Goal: Task Accomplishment & Management: Manage account settings

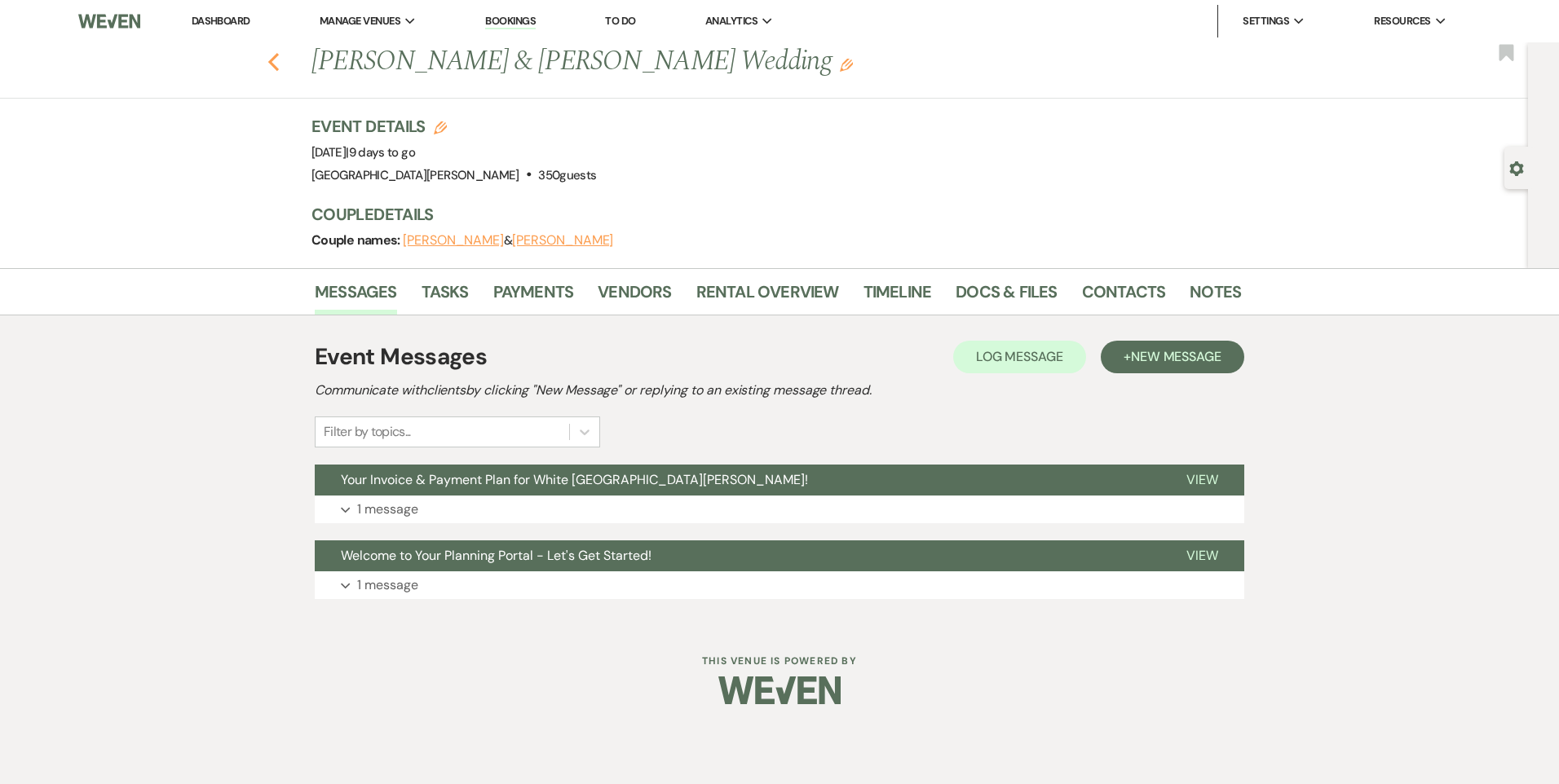
click at [273, 62] on icon "Previous" at bounding box center [273, 61] width 13 height 19
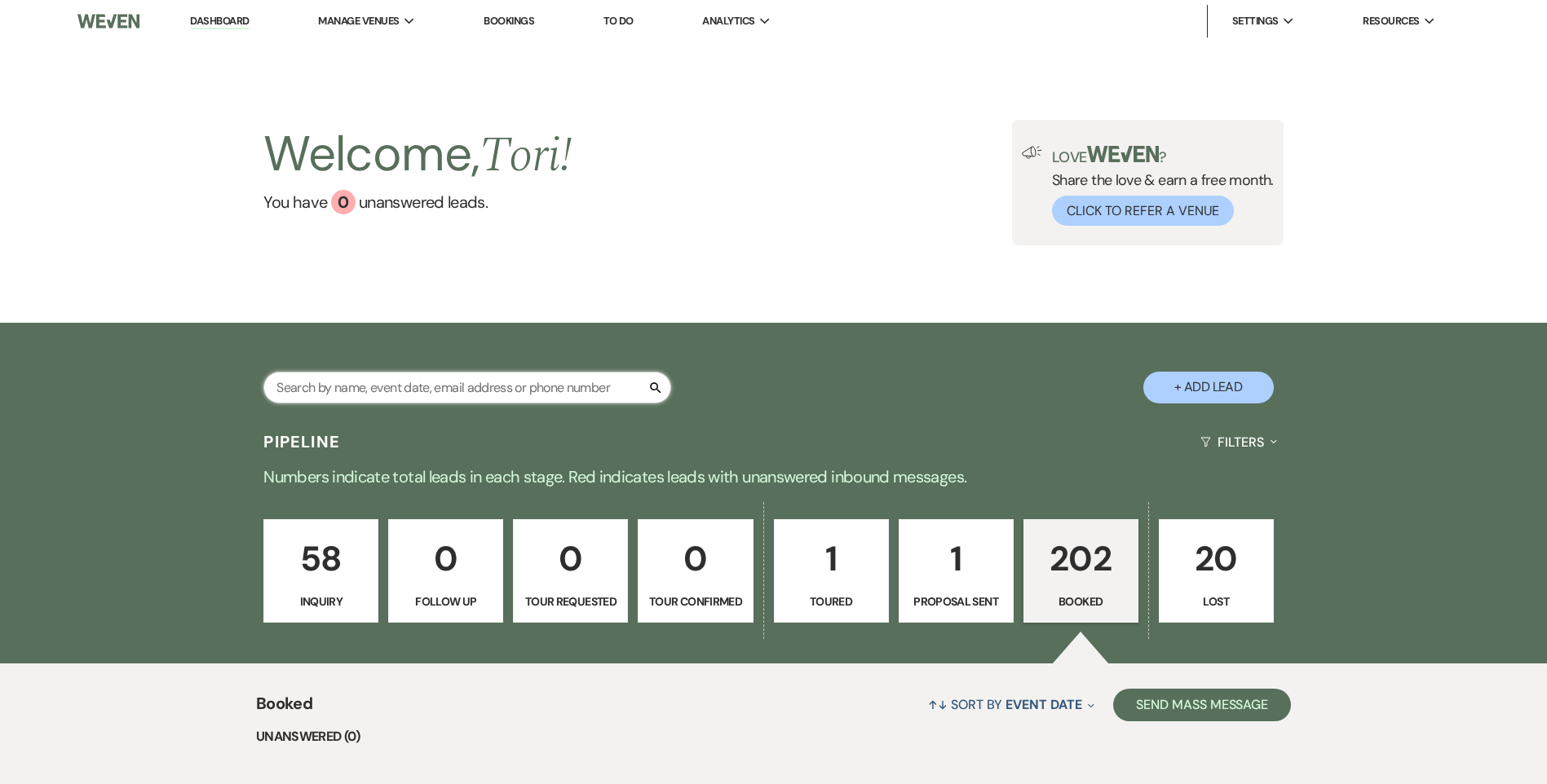
click at [414, 395] on input "text" at bounding box center [467, 388] width 408 height 32
type input "be"
select select "8"
select select "5"
select select "8"
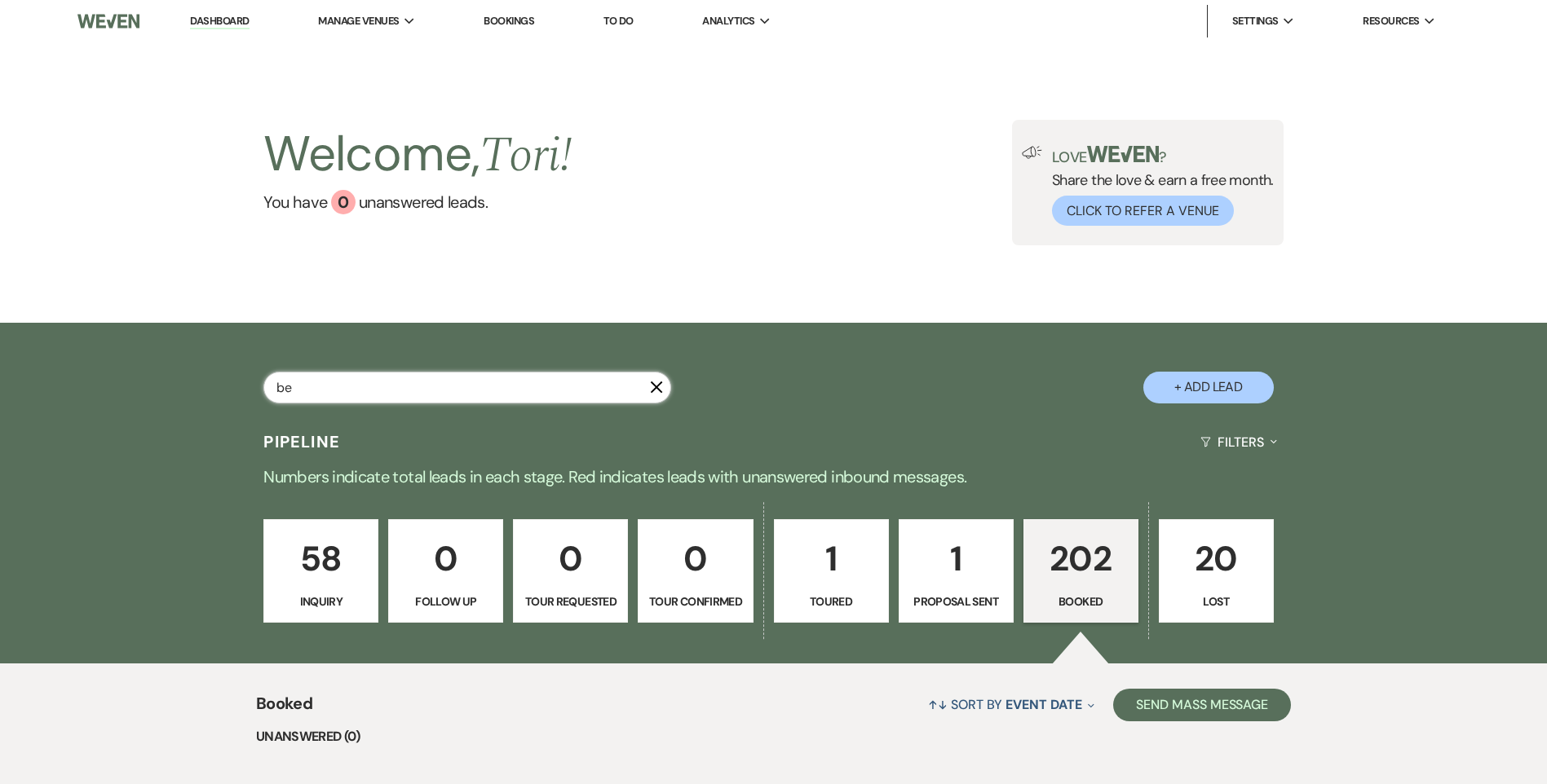
select select "4"
select select "8"
select select "1"
select select "8"
select select "5"
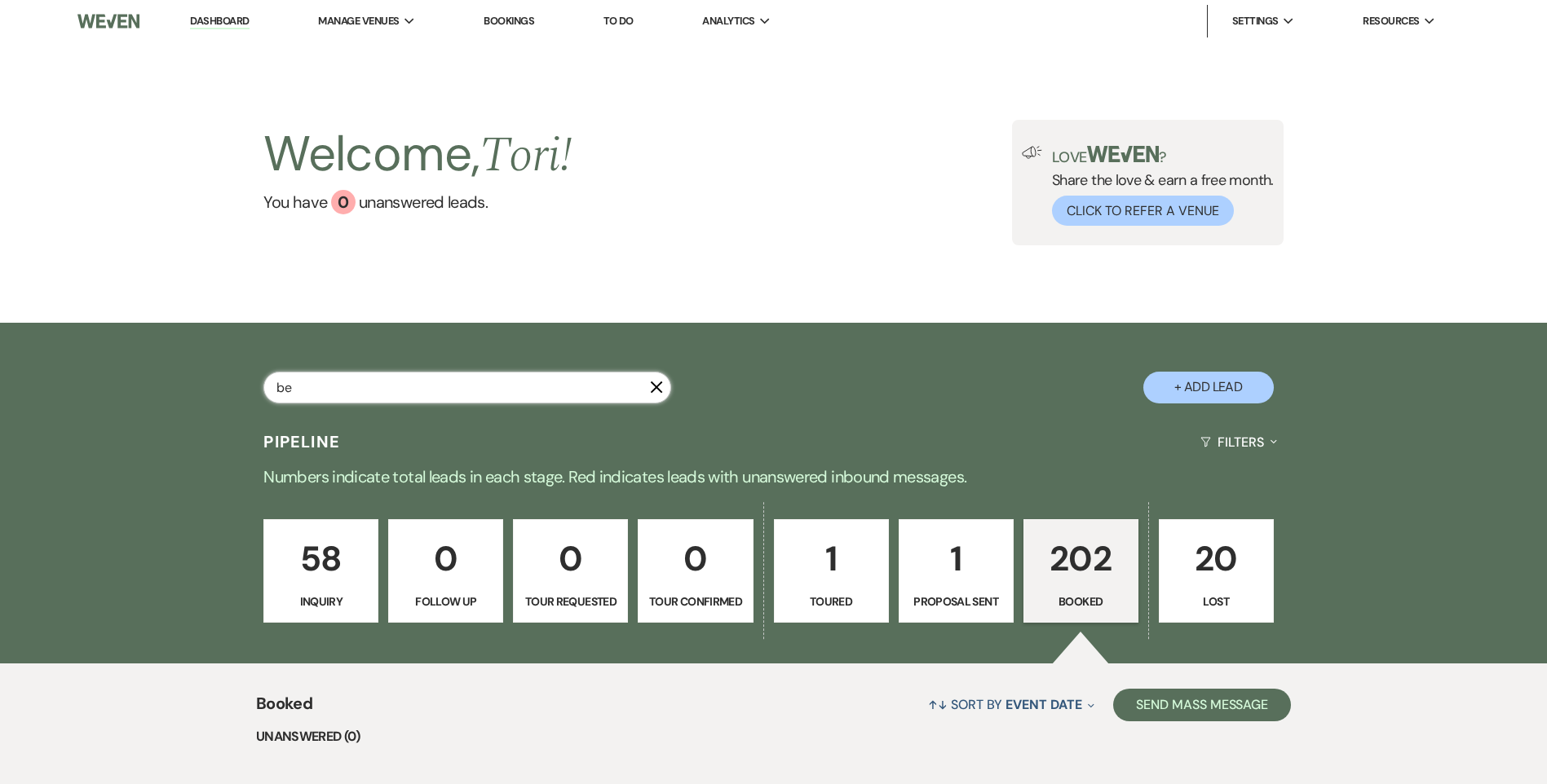
select select "8"
select select "6"
select select "8"
select select "1"
select select "8"
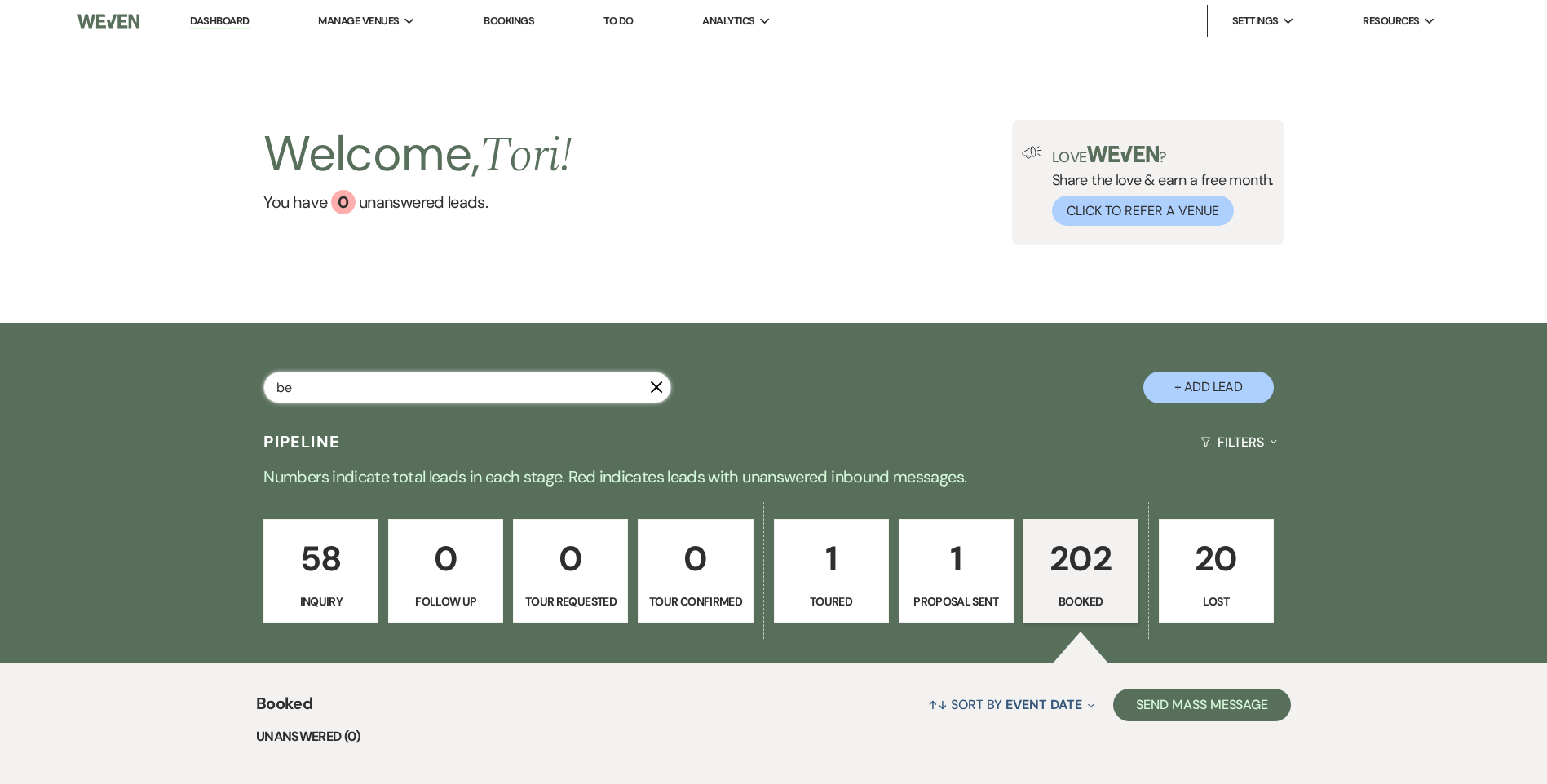
select select "7"
select select "8"
select select "6"
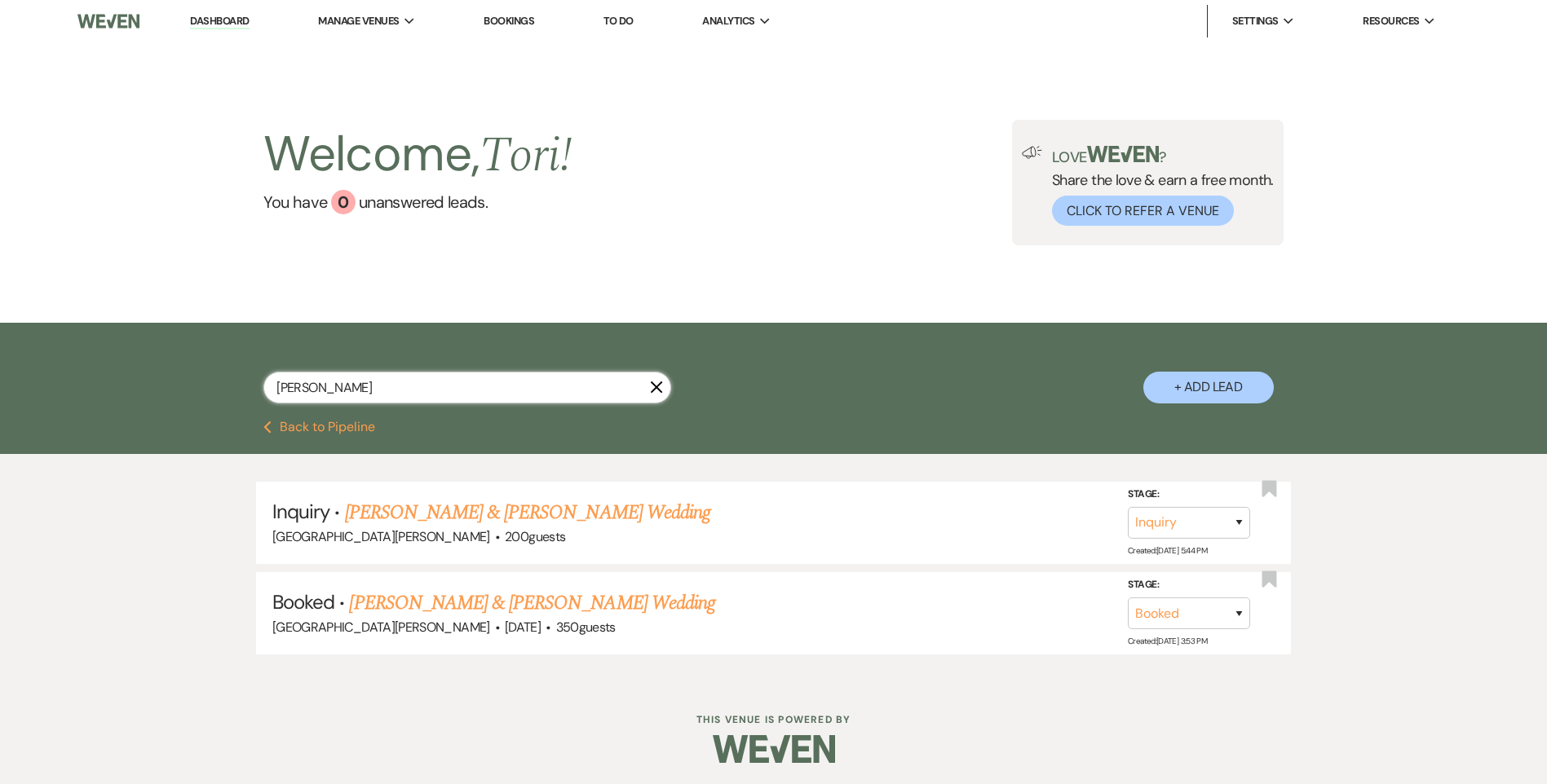
drag, startPoint x: 322, startPoint y: 387, endPoint x: 0, endPoint y: 290, distance: 336.3
click at [90, 350] on div "berry X + Add Lead" at bounding box center [773, 372] width 1547 height 98
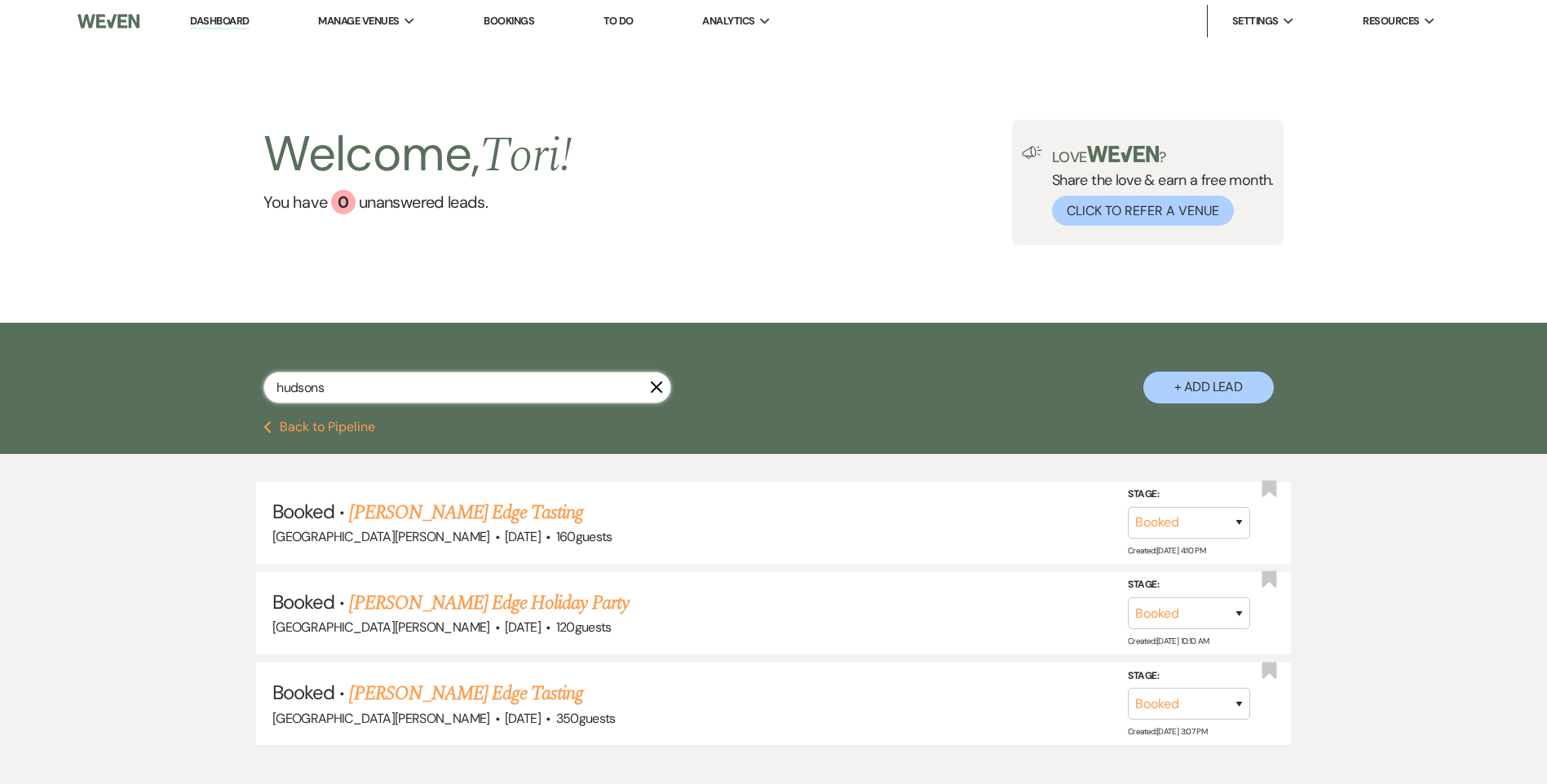
type input "hudsons"
click at [320, 426] on button "Previous Back to Pipeline" at bounding box center [319, 427] width 112 height 13
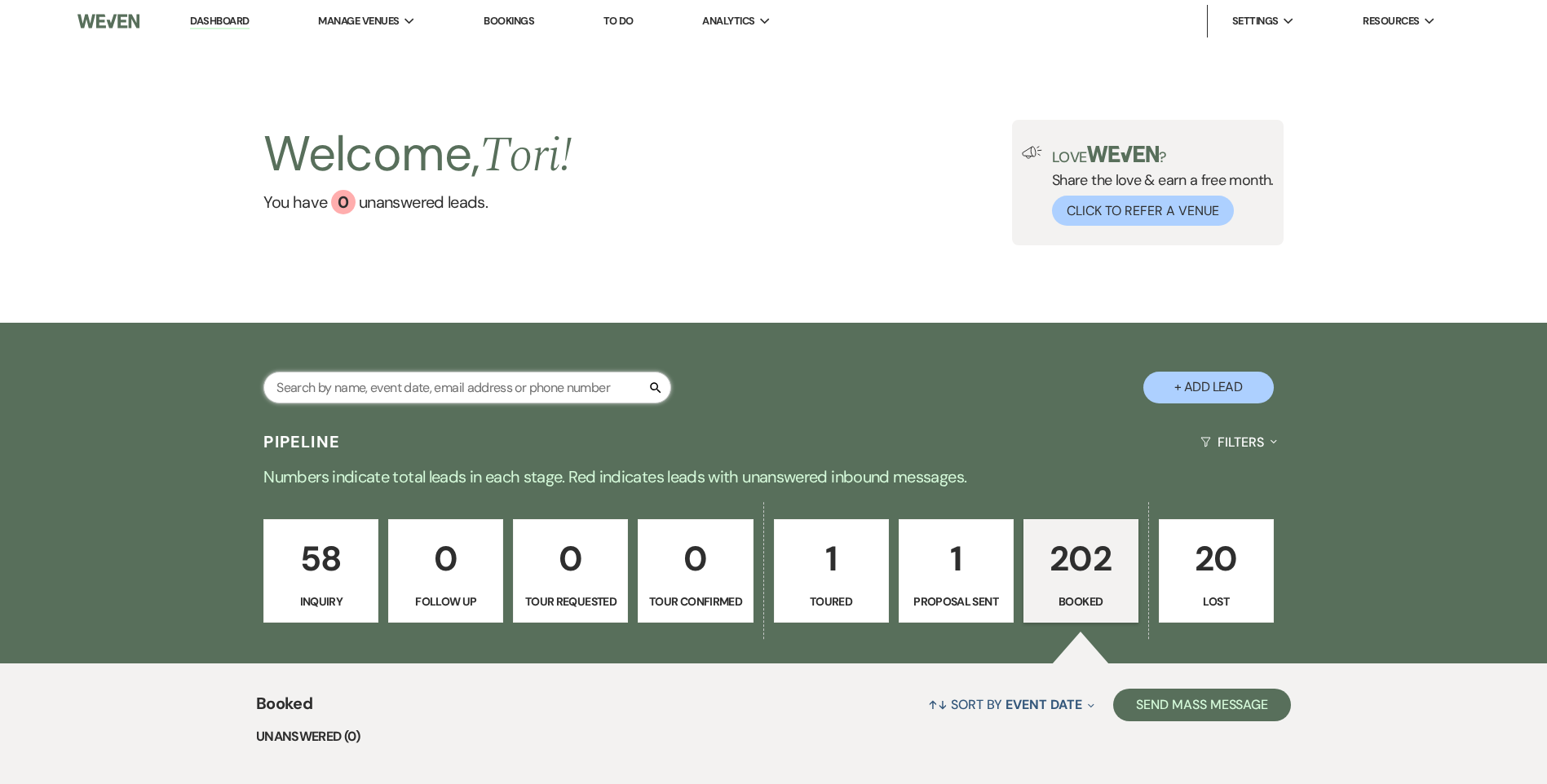
click at [389, 388] on input "text" at bounding box center [467, 388] width 408 height 32
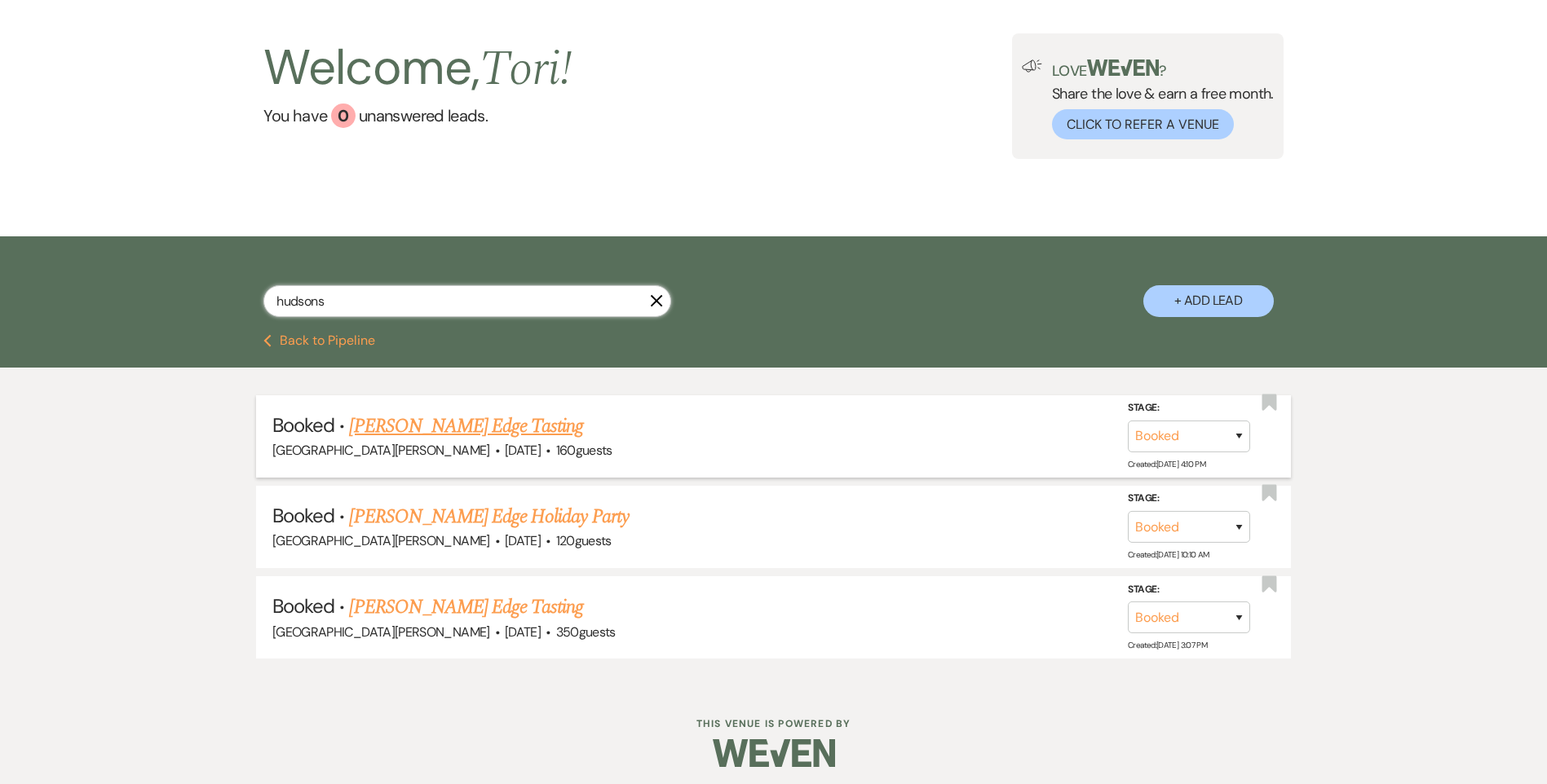
scroll to position [93, 0]
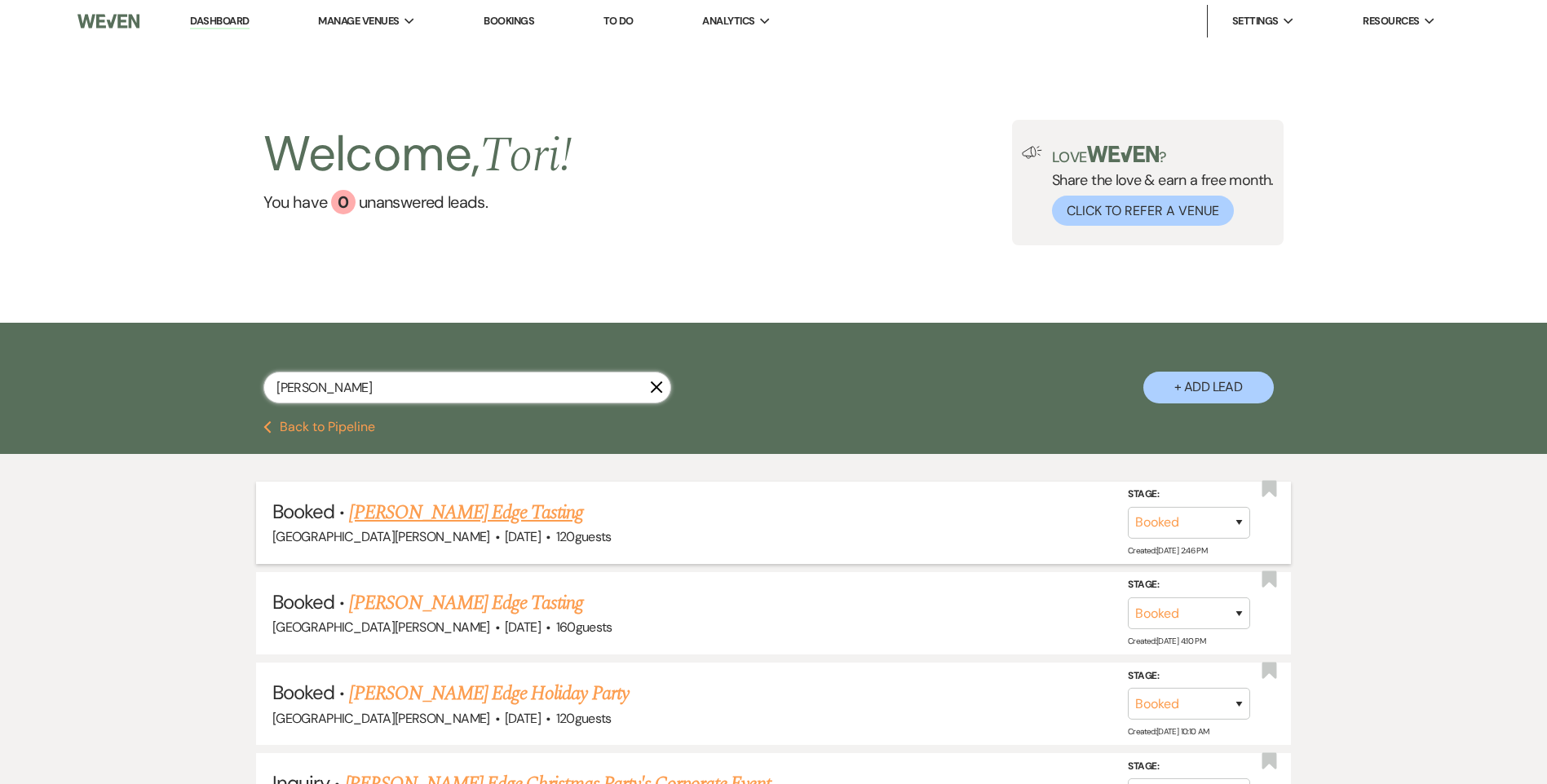
type input "hudson"
click at [501, 507] on link "Hudson's Edge Tasting" at bounding box center [466, 512] width 234 height 29
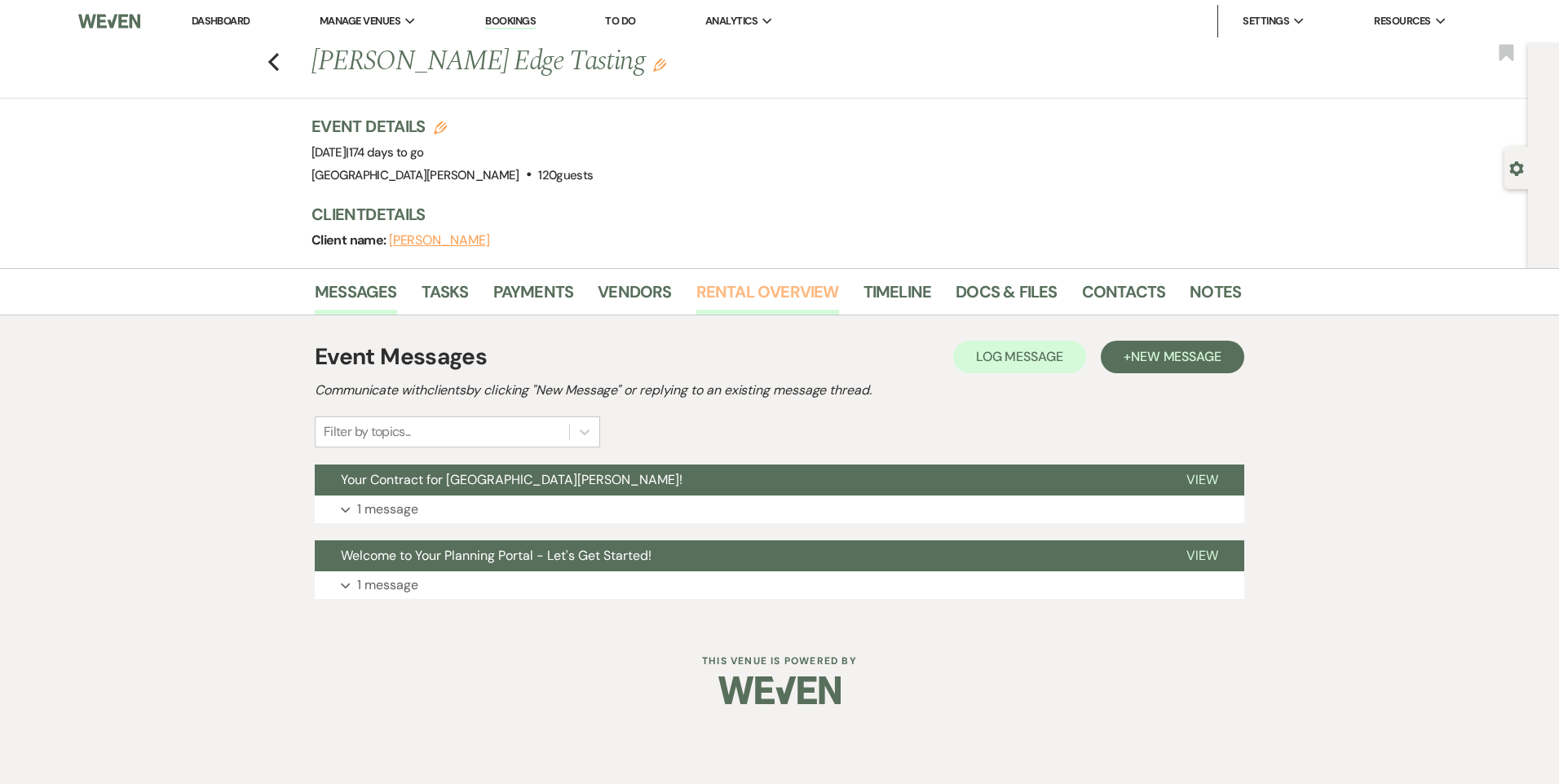
click at [708, 285] on link "Rental Overview" at bounding box center [768, 296] width 143 height 36
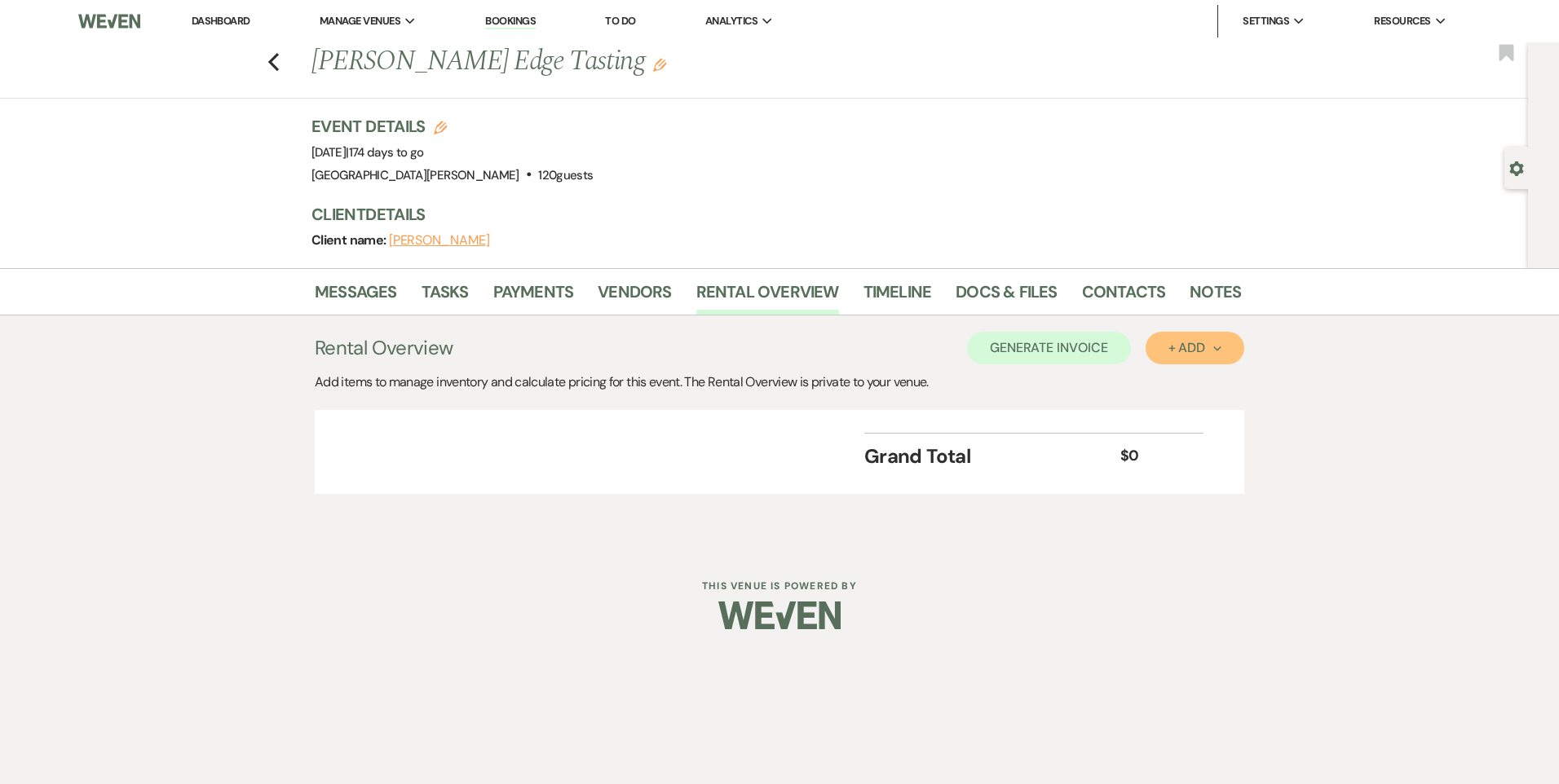
click at [1187, 363] on button "+ Add Next" at bounding box center [1195, 347] width 98 height 33
click at [1196, 388] on button "Item" at bounding box center [1187, 385] width 82 height 25
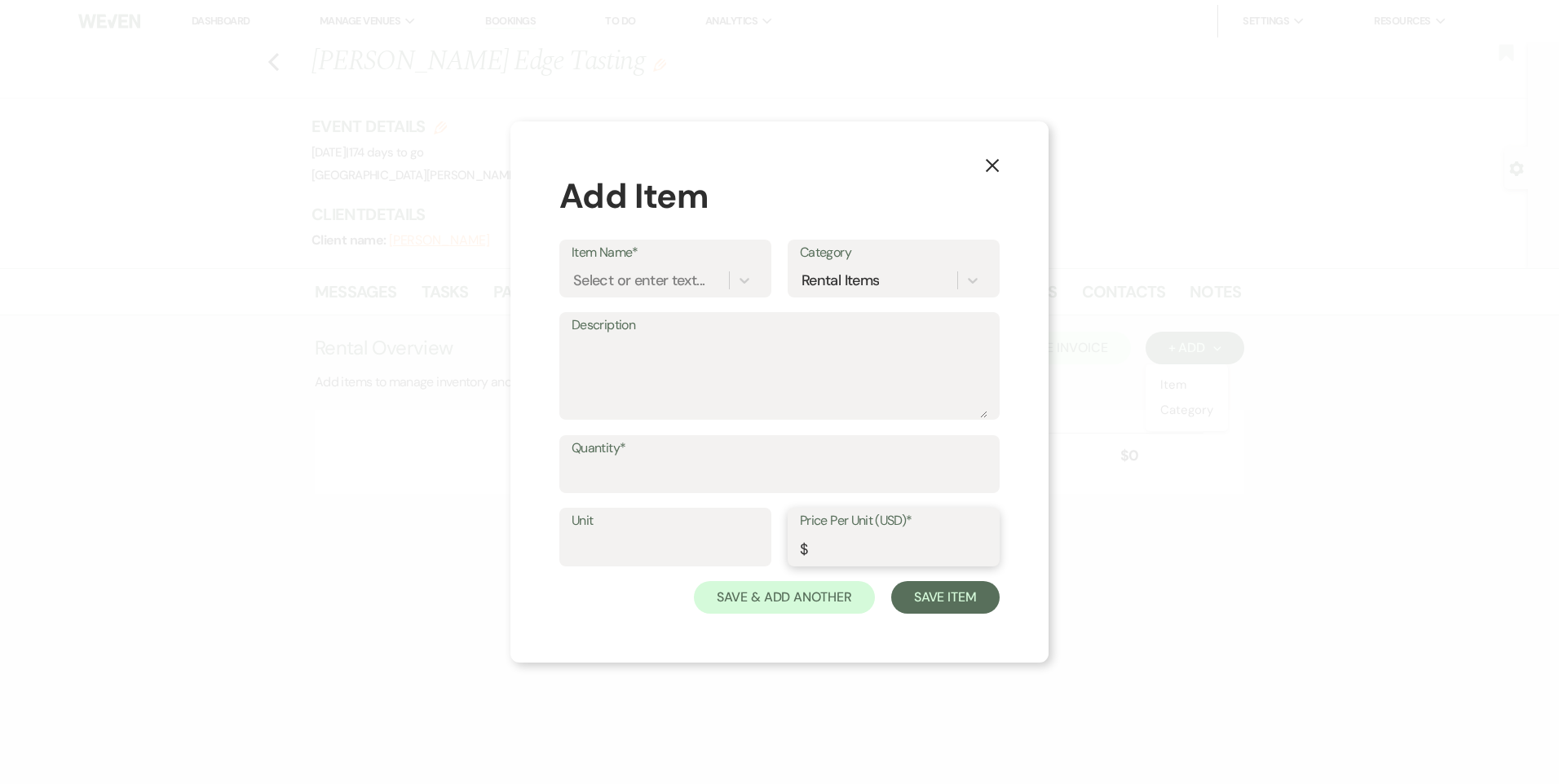
click at [868, 543] on input "Price Per Unit (USD)*" at bounding box center [894, 549] width 188 height 32
type input "450"
click at [633, 289] on div "Select or enter text..." at bounding box center [639, 280] width 131 height 22
type input "Cleaning Fee"
click at [644, 321] on div "+ Add "Cleaning Fee"" at bounding box center [665, 321] width 188 height 33
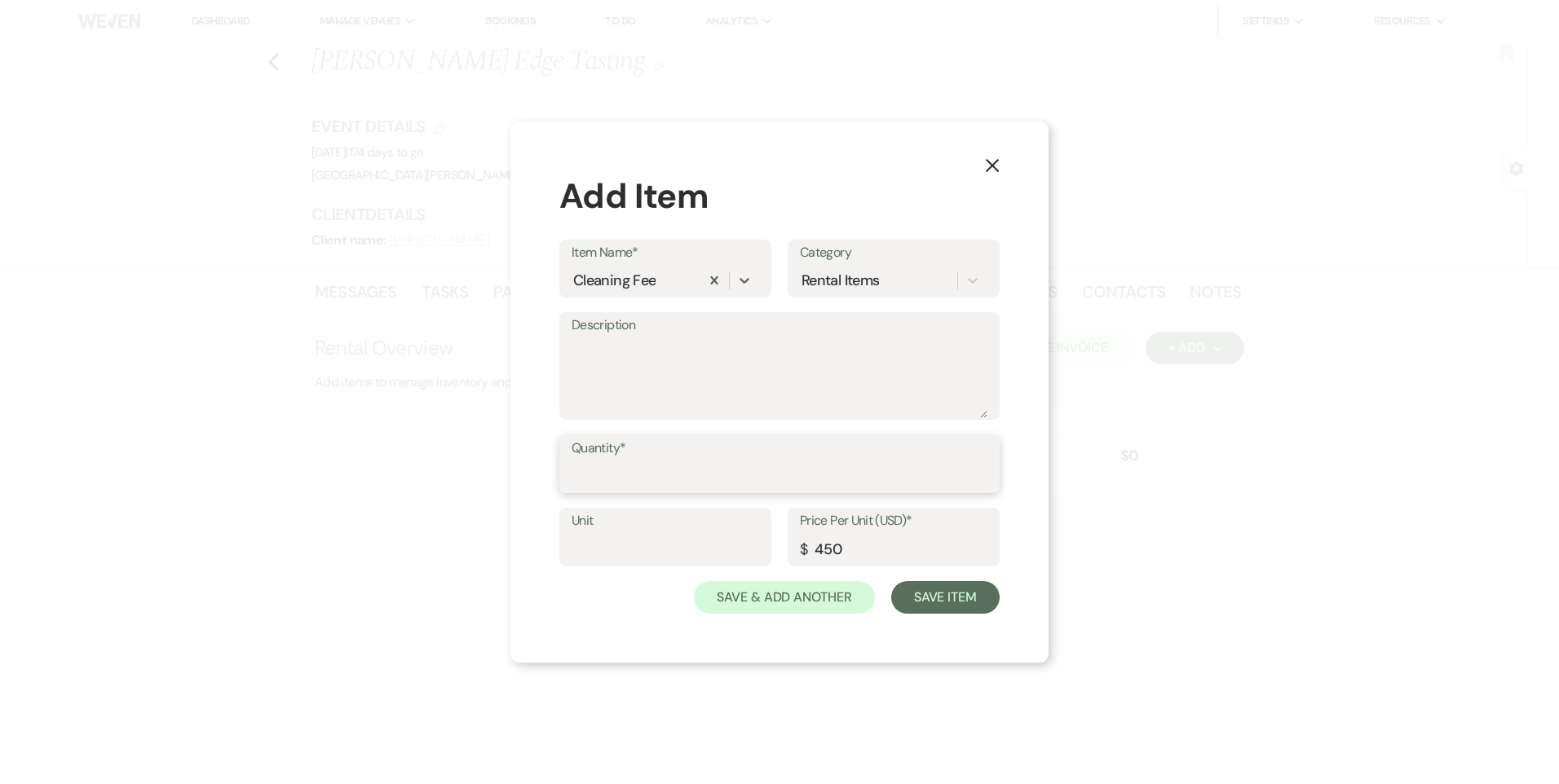
click at [641, 479] on input "Quantity*" at bounding box center [779, 476] width 416 height 32
type input "1"
click at [640, 553] on input "Unit" at bounding box center [665, 549] width 188 height 32
type input "1"
click at [934, 603] on button "Save Item" at bounding box center [945, 597] width 109 height 33
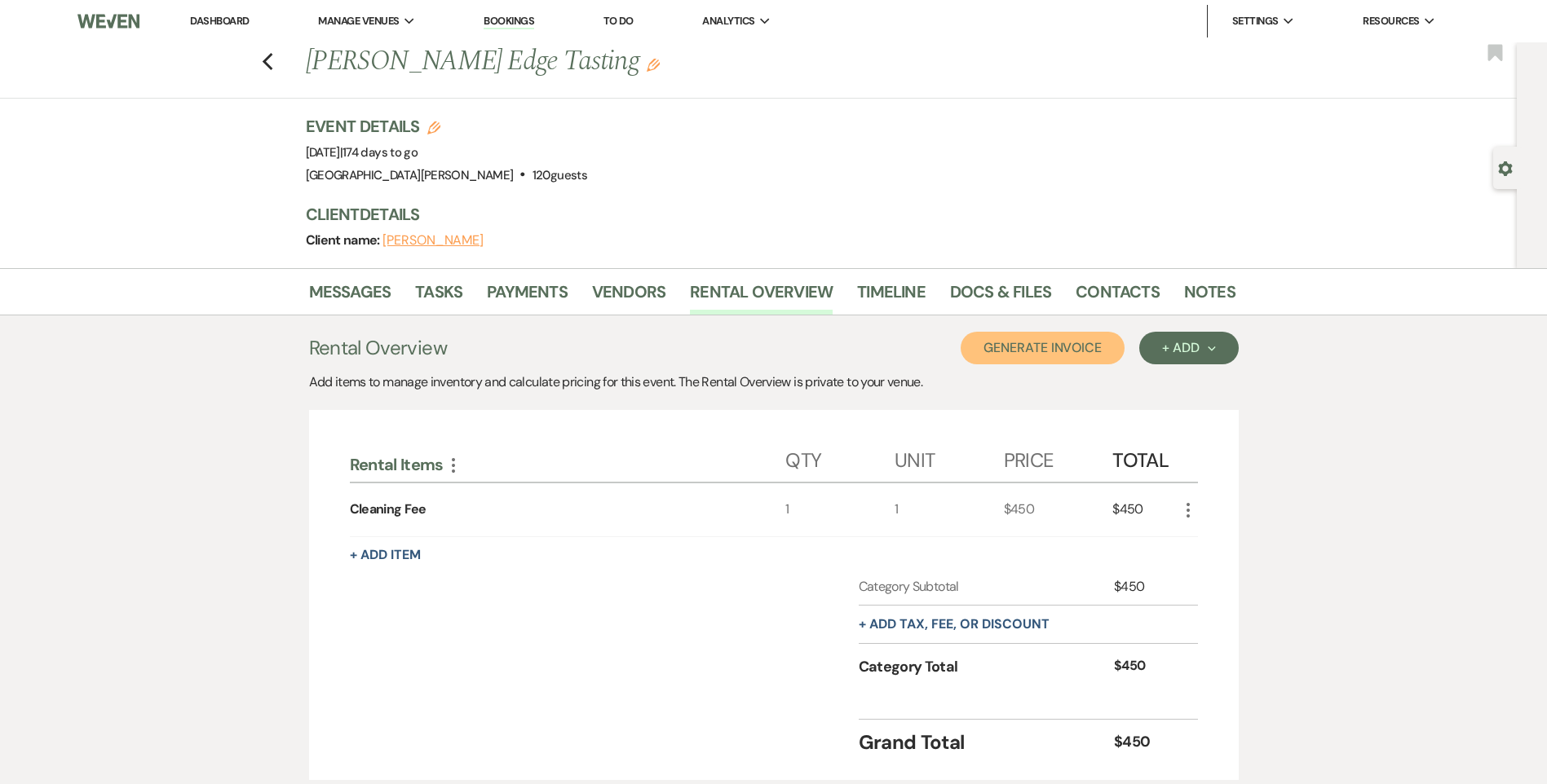
click at [1021, 352] on button "Generate Invoice" at bounding box center [1042, 347] width 164 height 33
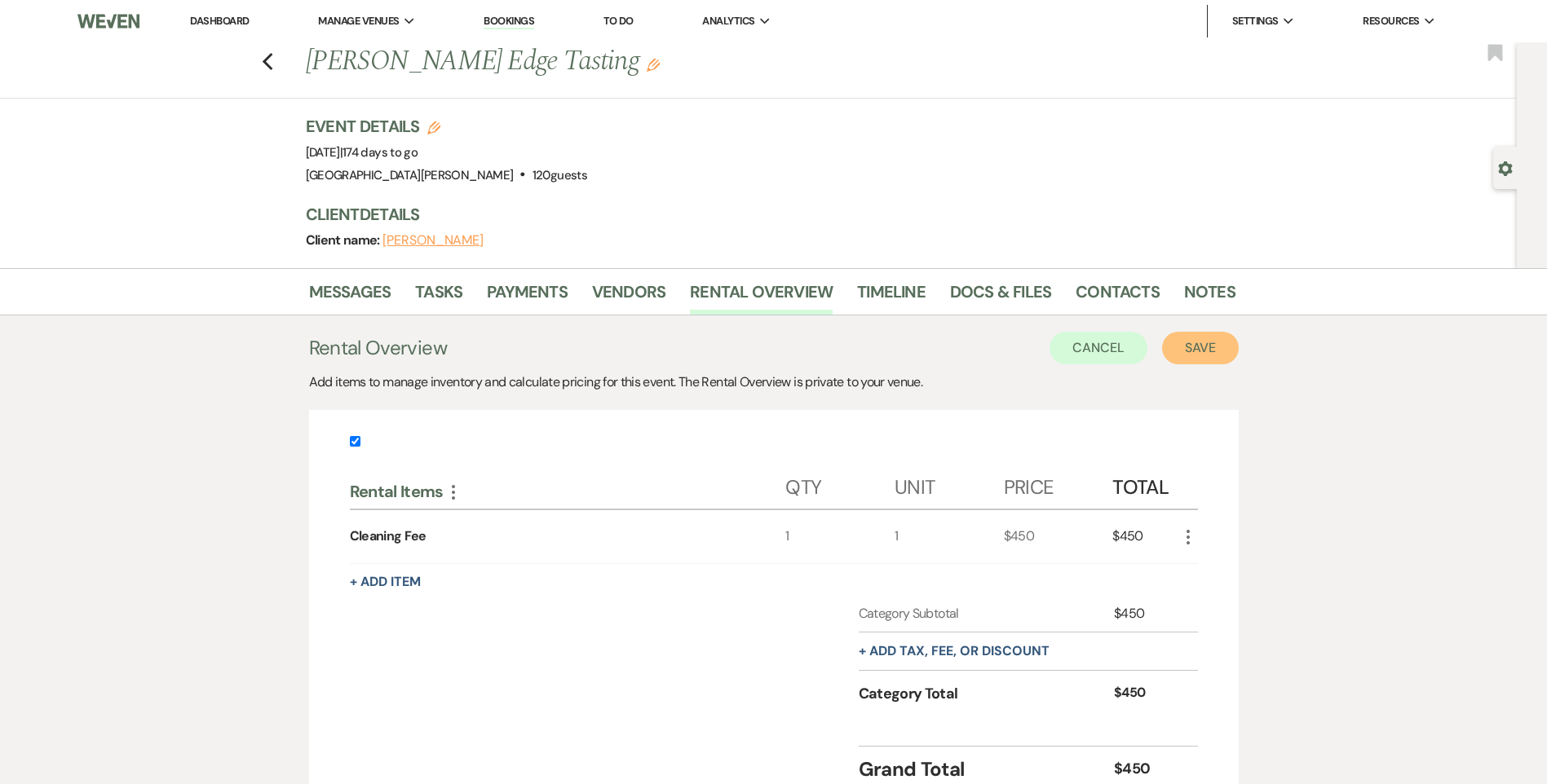
click at [1193, 352] on button "Save" at bounding box center [1200, 347] width 77 height 33
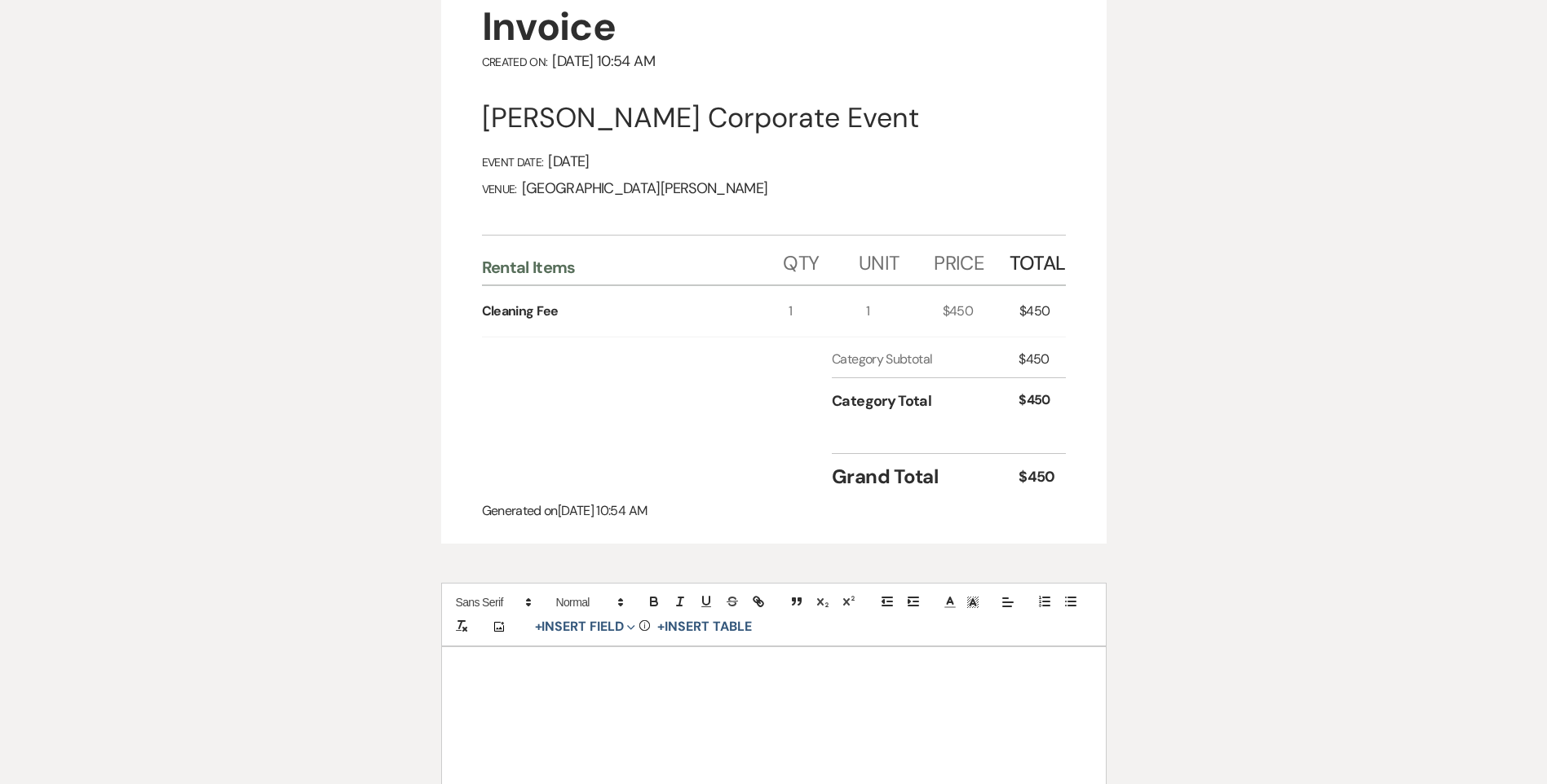
scroll to position [408, 0]
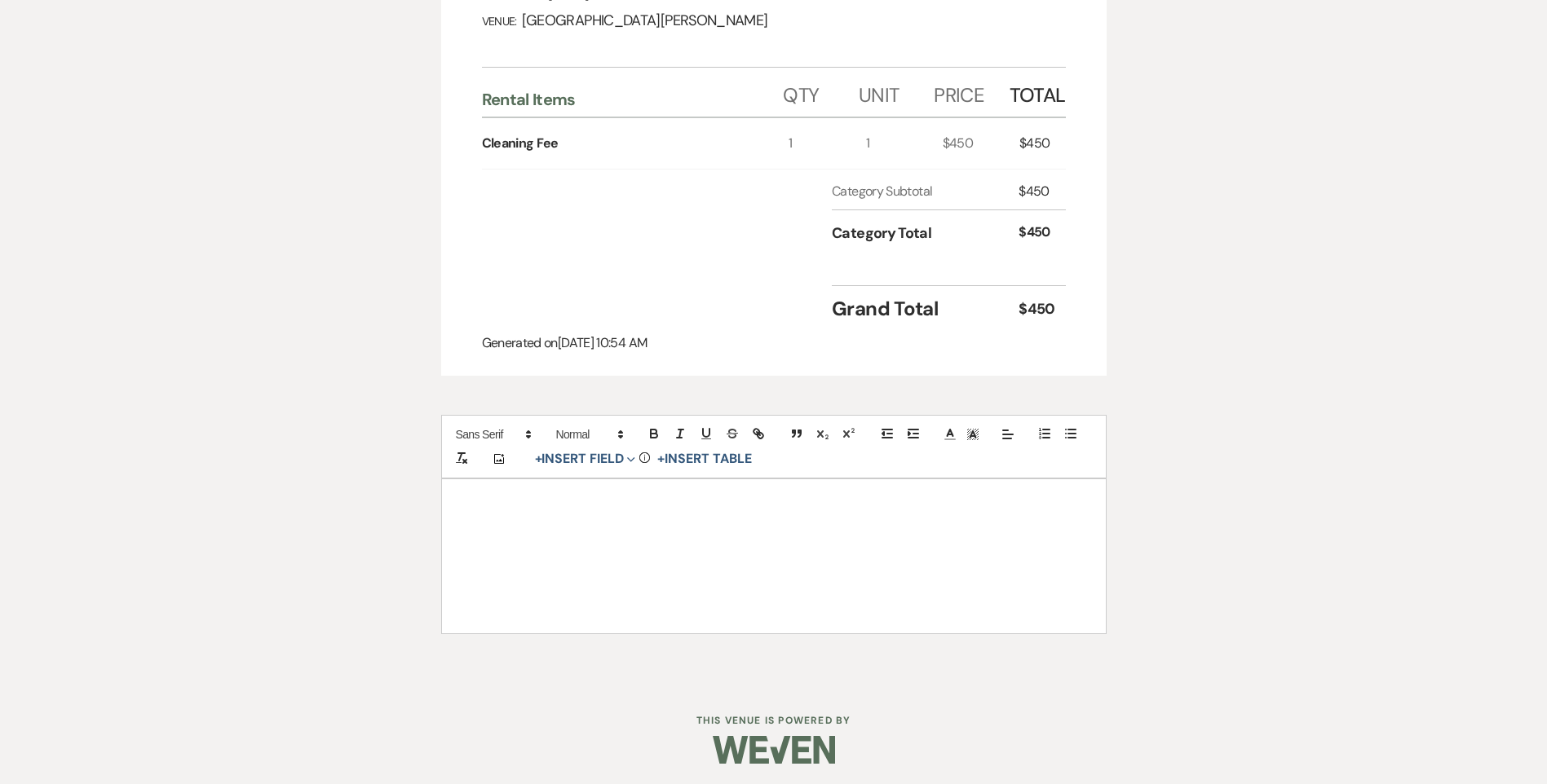
click at [572, 472] on div "Add Photo + Insert Field Expand Standard Field Smart Field Signature Field Init…" at bounding box center [773, 447] width 665 height 64
click at [572, 468] on button "+ Insert Field Expand" at bounding box center [585, 458] width 113 height 19
click at [601, 543] on button "Signature Field" at bounding box center [588, 552] width 122 height 29
select select "signatureField"
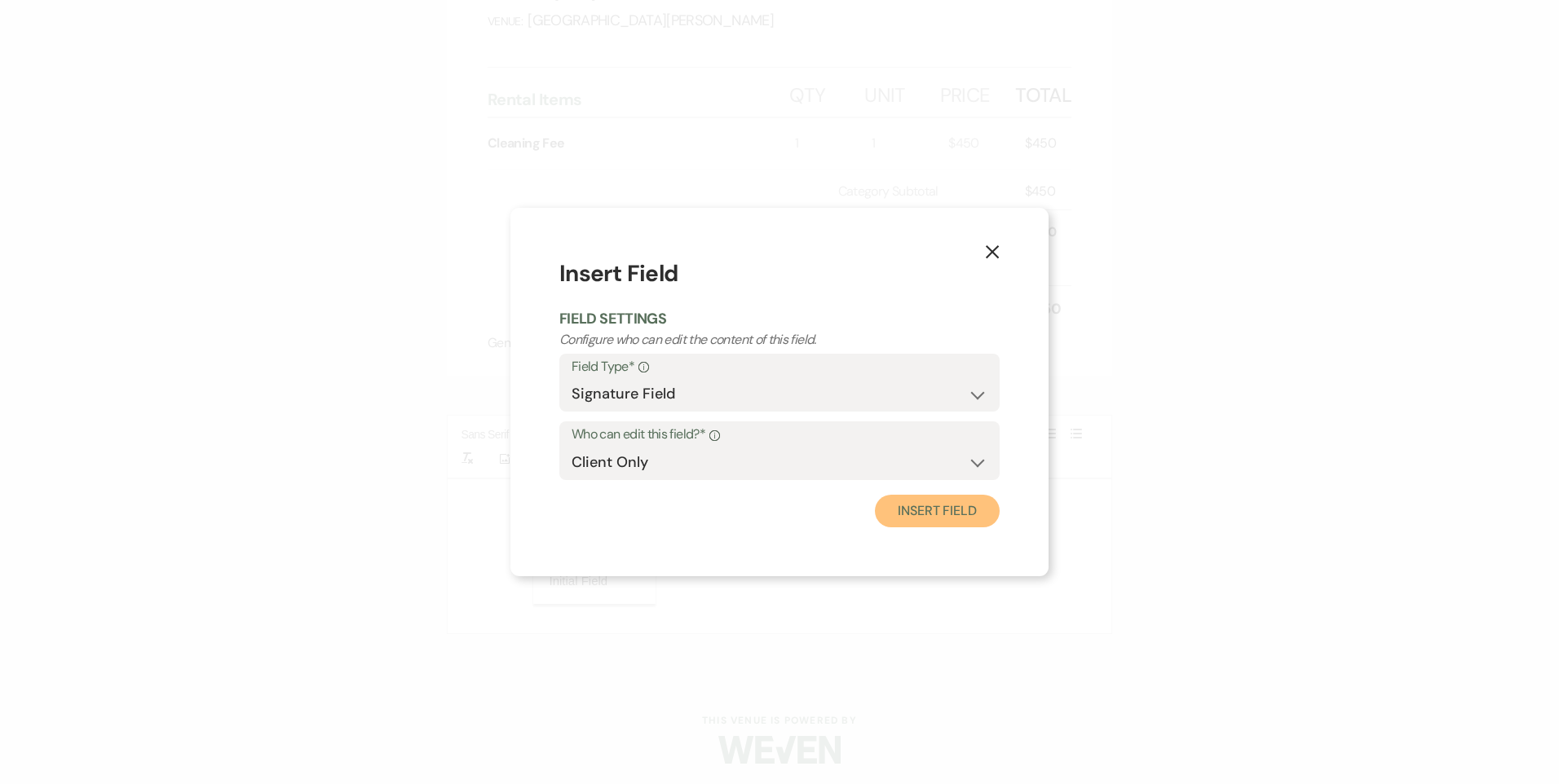
click at [947, 514] on button "Insert Field" at bounding box center [937, 511] width 125 height 33
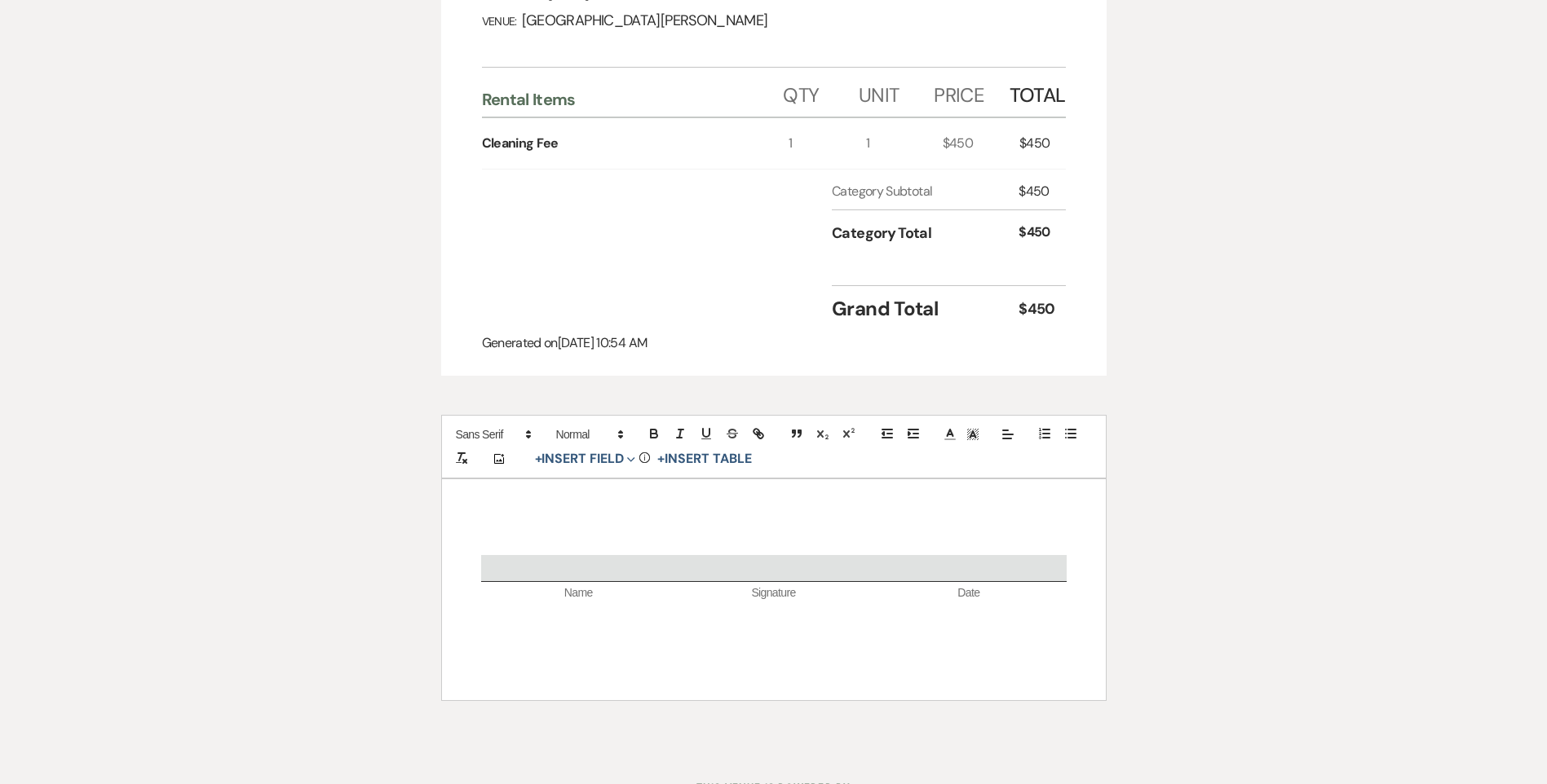
click at [723, 523] on div "Name Signature Date" at bounding box center [773, 590] width 664 height 220
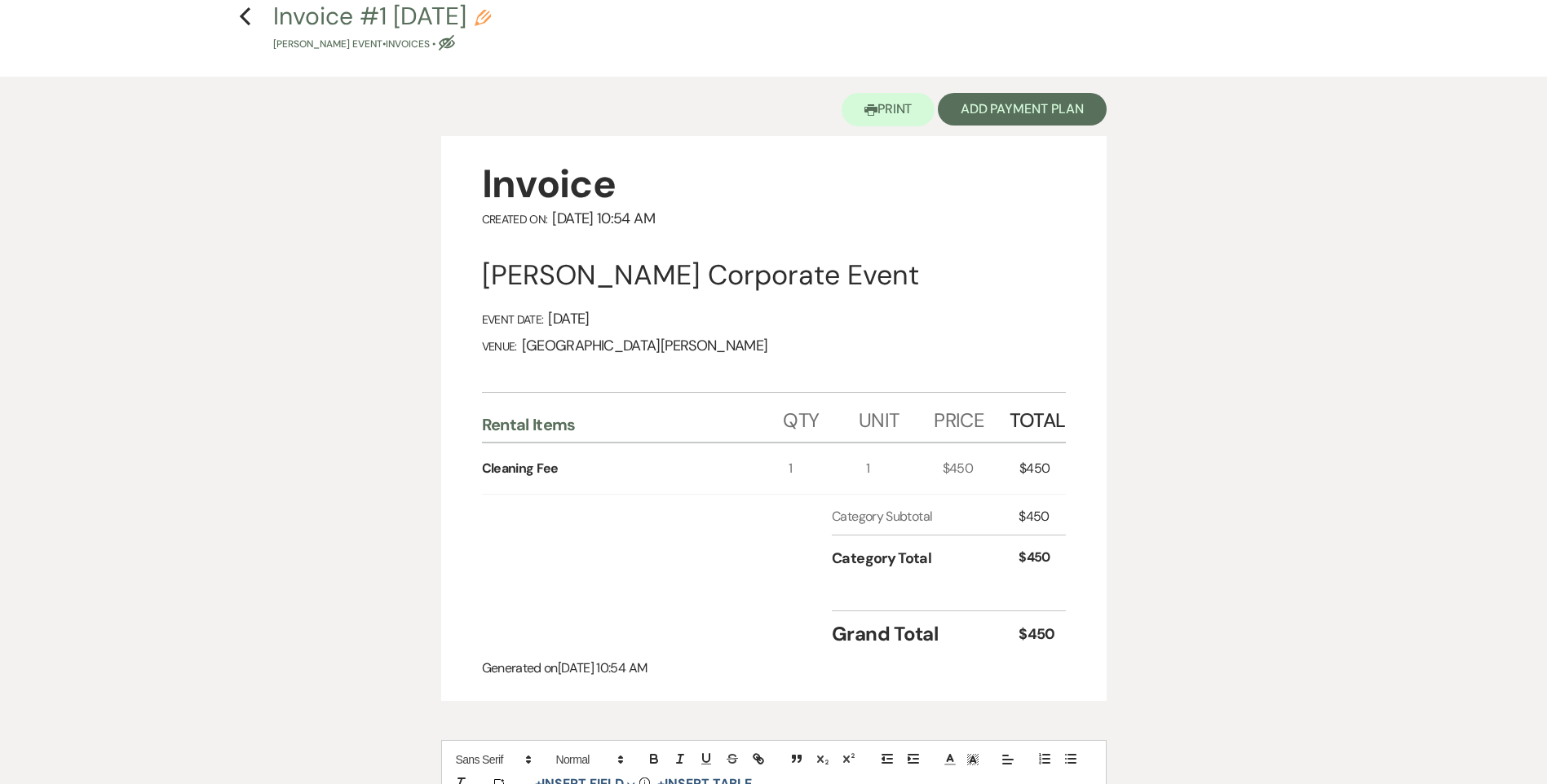
scroll to position [0, 0]
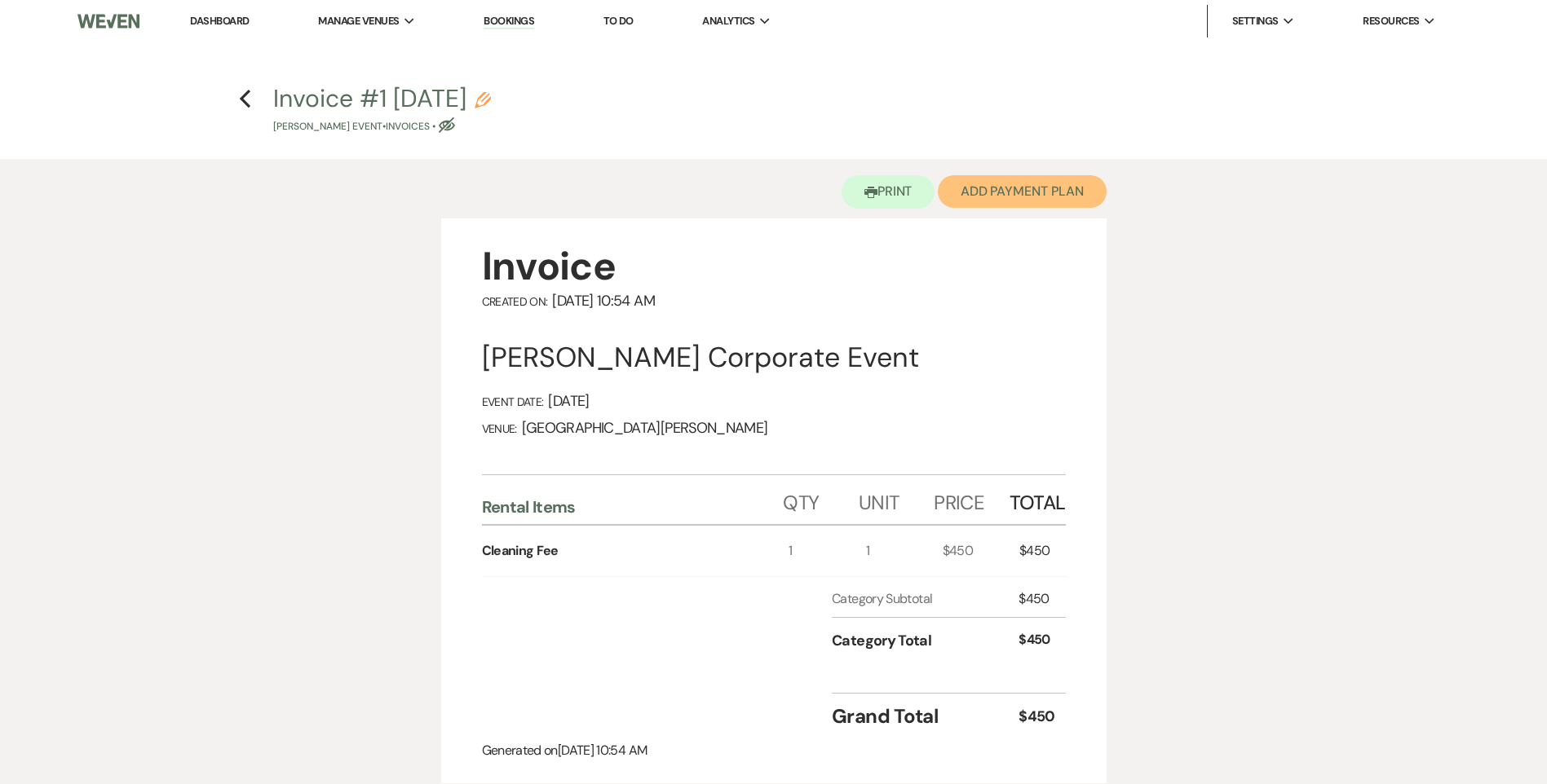
click at [1006, 192] on button "Add Payment Plan" at bounding box center [1022, 191] width 169 height 33
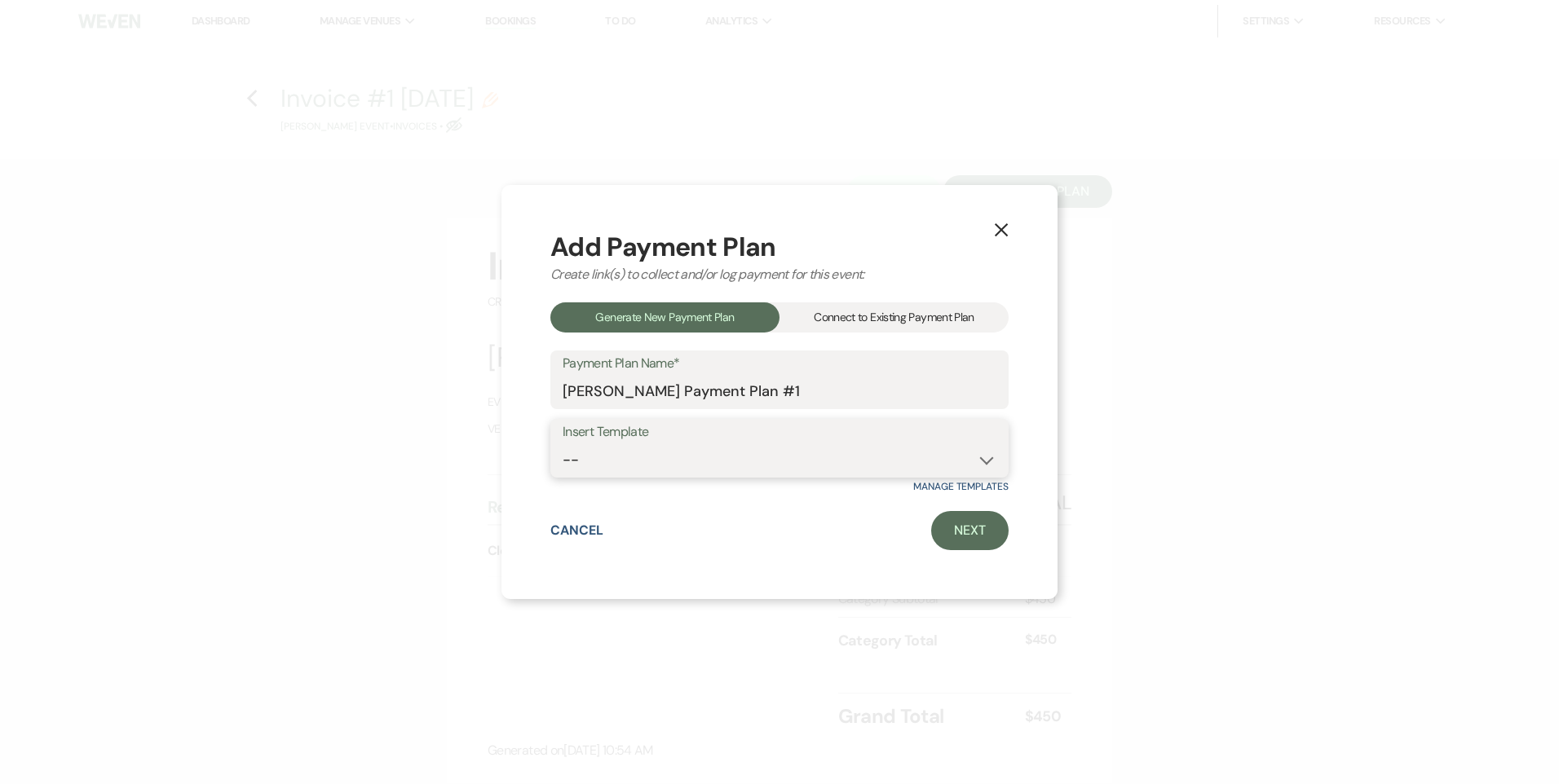
click at [812, 453] on select "-- Regular Payment Plan: Deposit & Security Deposit, 4 Payments Security Deposi…" at bounding box center [780, 460] width 434 height 32
select select "347"
click at [563, 444] on select "-- Regular Payment Plan: Deposit & Security Deposit, 4 Payments Security Deposi…" at bounding box center [780, 460] width 434 height 32
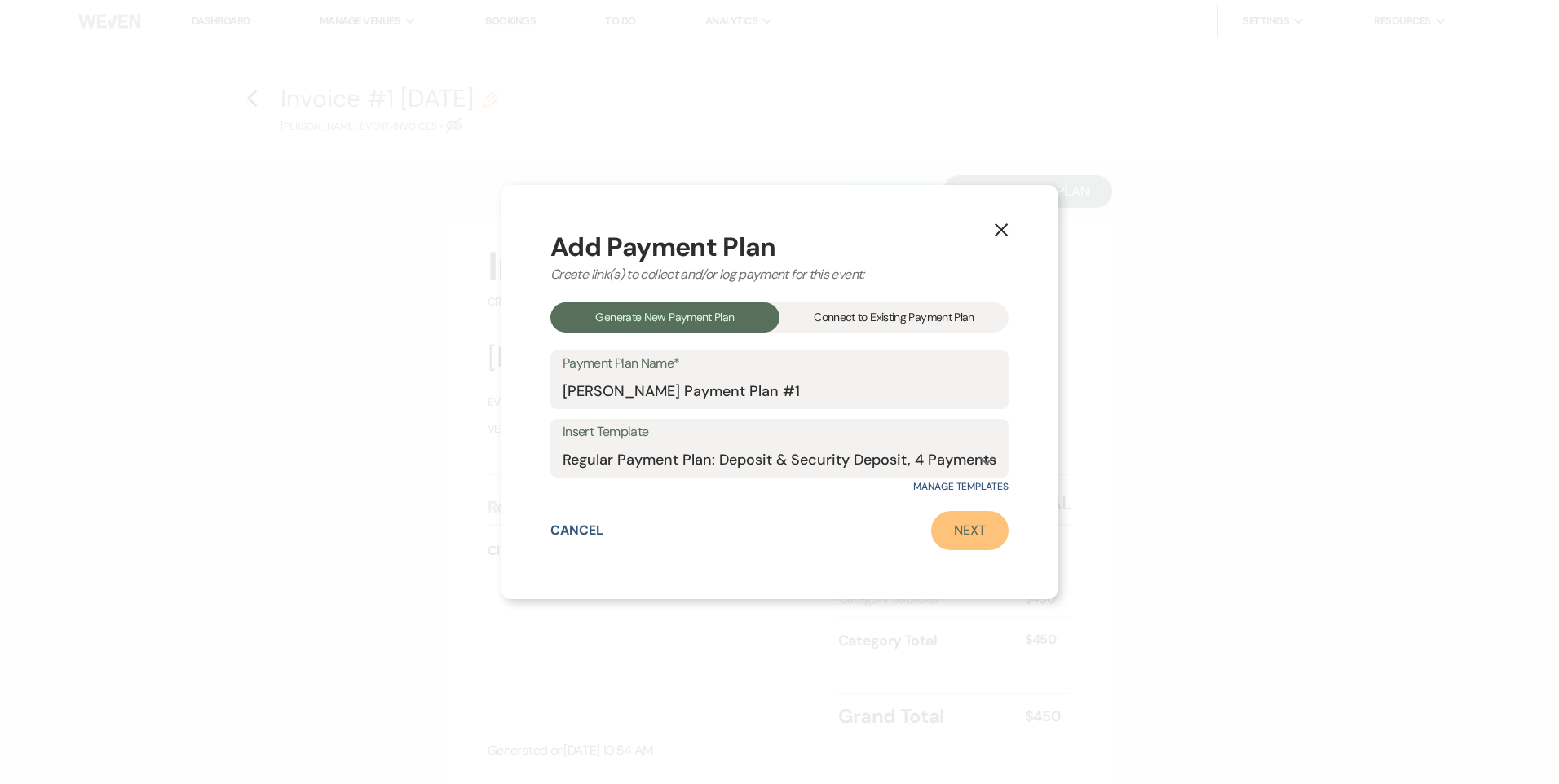
click at [941, 533] on link "Next" at bounding box center [970, 531] width 77 height 40
select select "29050"
select select "2"
select select "flat"
select select "true"
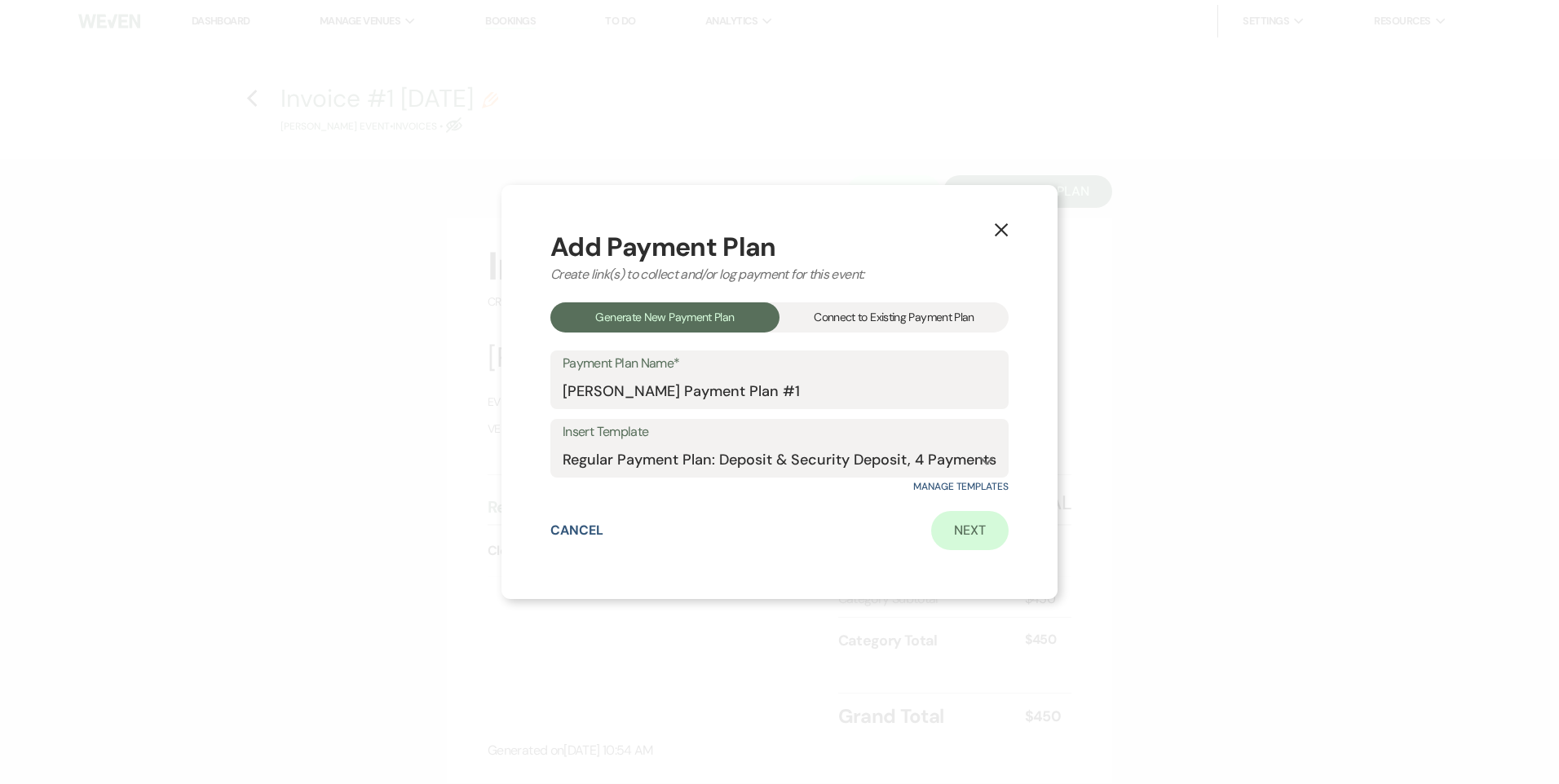
select select "client"
select select "weeks"
select select "client"
select select "days"
select select "2"
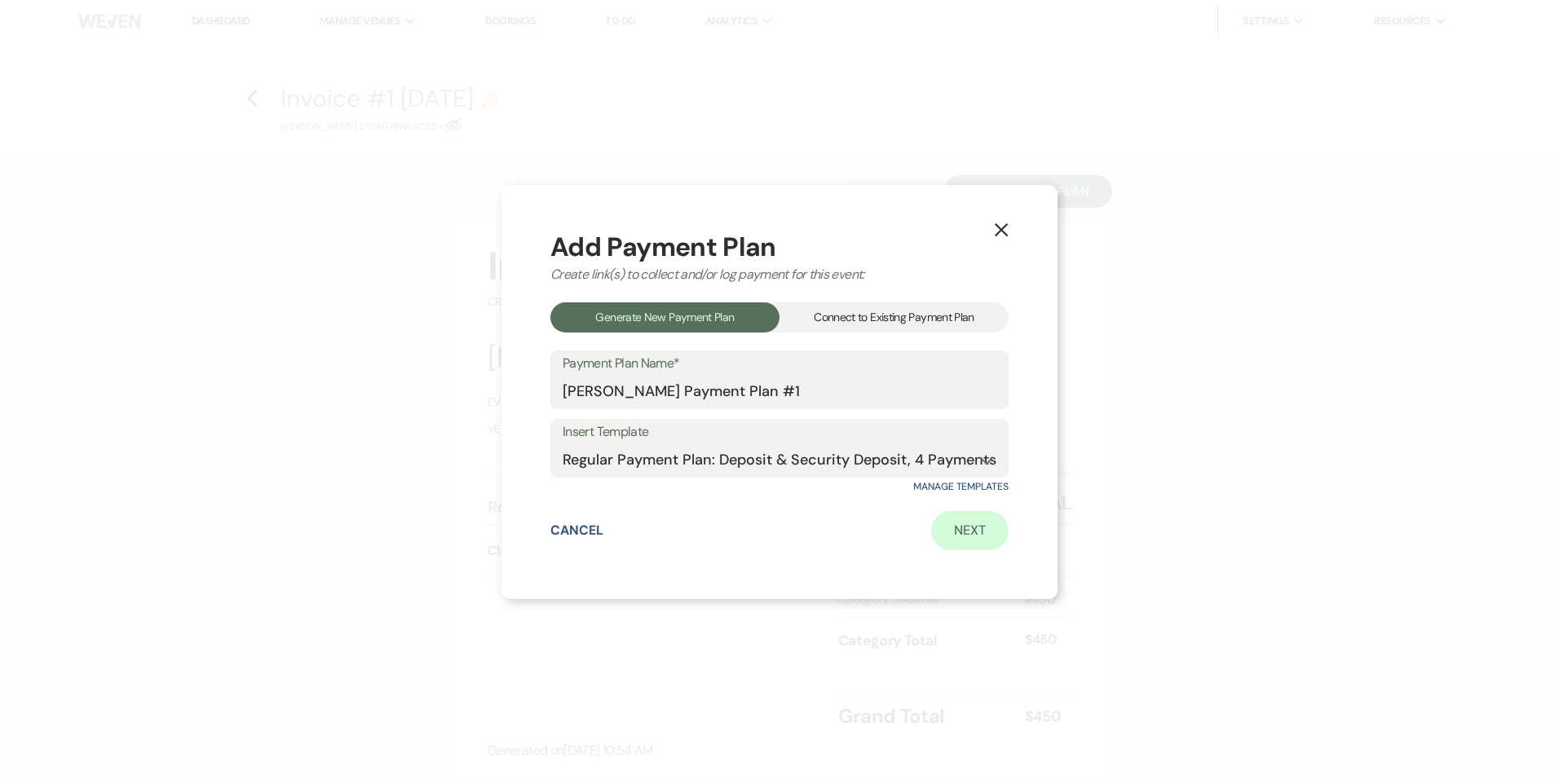
select select "percentage"
select select "true"
select select "client"
select select "weeks"
select select "client"
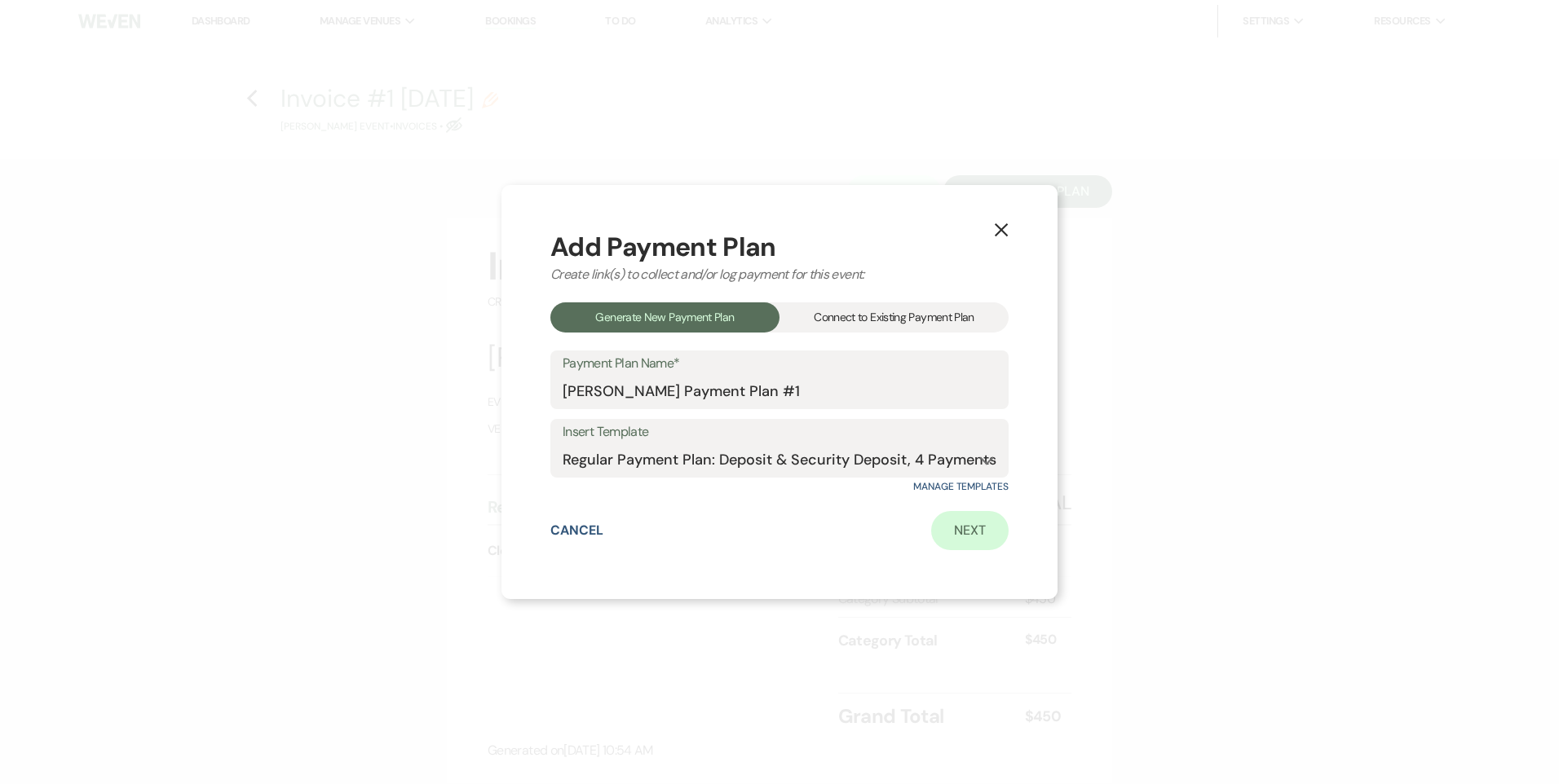
select select "days"
select select "2"
select select "percentage"
select select "true"
select select "client"
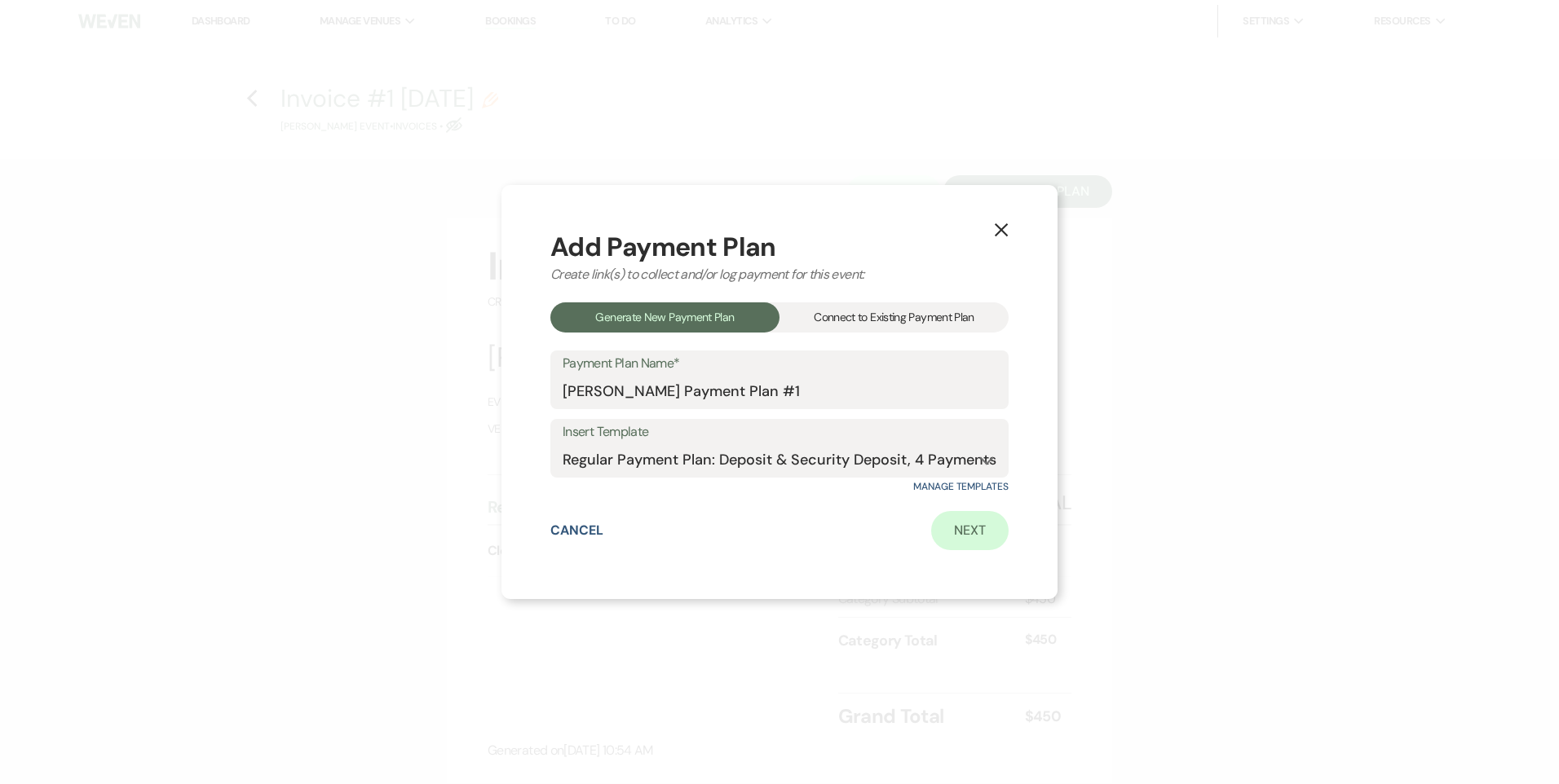
select select "weeks"
select select "client"
select select "days"
select select "2"
select select "percentage"
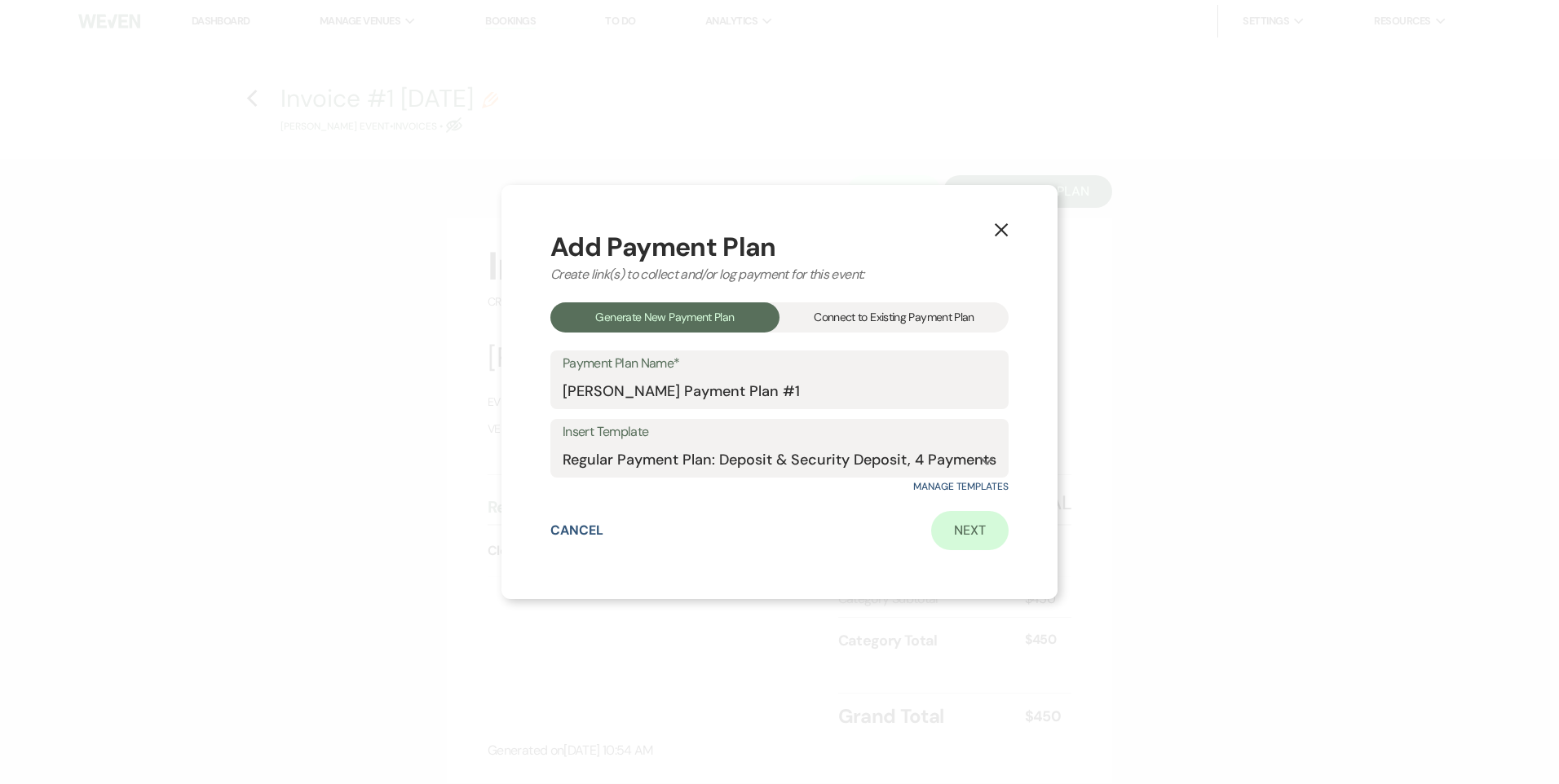
select select "true"
select select "client"
select select "weeks"
select select "client"
select select "days"
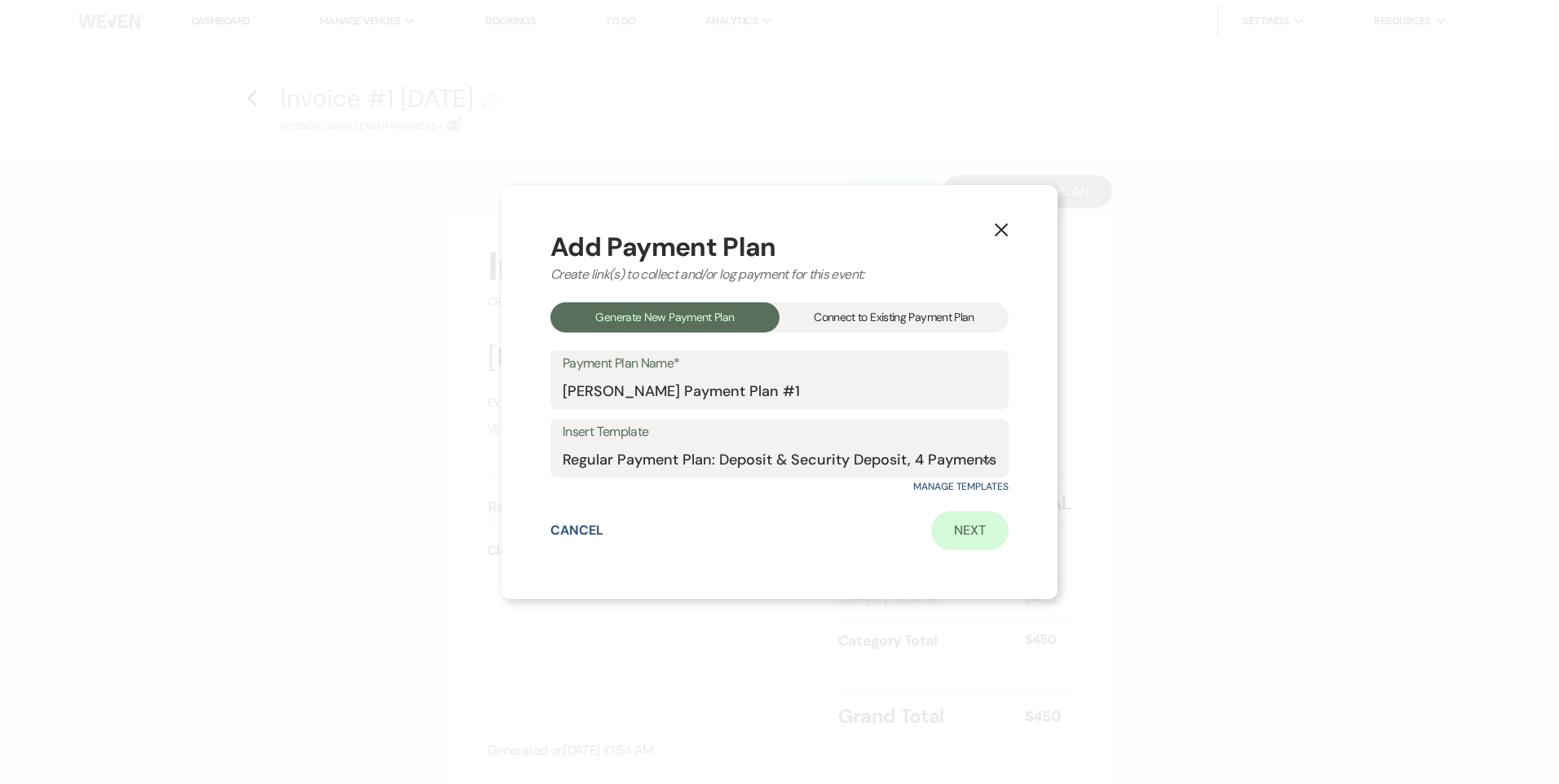
select select "2"
select select "percentage"
select select "true"
select select "client"
select select "days"
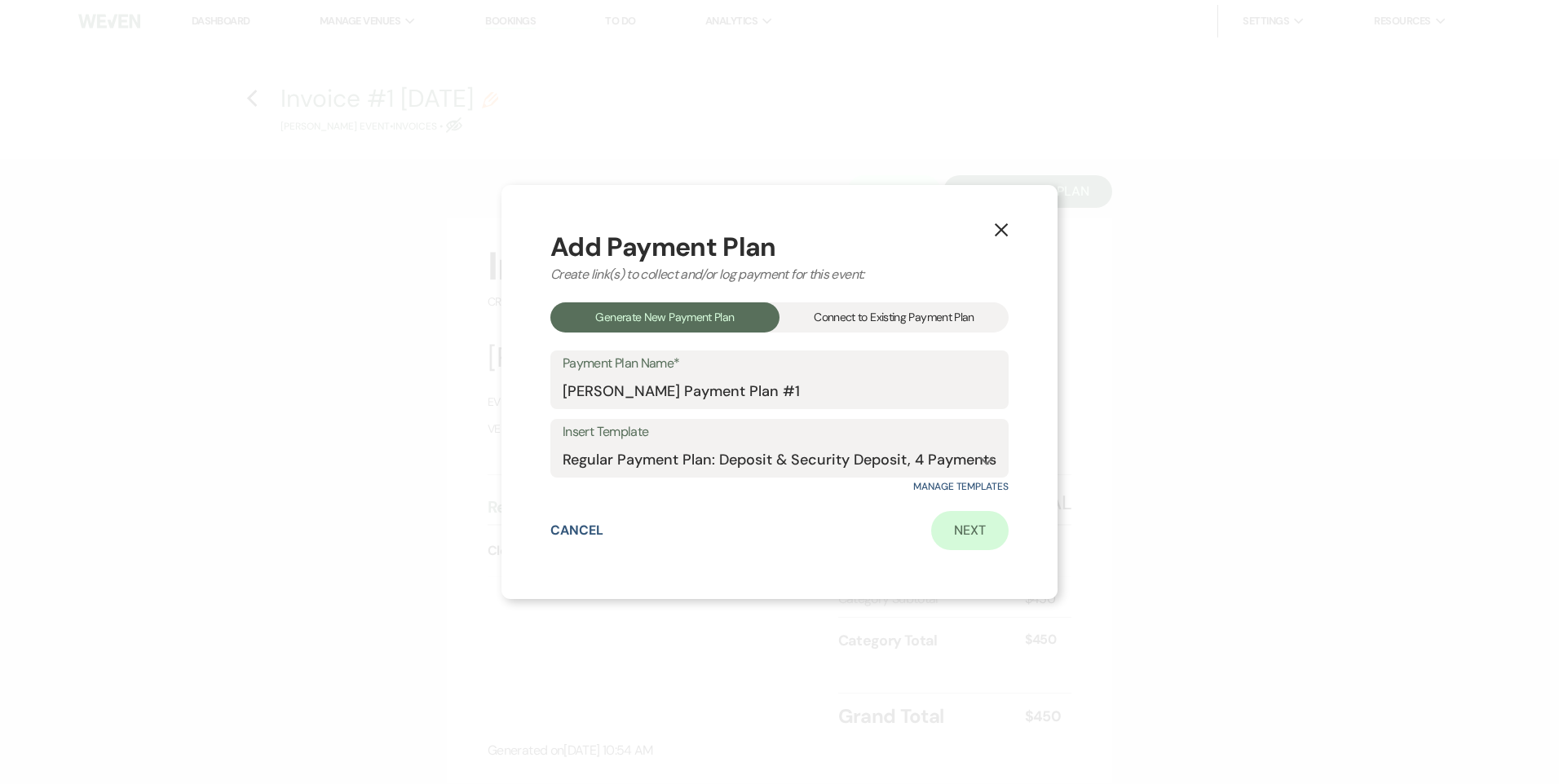
select select "client"
select select "weeks"
select select "2"
select select "flat"
select select "true"
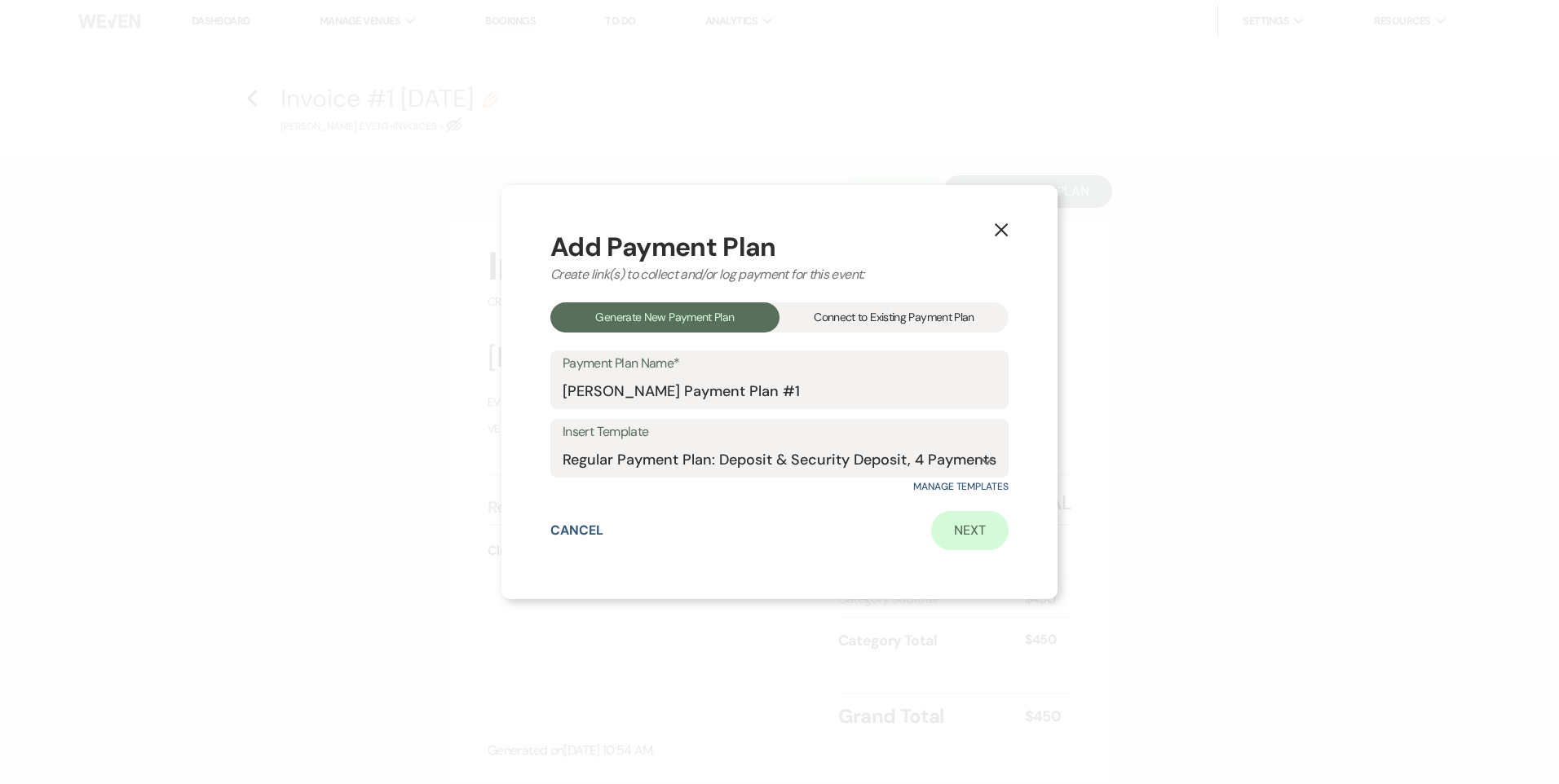
select select "client"
select select "days"
select select "client"
select select "weeks"
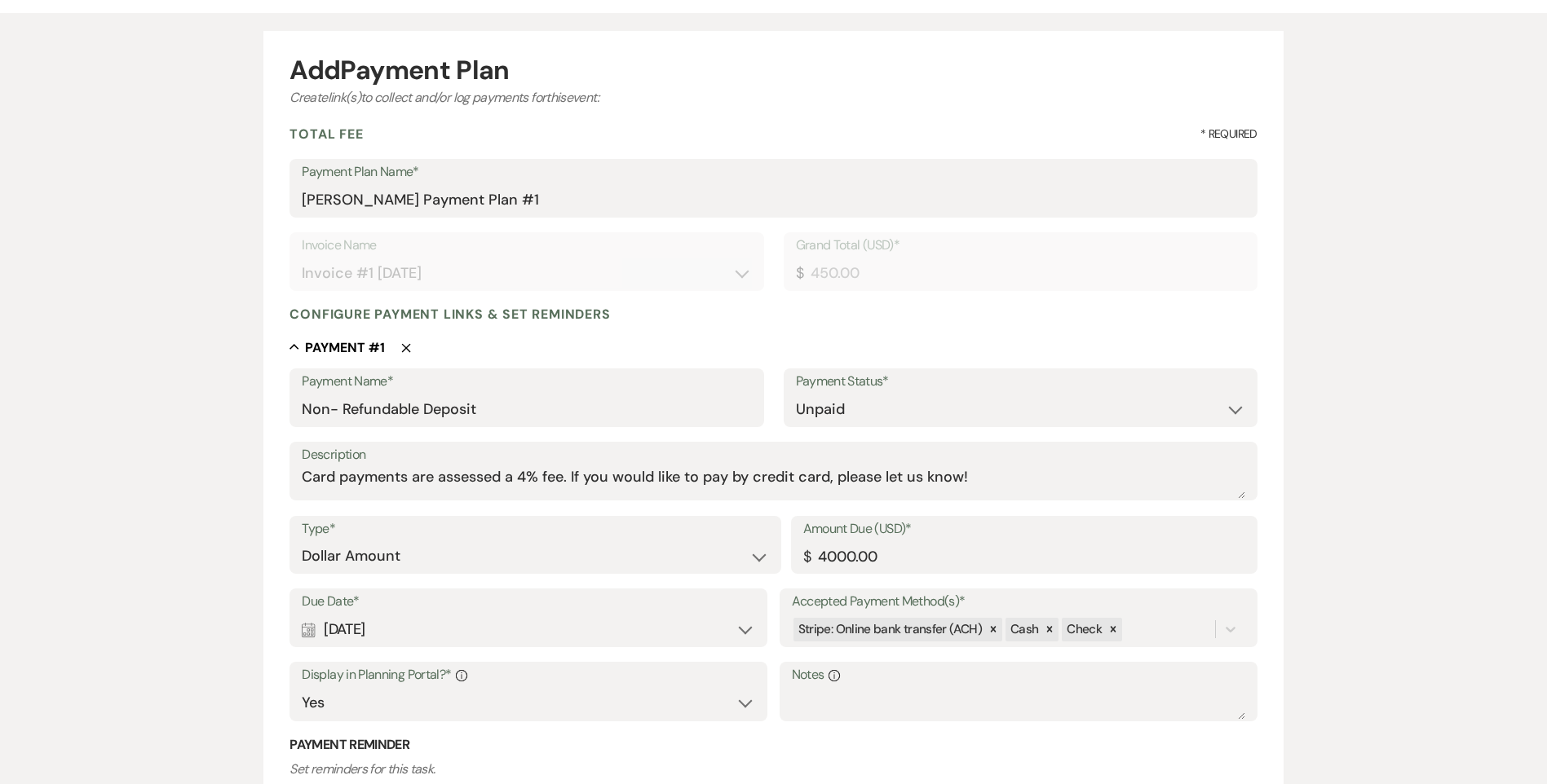
scroll to position [163, 0]
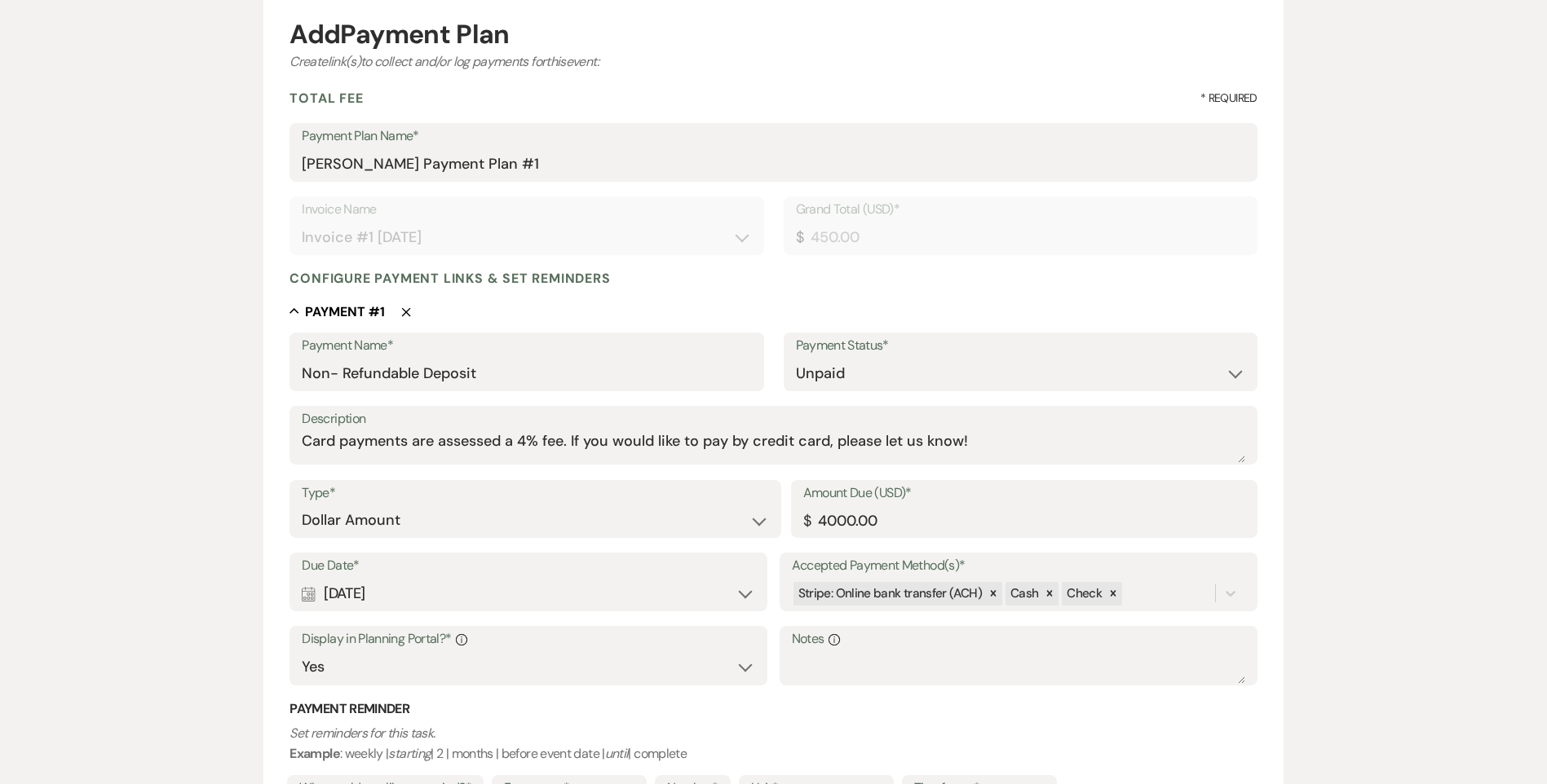
click at [404, 315] on use "button" at bounding box center [406, 311] width 9 height 9
type input "Payment #1"
select select "percentage"
type input "112.50"
type input "Payment #2"
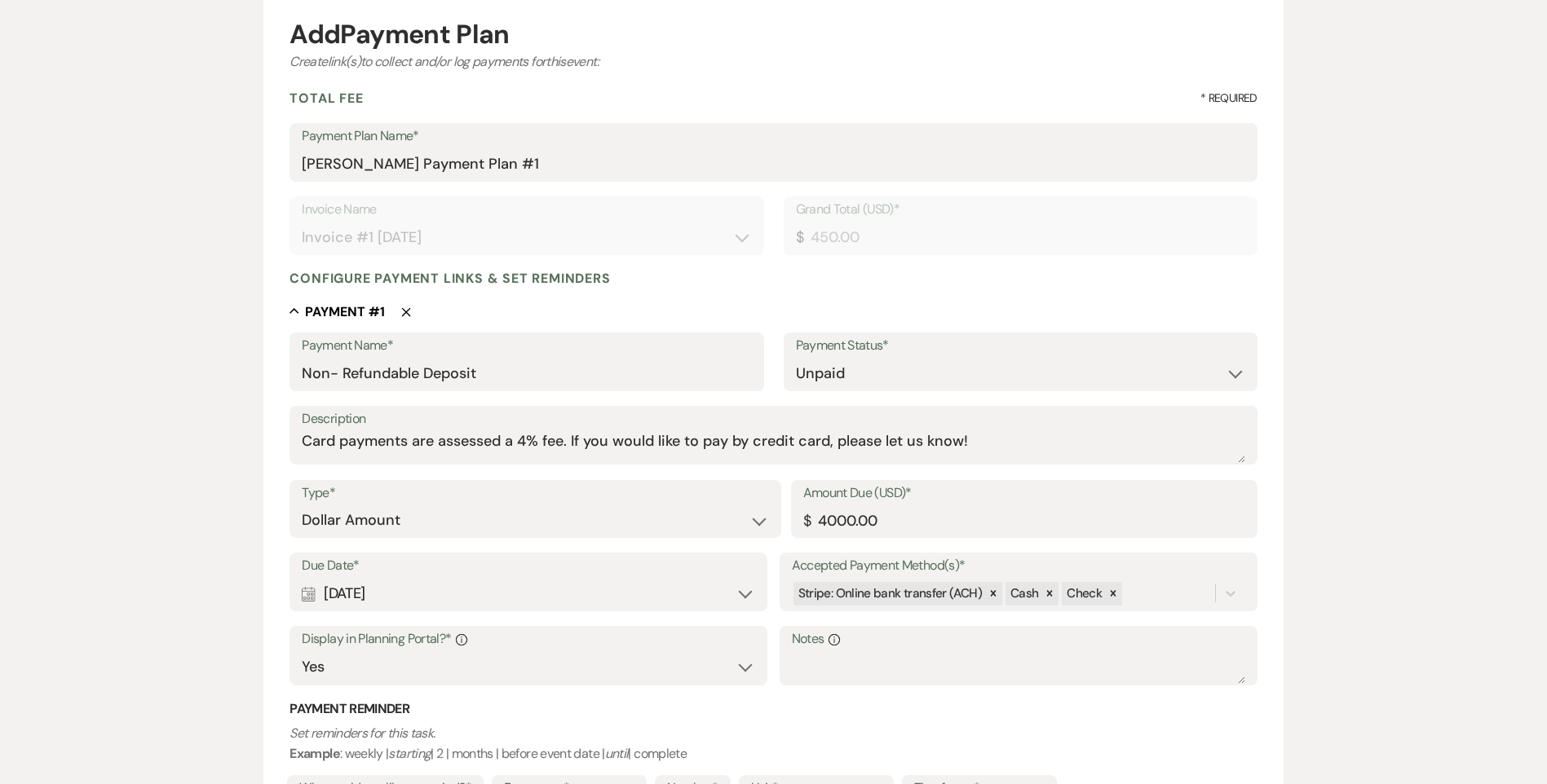
type input "Payment #3"
type input "Payment #4"
type input "24"
type input "108.00"
select select "days"
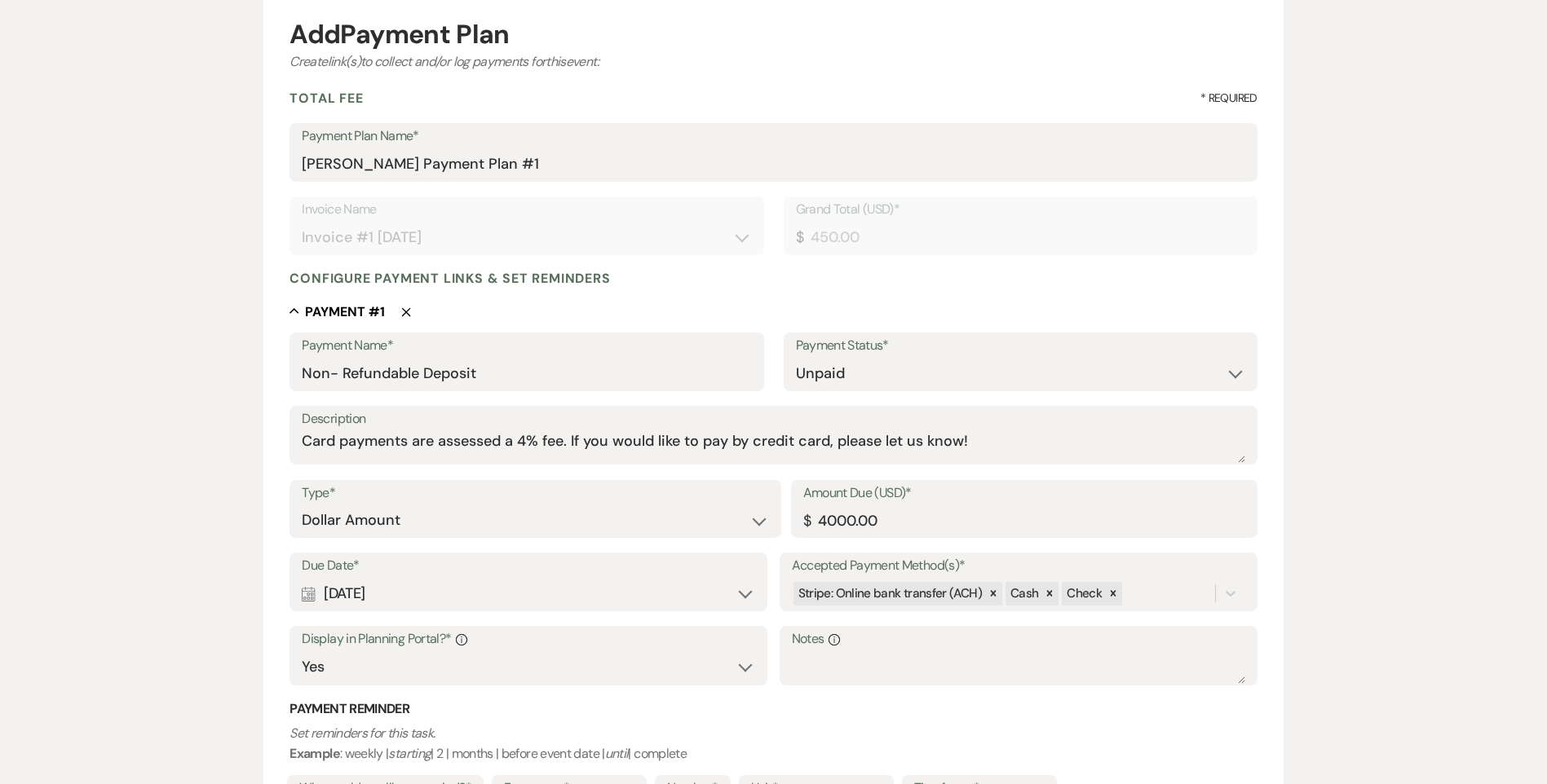
select select "weeks"
type input "Security Deposit"
select select "flat"
type input "1000.00"
click at [481, 526] on select "Dollar Amount Percentage of Grand Total" at bounding box center [452, 521] width 299 height 32
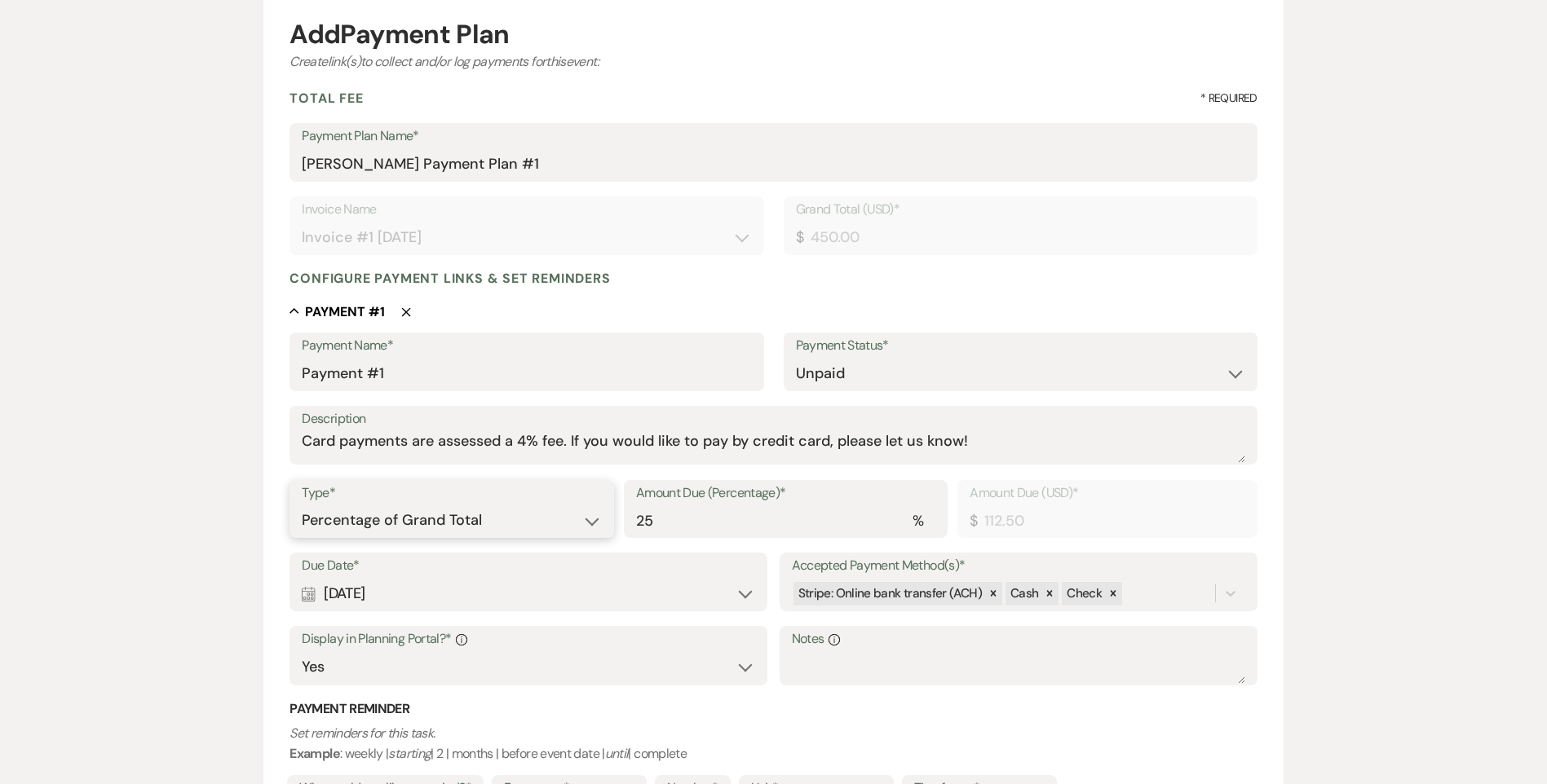
select select "flat"
click at [302, 505] on select "Dollar Amount Percentage of Grand Total" at bounding box center [452, 521] width 299 height 32
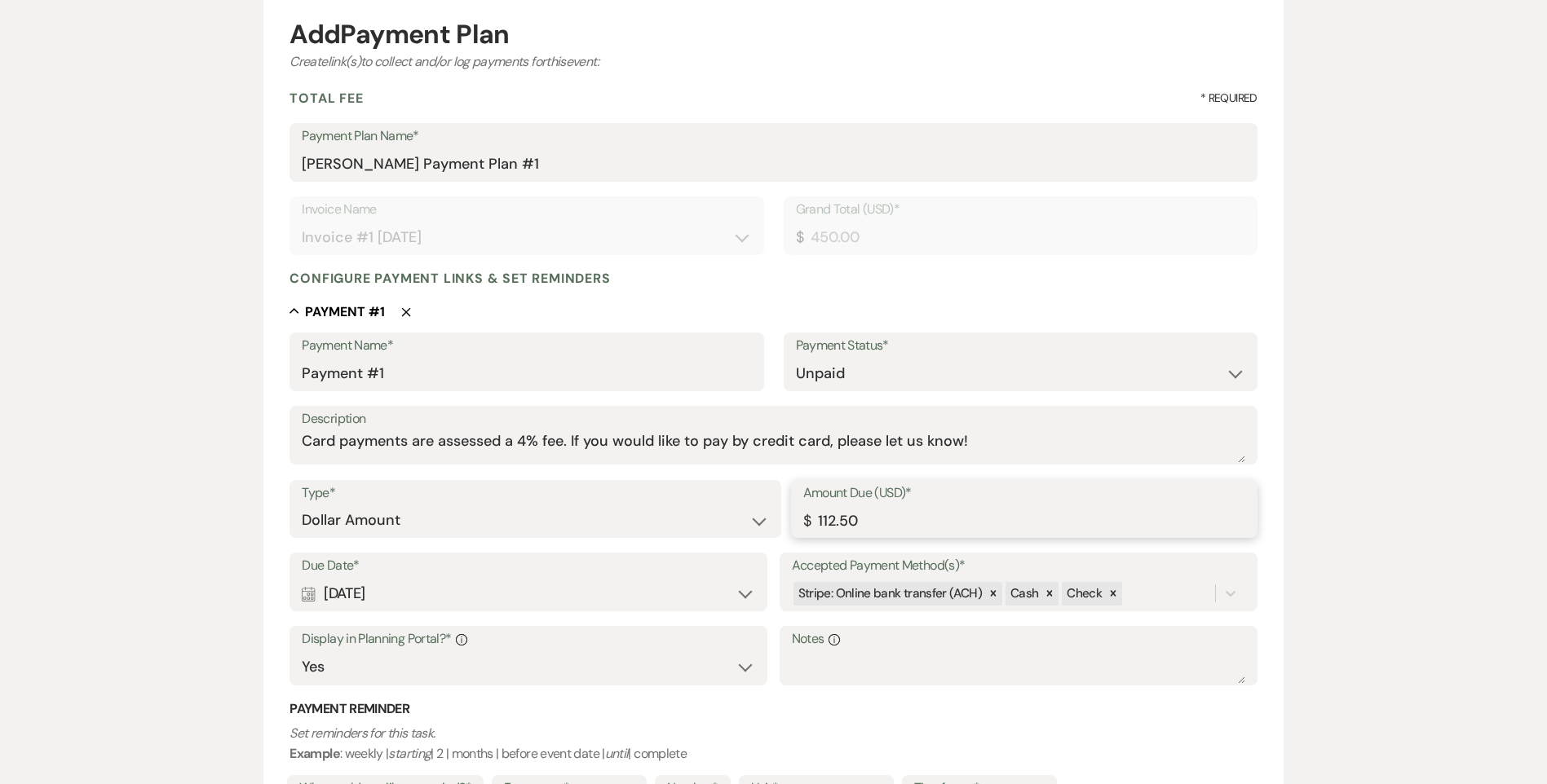
drag, startPoint x: 886, startPoint y: 531, endPoint x: 645, endPoint y: 492, distance: 244.1
click at [681, 501] on div "Type* Dollar Amount Percentage of Grand Total Amount Due (USD)* $ 112.50" at bounding box center [772, 516] width 967 height 73
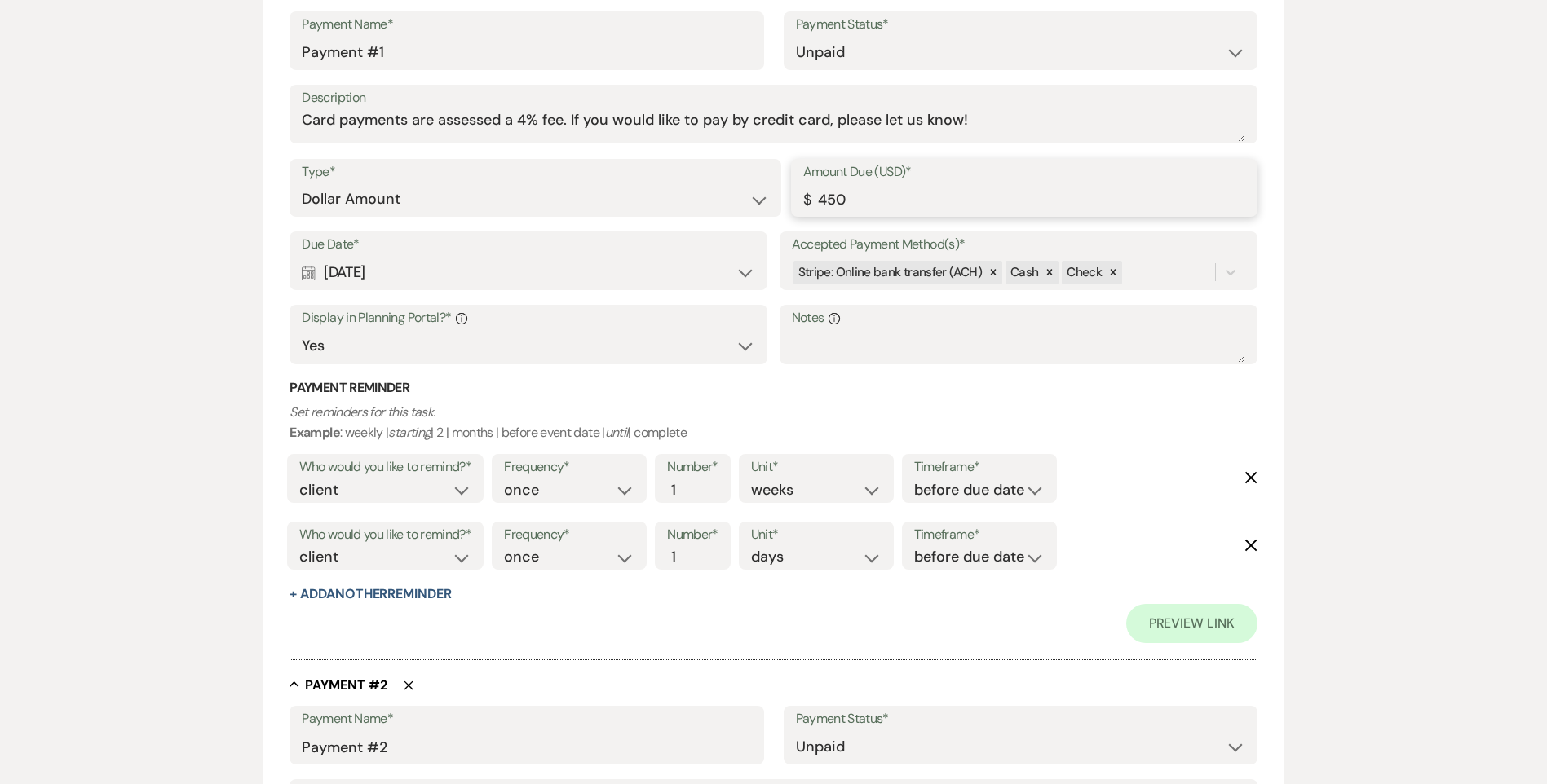
scroll to position [490, 0]
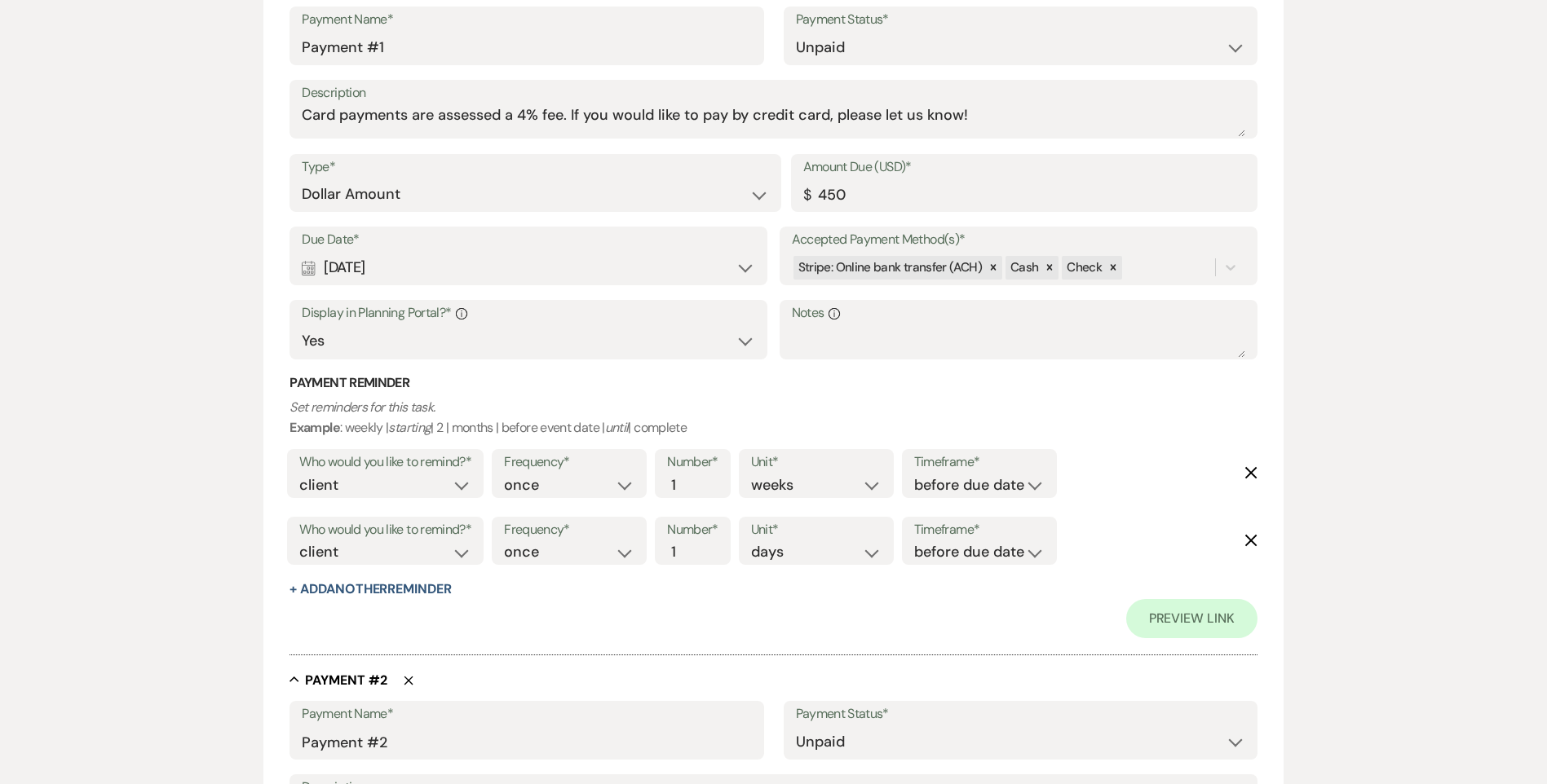
type input "450.00"
click at [410, 678] on icon "Delete" at bounding box center [409, 681] width 10 height 10
type input "Payment #3"
type input "Payment #4"
type input "24"
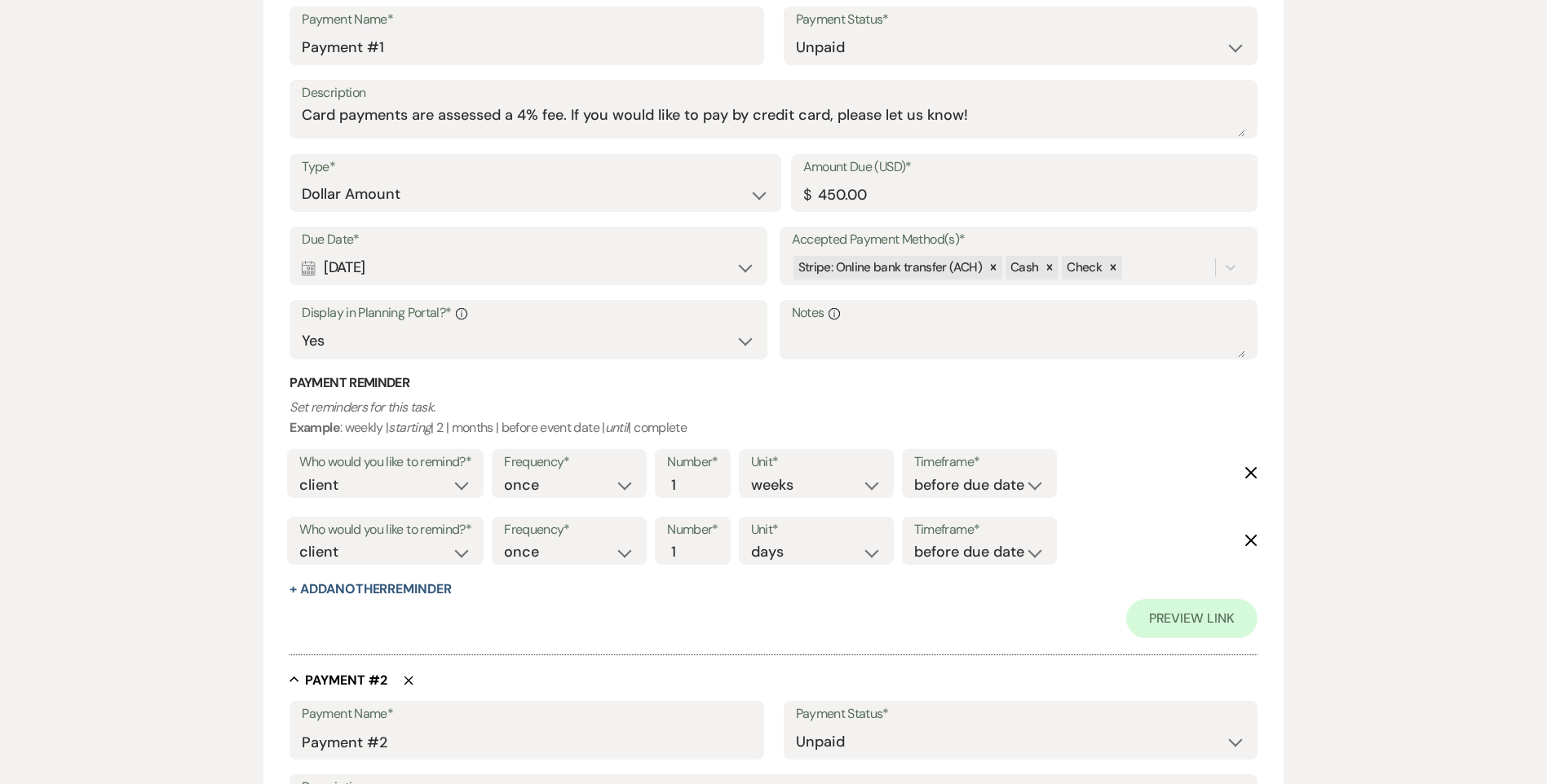
type input "108.00"
select select "days"
select select "weeks"
type input "Security Deposit"
select select "flat"
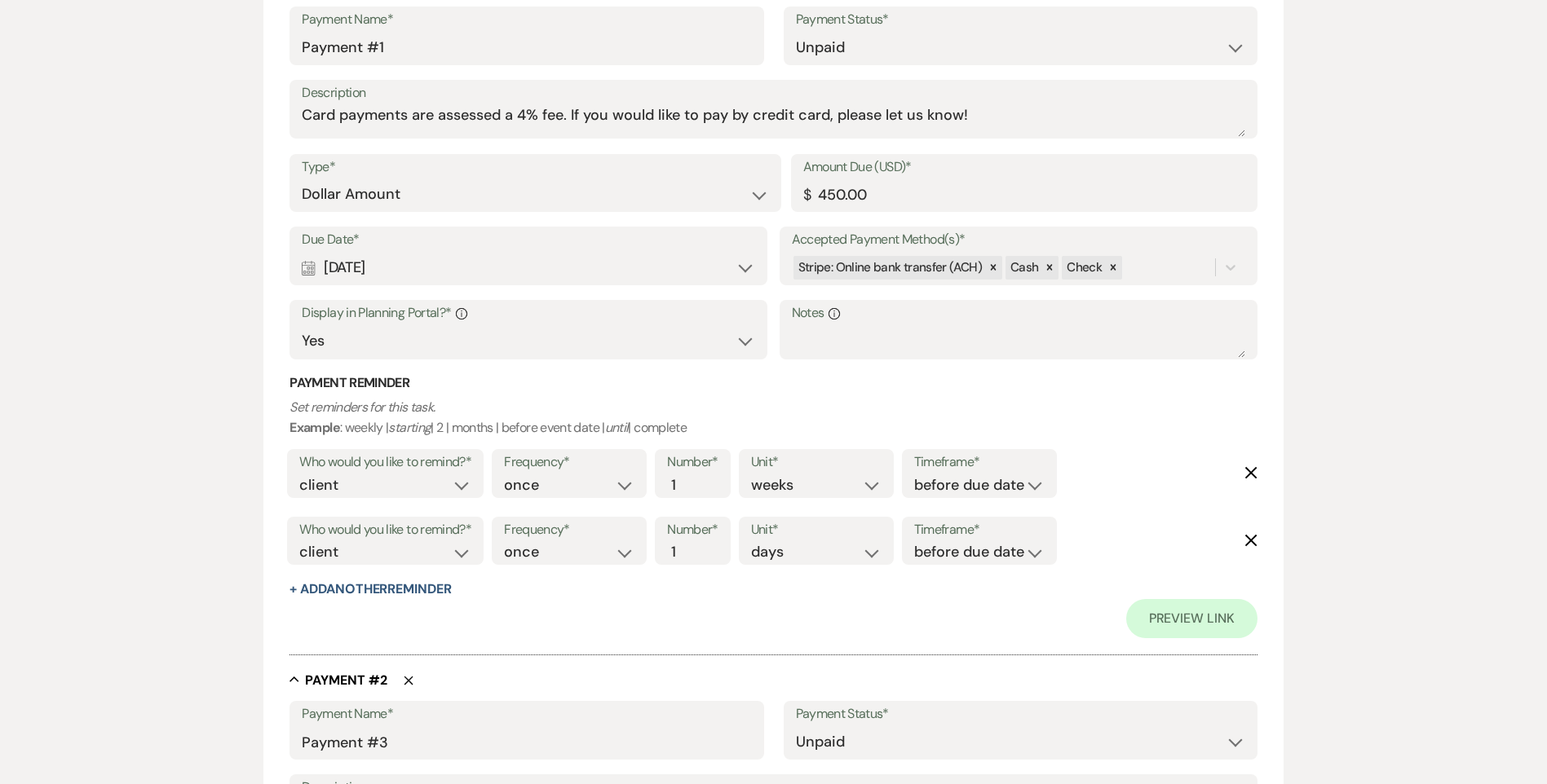
type input "1000.00"
click at [410, 678] on icon "Delete" at bounding box center [409, 681] width 10 height 10
type input "Payment #4"
type input "24"
type input "108.00"
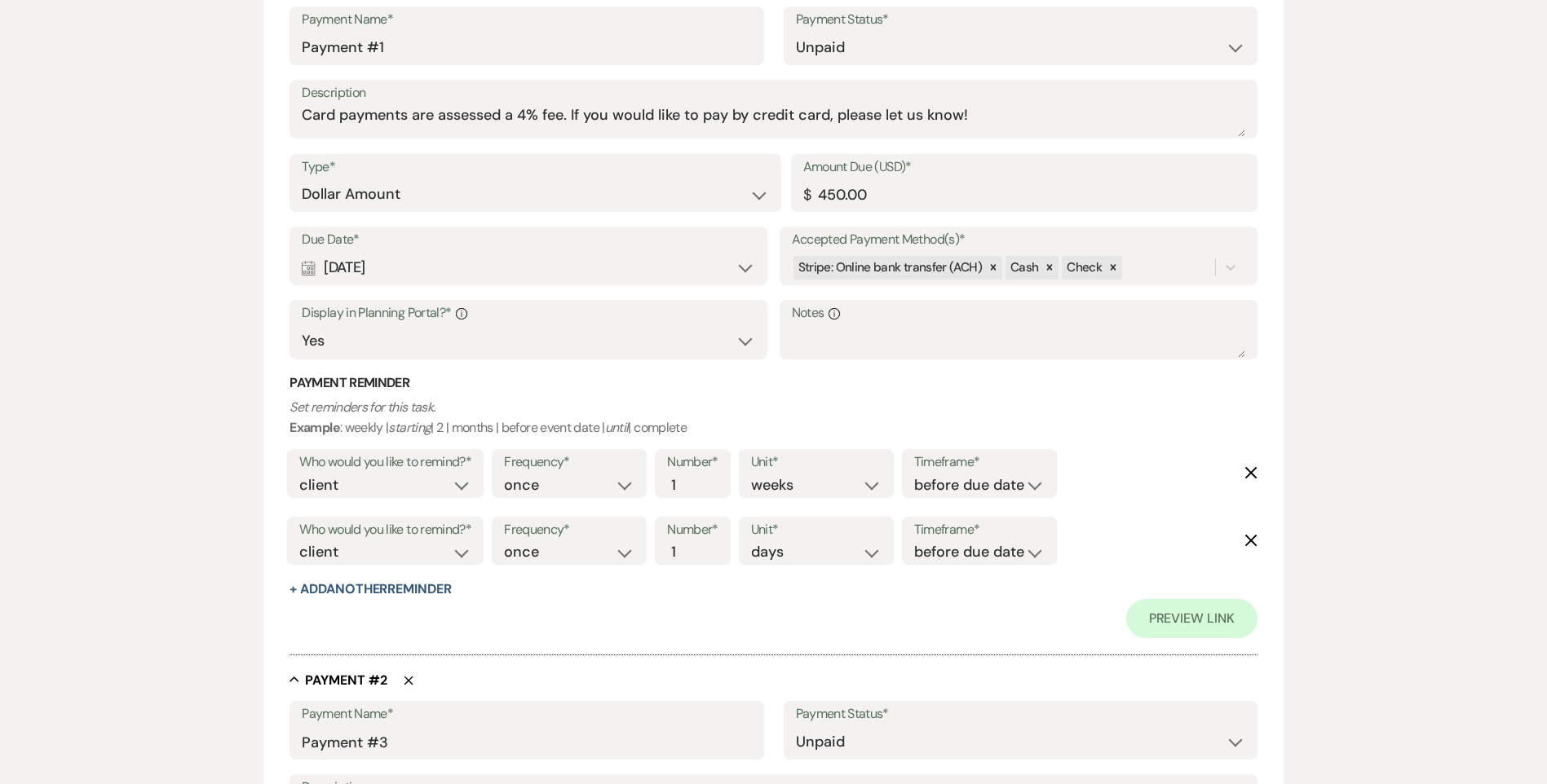
select select "days"
select select "weeks"
type input "Security Deposit"
select select "flat"
type input "1000.00"
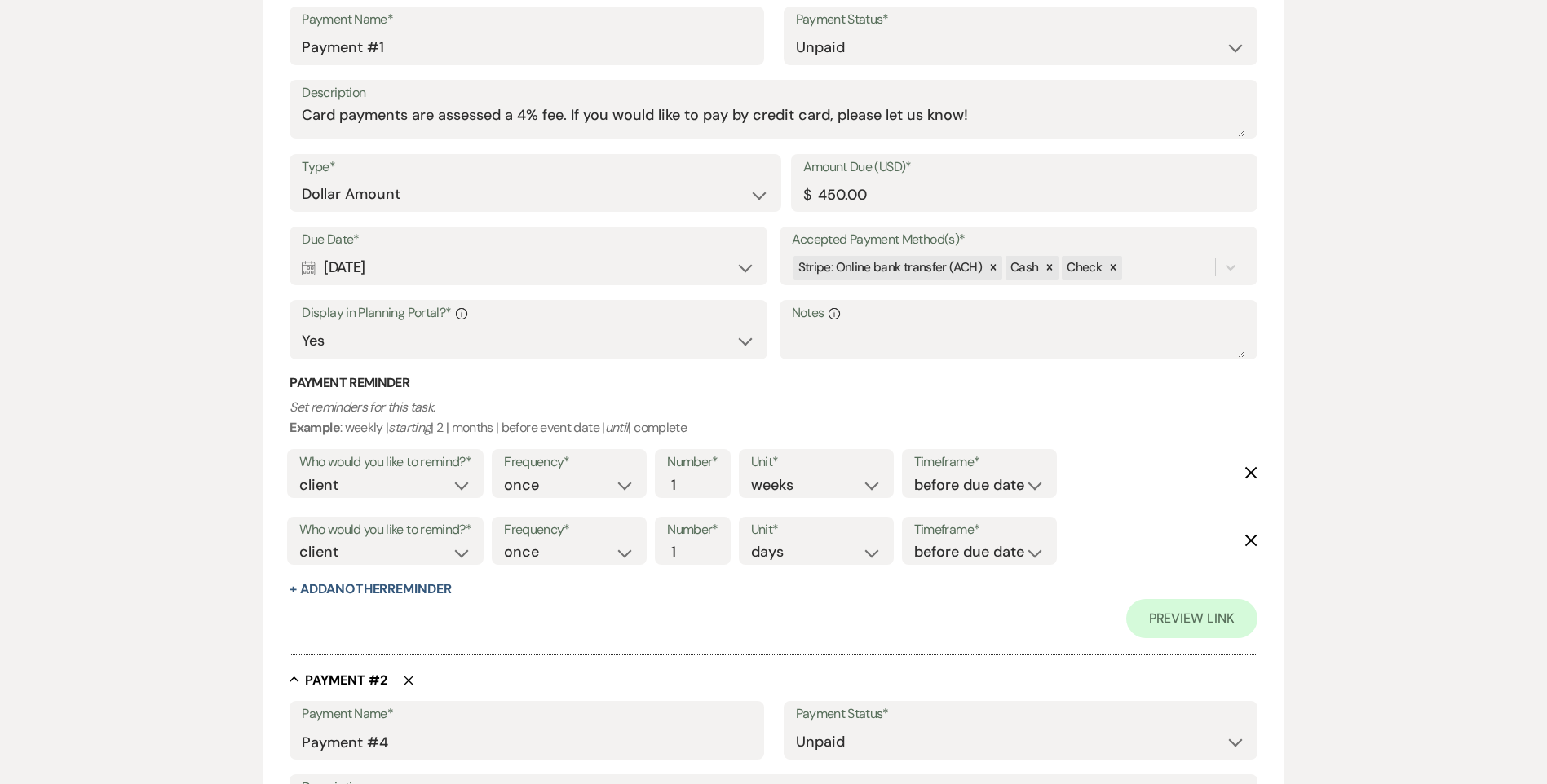
click at [410, 678] on icon "Delete" at bounding box center [409, 681] width 10 height 10
type input "Security Deposit"
select select "flat"
type input "1000.00"
click at [411, 678] on use "button" at bounding box center [409, 681] width 9 height 9
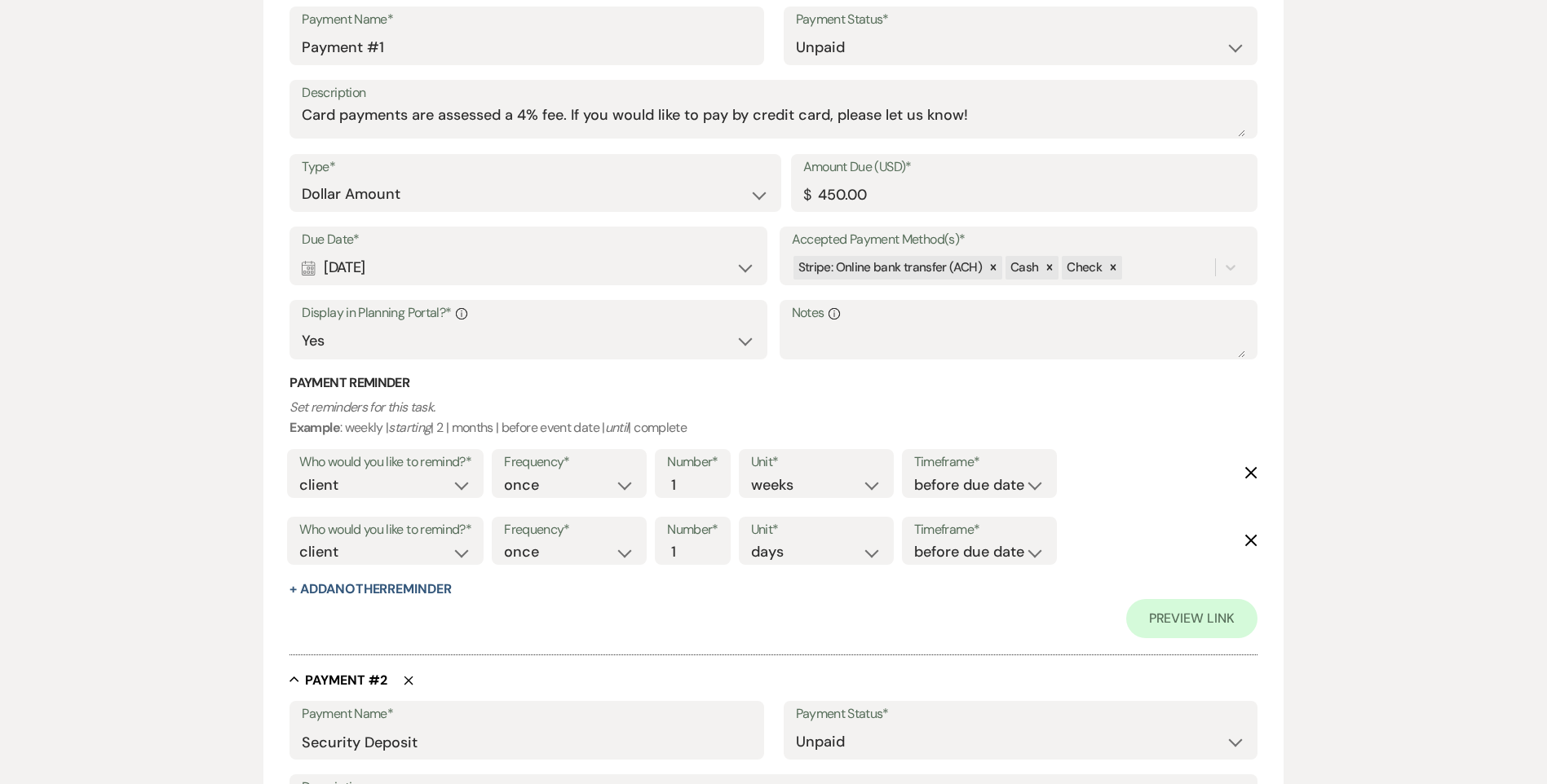
scroll to position [492, 0]
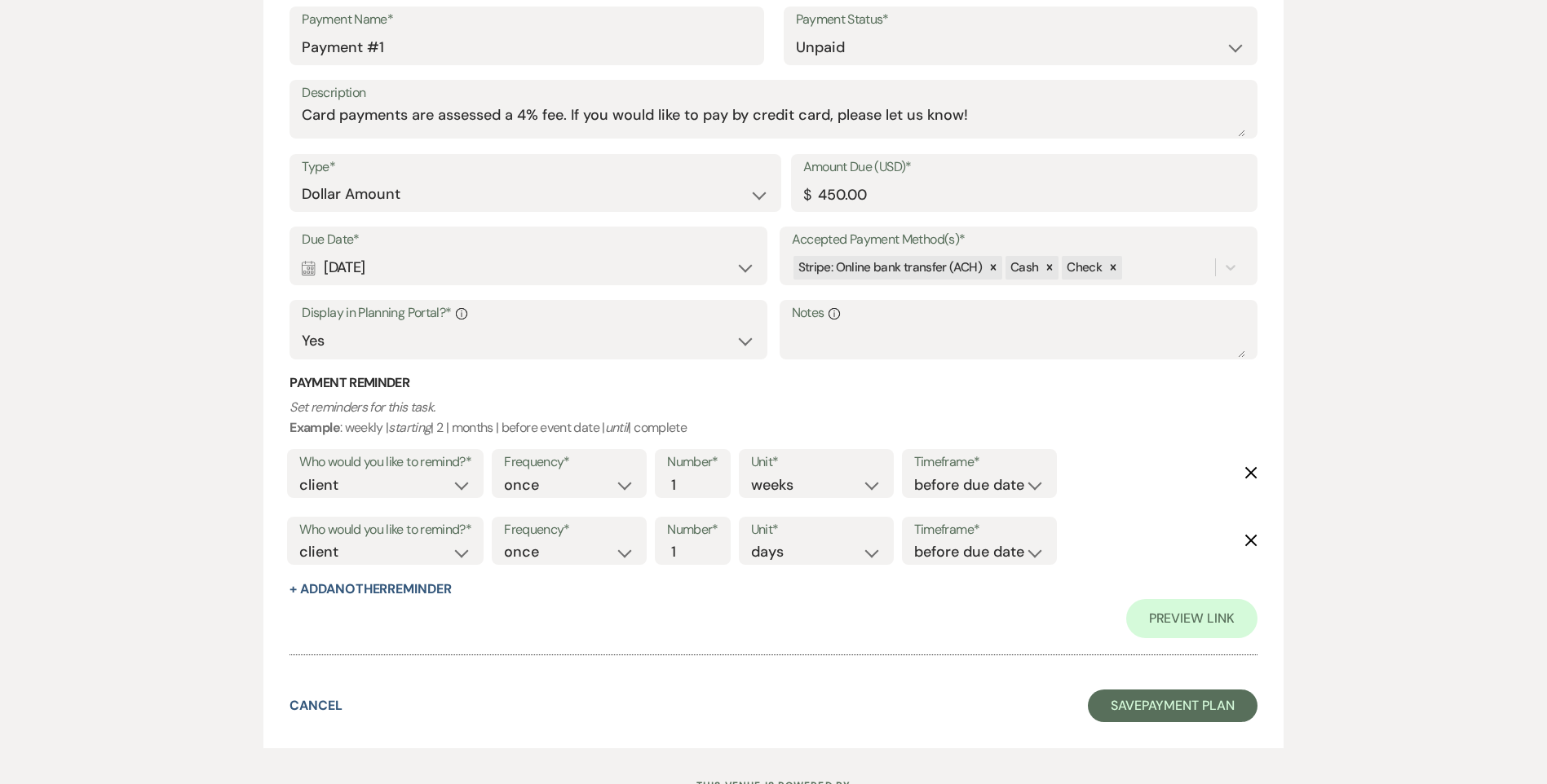
click at [655, 268] on div "Calendar Nov 23, 2025 Expand" at bounding box center [528, 268] width 453 height 32
select select "month"
select select "afterBookedDate"
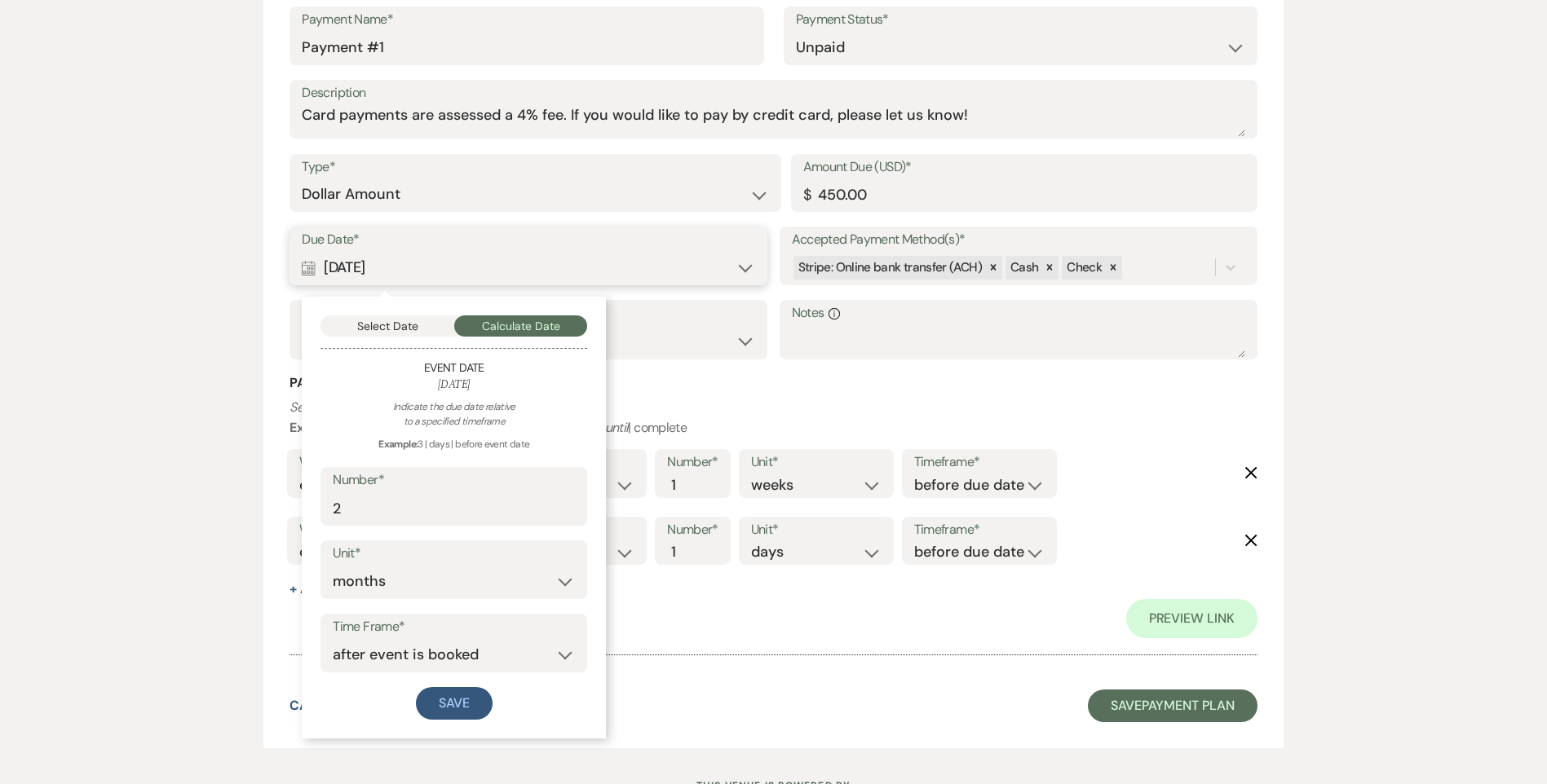
click at [378, 323] on button "Select Date" at bounding box center [387, 326] width 134 height 21
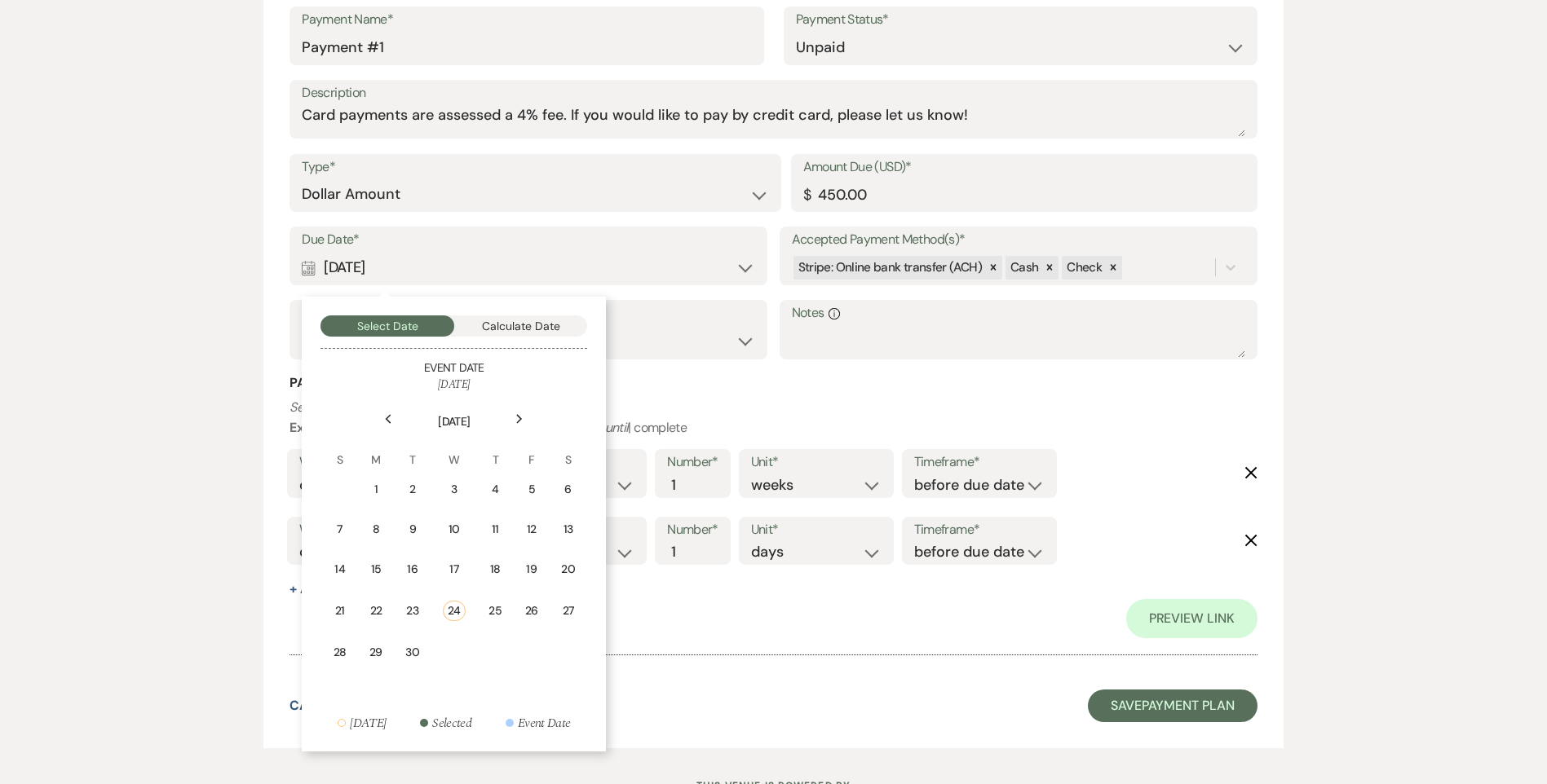
click at [523, 417] on icon "Next" at bounding box center [520, 419] width 8 height 10
click at [522, 417] on icon "Next" at bounding box center [520, 419] width 8 height 10
click at [522, 418] on icon "Next" at bounding box center [520, 419] width 8 height 10
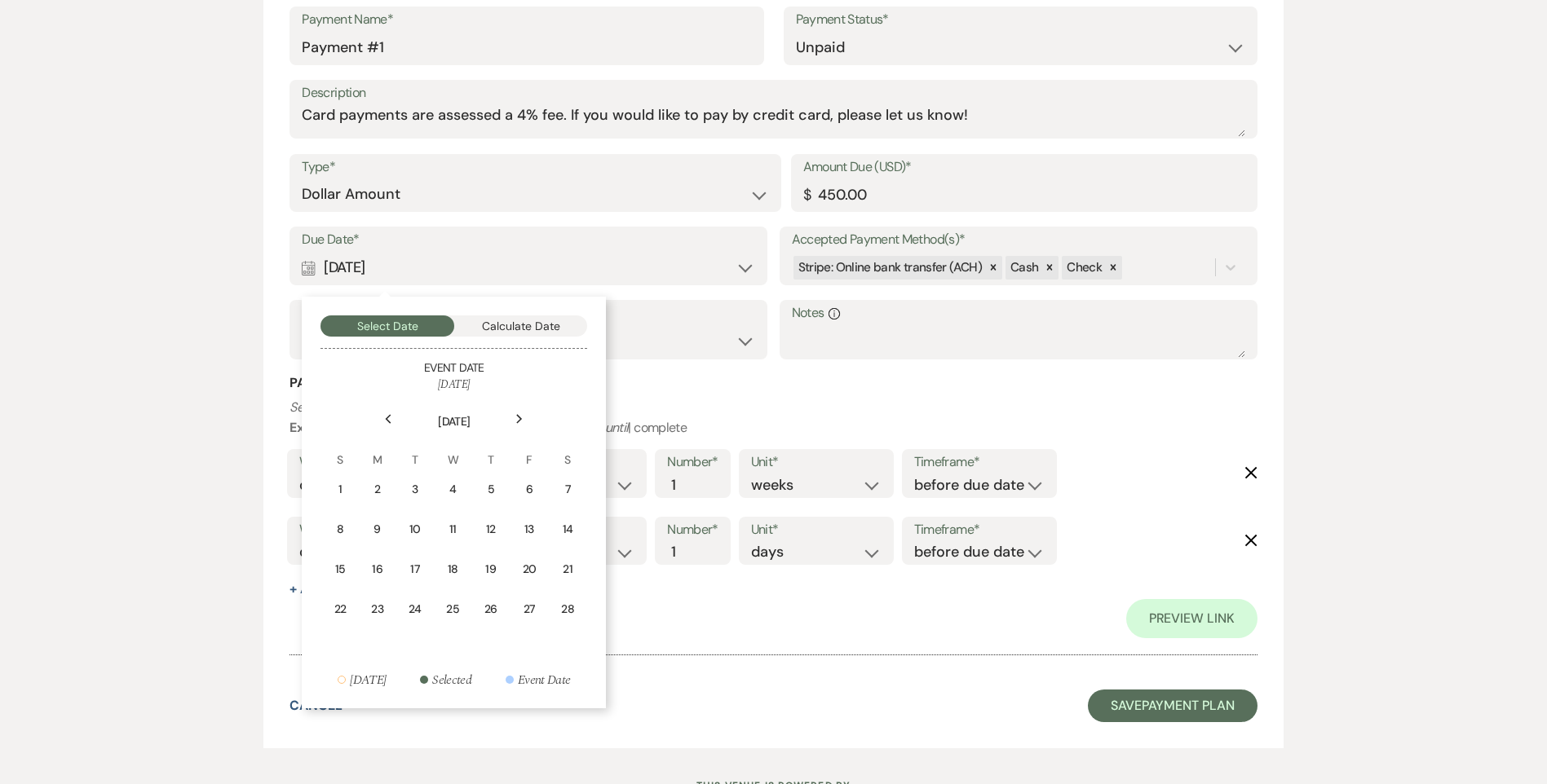
click at [522, 418] on icon "Next" at bounding box center [520, 419] width 8 height 10
click at [453, 575] on div "18" at bounding box center [453, 570] width 19 height 19
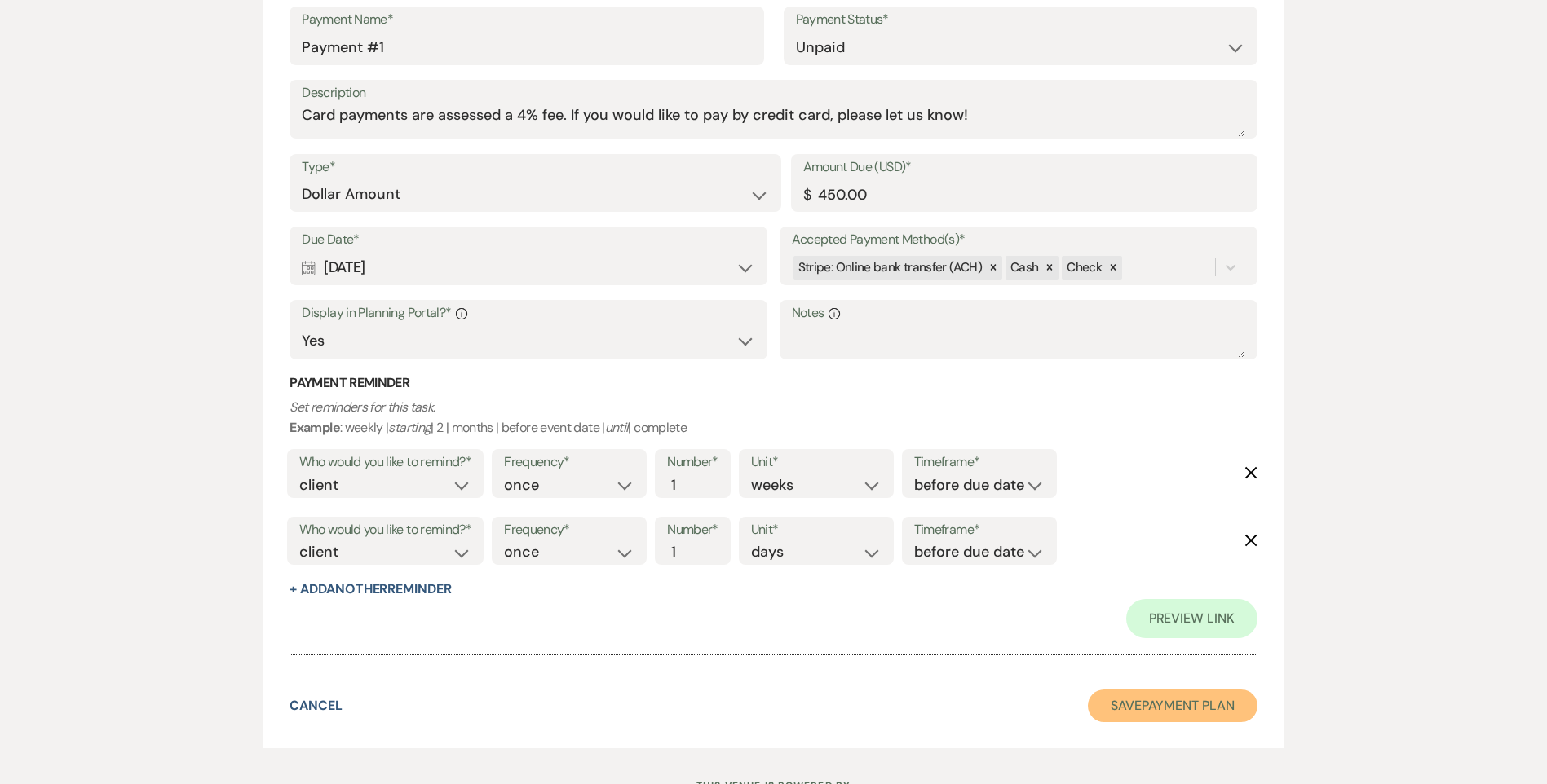
click at [1184, 700] on button "Save Payment Plan" at bounding box center [1173, 706] width 170 height 33
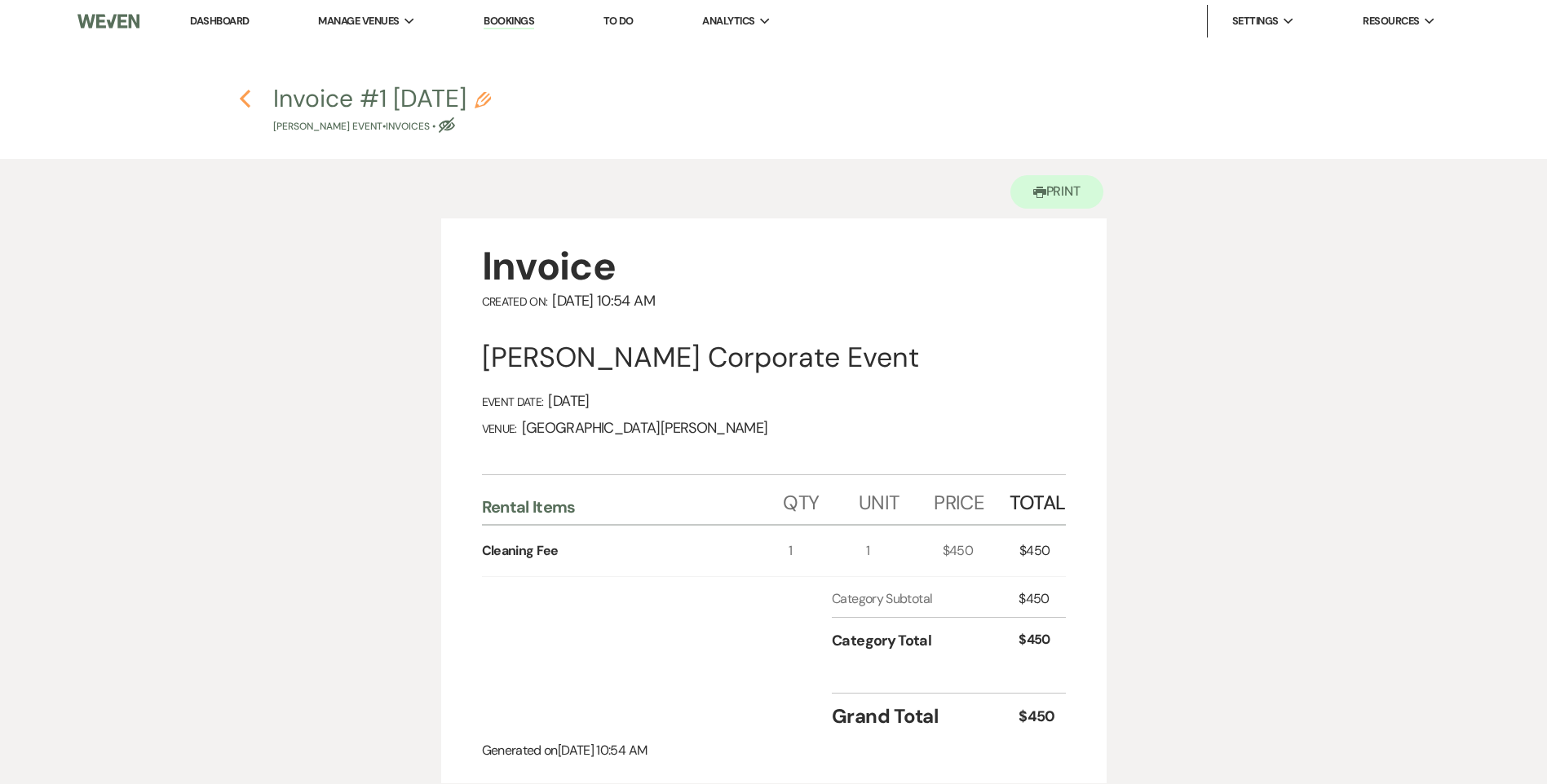
click at [244, 96] on use "button" at bounding box center [245, 98] width 11 height 18
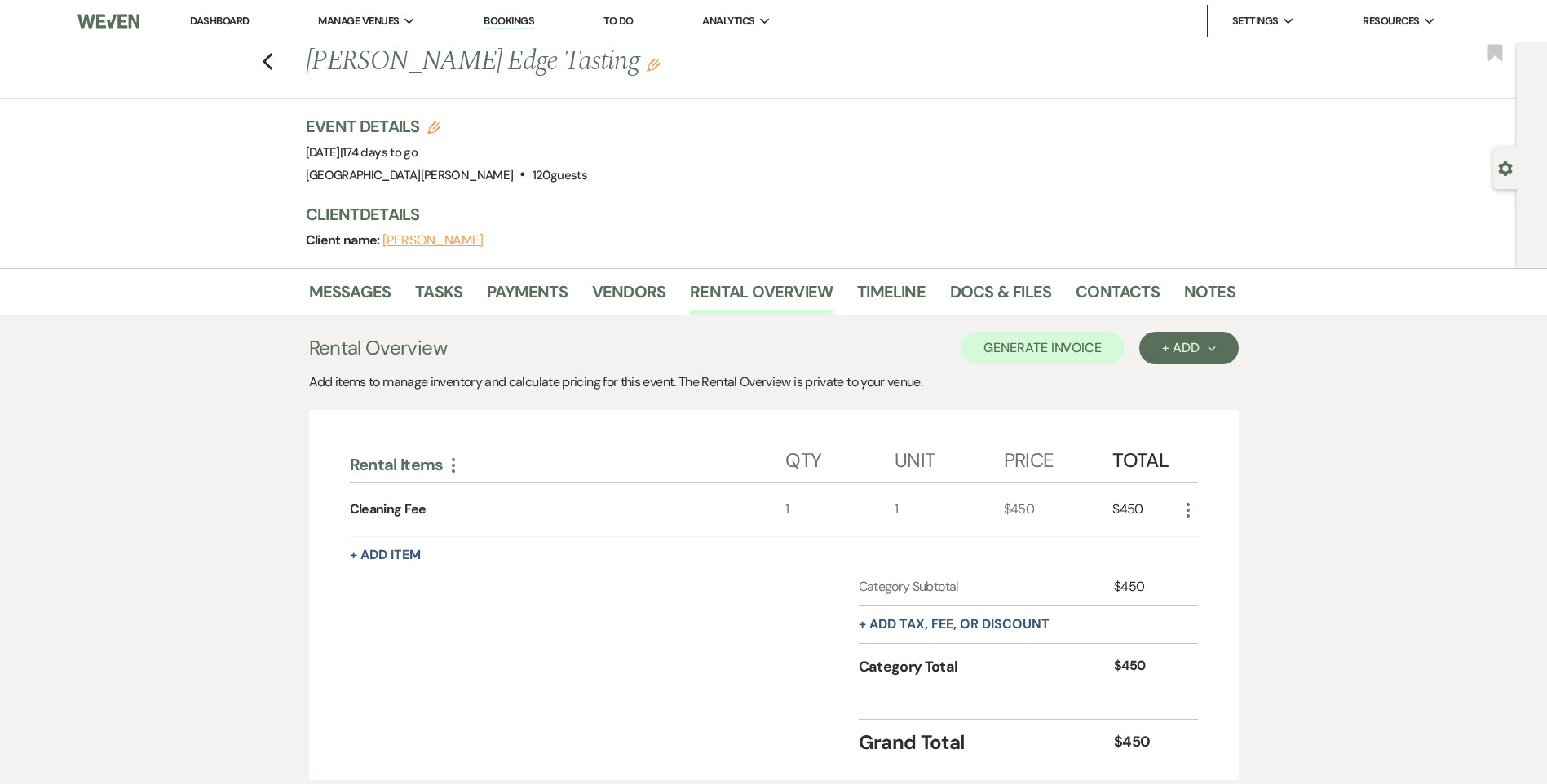
click at [408, 293] on li "Messages" at bounding box center [362, 295] width 107 height 40
click at [357, 289] on link "Messages" at bounding box center [350, 296] width 82 height 36
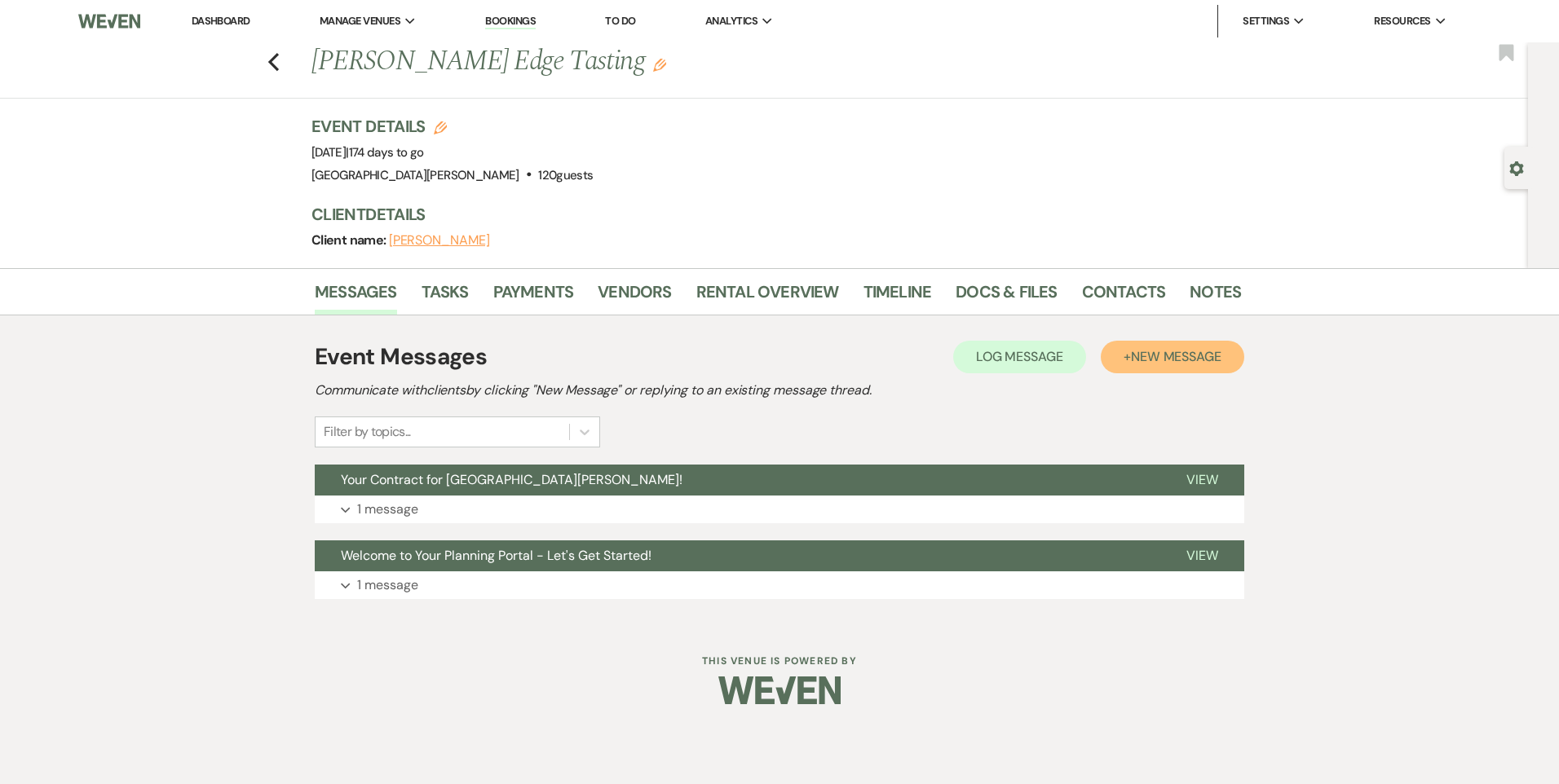
drag, startPoint x: 1166, startPoint y: 359, endPoint x: 1129, endPoint y: 361, distance: 37.1
click at [1166, 359] on span "New Message" at bounding box center [1176, 357] width 91 height 17
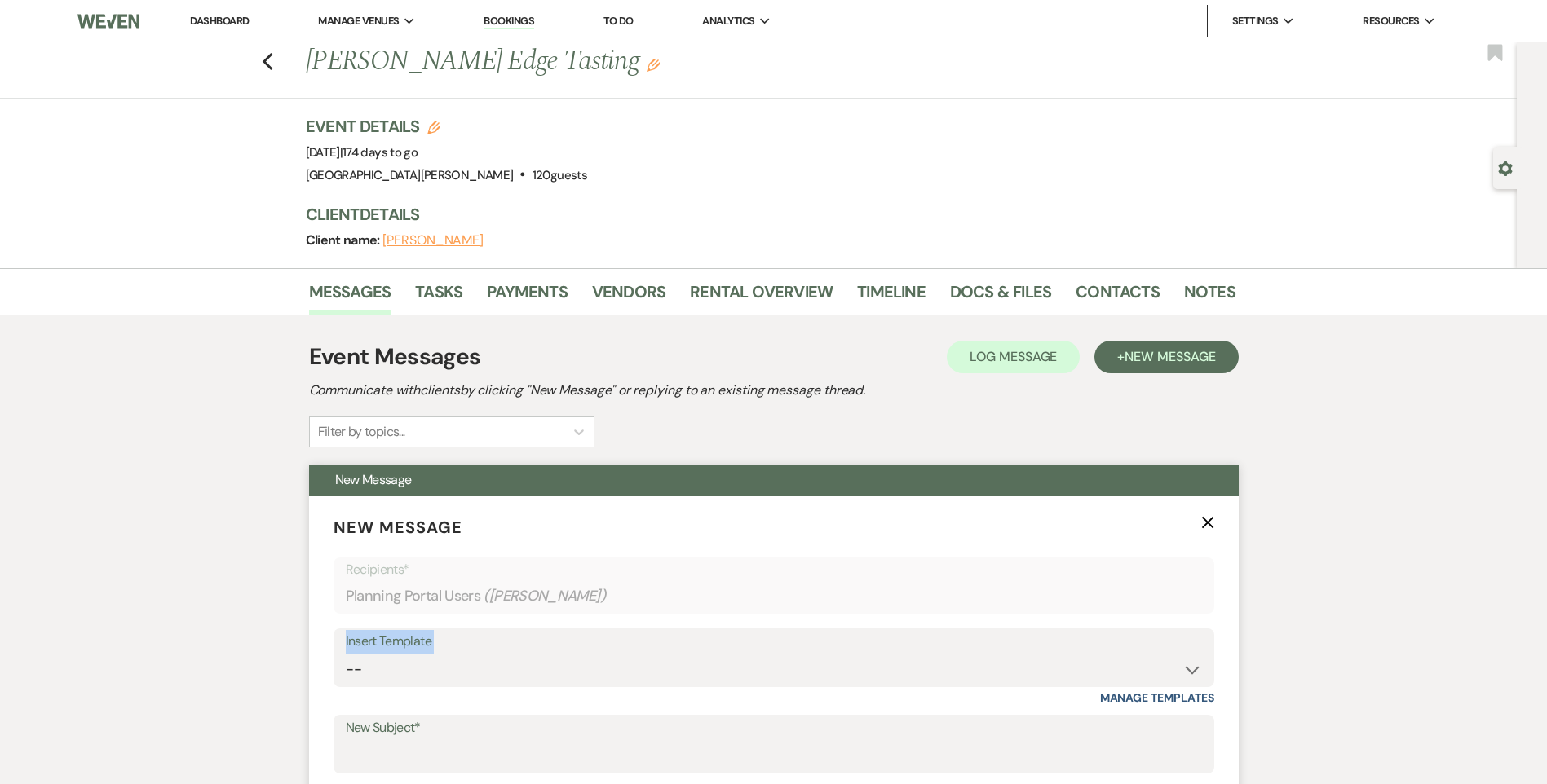
click at [513, 654] on div "Insert Template -- Follow Up WWM Initial Inquiry Response Planning Portal Intro…" at bounding box center [773, 658] width 881 height 59
click at [532, 665] on select "-- Follow Up WWM Initial Inquiry Response Planning Portal Introduction (Booked …" at bounding box center [774, 670] width 856 height 32
select select "5027"
click at [346, 654] on select "-- Follow Up WWM Initial Inquiry Response Planning Portal Introduction (Booked …" at bounding box center [774, 670] width 856 height 32
type input "Your Invoice & Payment Plan for White Willow Meadows!"
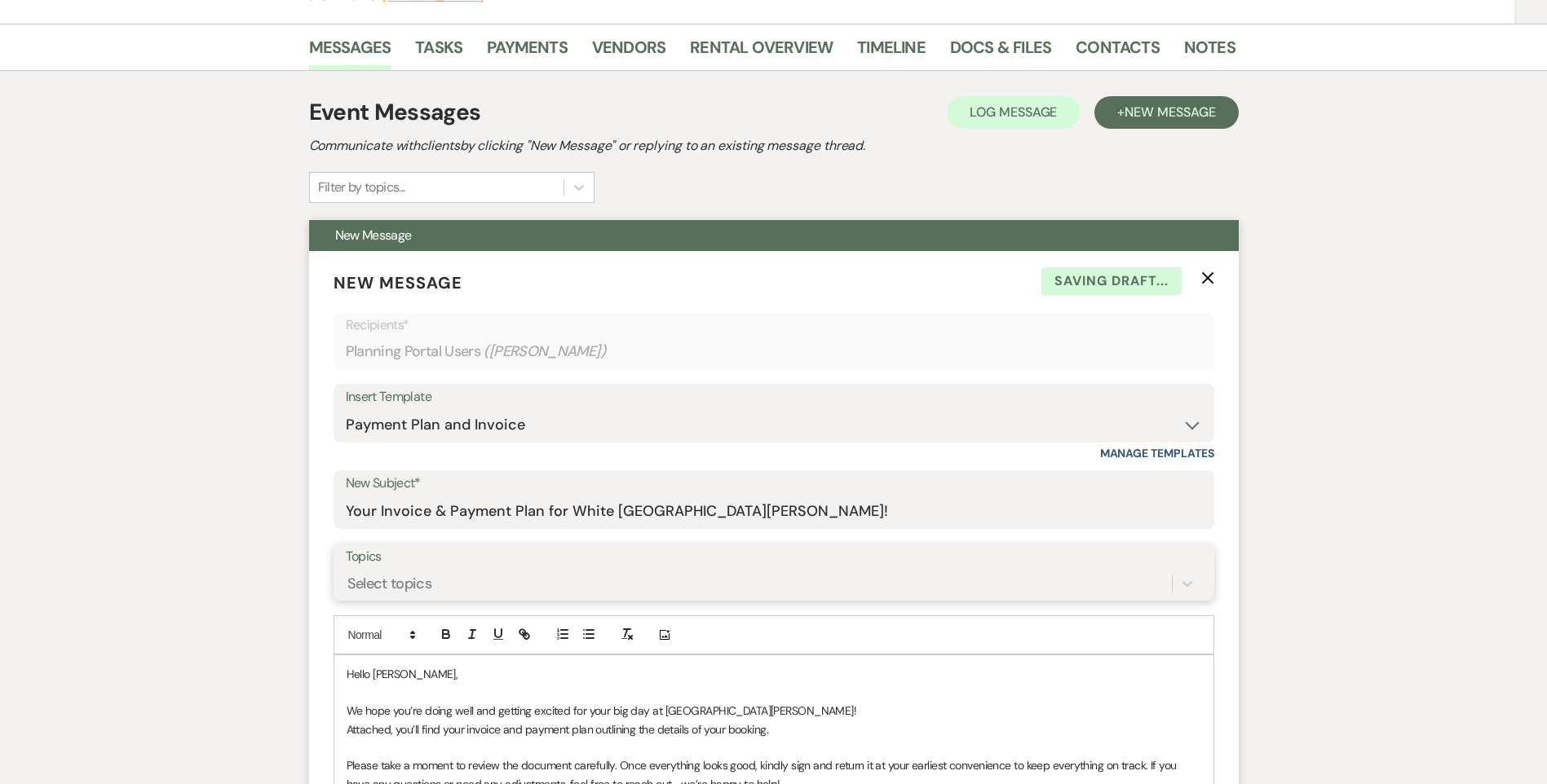
click at [528, 585] on div "Select topics" at bounding box center [774, 584] width 856 height 31
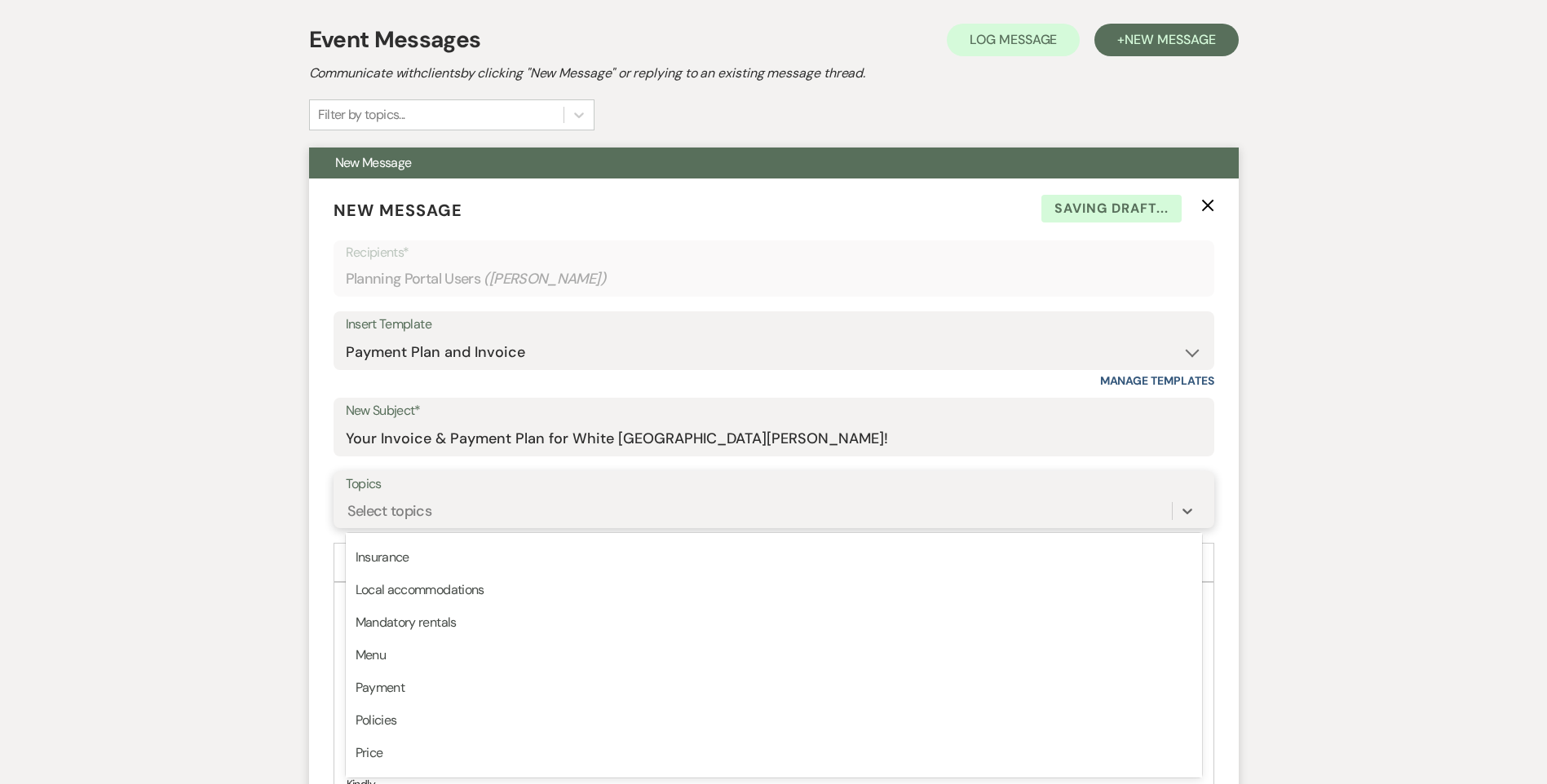
scroll to position [408, 0]
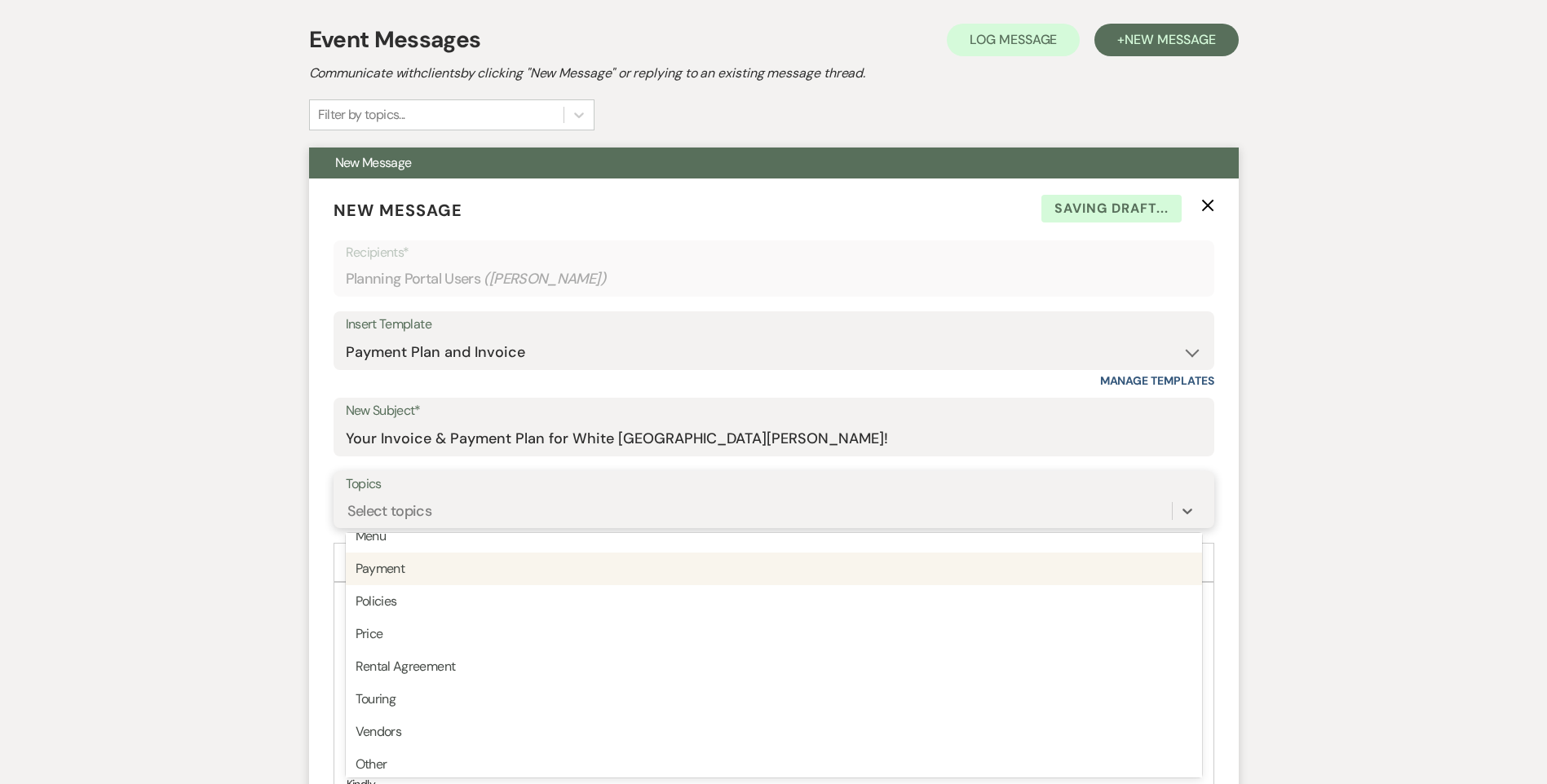
click at [506, 578] on div "Payment" at bounding box center [774, 569] width 856 height 33
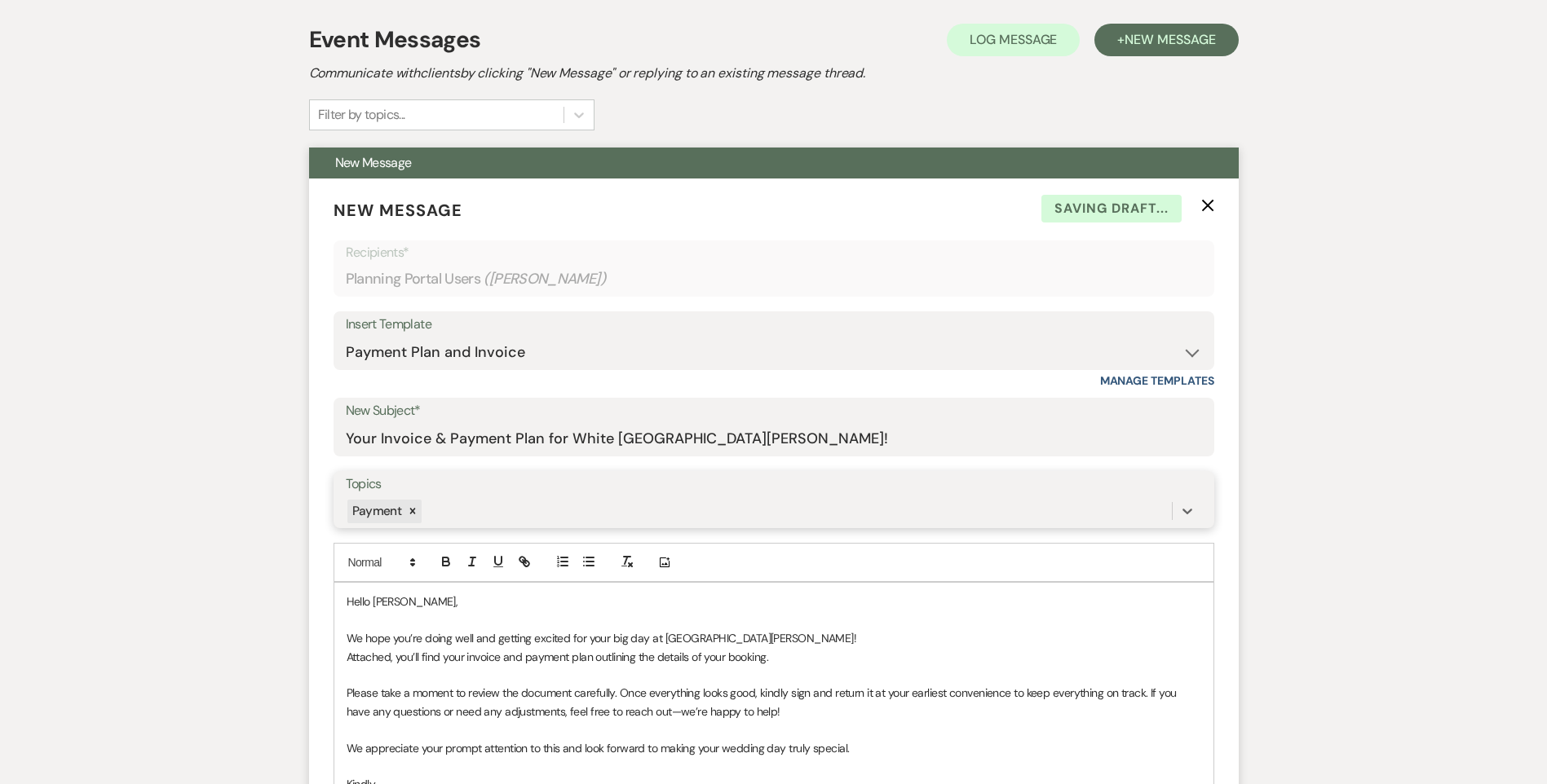
scroll to position [562, 0]
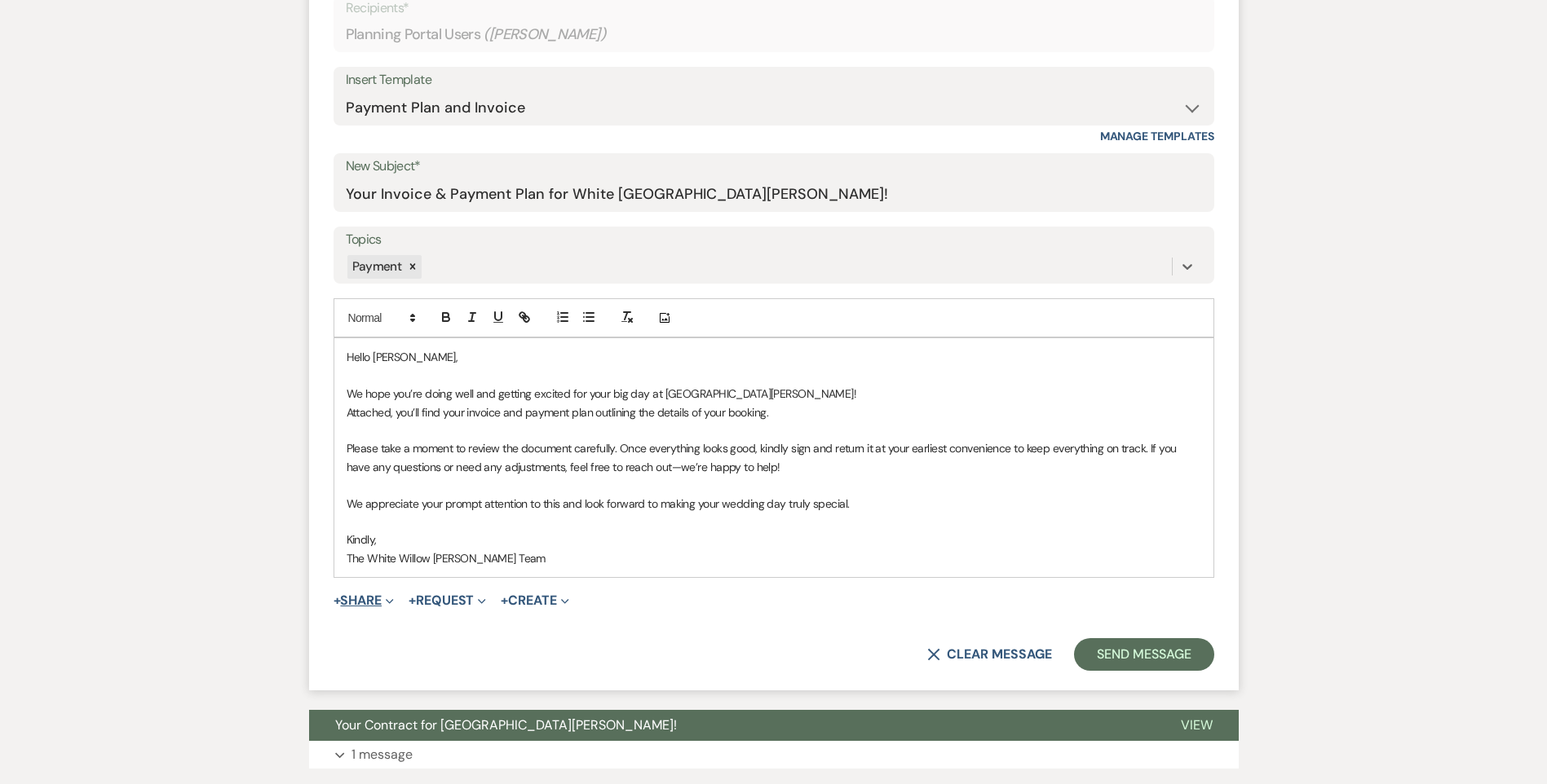
click at [376, 606] on button "+ Share Expand" at bounding box center [363, 601] width 61 height 13
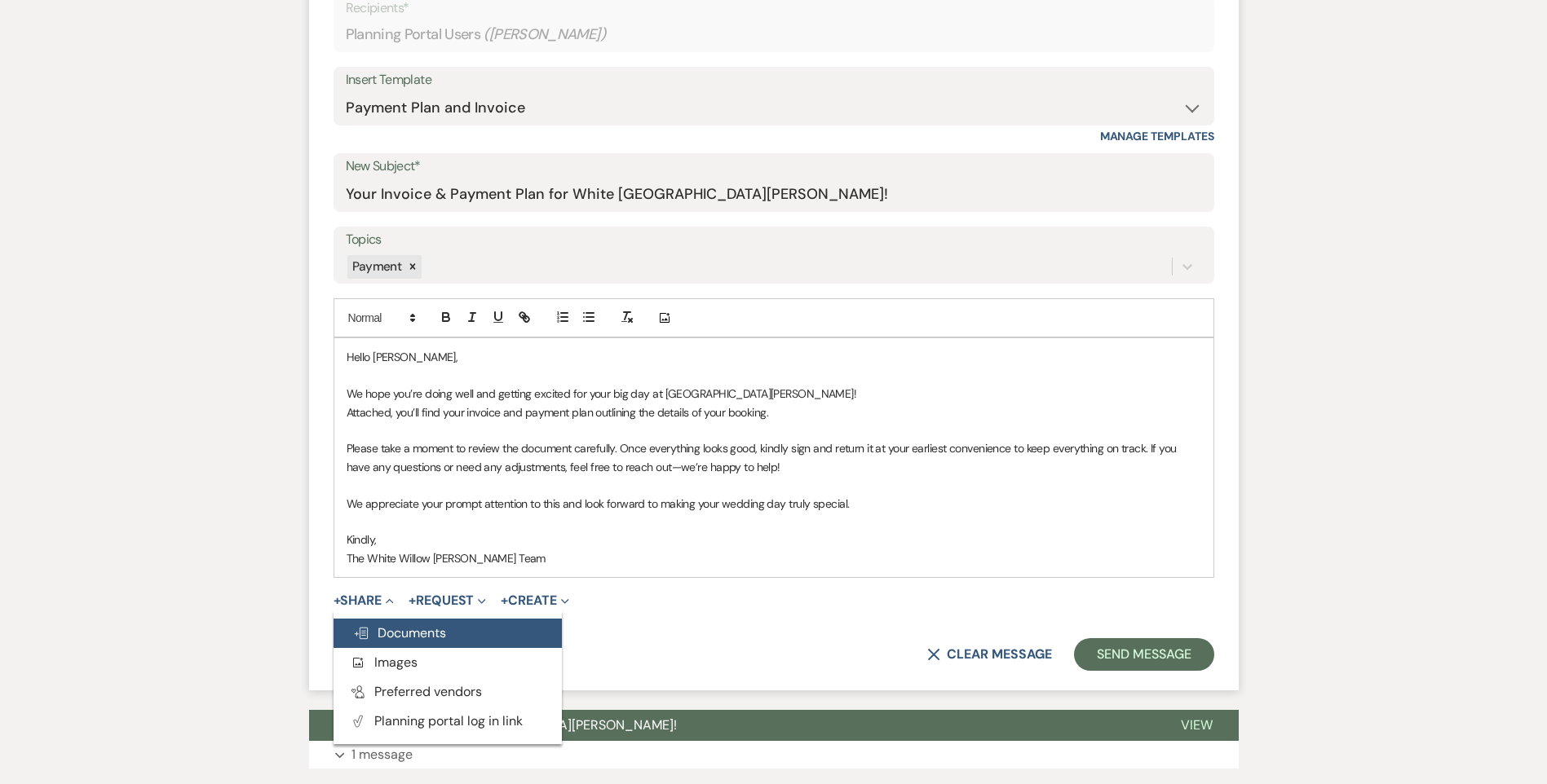
click at [391, 634] on span "Doc Upload Documents" at bounding box center [400, 633] width 93 height 17
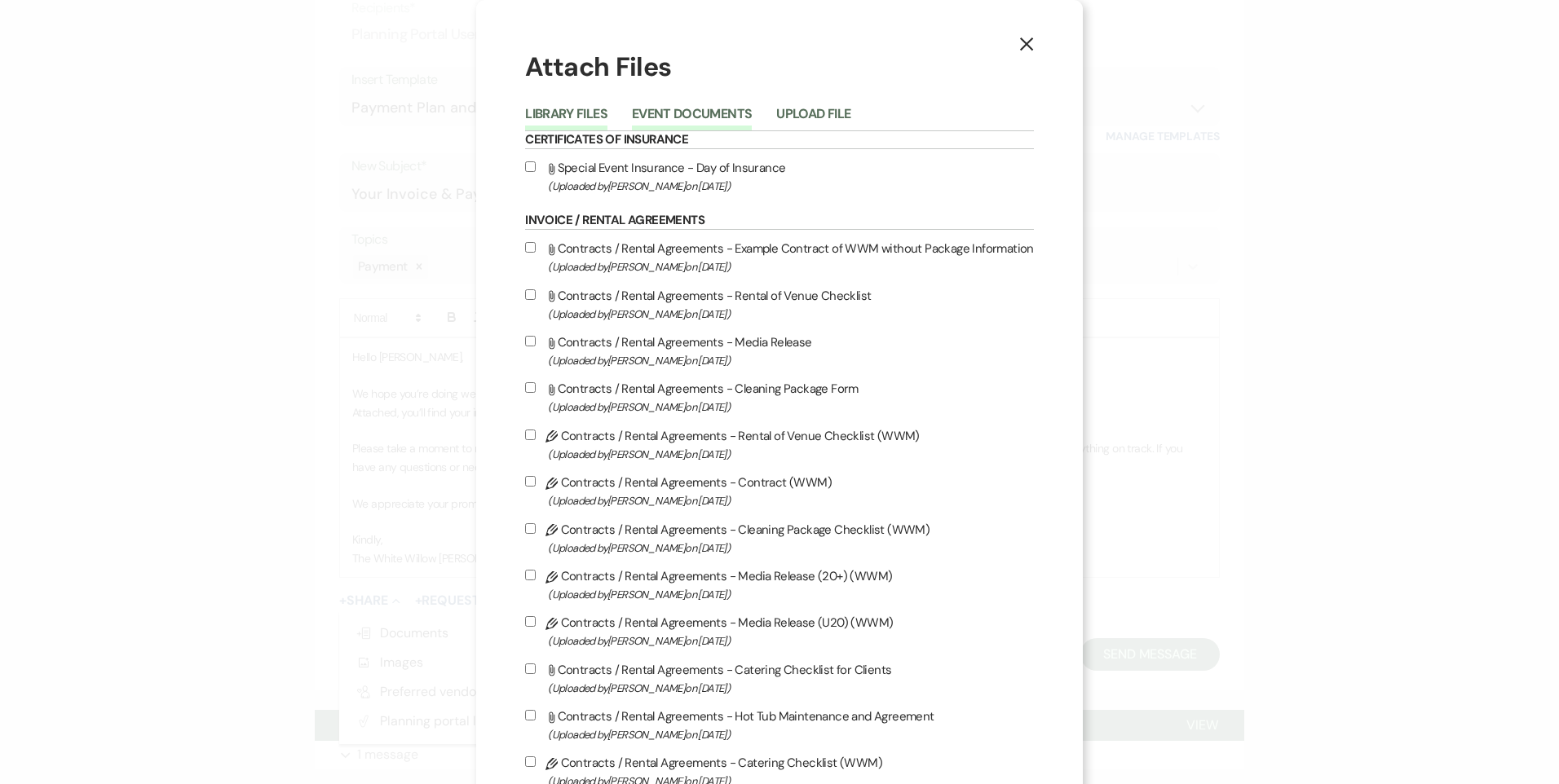
click at [682, 118] on button "Event Documents" at bounding box center [692, 119] width 119 height 23
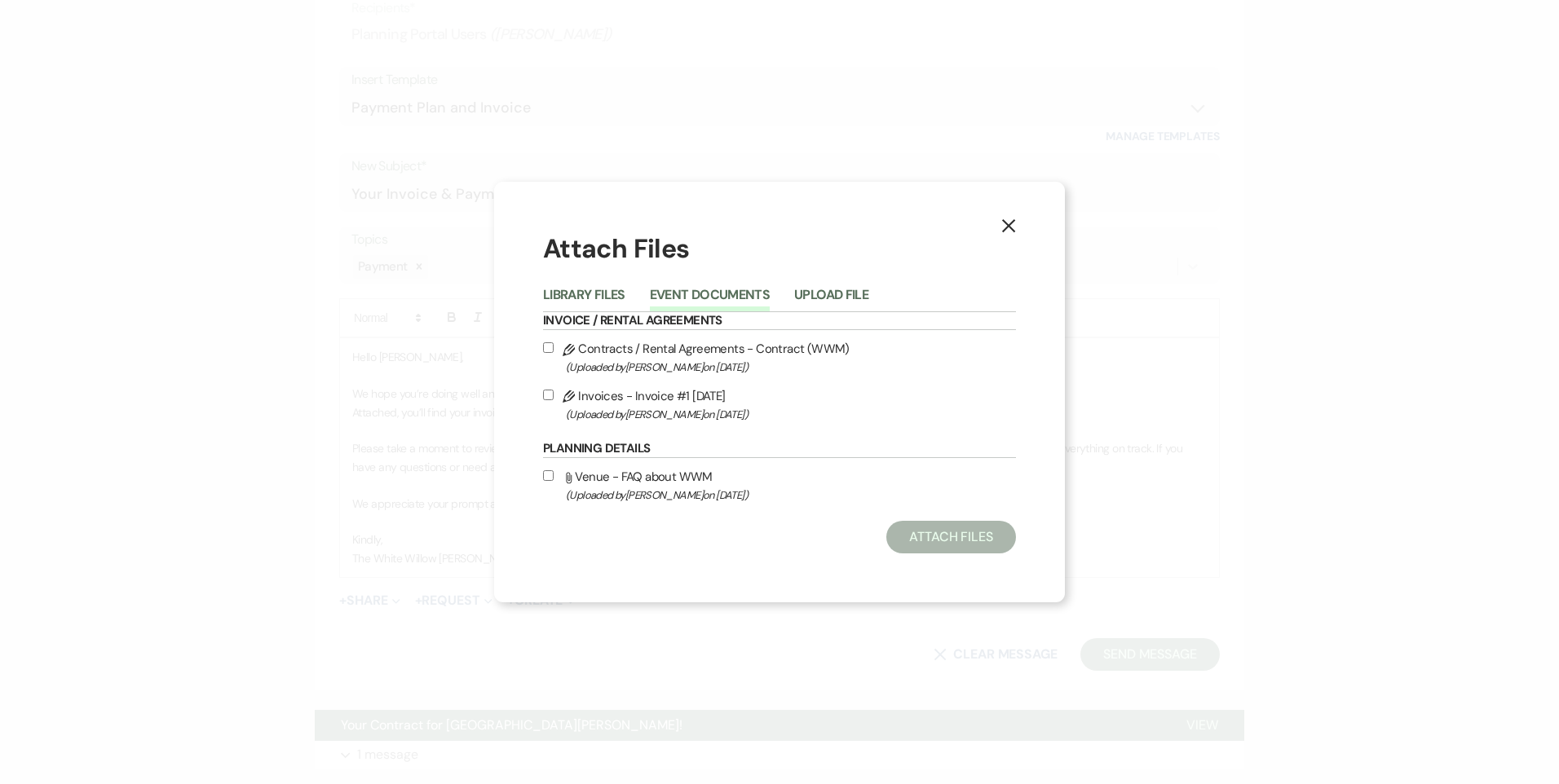
click at [550, 393] on input "Pencil Invoices - Invoice #1 9-24-2025 (Uploaded by Tori Sipes on Sep 24th, 202…" at bounding box center [548, 395] width 11 height 11
checkbox input "true"
click at [947, 533] on button "Attach Files" at bounding box center [951, 537] width 130 height 33
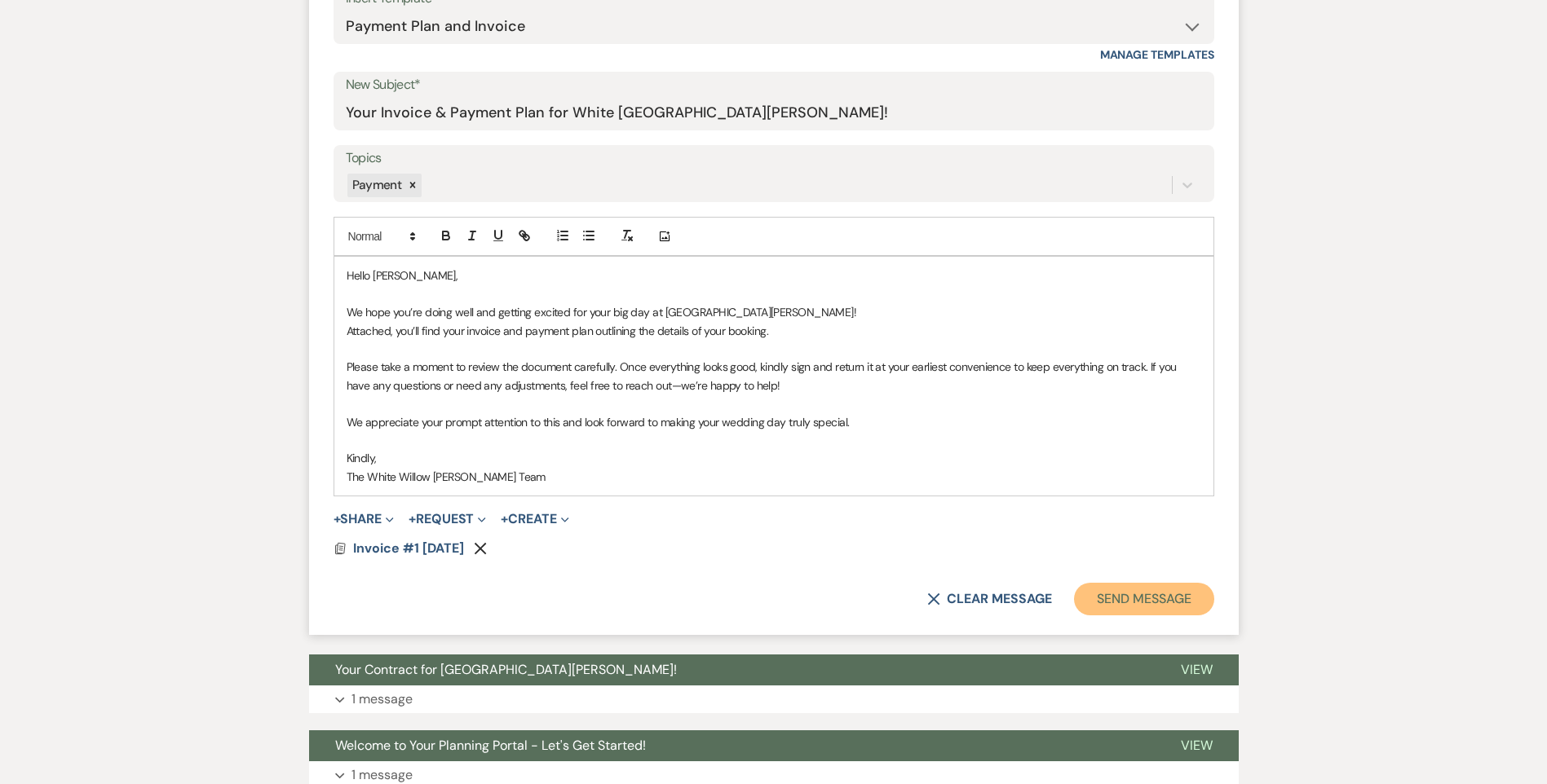
click at [1121, 603] on button "Send Message" at bounding box center [1143, 599] width 140 height 33
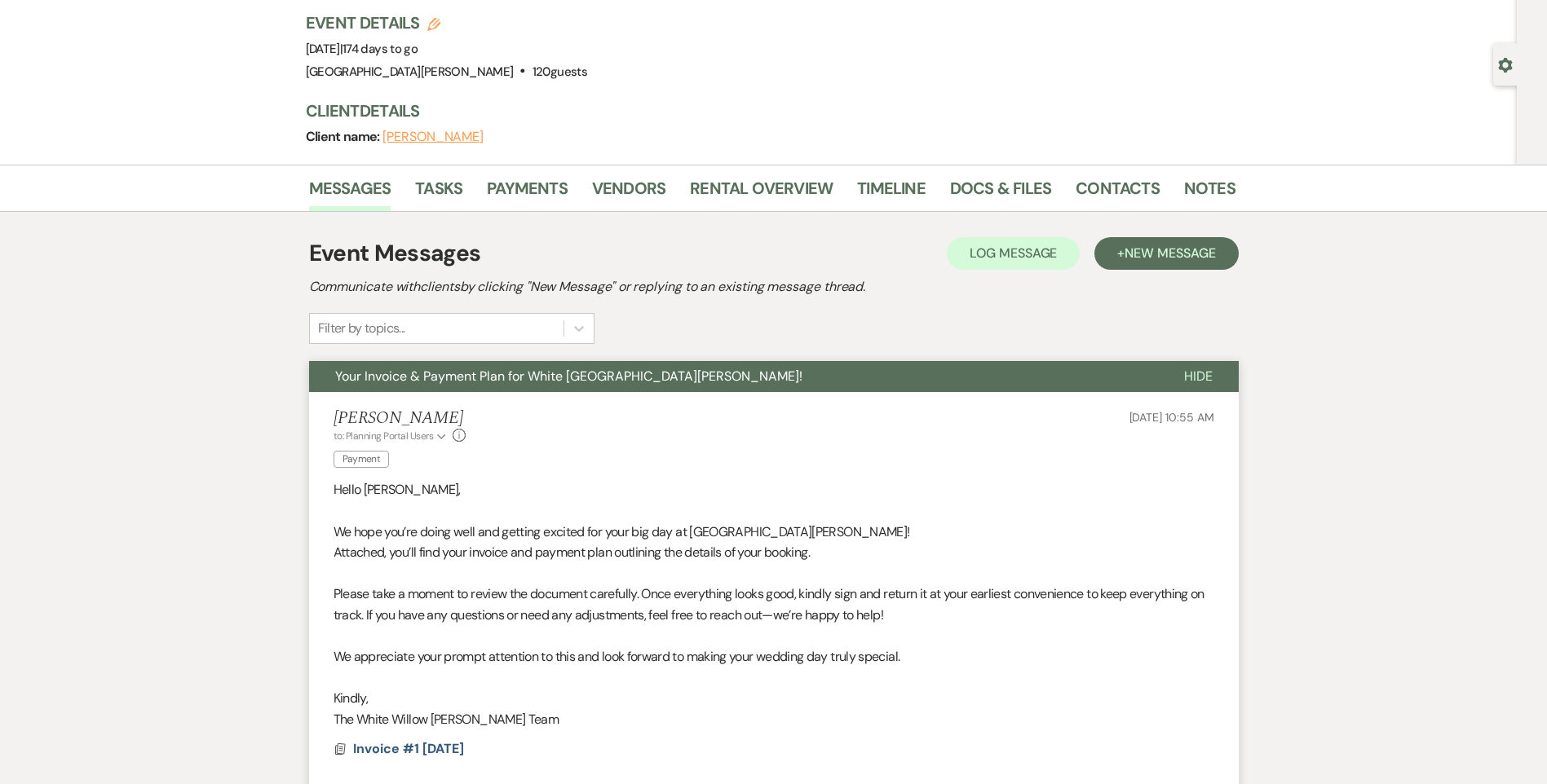
scroll to position [0, 0]
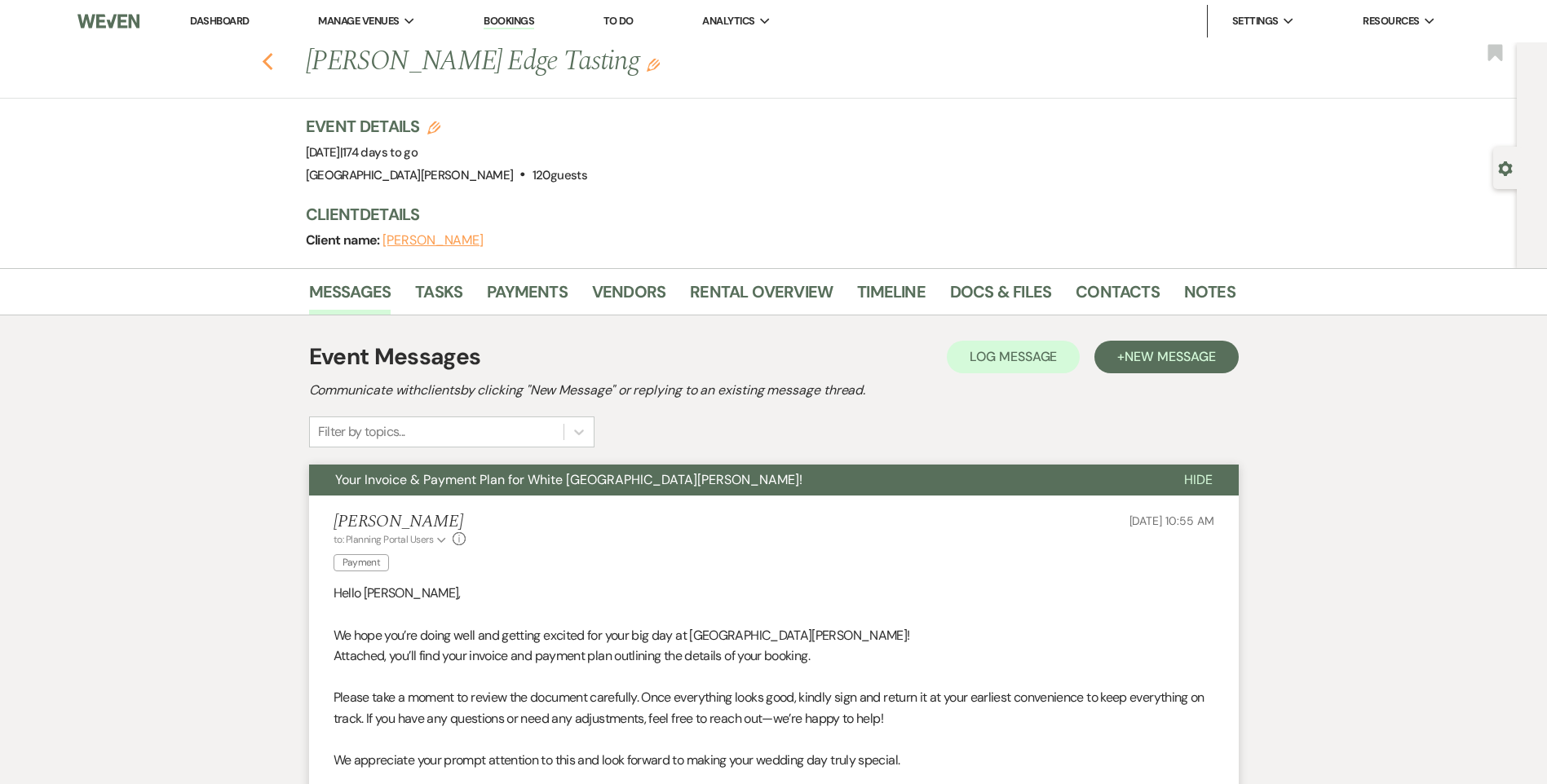
click at [274, 62] on icon "Previous" at bounding box center [268, 61] width 13 height 19
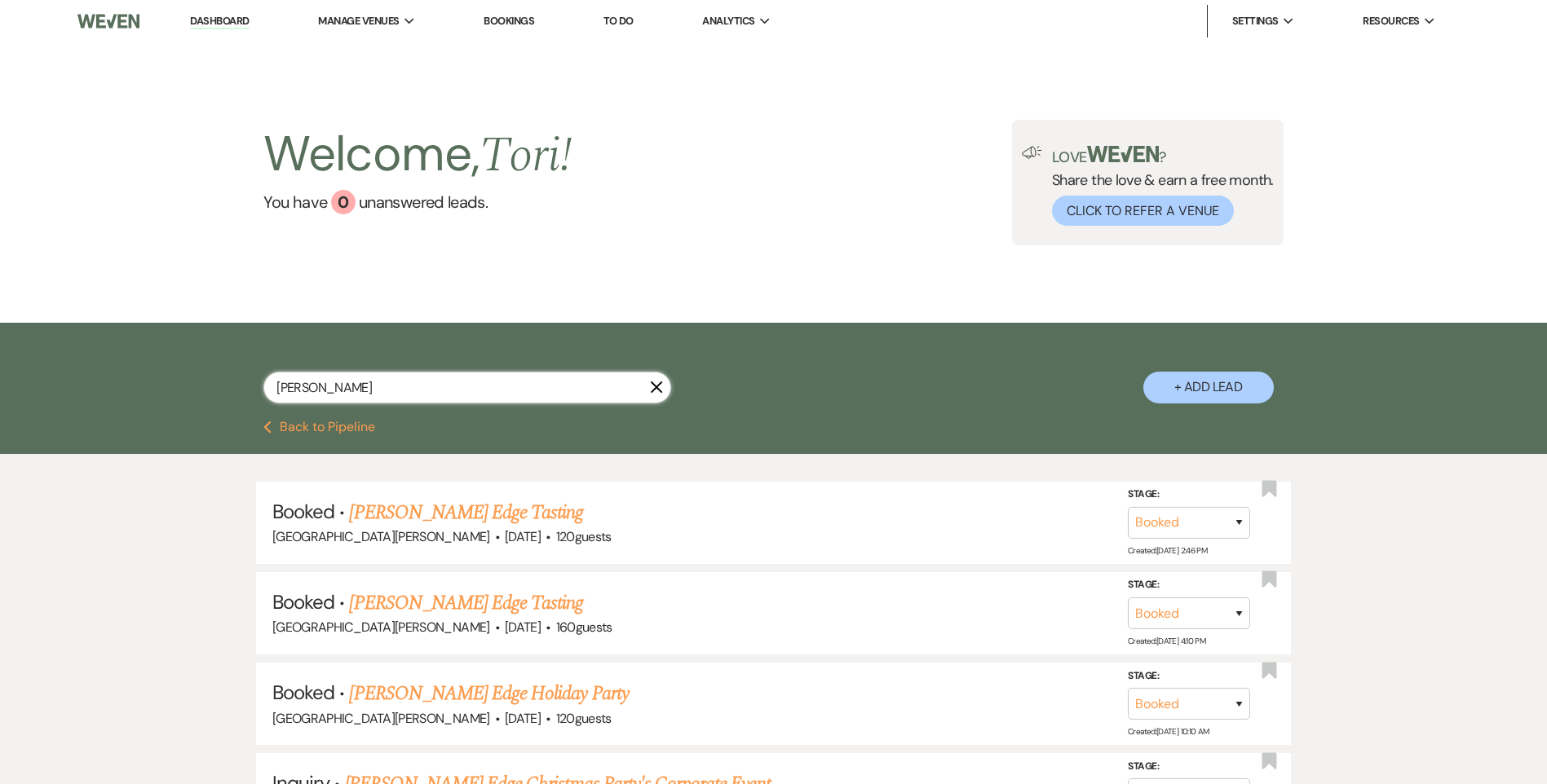
drag, startPoint x: 350, startPoint y: 394, endPoint x: 49, endPoint y: 360, distance: 302.9
click at [82, 364] on div "hudson X + Add Lead" at bounding box center [773, 372] width 1547 height 98
type input "shuff"
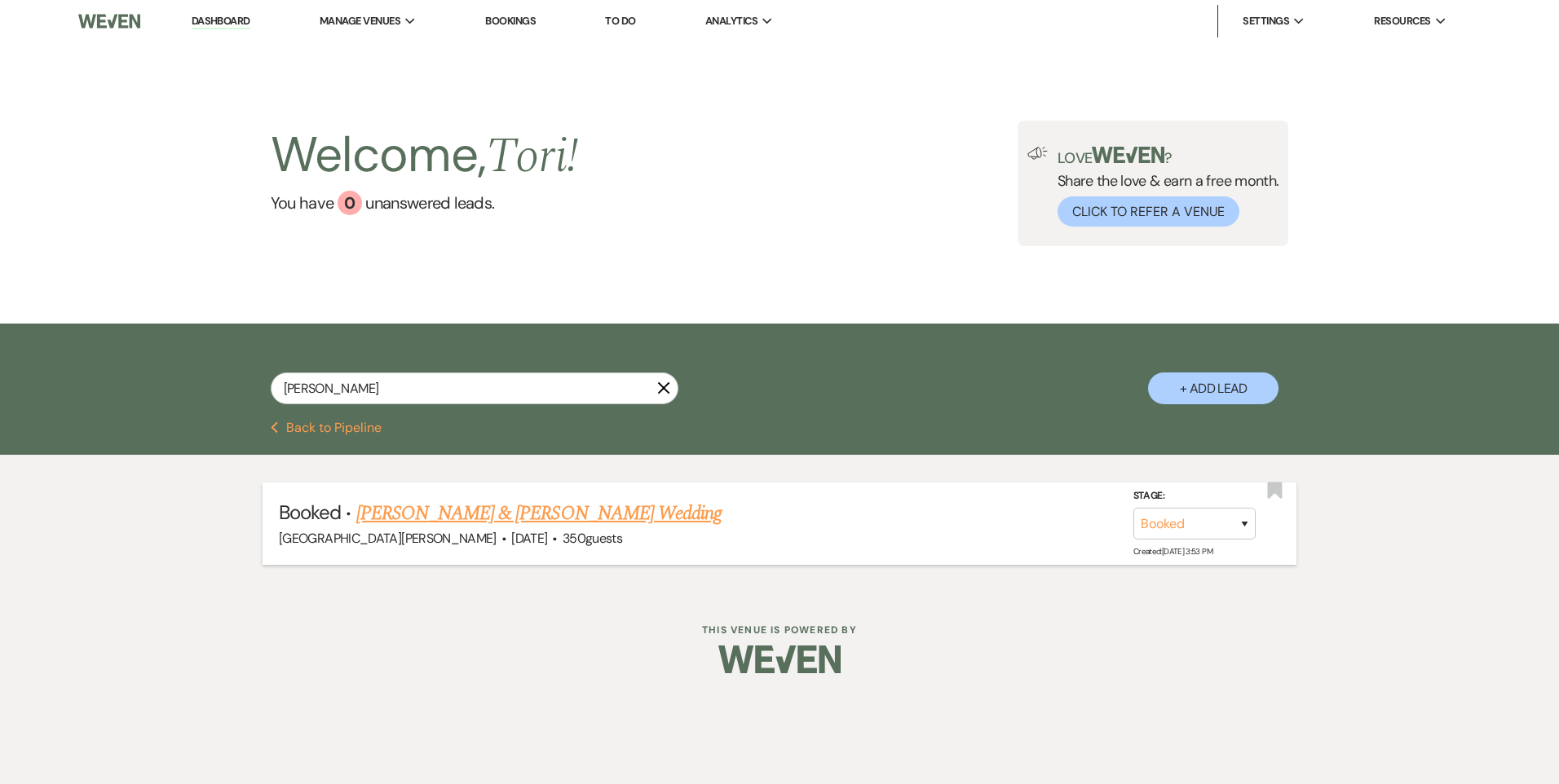
click at [468, 519] on link "Olivia Shuff & Tarik Harris's Wedding" at bounding box center [539, 513] width 365 height 29
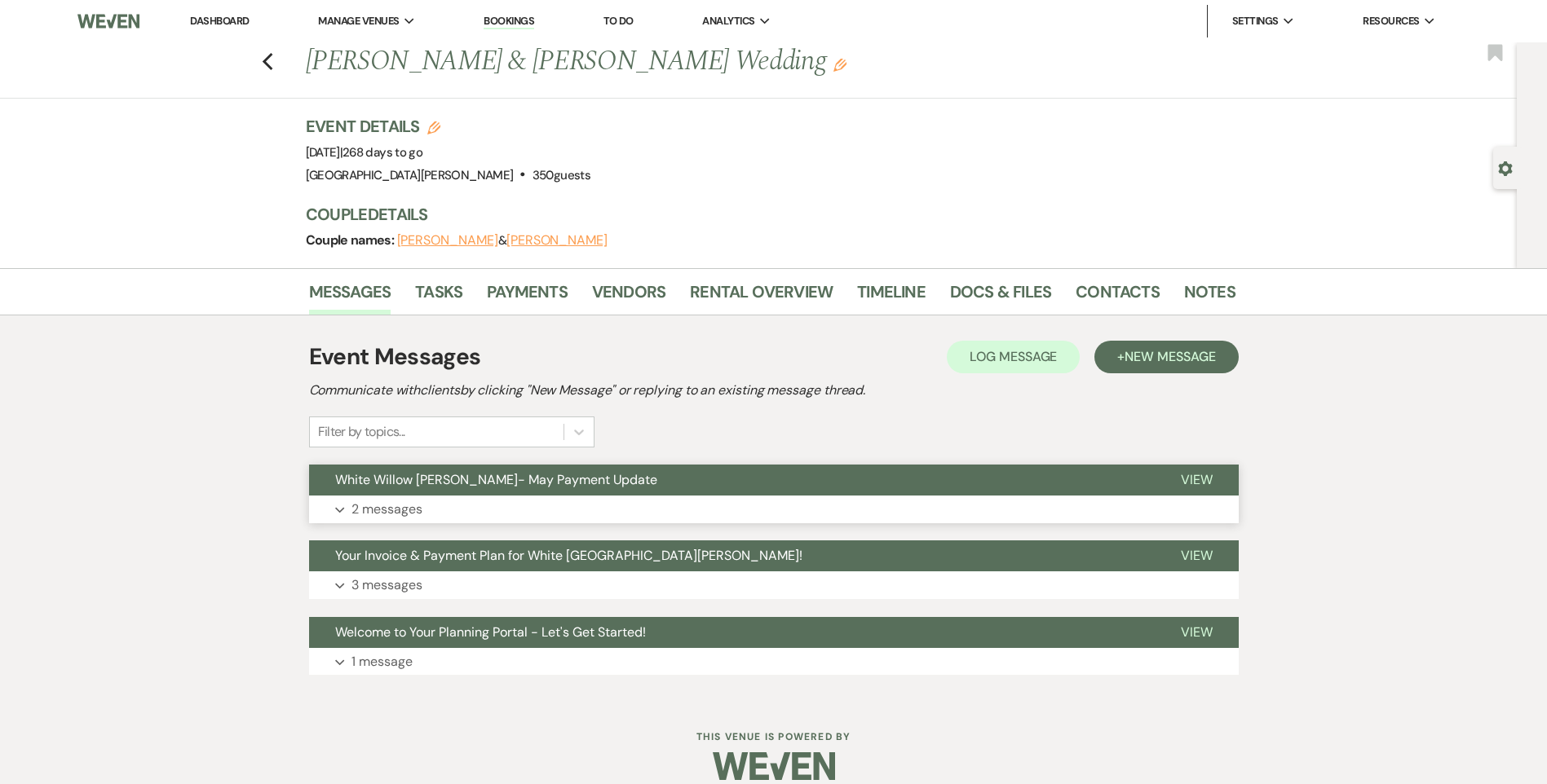
click at [536, 511] on button "Expand 2 messages" at bounding box center [773, 509] width 930 height 28
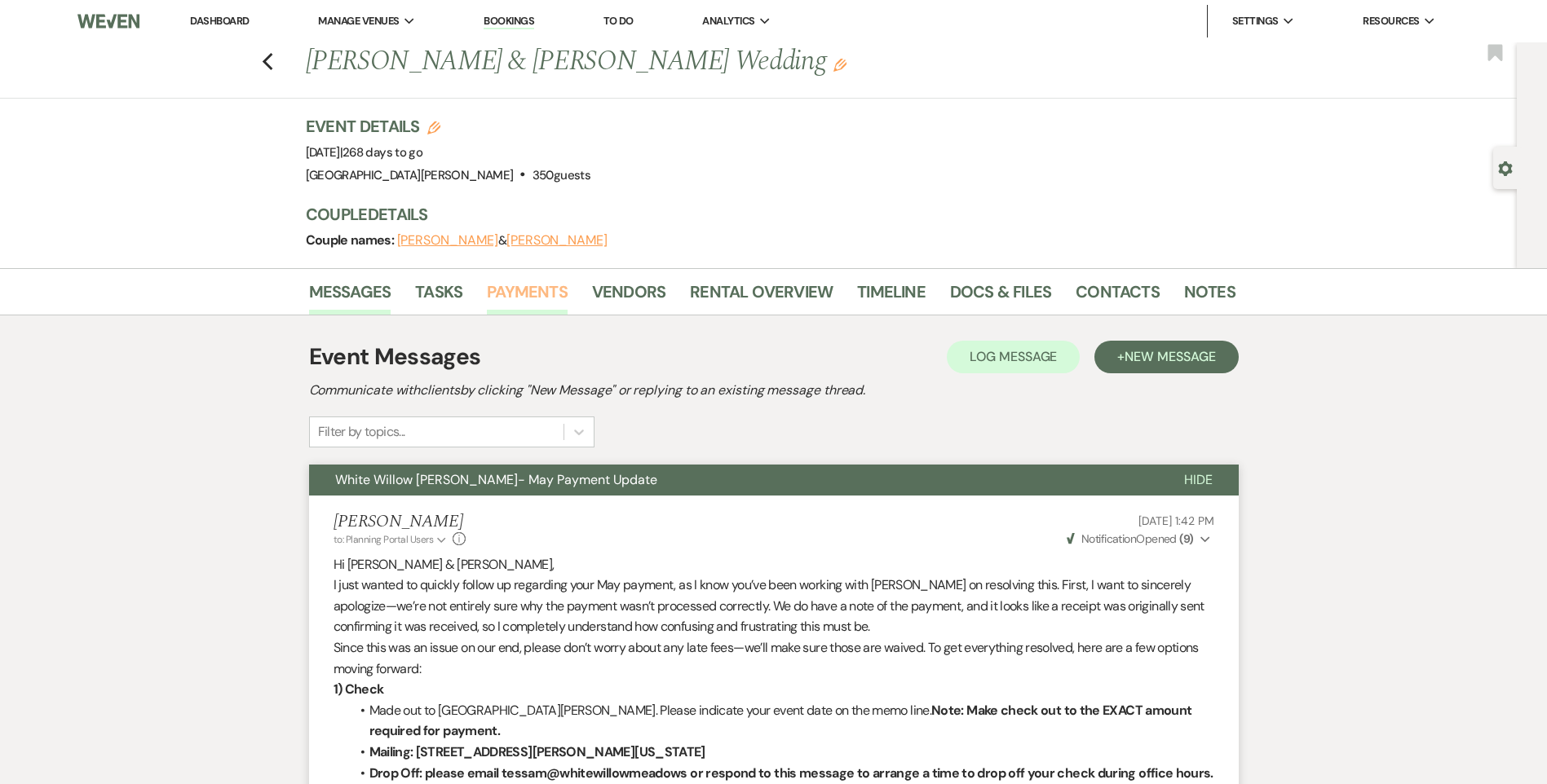
click at [518, 290] on link "Payments" at bounding box center [527, 296] width 81 height 36
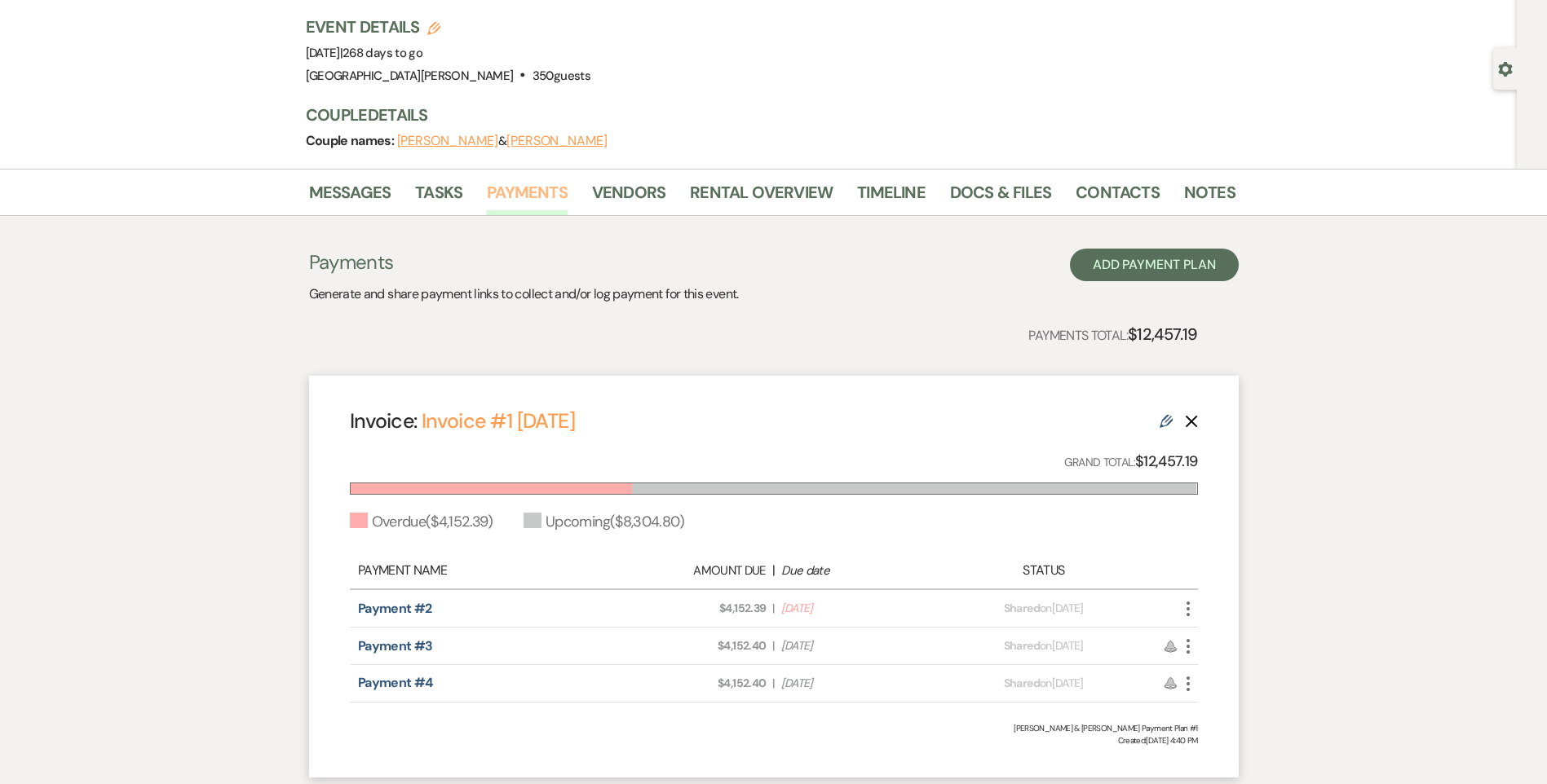
scroll to position [215, 0]
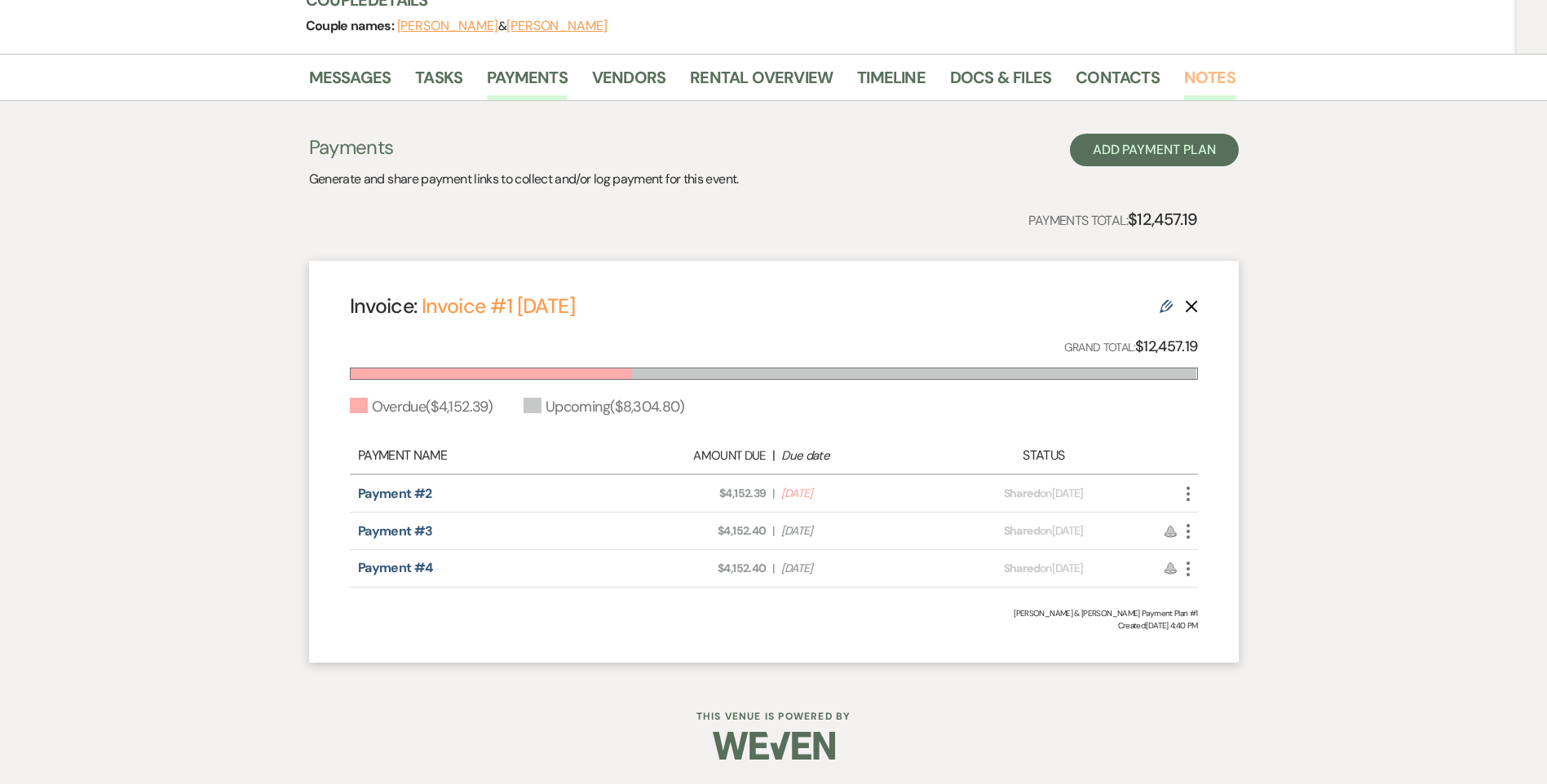
click at [1184, 66] on link "Notes" at bounding box center [1209, 82] width 51 height 36
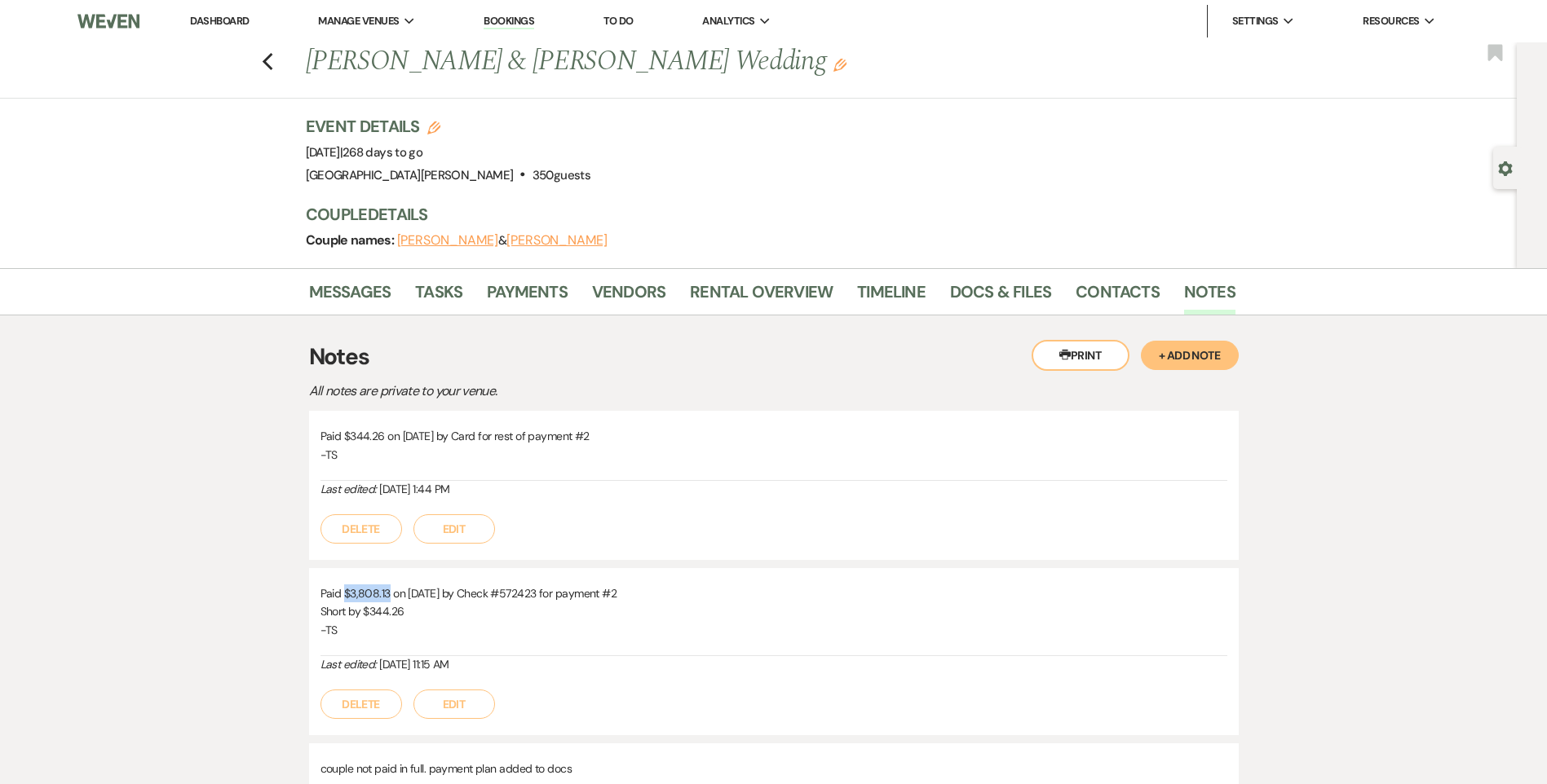
drag, startPoint x: 343, startPoint y: 594, endPoint x: 388, endPoint y: 595, distance: 45.0
click at [388, 595] on p "Paid $3,808.13 on 5/23/25 by Check #572423 for payment #2" at bounding box center [774, 593] width 907 height 18
click at [515, 298] on link "Payments" at bounding box center [527, 296] width 81 height 36
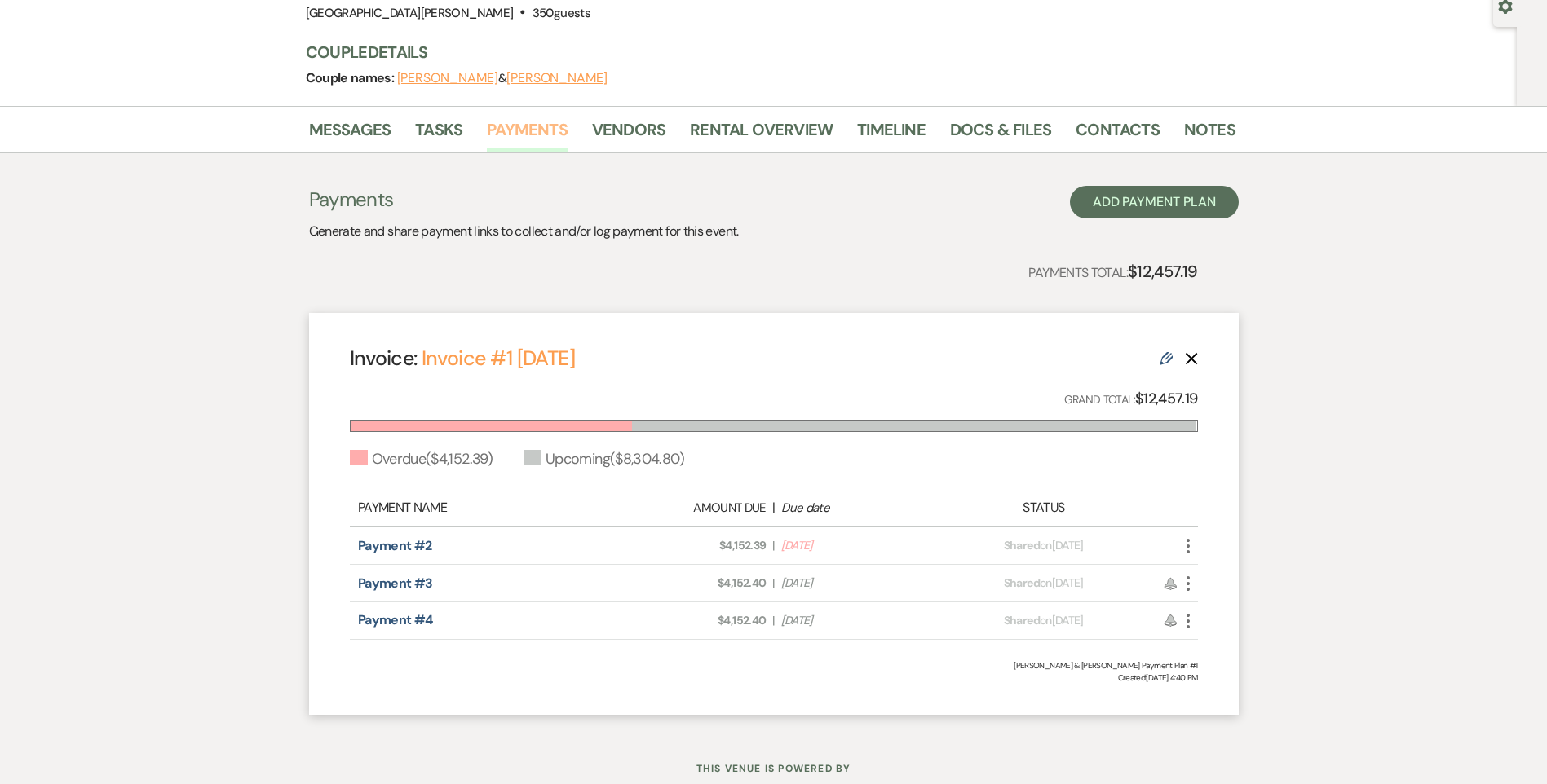
scroll to position [163, 0]
click at [1188, 127] on link "Notes" at bounding box center [1209, 134] width 51 height 36
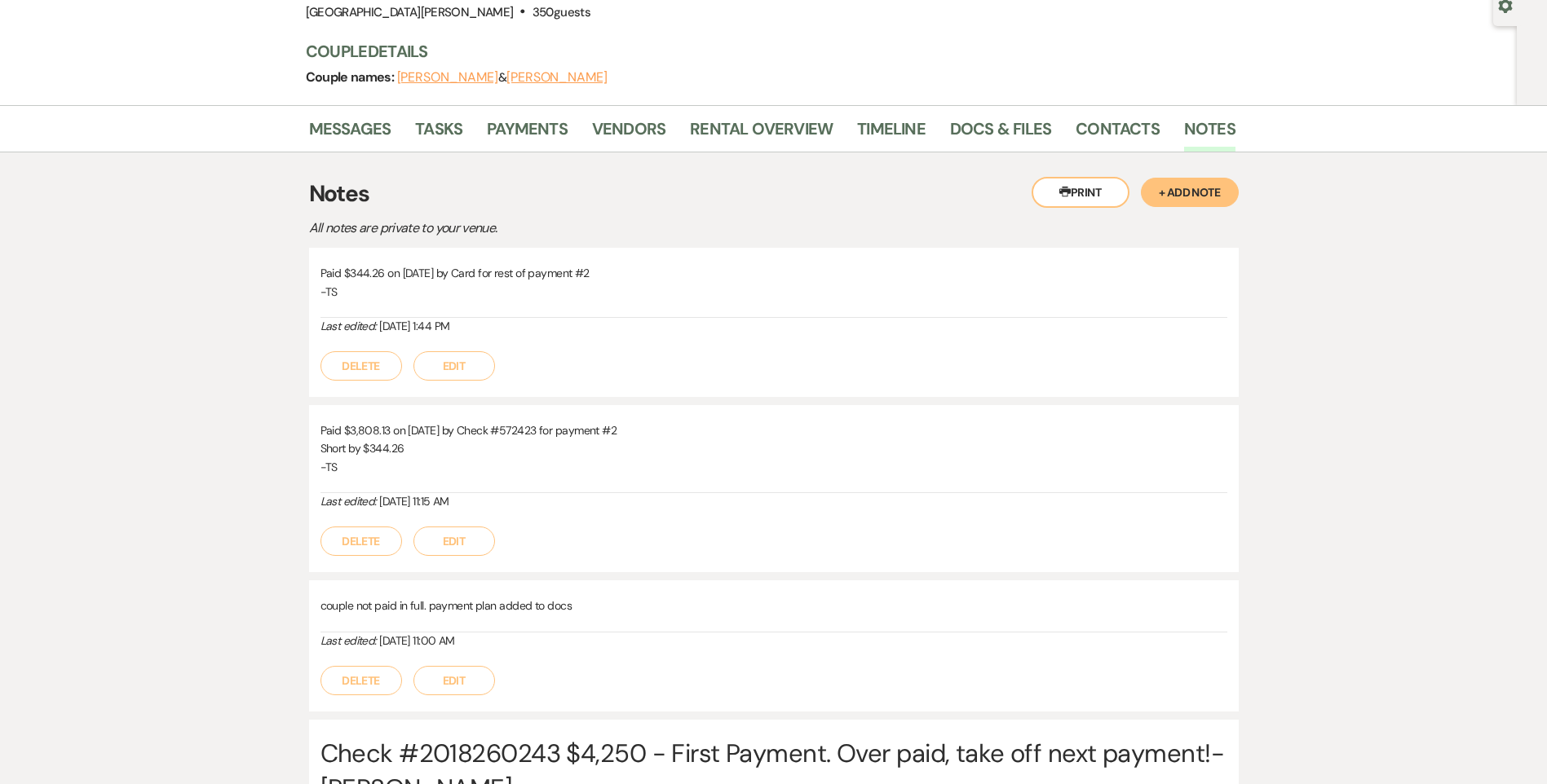
click at [1070, 199] on button "Printer Print" at bounding box center [1080, 192] width 98 height 31
click at [728, 145] on link "Rental Overview" at bounding box center [761, 134] width 143 height 36
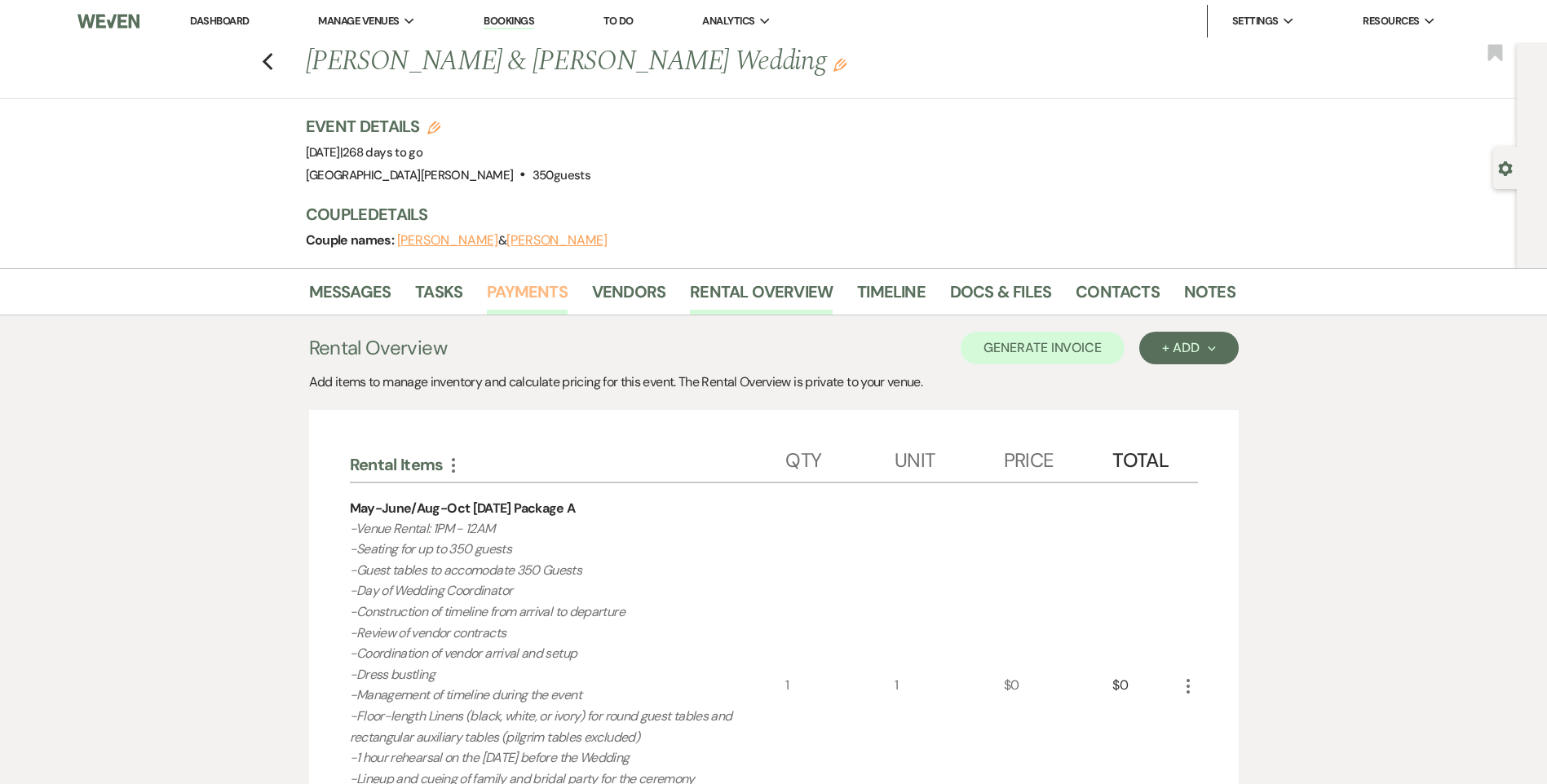
drag, startPoint x: 506, startPoint y: 300, endPoint x: 514, endPoint y: 302, distance: 8.2
click at [506, 300] on link "Payments" at bounding box center [527, 296] width 81 height 36
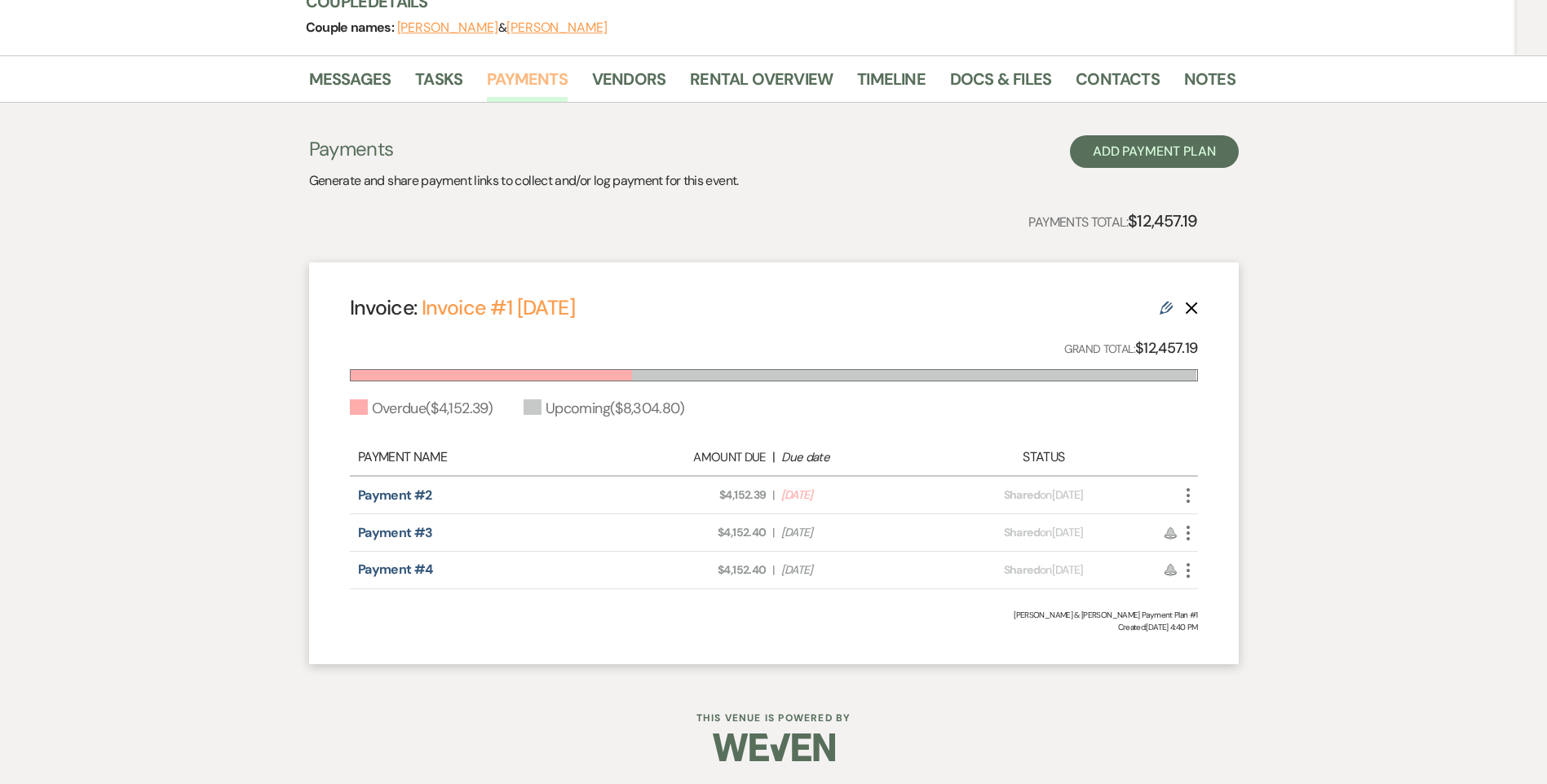
scroll to position [215, 0]
click at [761, 81] on link "Rental Overview" at bounding box center [761, 82] width 143 height 36
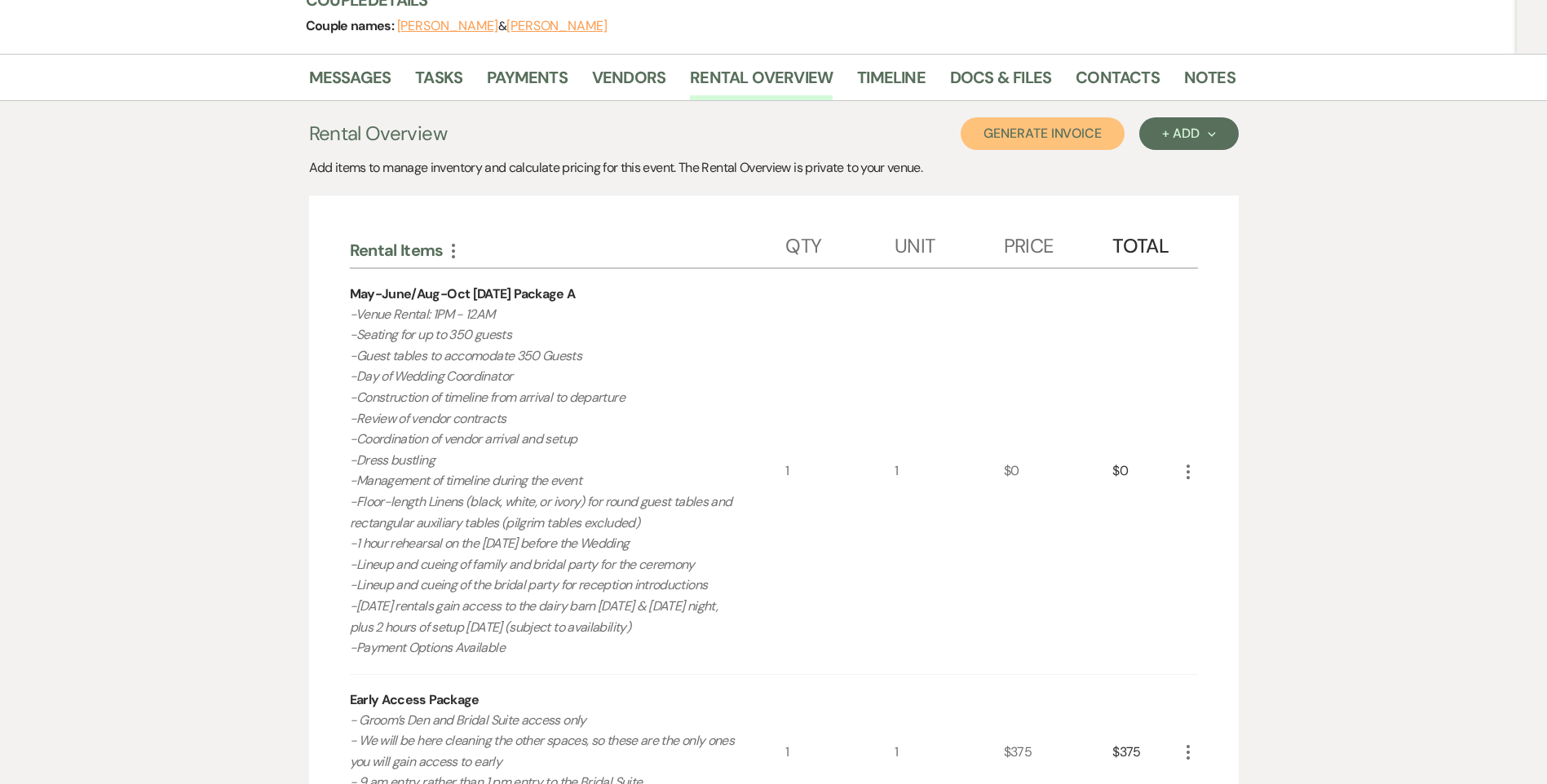
click at [1045, 130] on button "Generate Invoice" at bounding box center [1042, 134] width 164 height 33
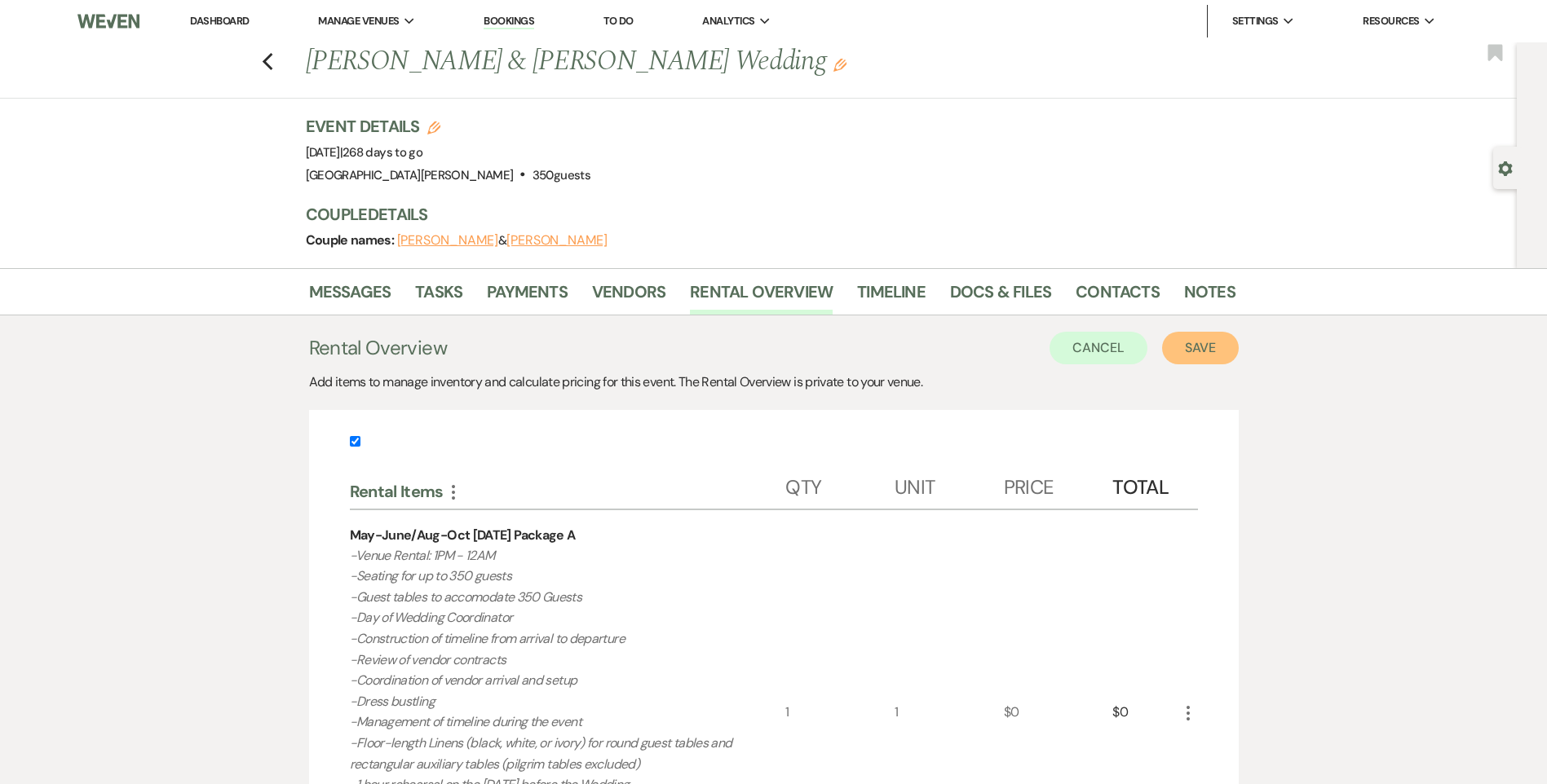
click at [1211, 341] on button "Save" at bounding box center [1200, 347] width 77 height 33
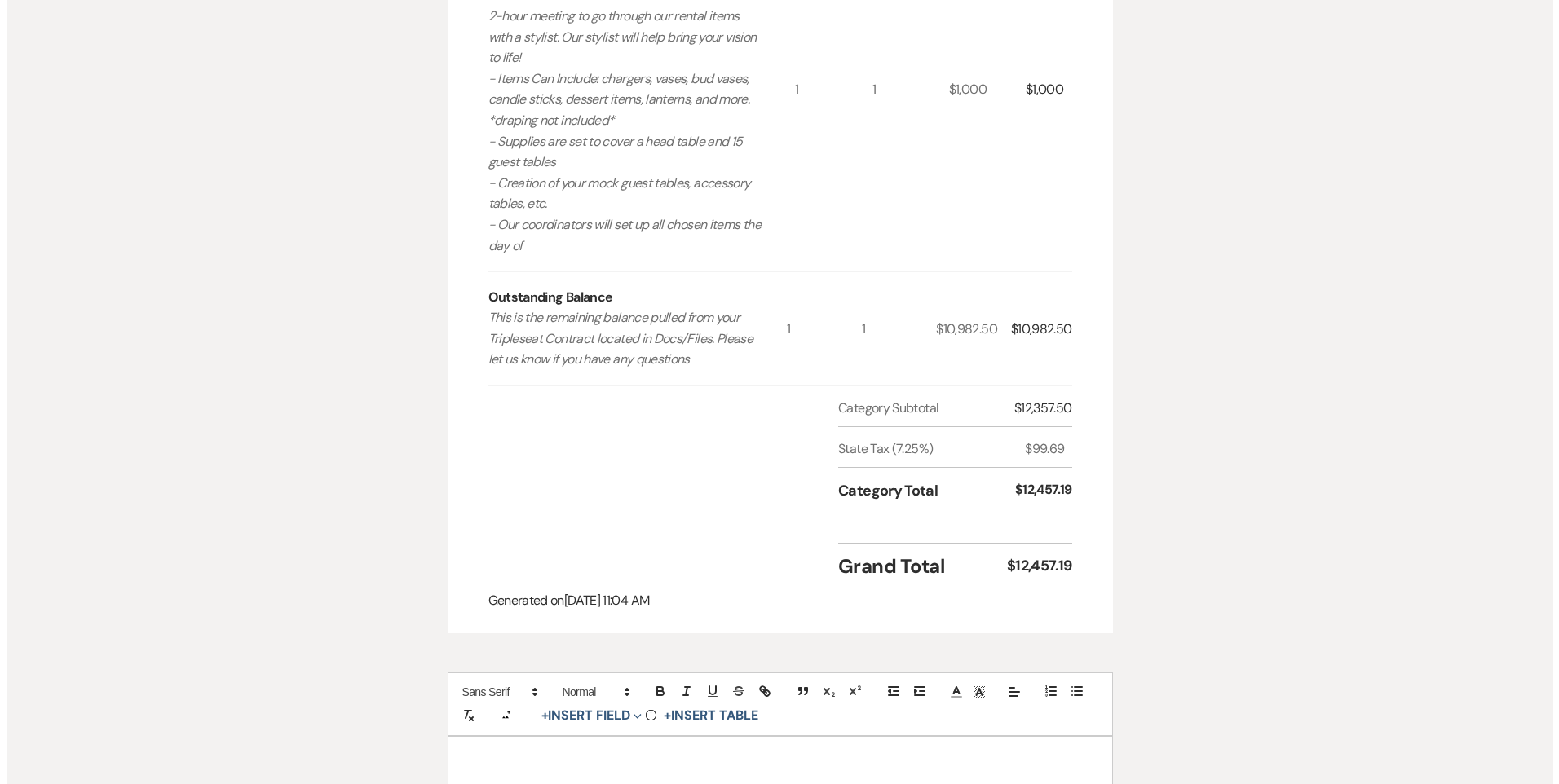
scroll to position [1468, 0]
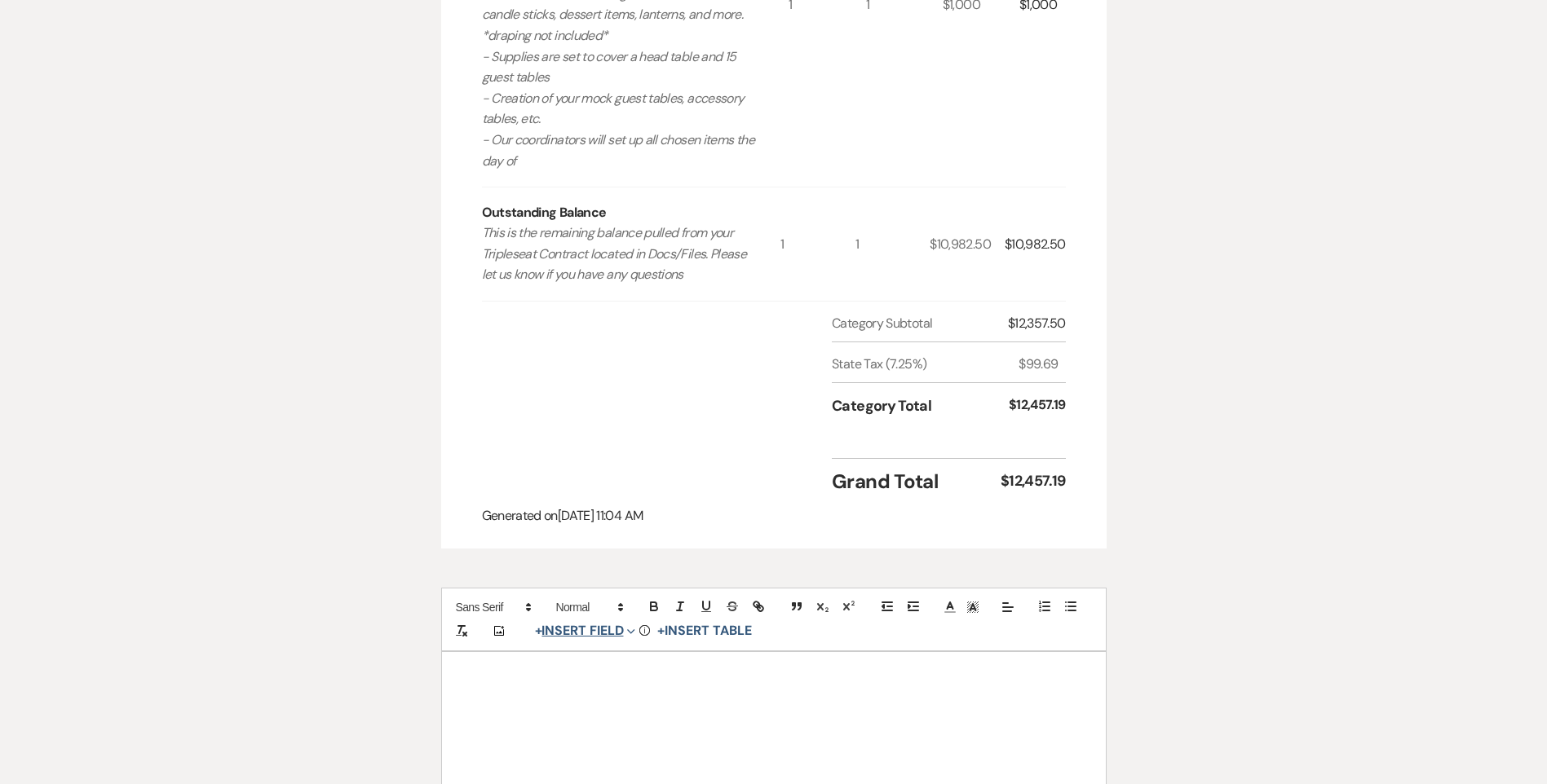
click at [590, 626] on button "+ Insert Field Expand" at bounding box center [585, 631] width 113 height 19
click at [599, 709] on button "Signature Field" at bounding box center [588, 723] width 122 height 29
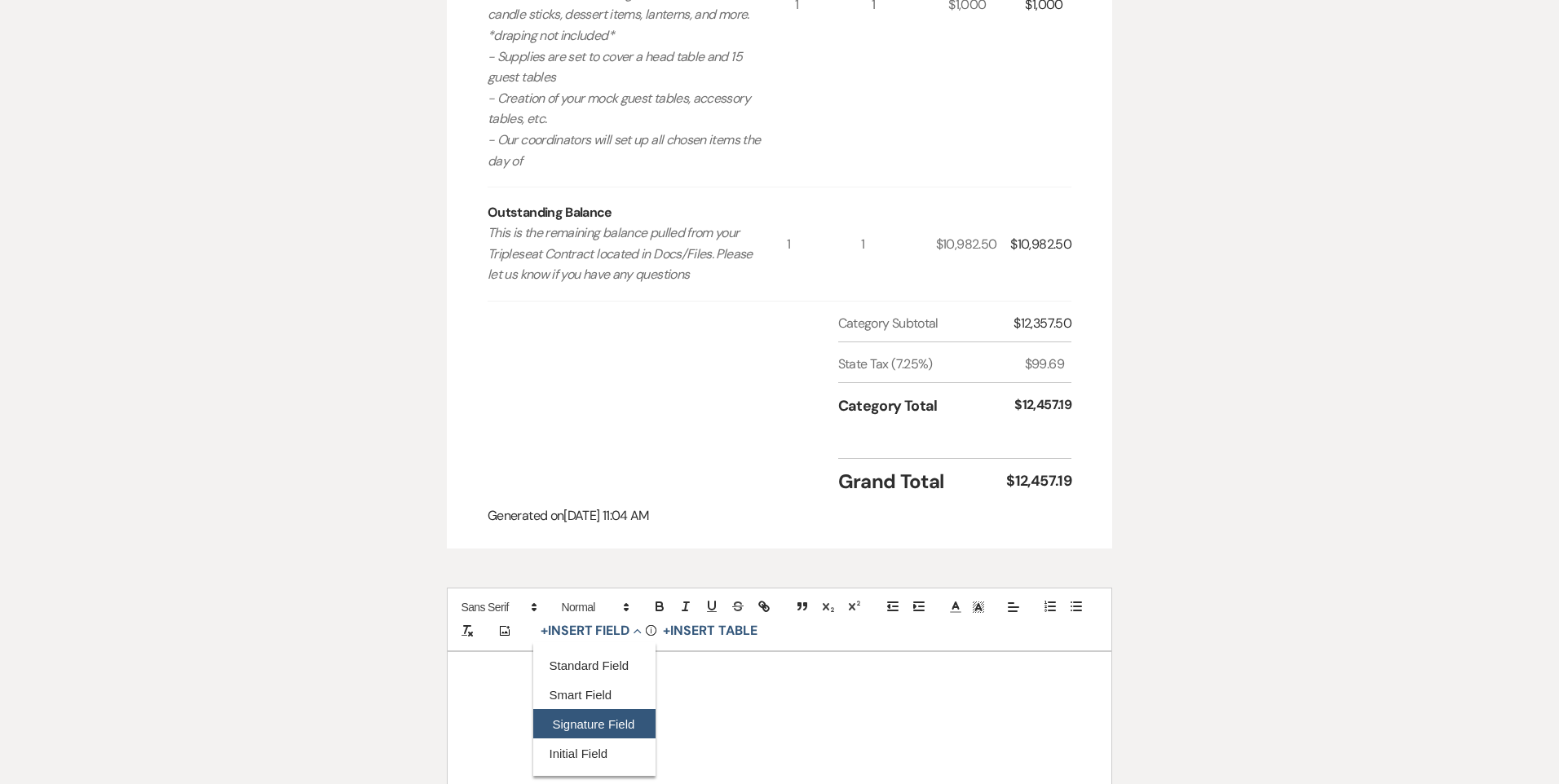
select select "signatureField"
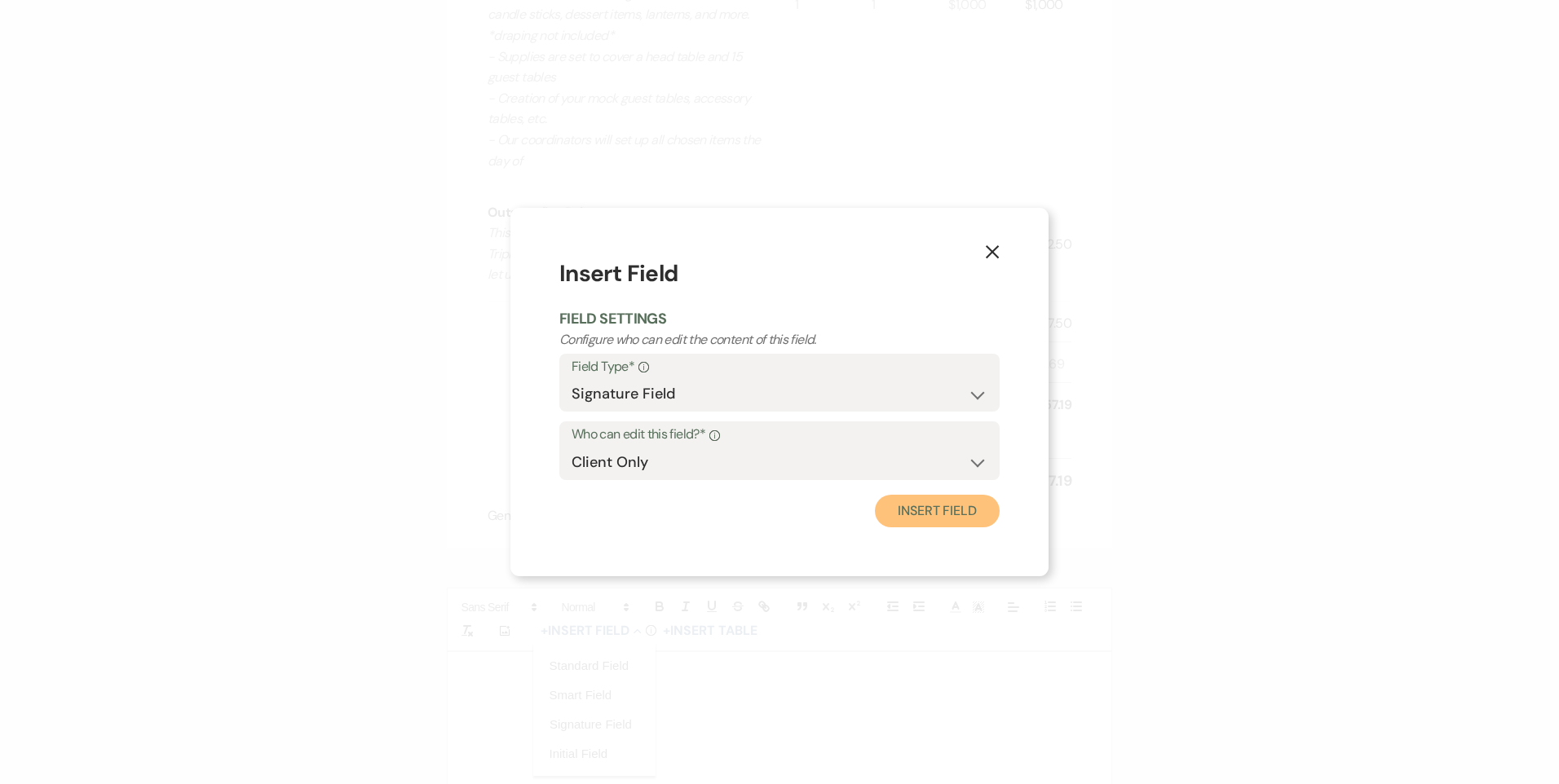
click at [929, 517] on button "Insert Field" at bounding box center [937, 511] width 125 height 33
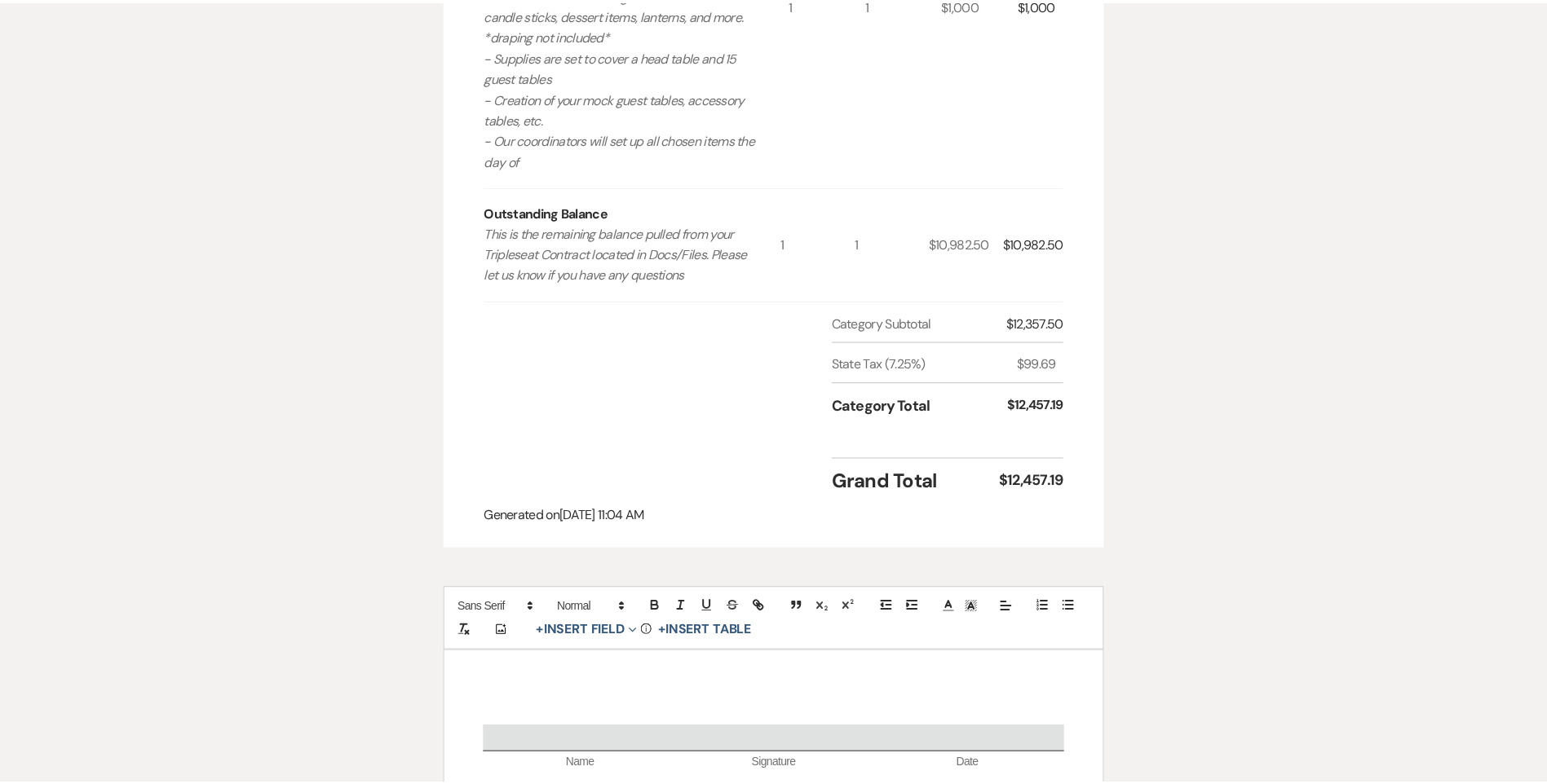
scroll to position [1534, 0]
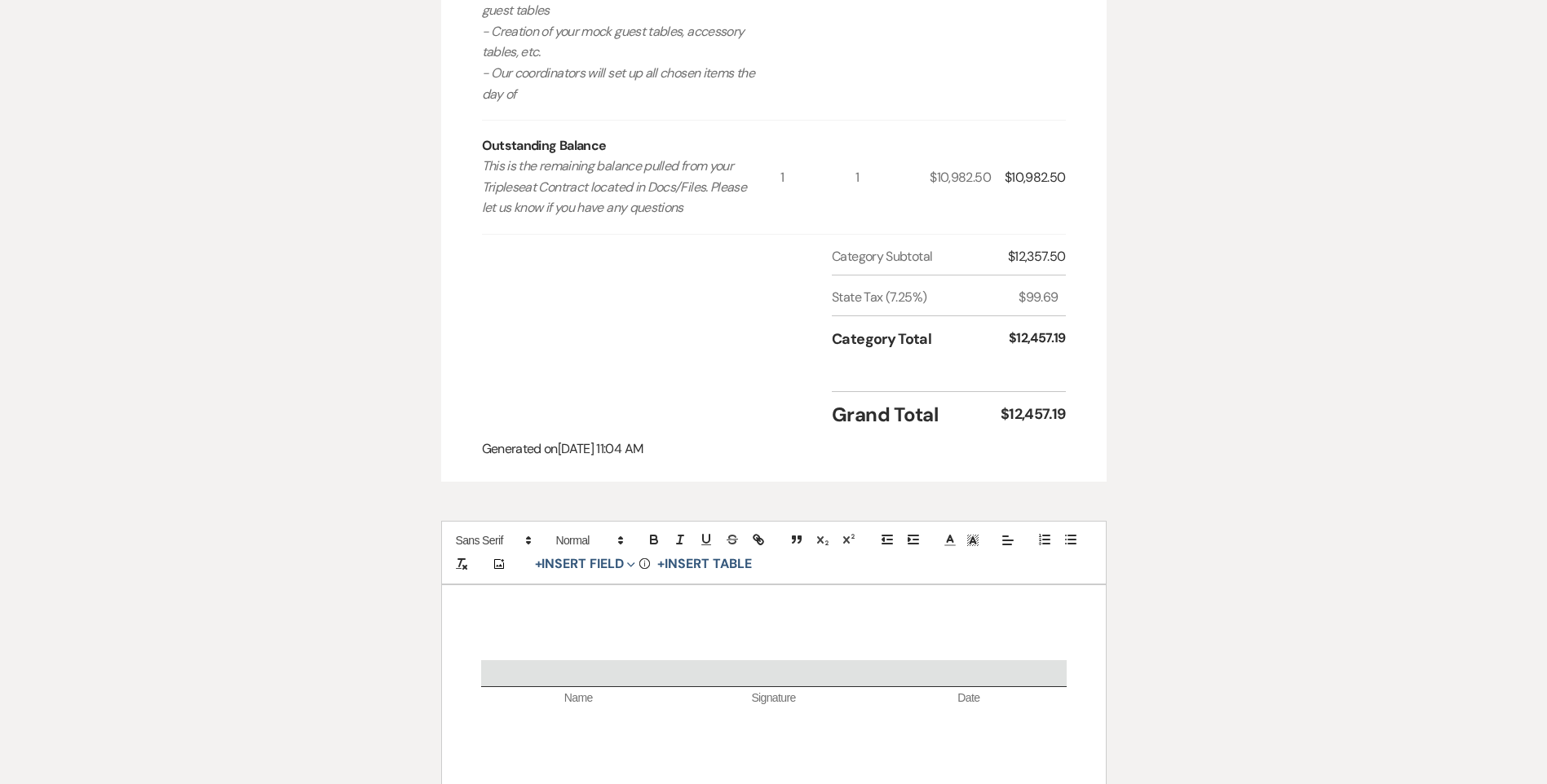
click at [747, 612] on div "Name Signature Date" at bounding box center [773, 696] width 664 height 220
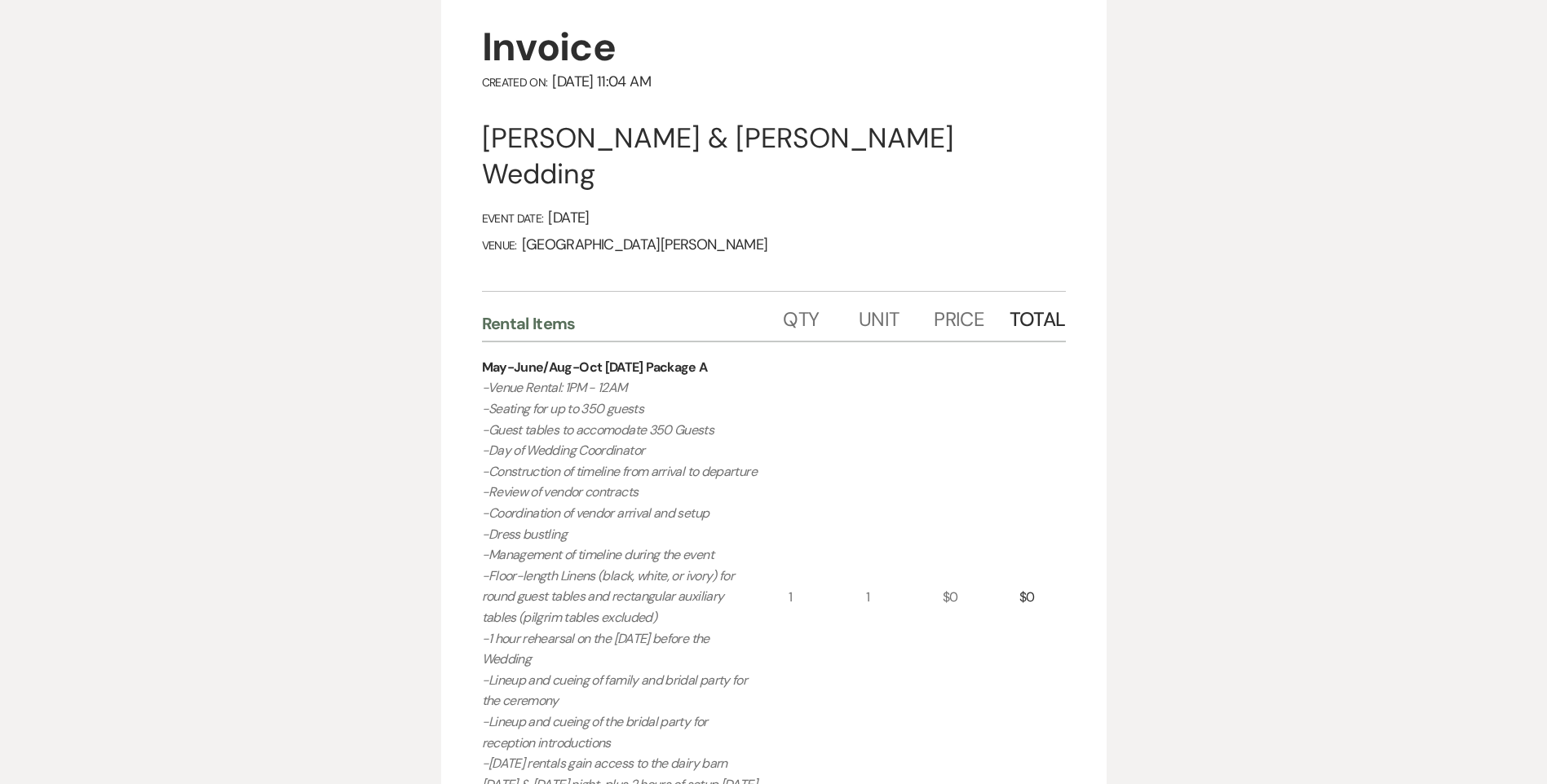
scroll to position [0, 0]
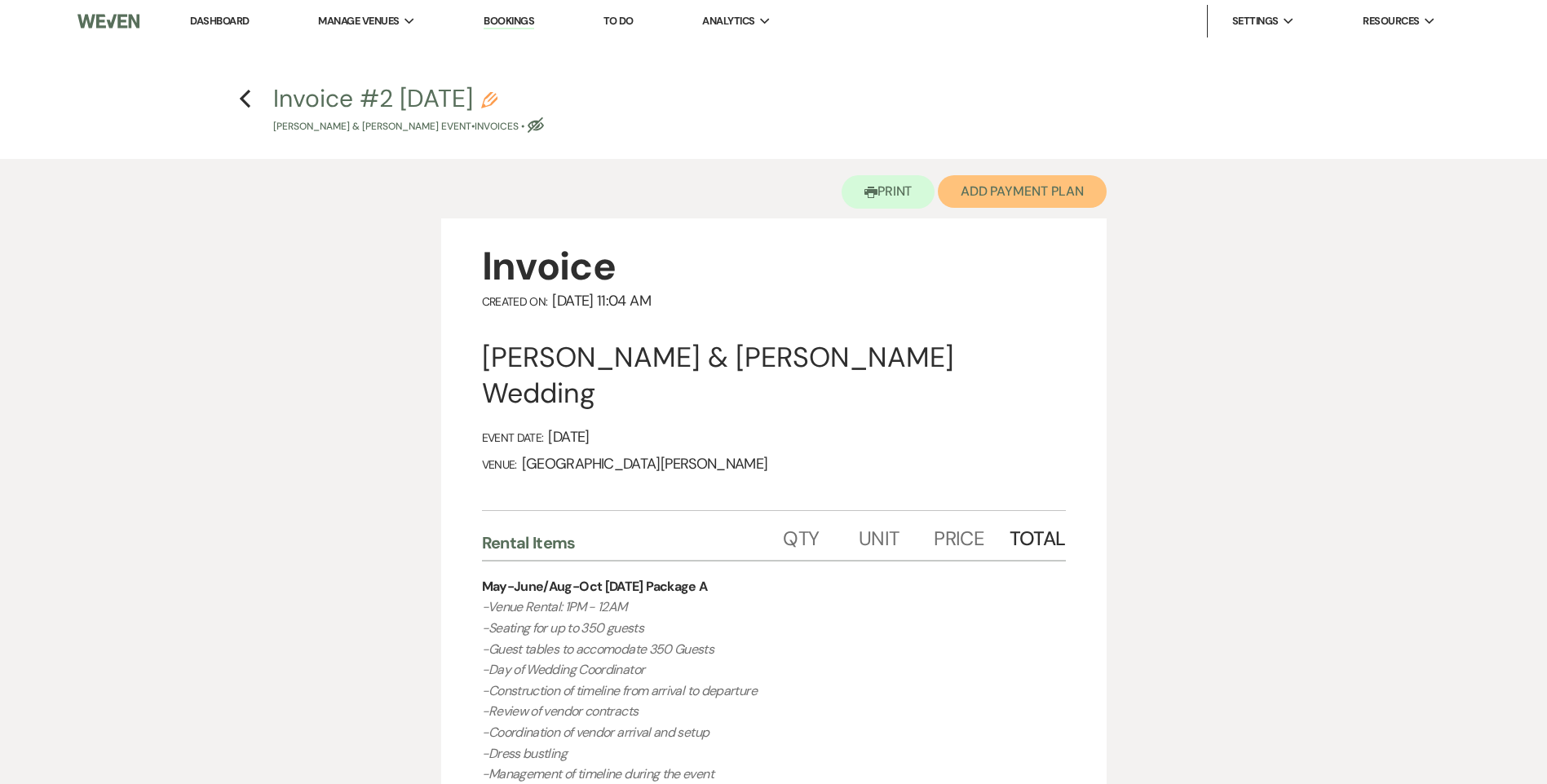
click at [992, 186] on button "Add Payment Plan" at bounding box center [1022, 191] width 169 height 33
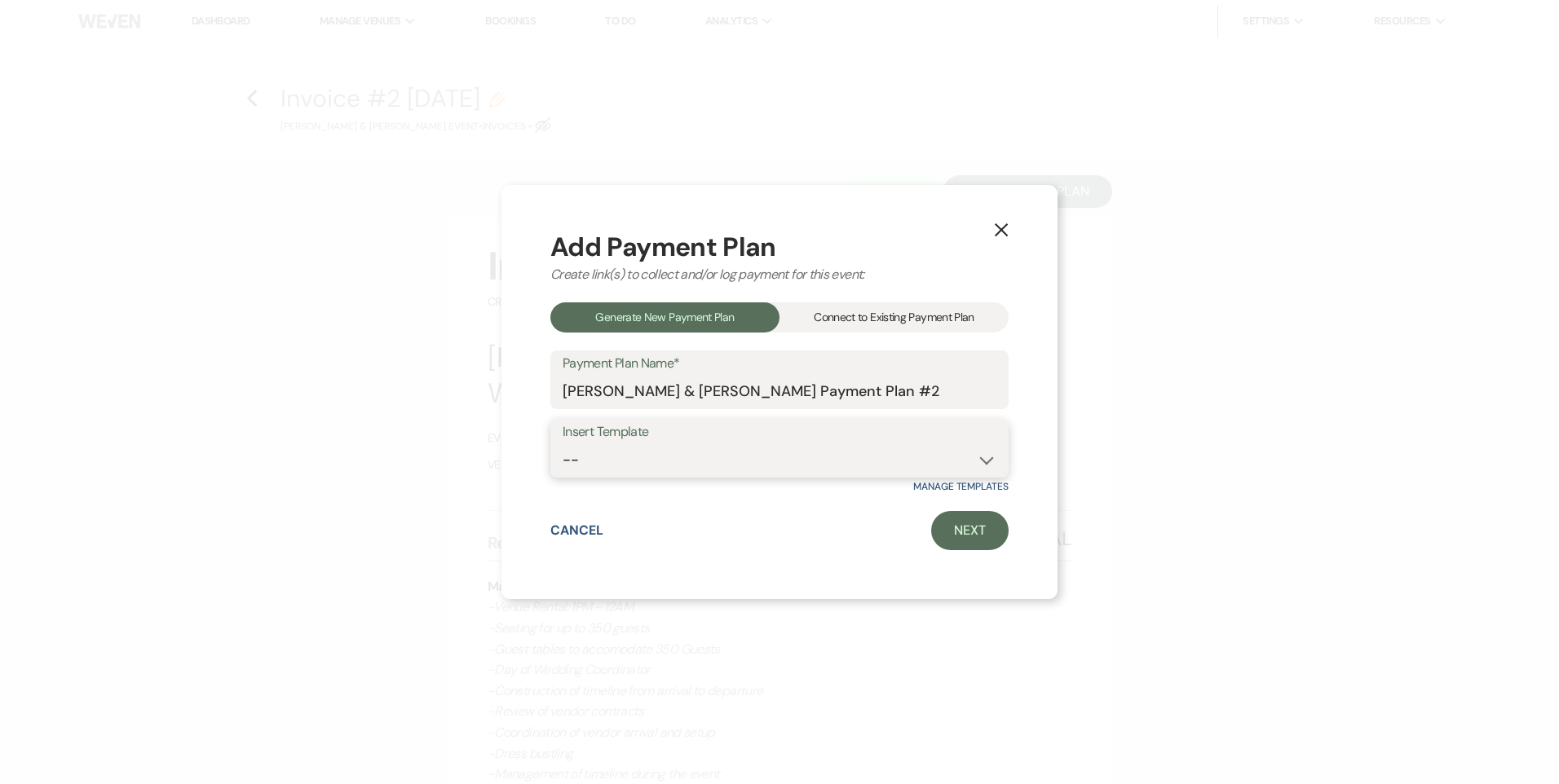
click at [671, 460] on select "-- Regular Payment Plan: Deposit & Security Deposit, 4 Payments Security Deposi…" at bounding box center [780, 460] width 434 height 32
select select "347"
click at [563, 444] on select "-- Regular Payment Plan: Deposit & Security Deposit, 4 Payments Security Deposi…" at bounding box center [780, 460] width 434 height 32
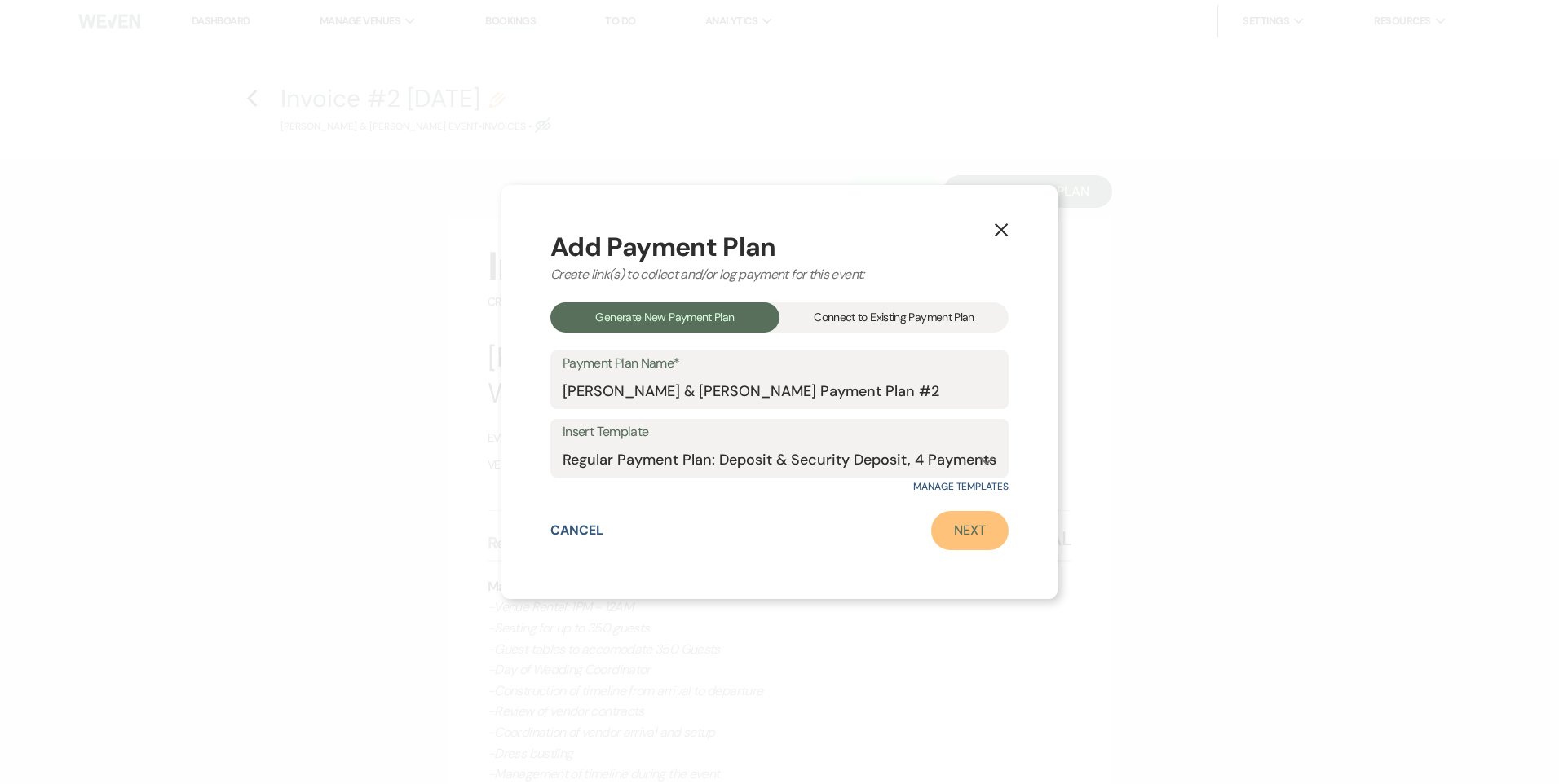
click at [952, 540] on link "Next" at bounding box center [970, 531] width 77 height 40
select select "29051"
select select "2"
select select "flat"
select select "true"
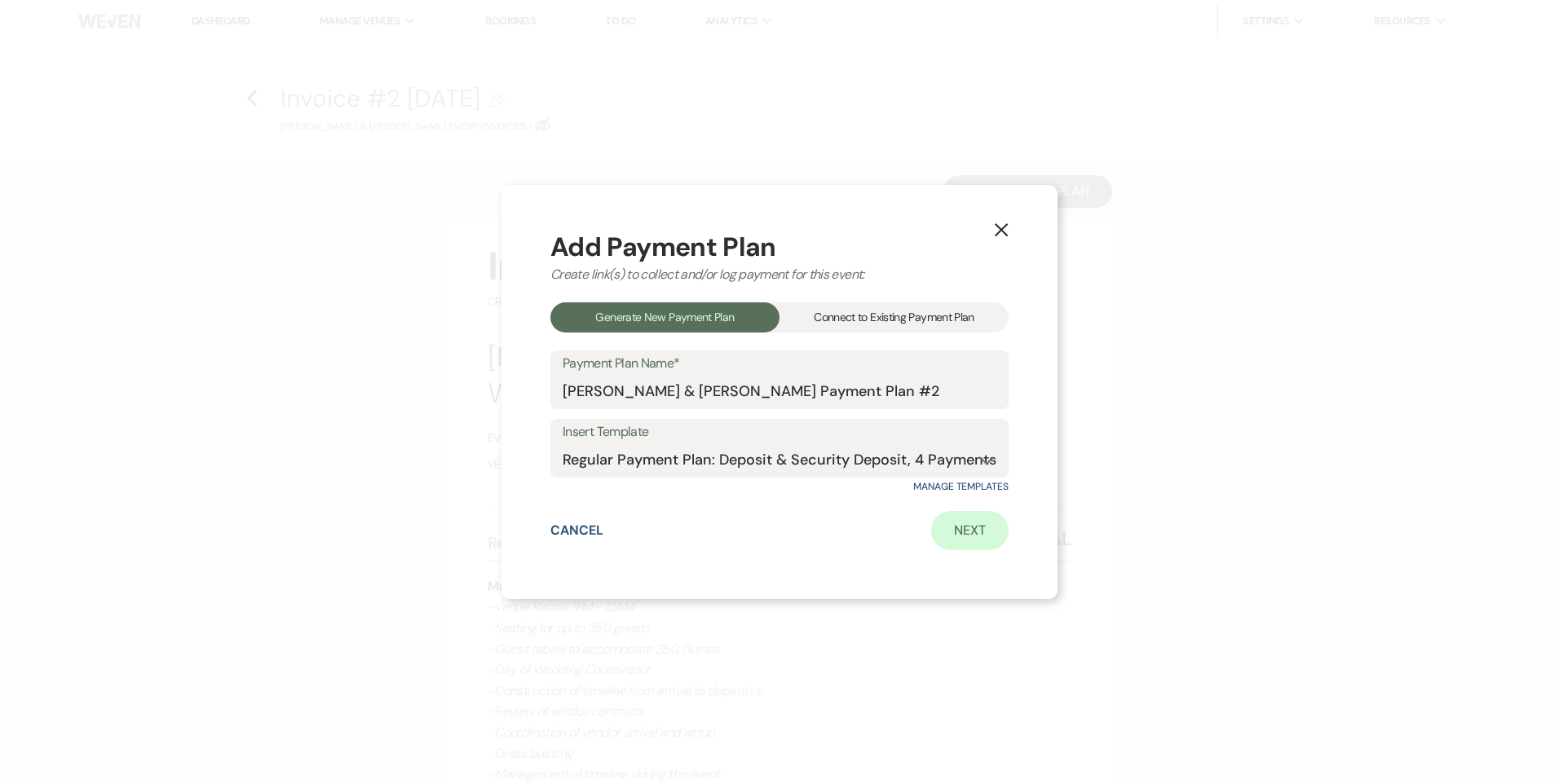
select select "client"
select select "weeks"
select select "client"
select select "days"
select select "2"
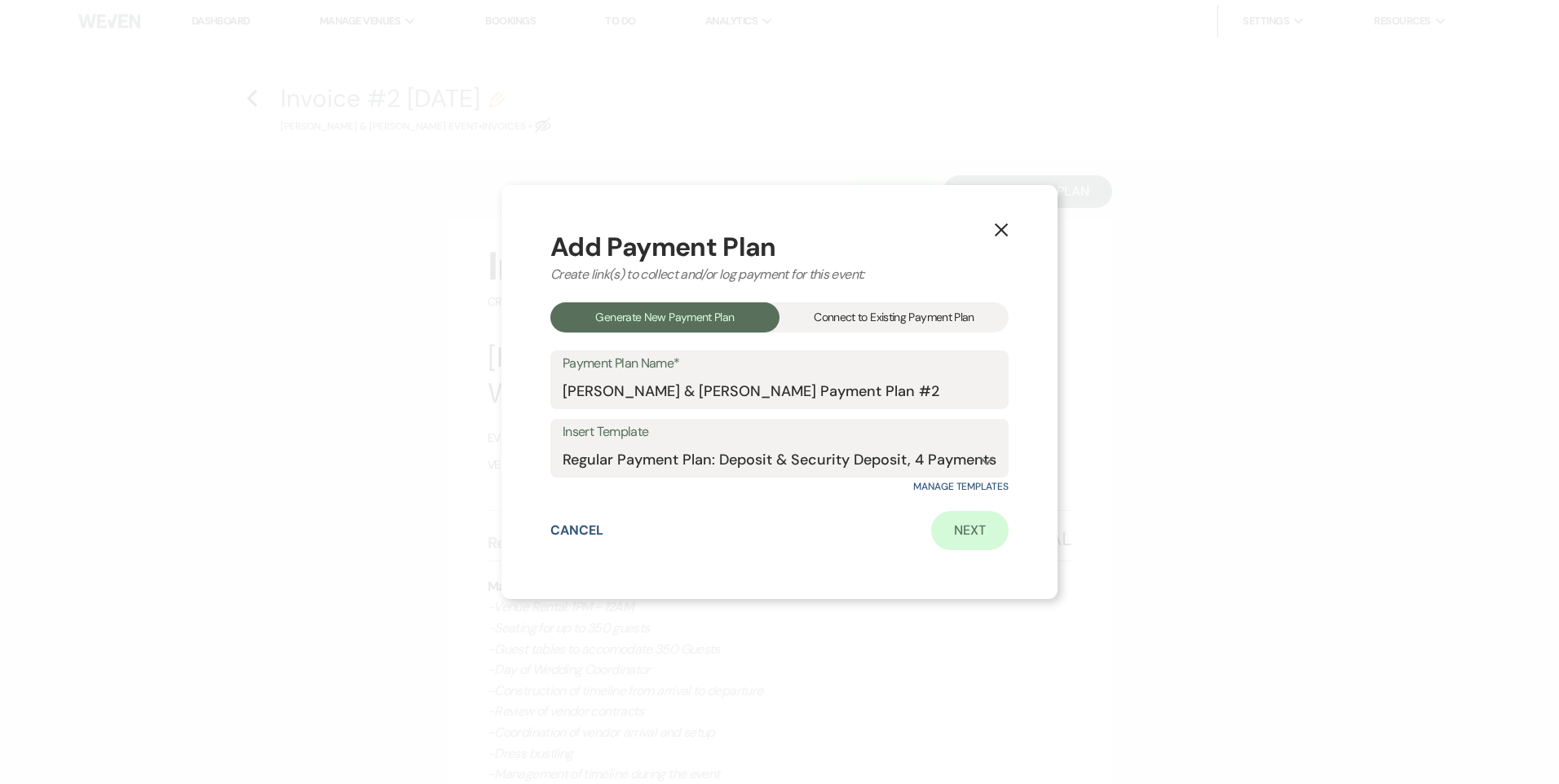
select select "percentage"
select select "true"
select select "client"
select select "weeks"
select select "client"
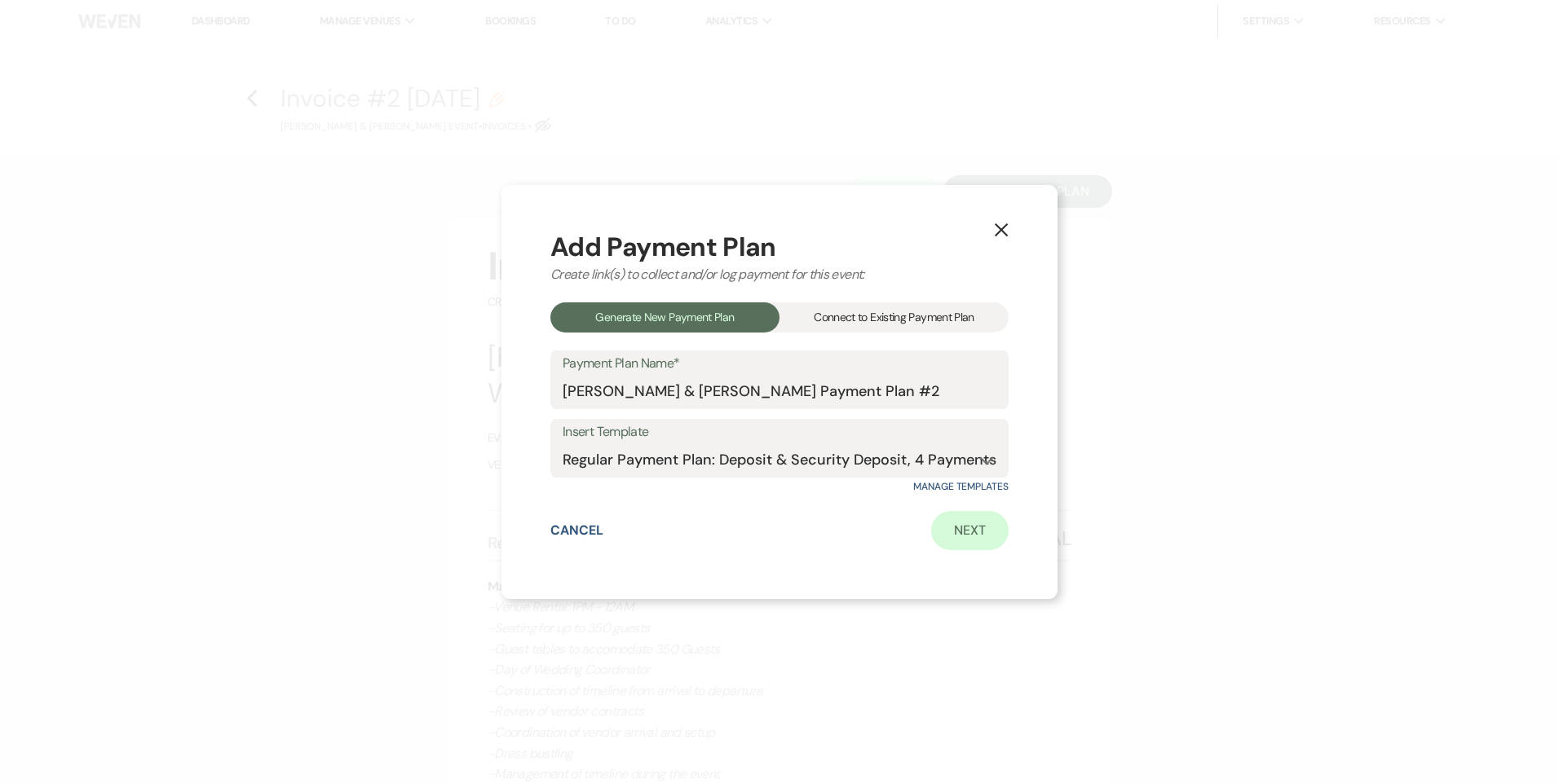
select select "days"
select select "2"
select select "percentage"
select select "true"
select select "client"
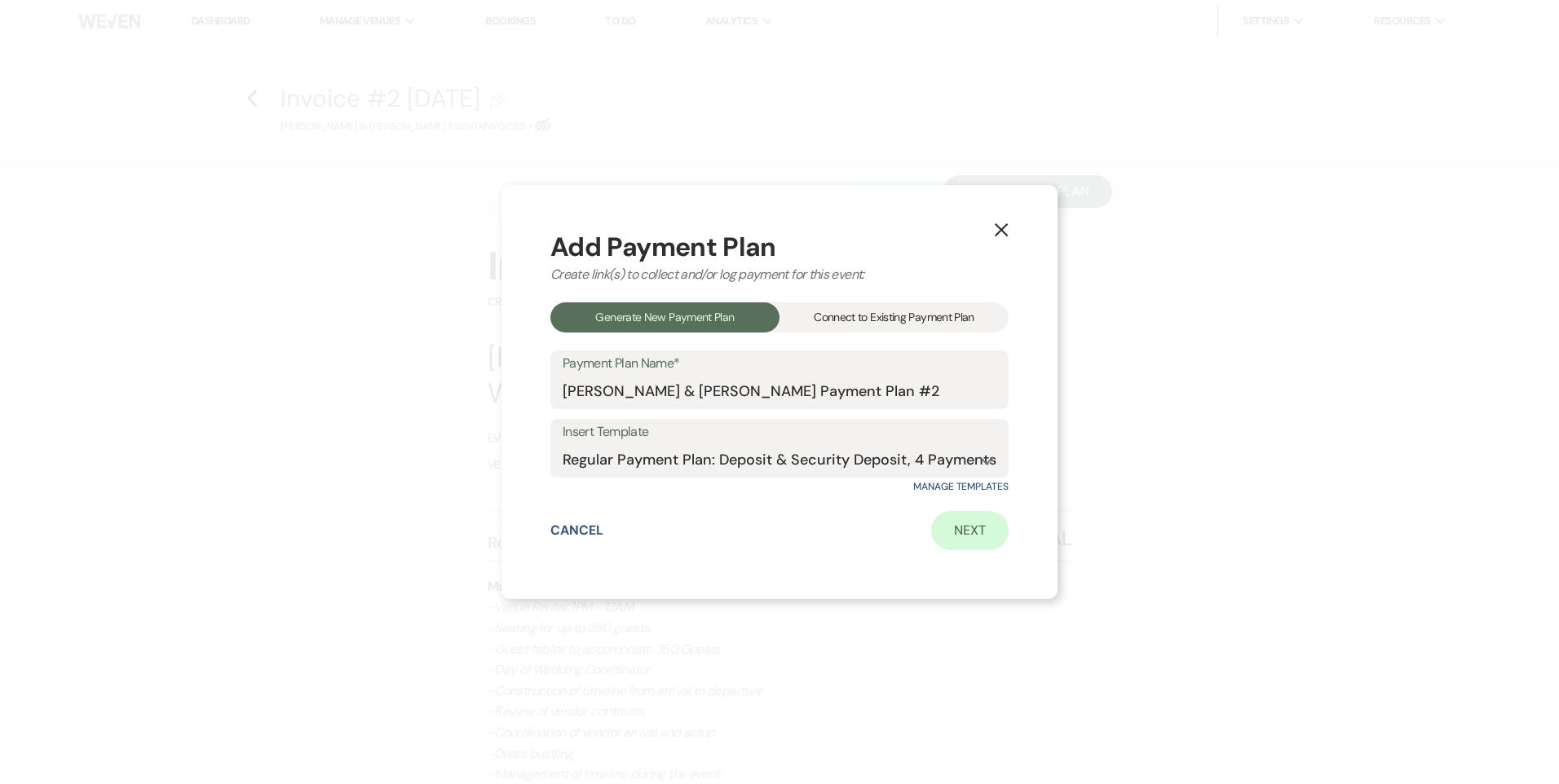
select select "weeks"
select select "client"
select select "days"
select select "2"
select select "percentage"
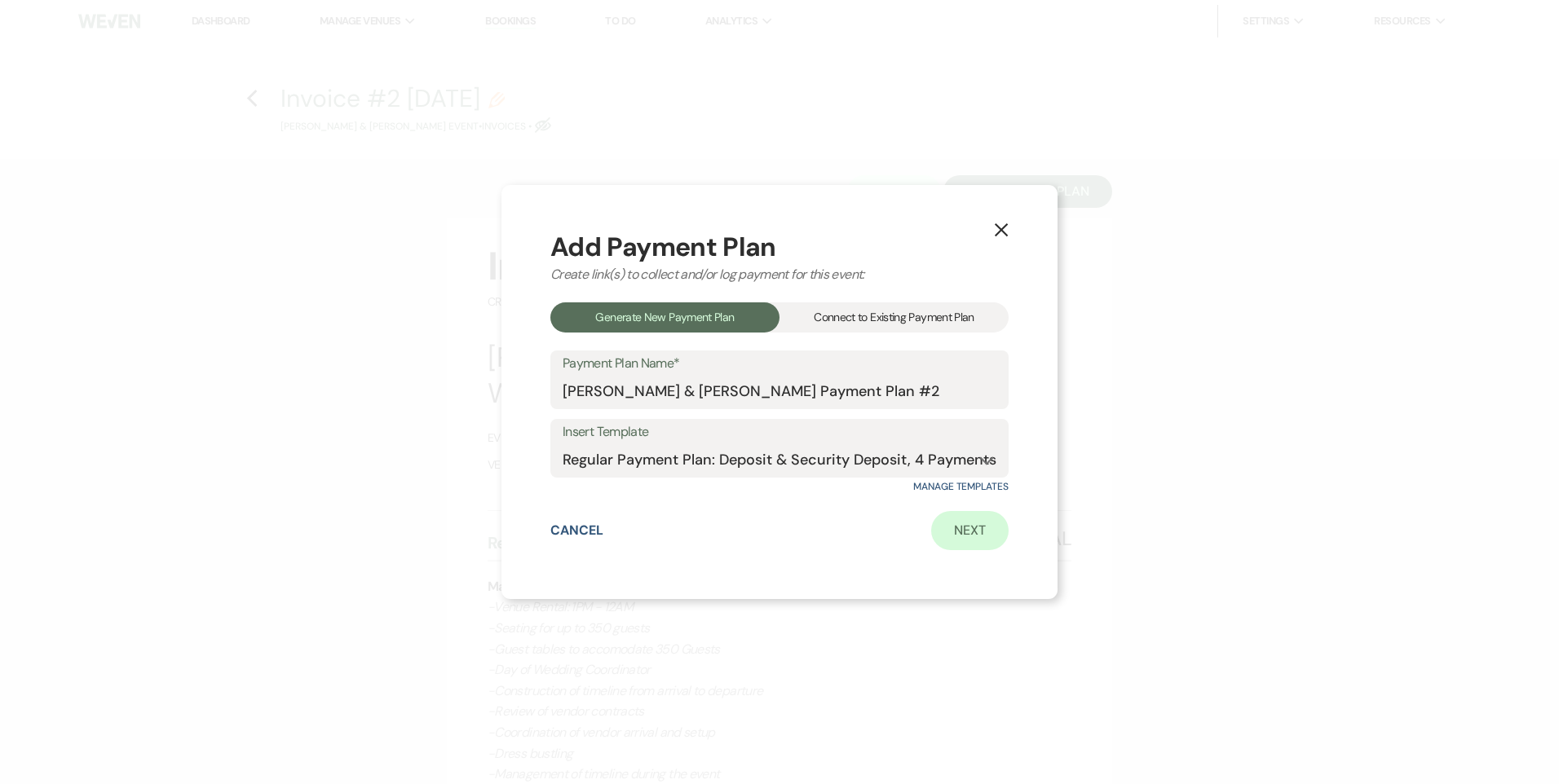
select select "true"
select select "client"
select select "weeks"
select select "client"
select select "days"
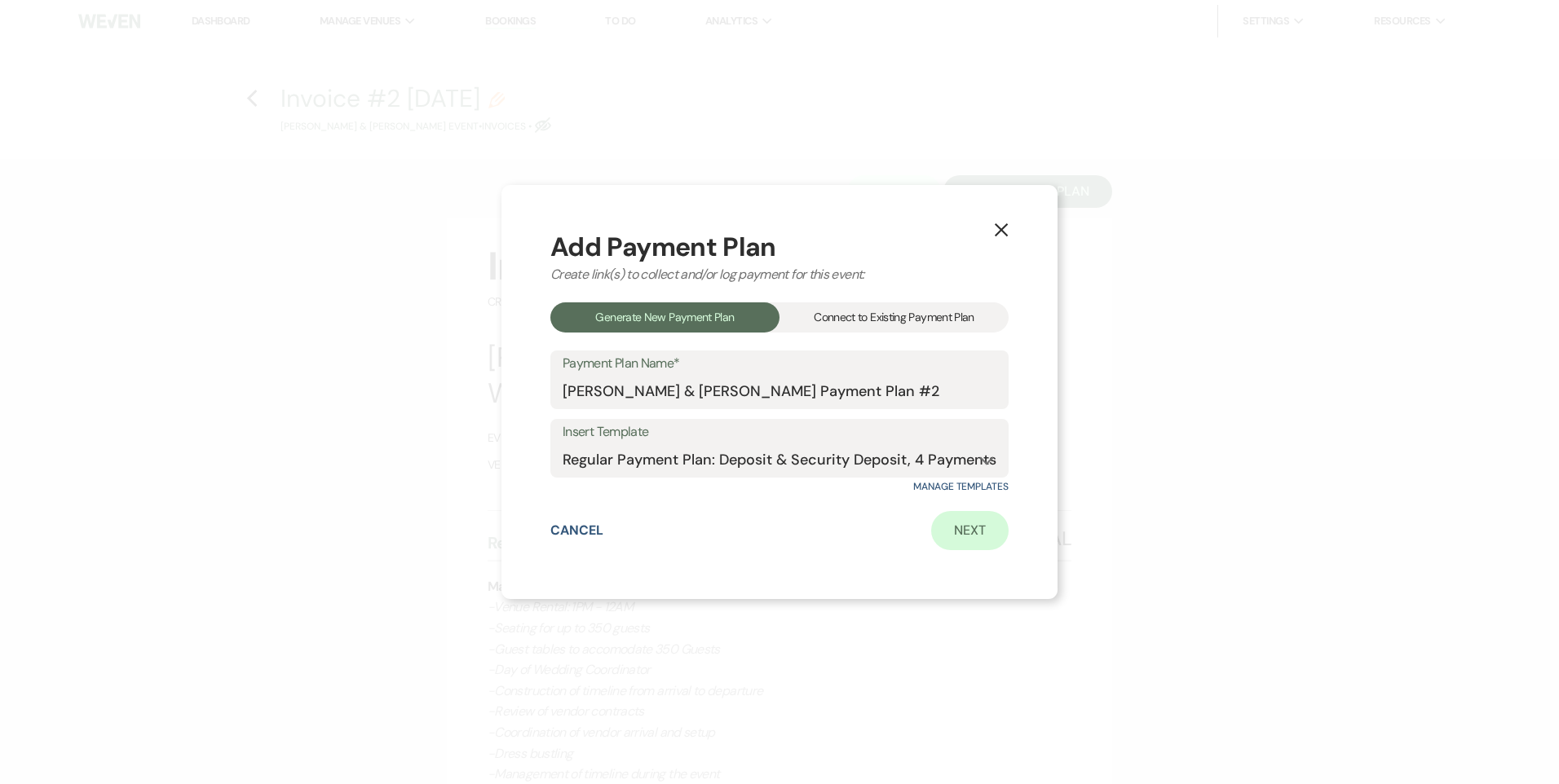
select select "2"
select select "percentage"
select select "true"
select select "client"
select select "days"
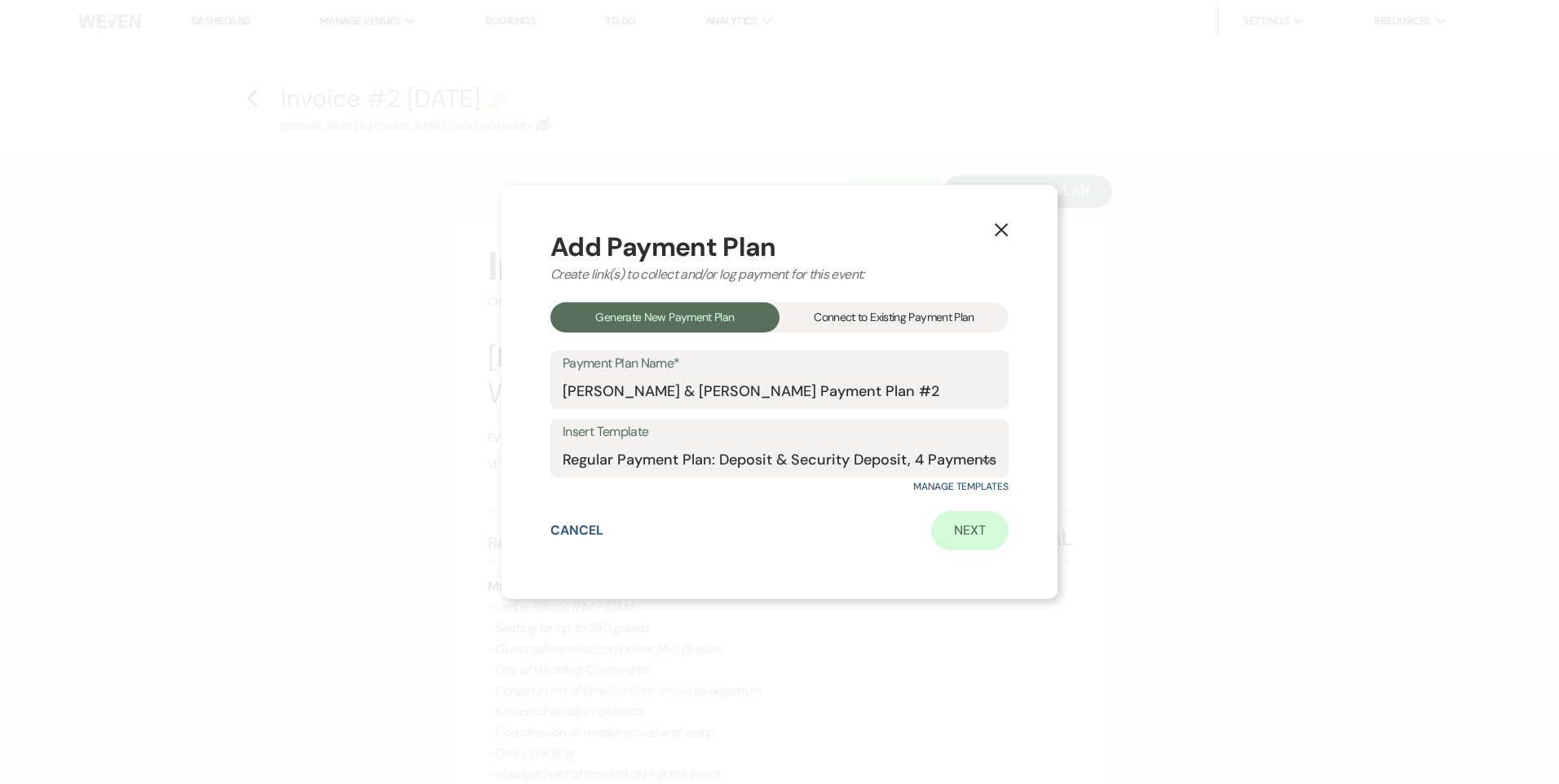
select select "client"
select select "weeks"
select select "2"
select select "flat"
select select "true"
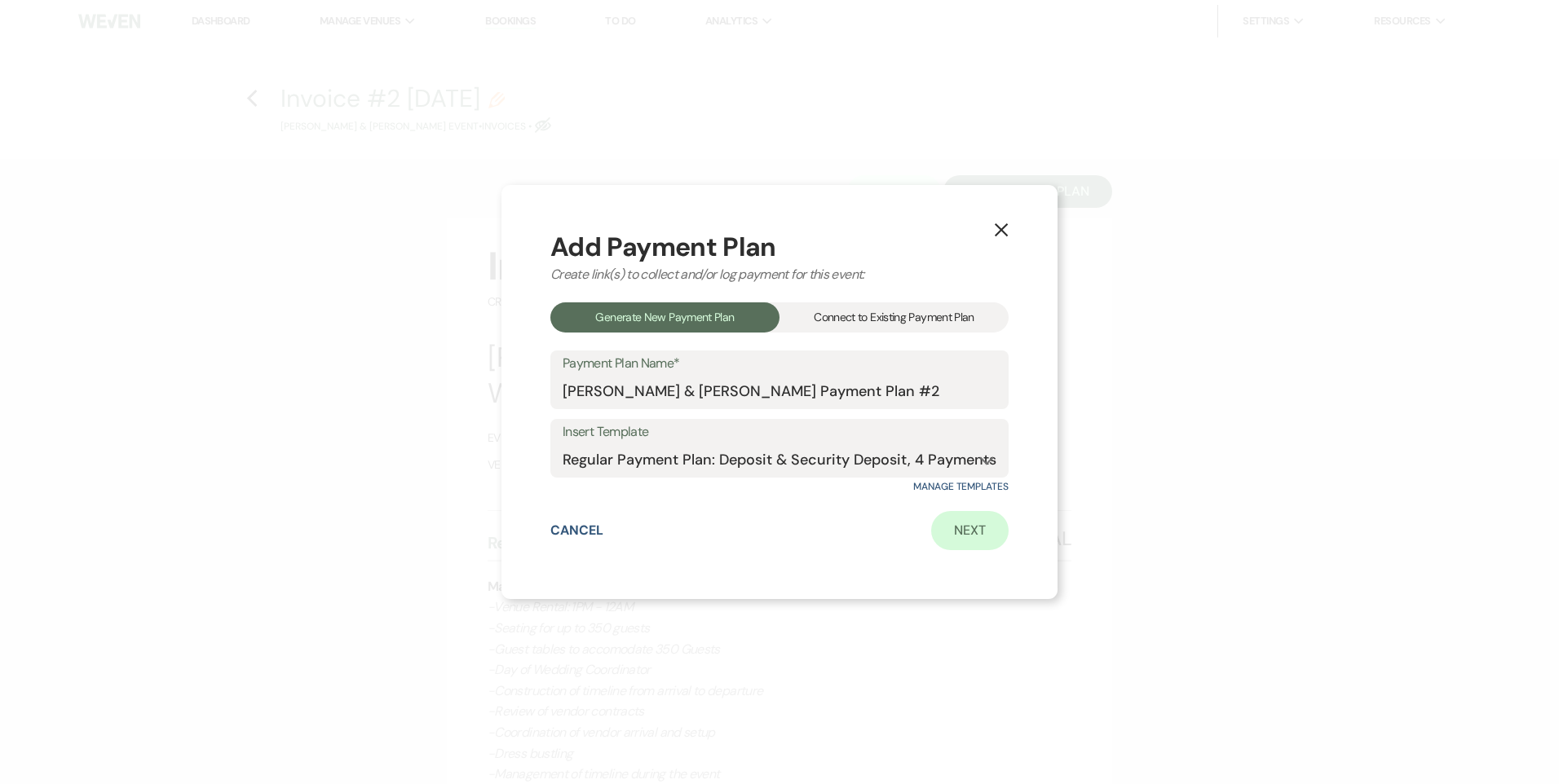
select select "client"
select select "days"
select select "client"
select select "weeks"
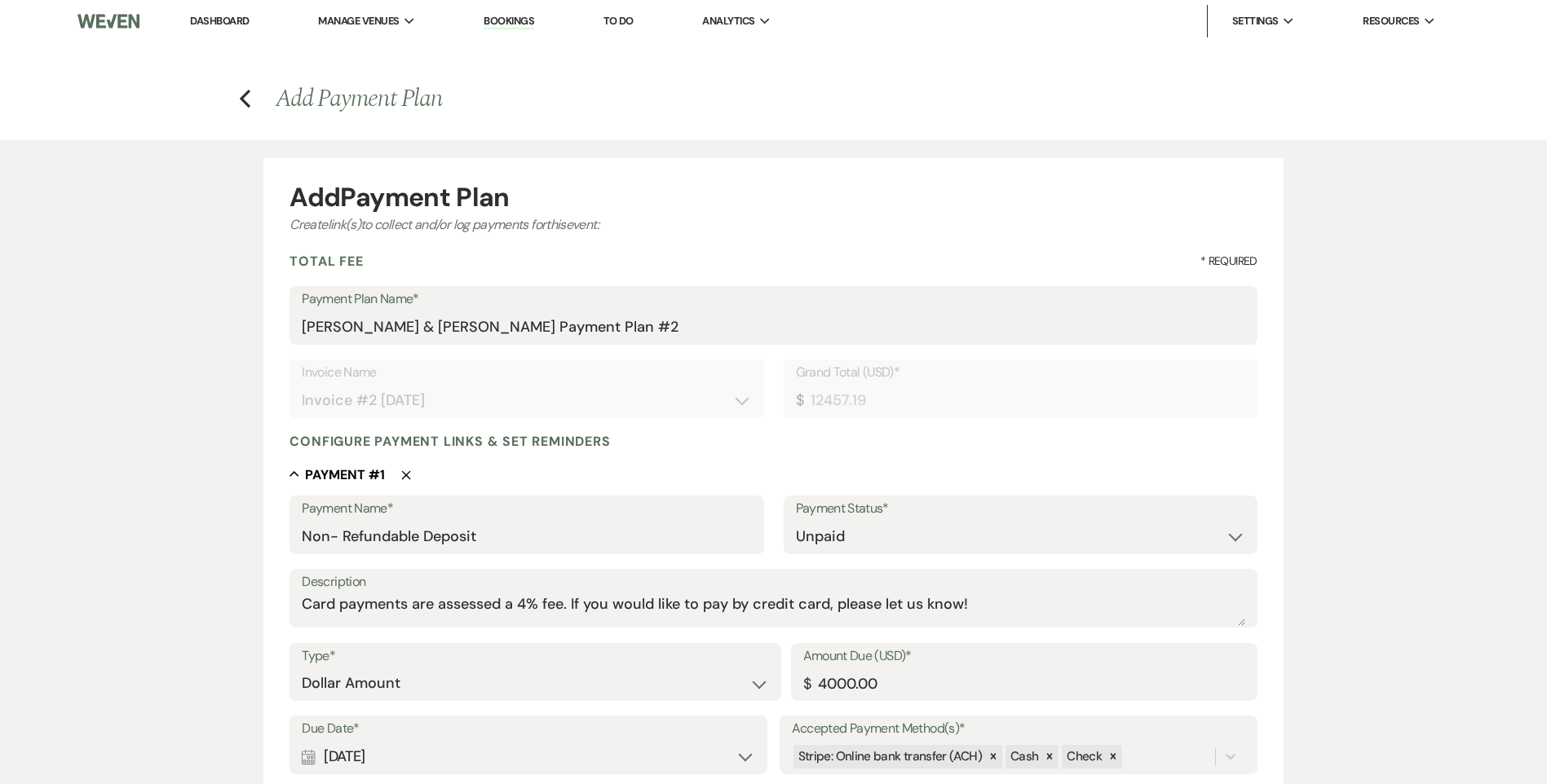
click at [397, 477] on button "Delete" at bounding box center [397, 474] width 26 height 13
type input "Payment #1"
select select "percentage"
type input "3114.30"
type input "Payment #2"
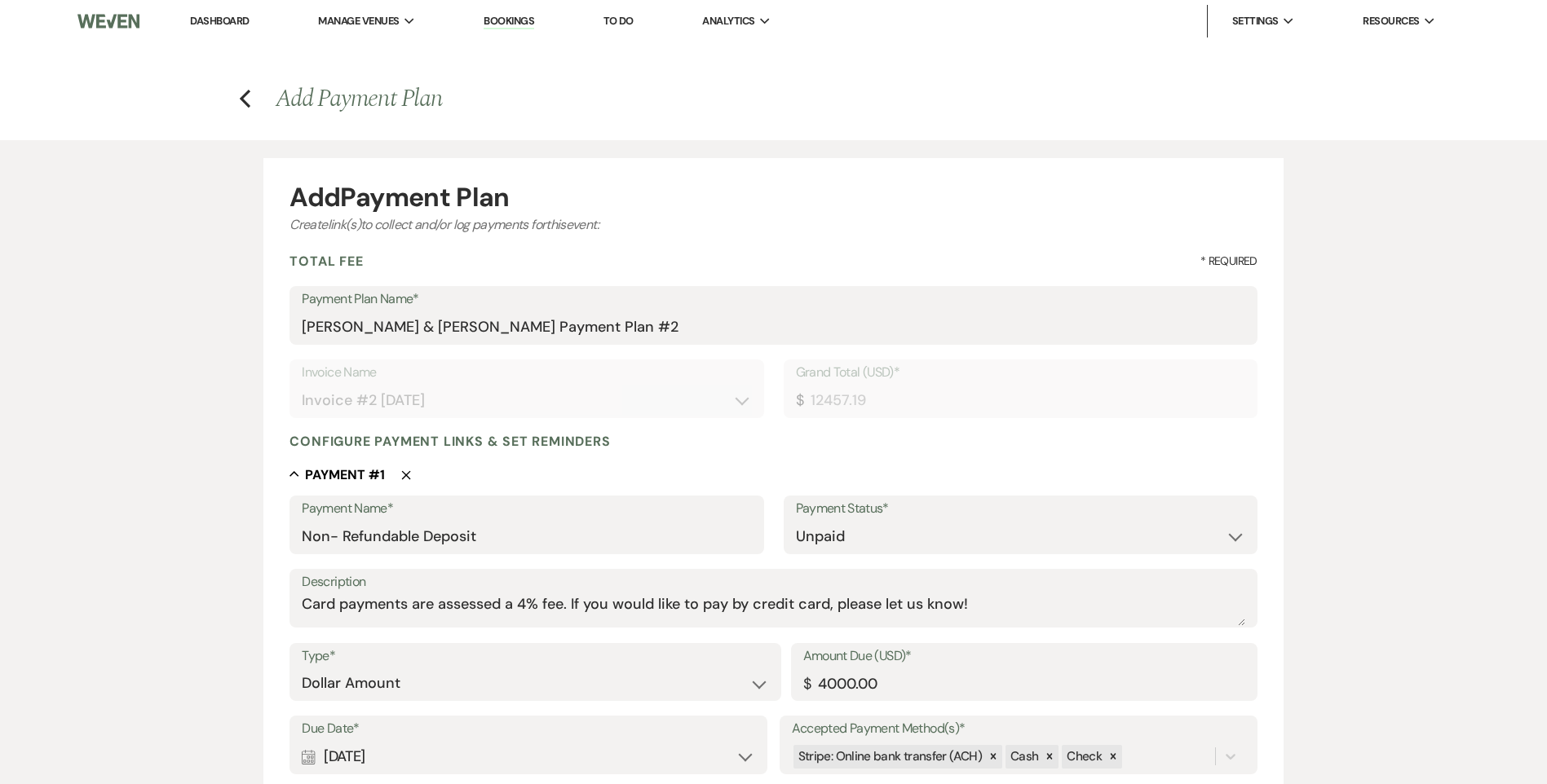
type input "Payment #3"
type input "Payment #4"
type input "24"
type input "2989.73"
select select "days"
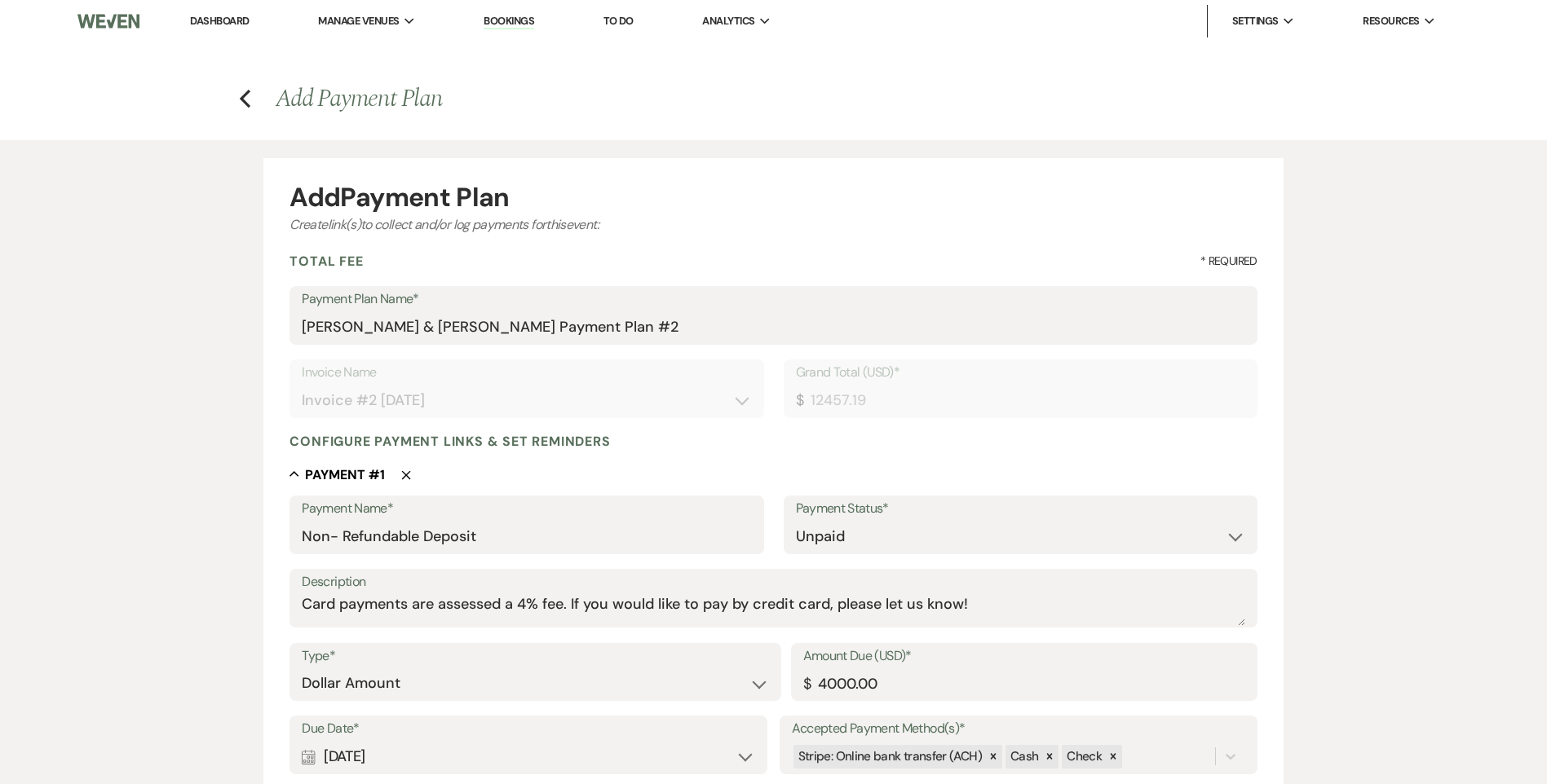
select select "weeks"
type input "Security Deposit"
select select "flat"
type input "1000.00"
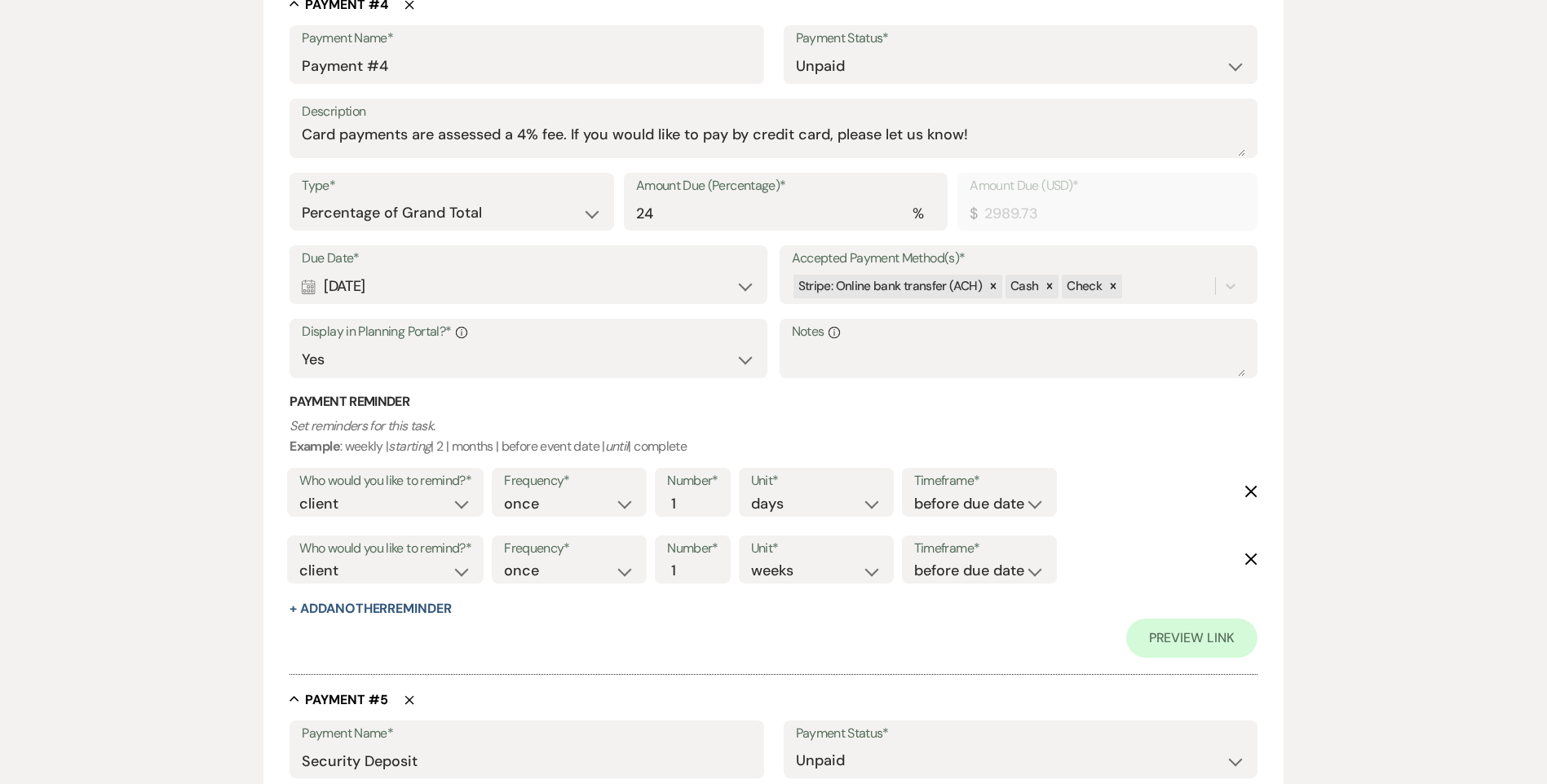
scroll to position [2853, 0]
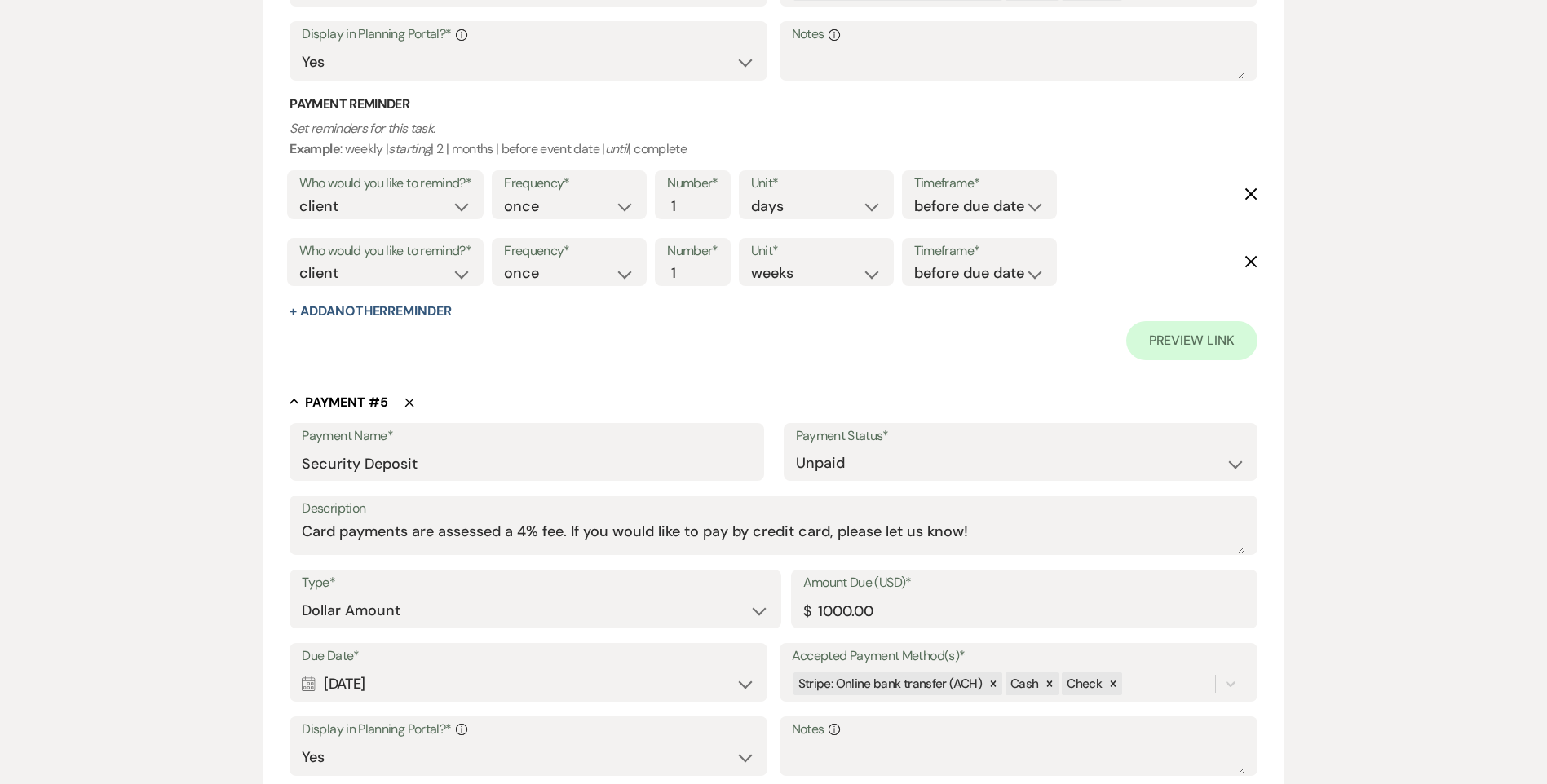
click at [408, 402] on use "button" at bounding box center [410, 402] width 9 height 9
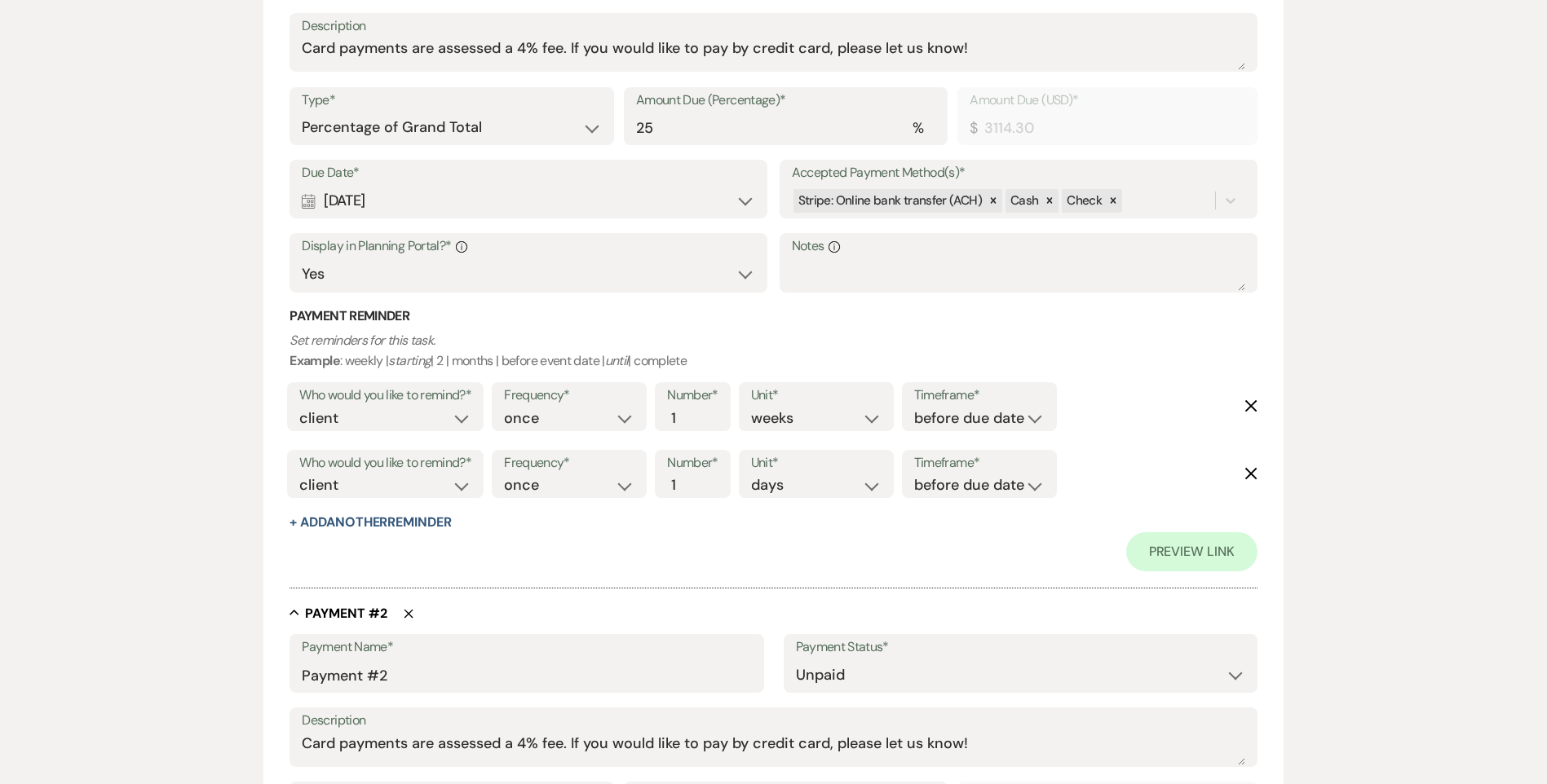
scroll to position [454, 0]
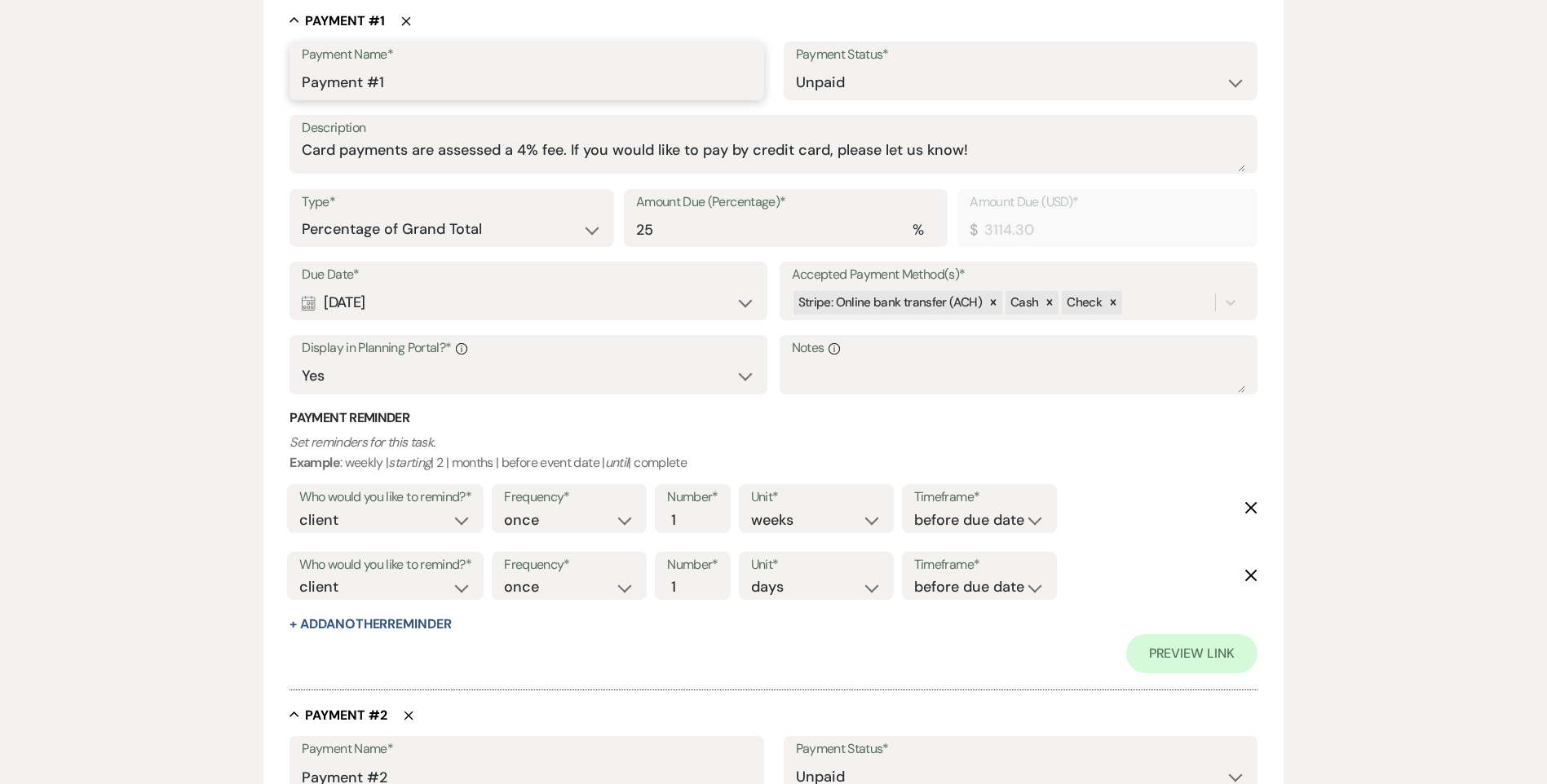
click at [411, 82] on input "Payment #1" at bounding box center [527, 82] width 449 height 32
click at [655, 413] on h3 "Payment Reminder" at bounding box center [772, 418] width 967 height 18
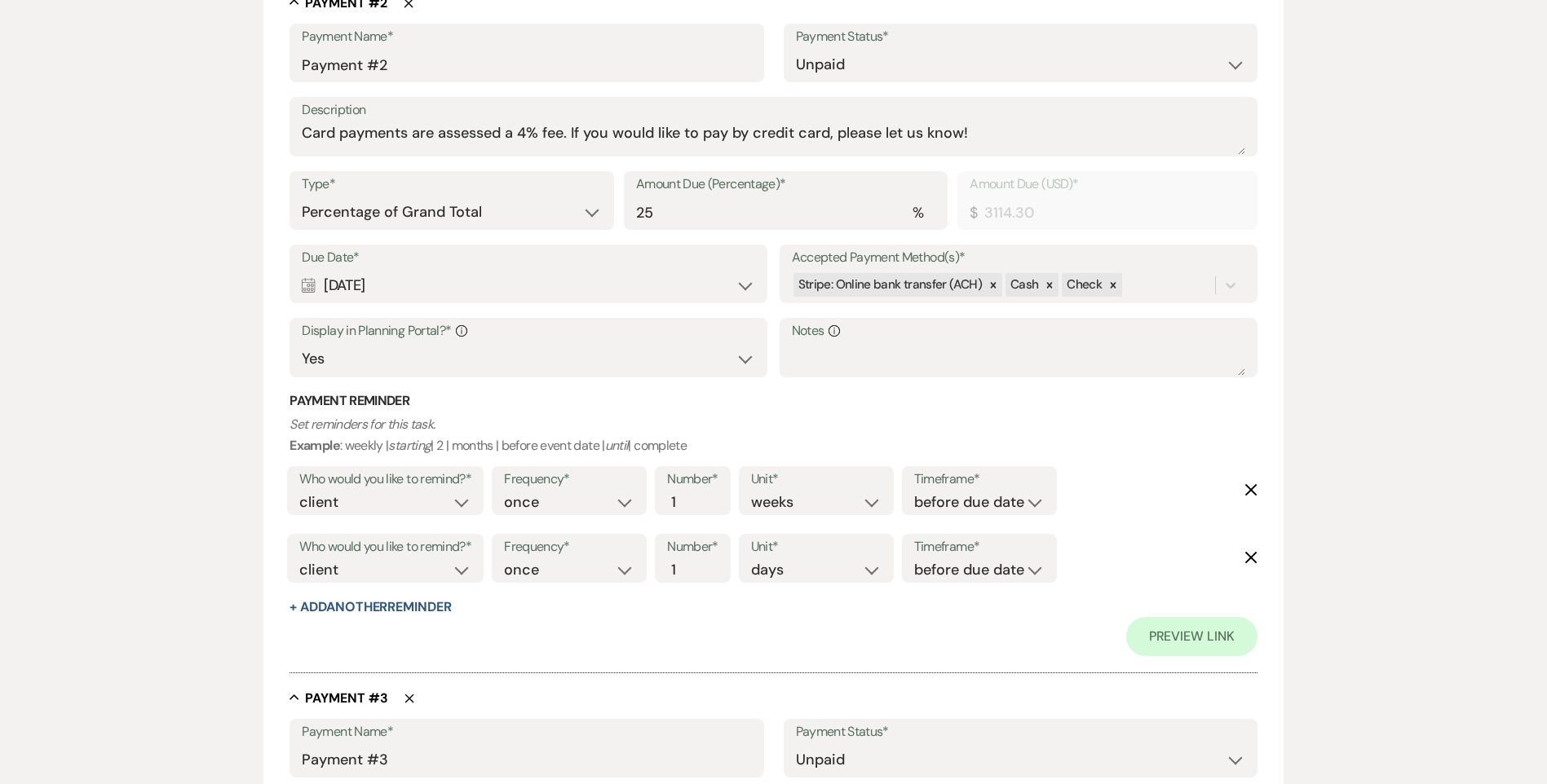
scroll to position [943, 0]
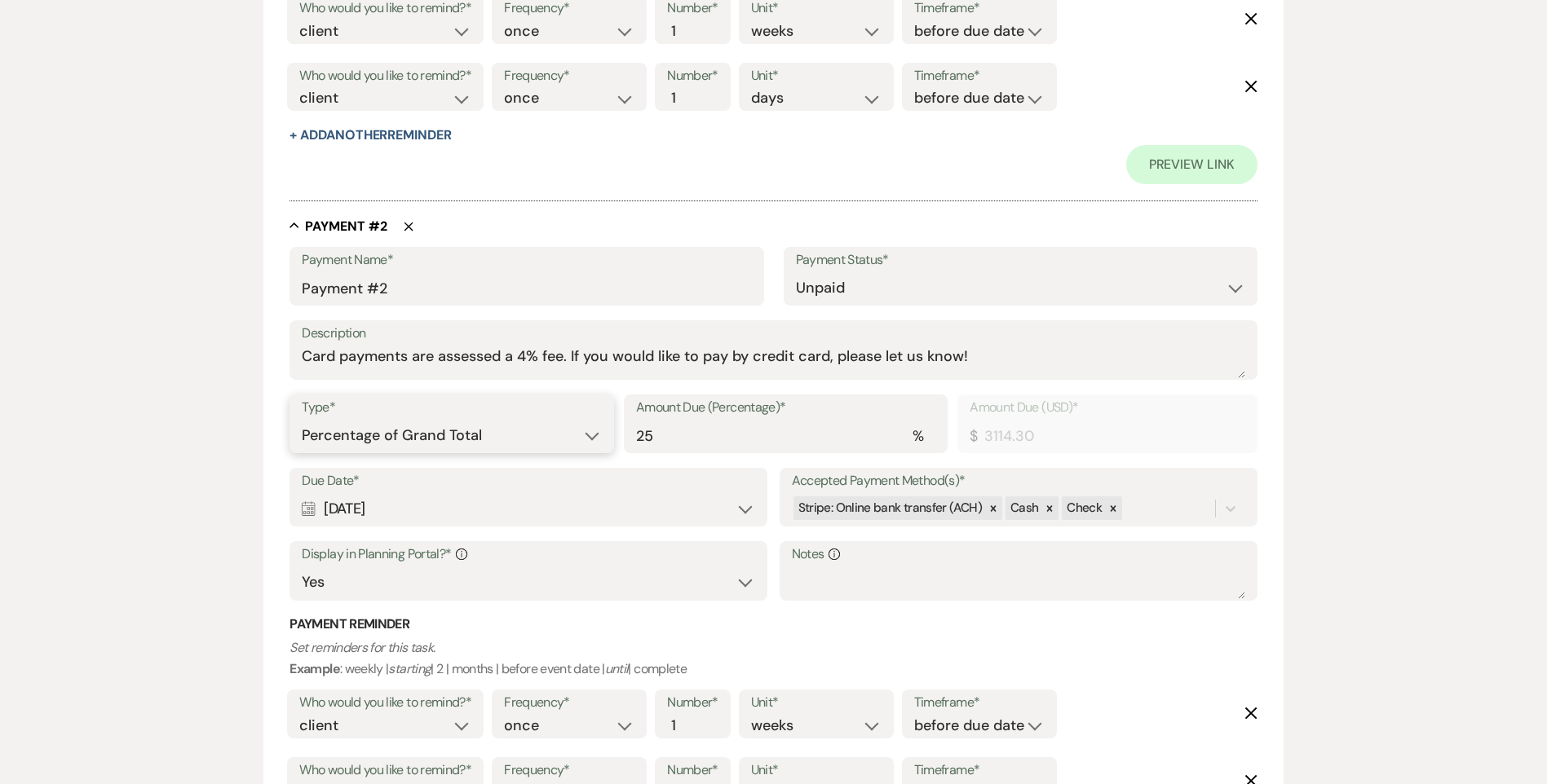
click at [447, 439] on select "Dollar Amount Percentage of Grand Total" at bounding box center [452, 436] width 299 height 32
select select "flat"
click at [302, 420] on select "Dollar Amount Percentage of Grand Total" at bounding box center [452, 436] width 299 height 32
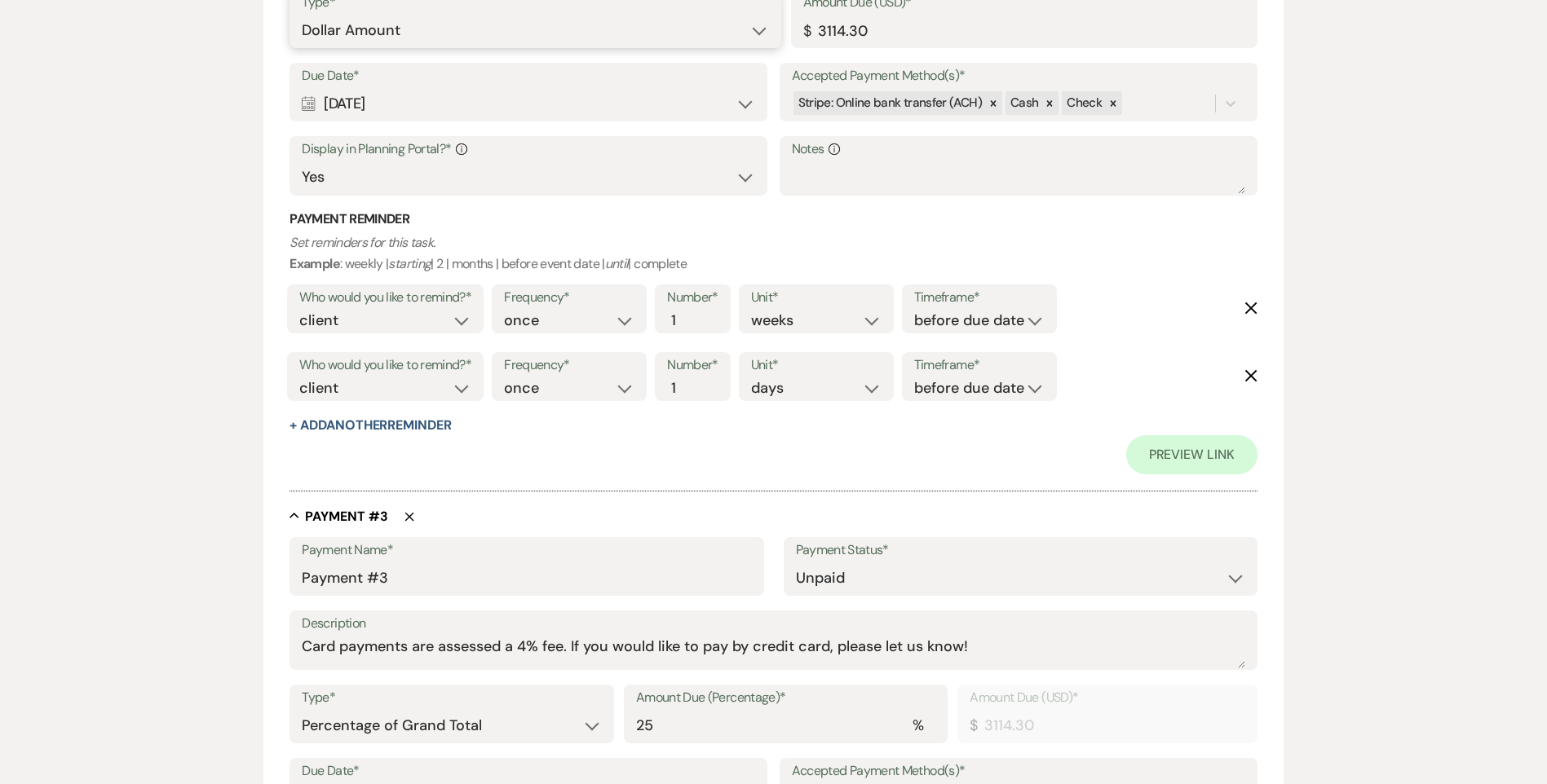
scroll to position [1351, 0]
click at [424, 734] on select "Dollar Amount Percentage of Grand Total" at bounding box center [452, 723] width 299 height 32
select select "flat"
click at [302, 707] on select "Dollar Amount Percentage of Grand Total" at bounding box center [452, 723] width 299 height 32
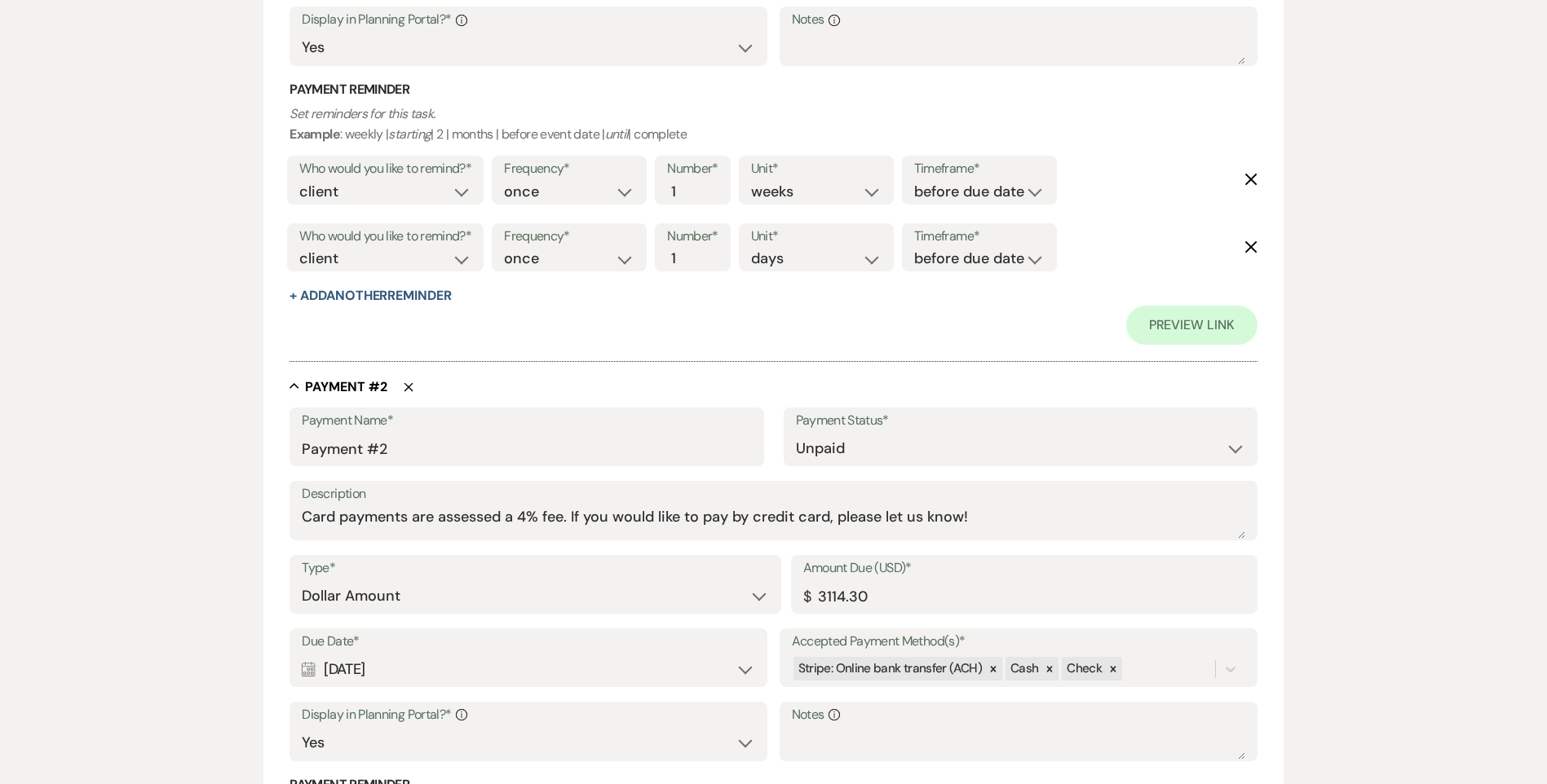
scroll to position [617, 0]
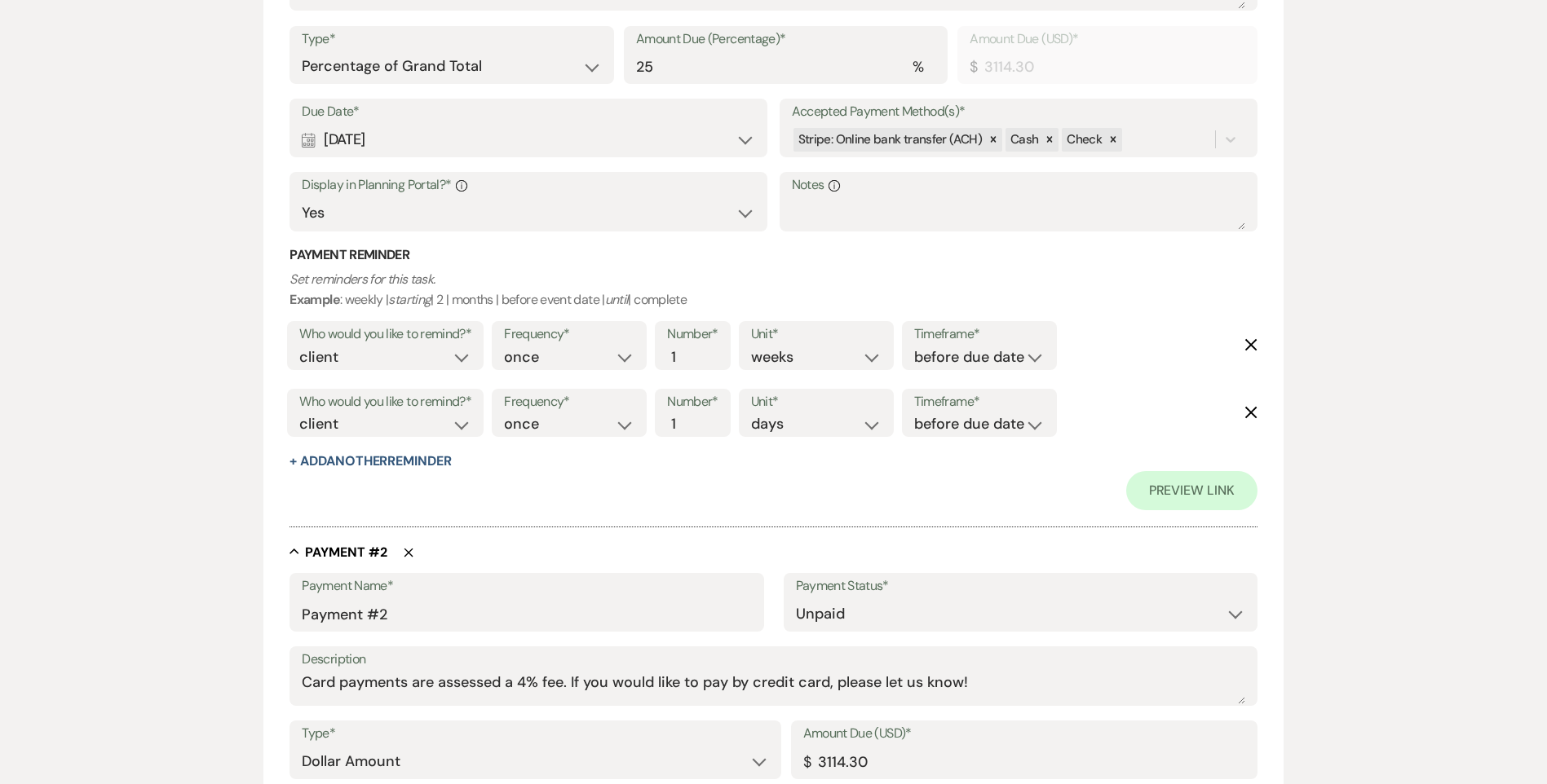
click at [453, 139] on div "Calendar Feb 06, 2025 Expand" at bounding box center [528, 140] width 453 height 32
select select "month"
select select "afterBookedDate"
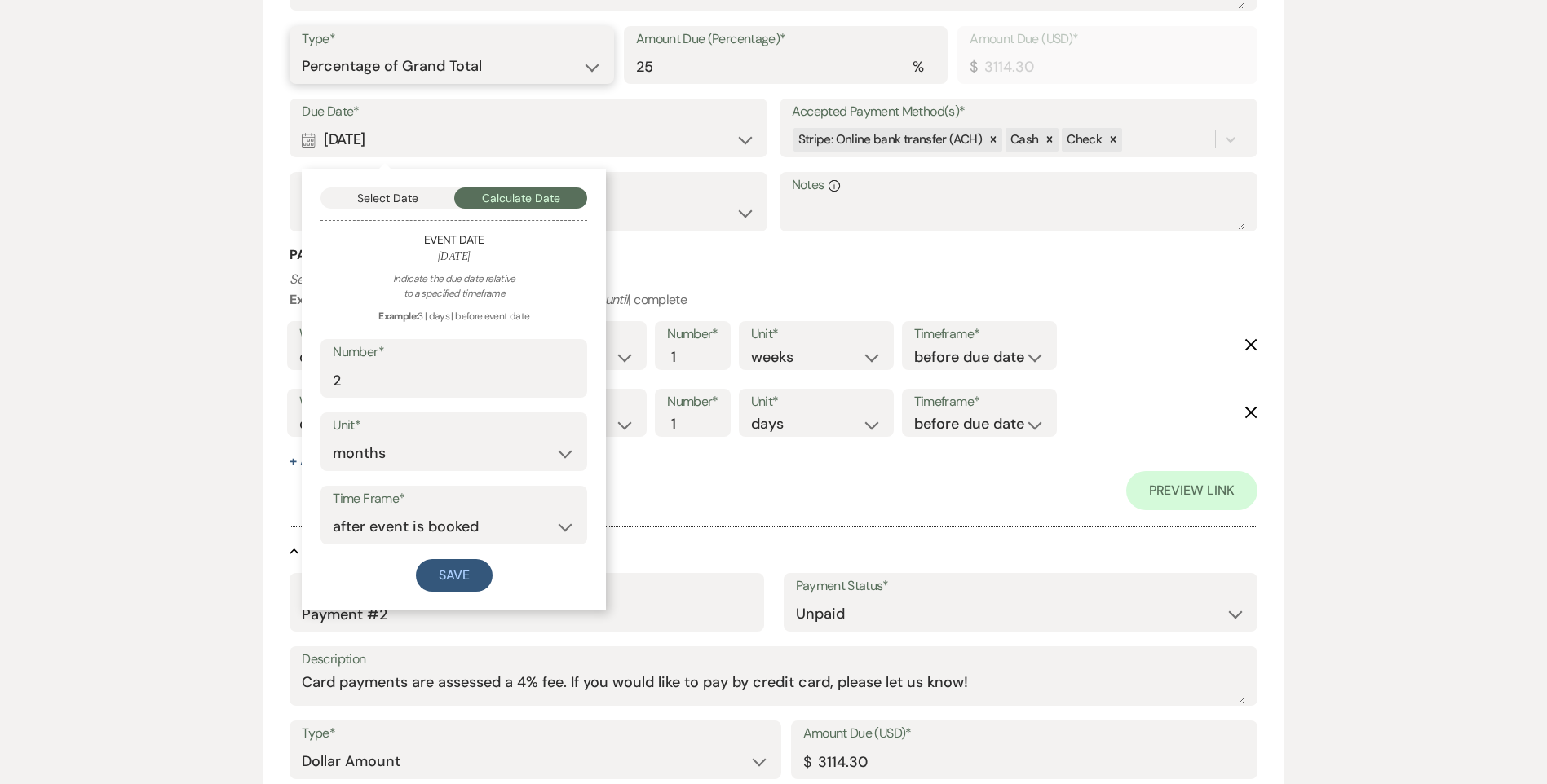
click at [447, 71] on select "Dollar Amount Percentage of Grand Total" at bounding box center [452, 66] width 299 height 32
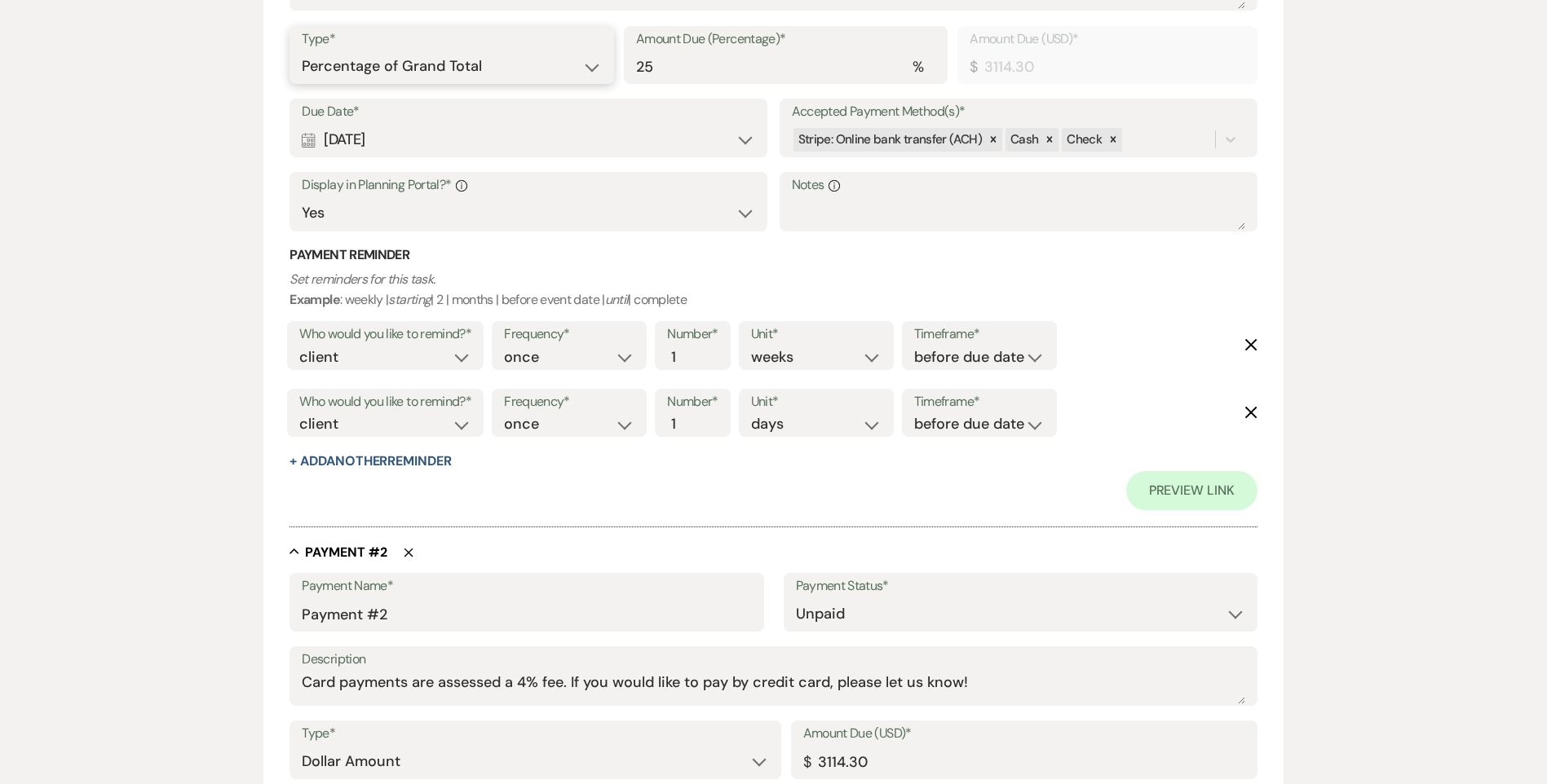
select select "flat"
click at [302, 50] on select "Dollar Amount Percentage of Grand Total" at bounding box center [452, 66] width 299 height 32
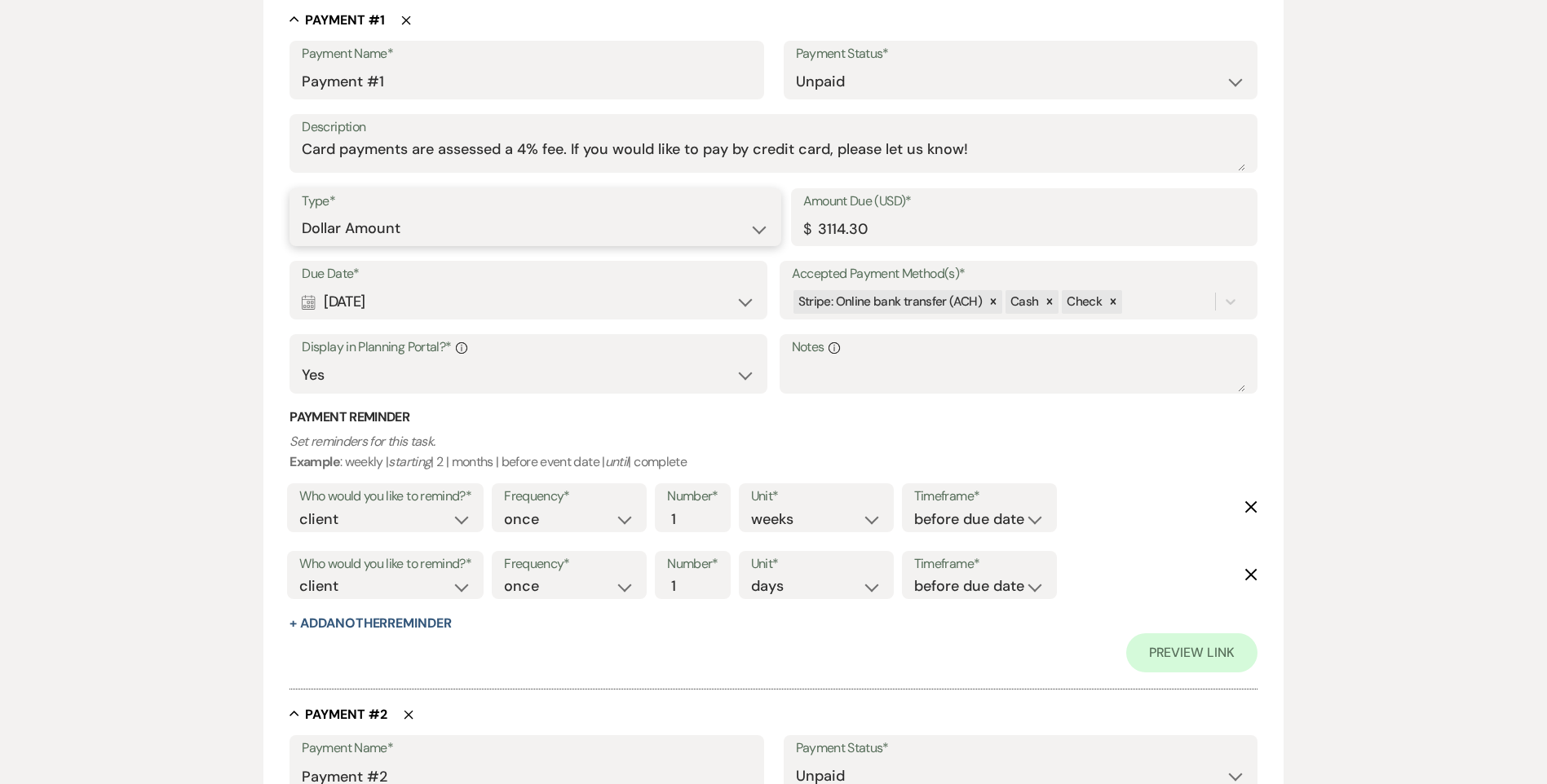
scroll to position [454, 0]
drag, startPoint x: 833, startPoint y: 228, endPoint x: 806, endPoint y: 197, distance: 41.1
click at [718, 228] on div "Type* Dollar Amount Percentage of Grand Total Amount Due (USD)* $ 3114.30" at bounding box center [772, 225] width 967 height 73
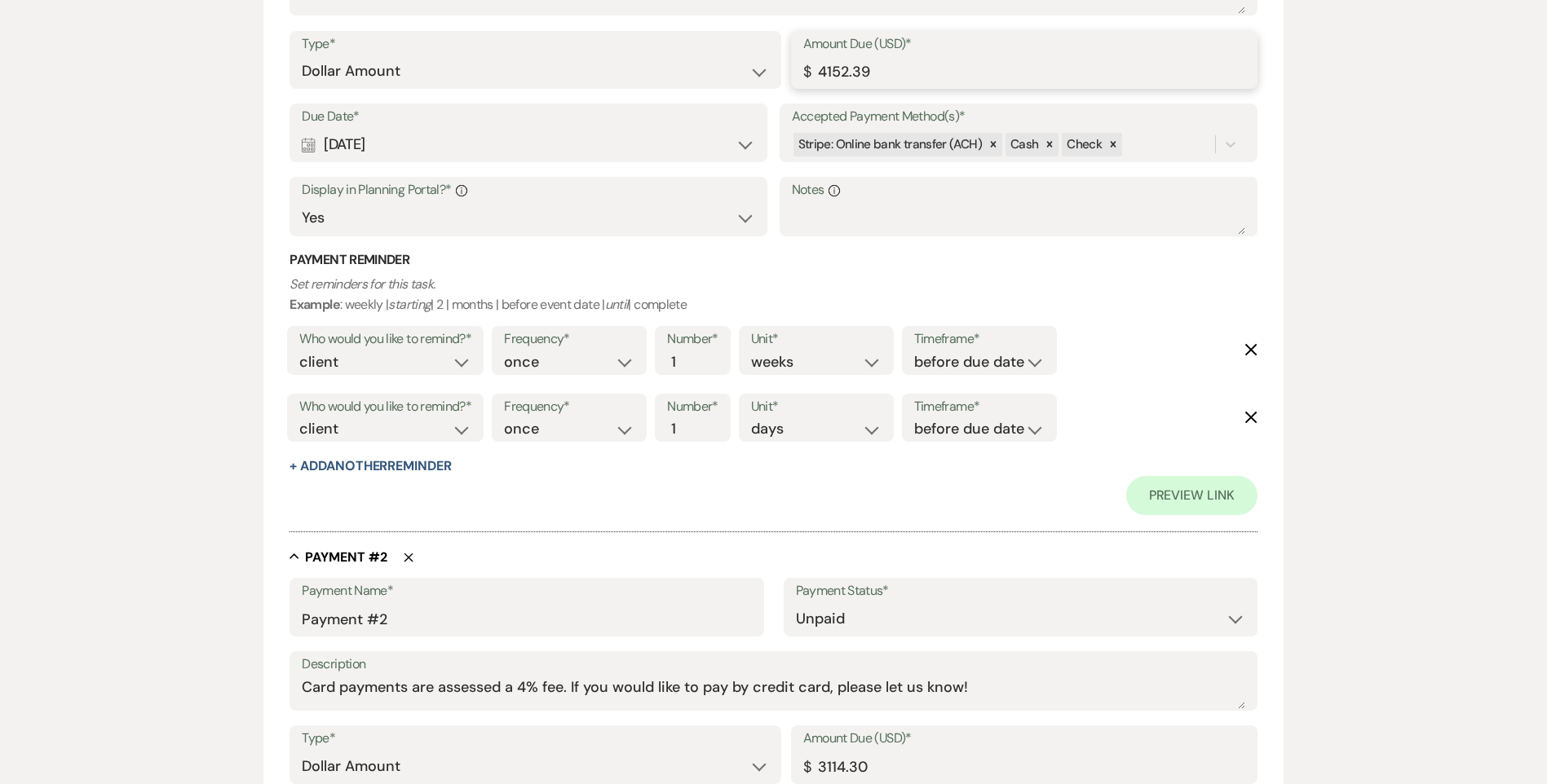
scroll to position [861, 0]
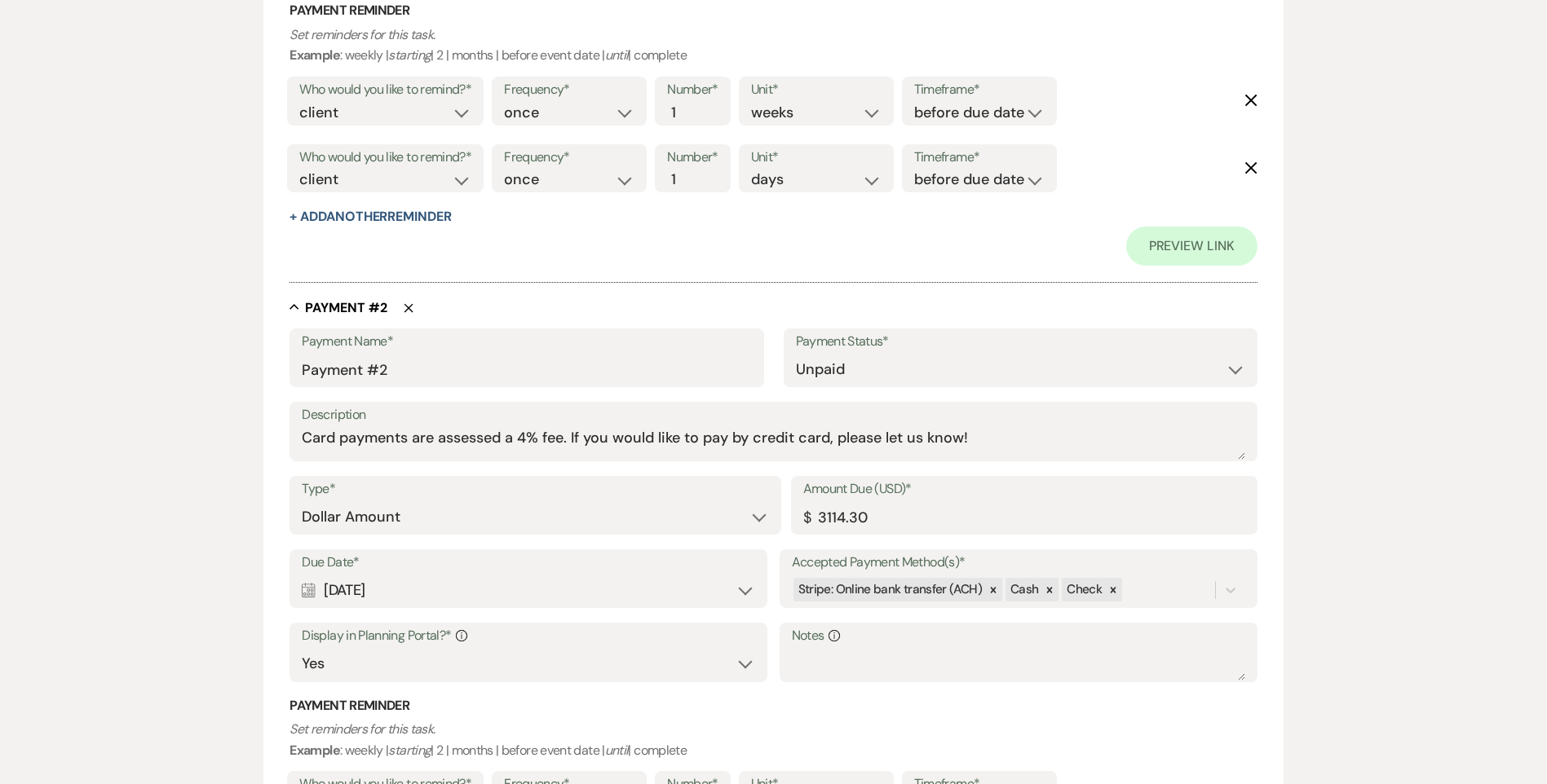
type input "4152.39"
drag, startPoint x: 880, startPoint y: 519, endPoint x: 604, endPoint y: 501, distance: 276.6
click at [645, 508] on div "Type* Dollar Amount Percentage of Grand Total Amount Due (USD)* $ 3114.30" at bounding box center [772, 512] width 967 height 73
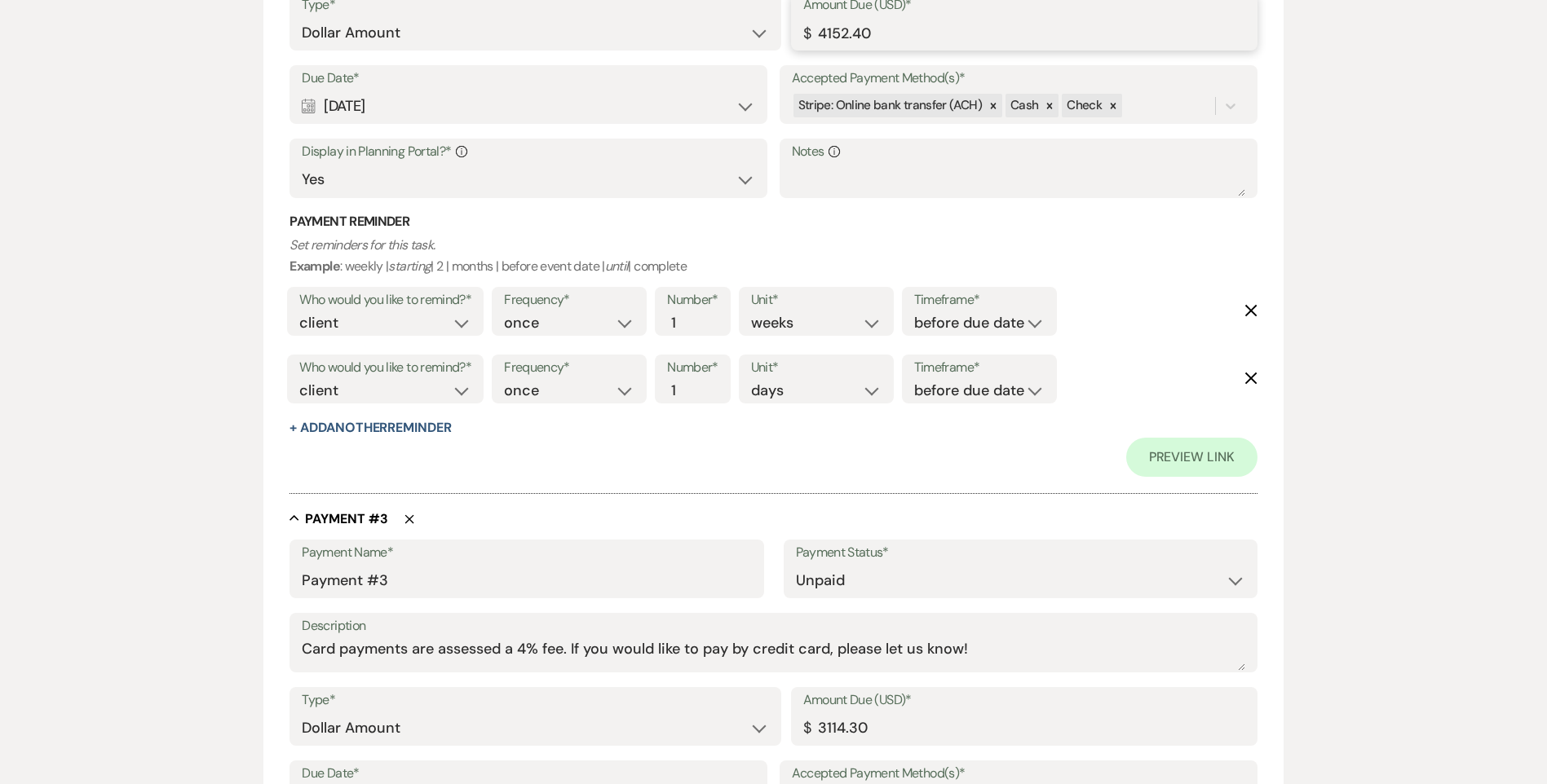
scroll to position [1514, 0]
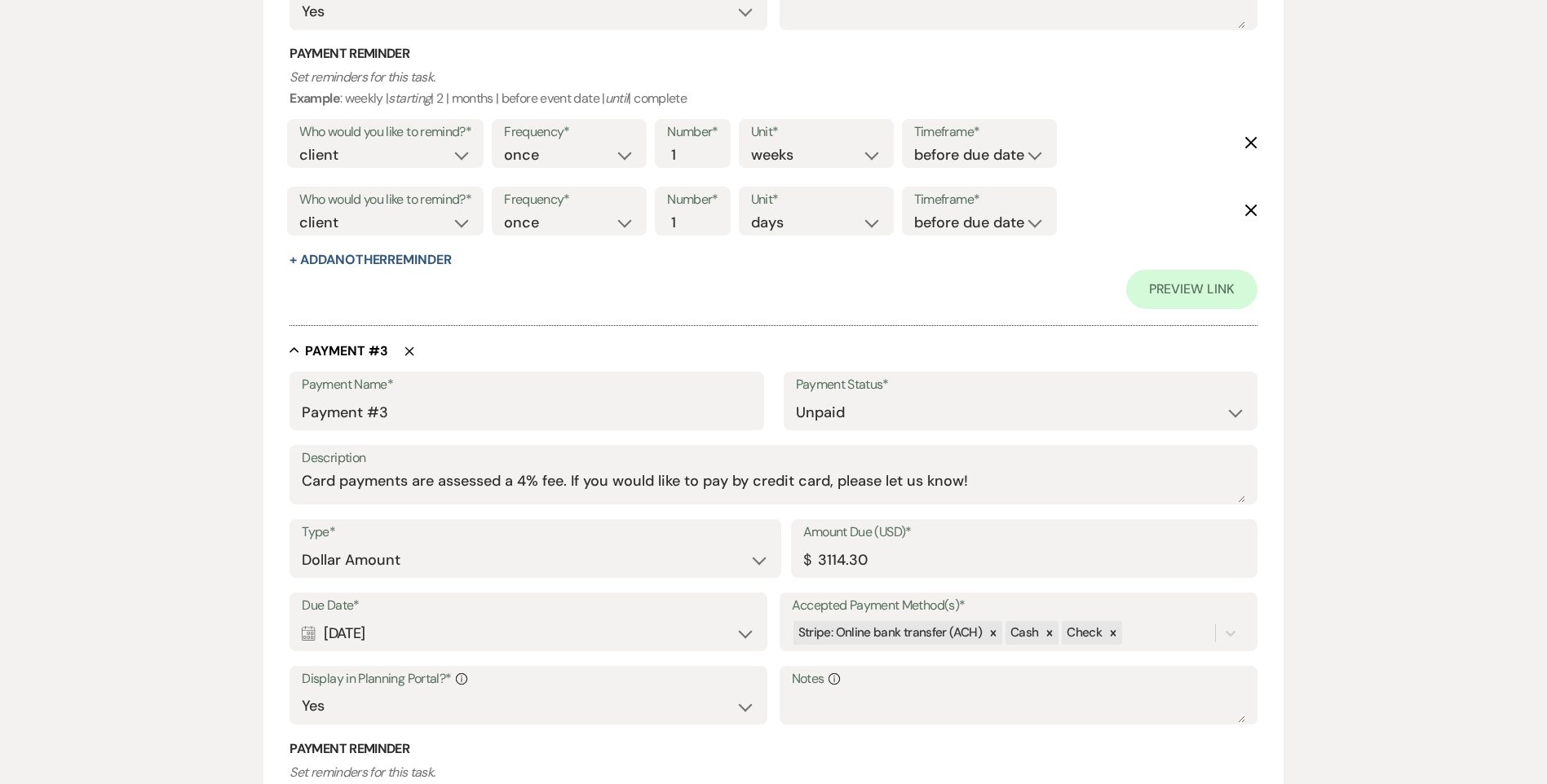
type input "4152.40"
drag, startPoint x: 865, startPoint y: 561, endPoint x: 691, endPoint y: 555, distance: 174.1
click at [738, 560] on div "Type* Dollar Amount Percentage of Grand Total Amount Due (USD)* $ 3114.30" at bounding box center [772, 555] width 967 height 73
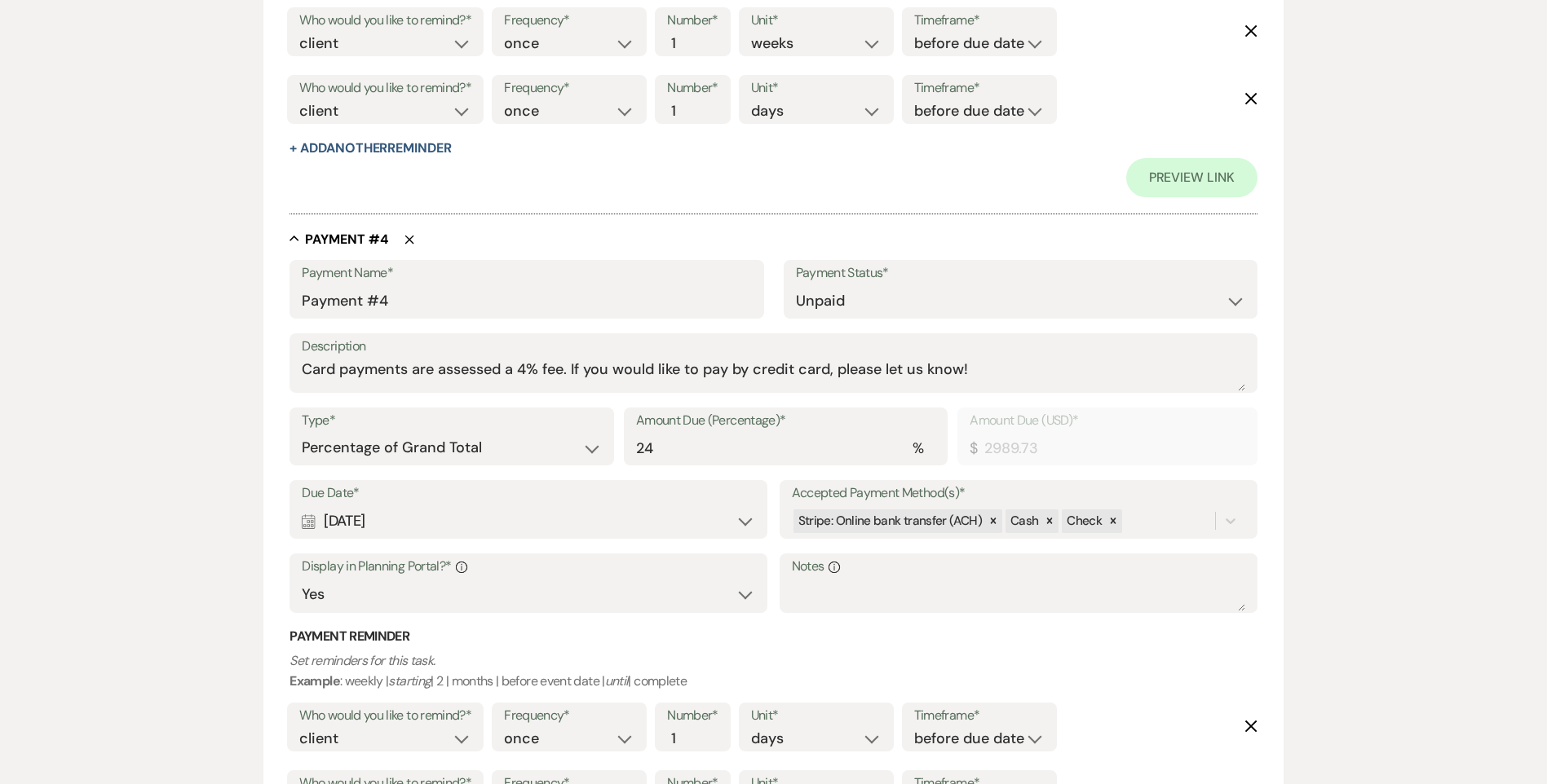
scroll to position [2329, 0]
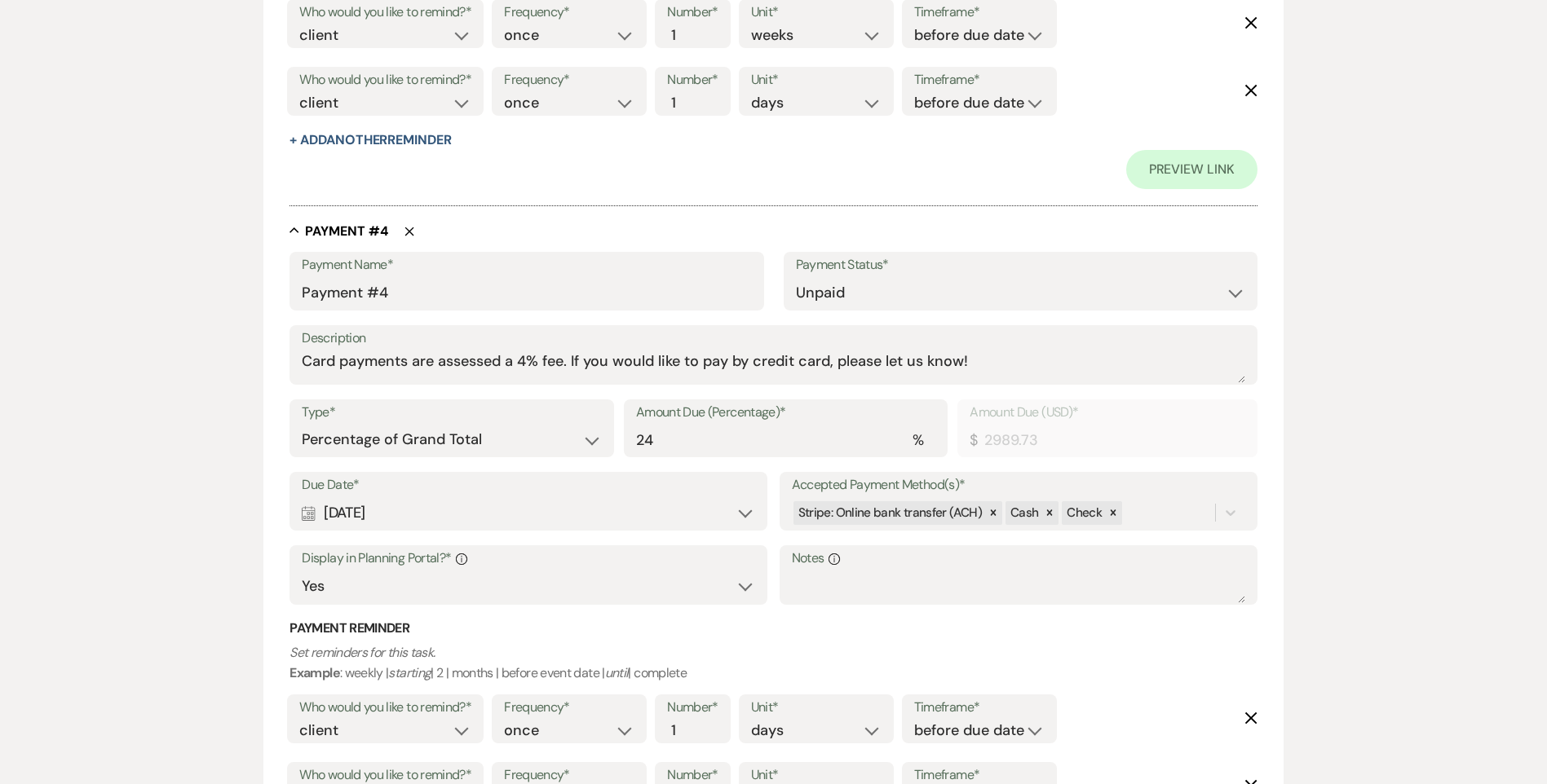
type input "4152.40"
click at [398, 442] on select "Dollar Amount Percentage of Grand Total" at bounding box center [452, 440] width 299 height 32
select select "flat"
click at [302, 424] on select "Dollar Amount Percentage of Grand Total" at bounding box center [452, 440] width 299 height 32
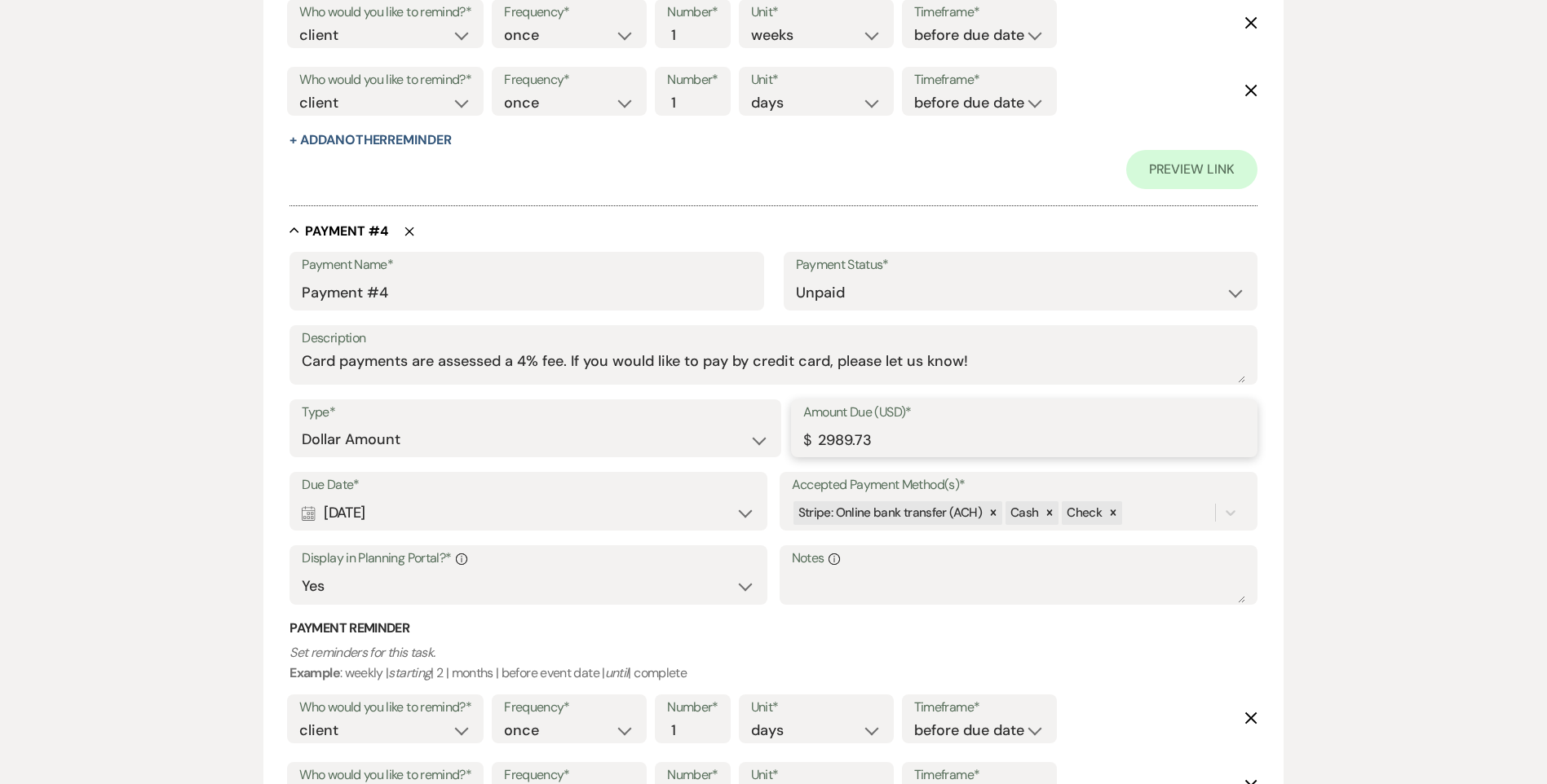
drag, startPoint x: 879, startPoint y: 446, endPoint x: 558, endPoint y: 405, distance: 323.6
click at [562, 405] on div "Type* Dollar Amount Percentage of Grand Total Amount Due (USD)* $ 2989.73" at bounding box center [772, 436] width 967 height 73
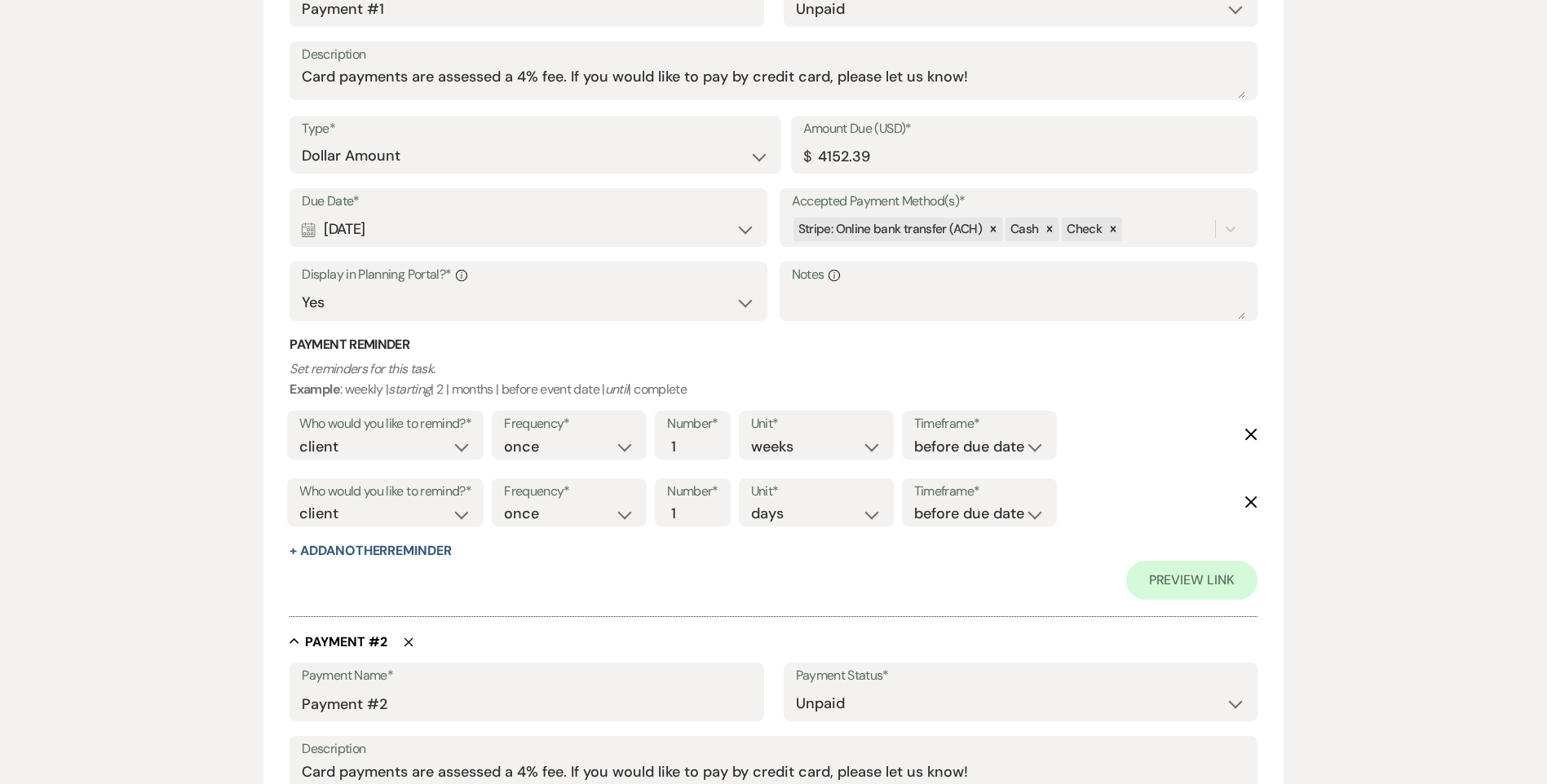
scroll to position [373, 0]
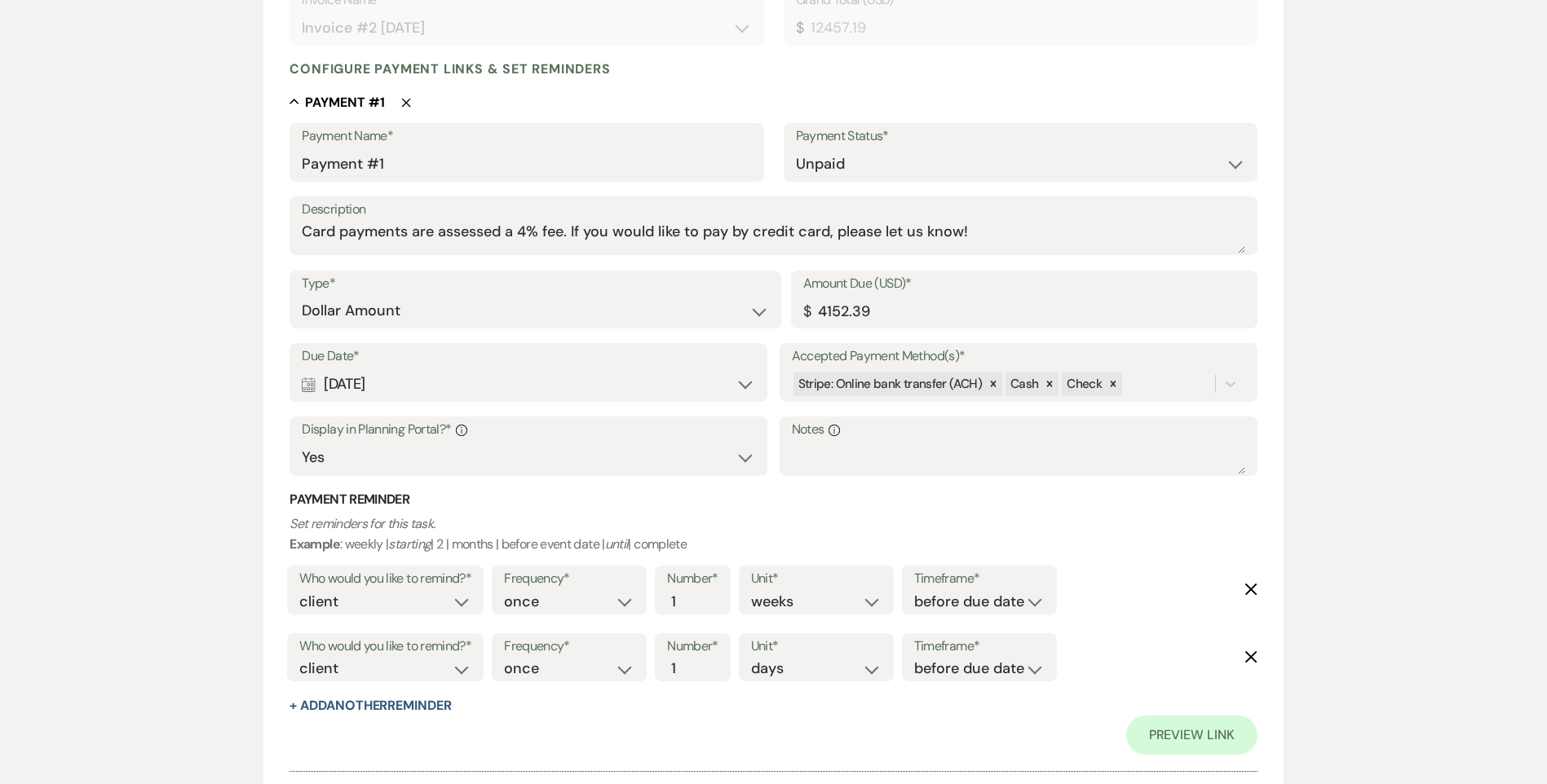
type input "4152.40"
drag, startPoint x: 882, startPoint y: 315, endPoint x: 660, endPoint y: 304, distance: 222.3
click at [660, 304] on div "Type* Dollar Amount Percentage of Grand Total Amount Due (USD)* $ 4152.39" at bounding box center [772, 307] width 967 height 73
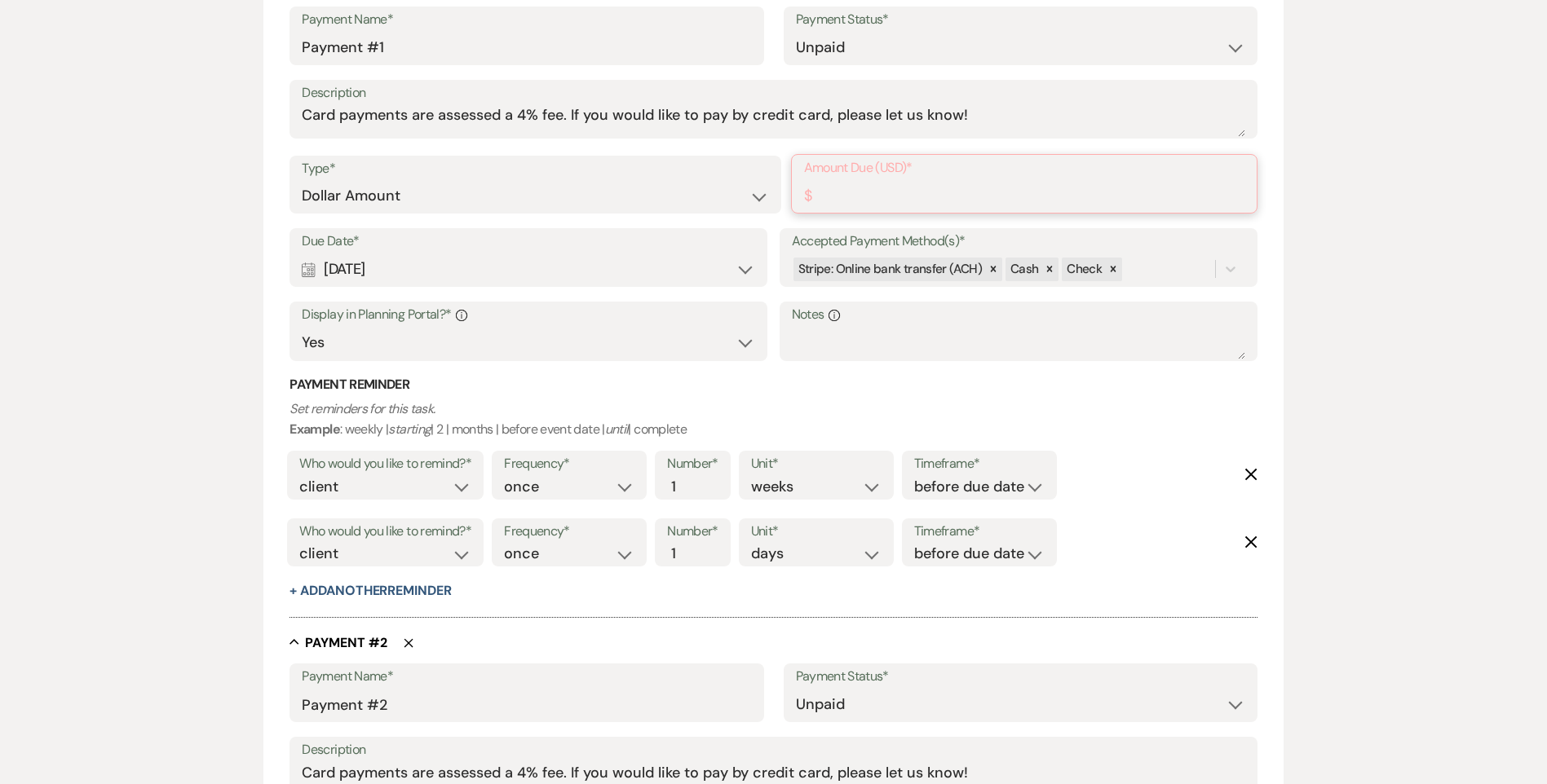
scroll to position [897, 0]
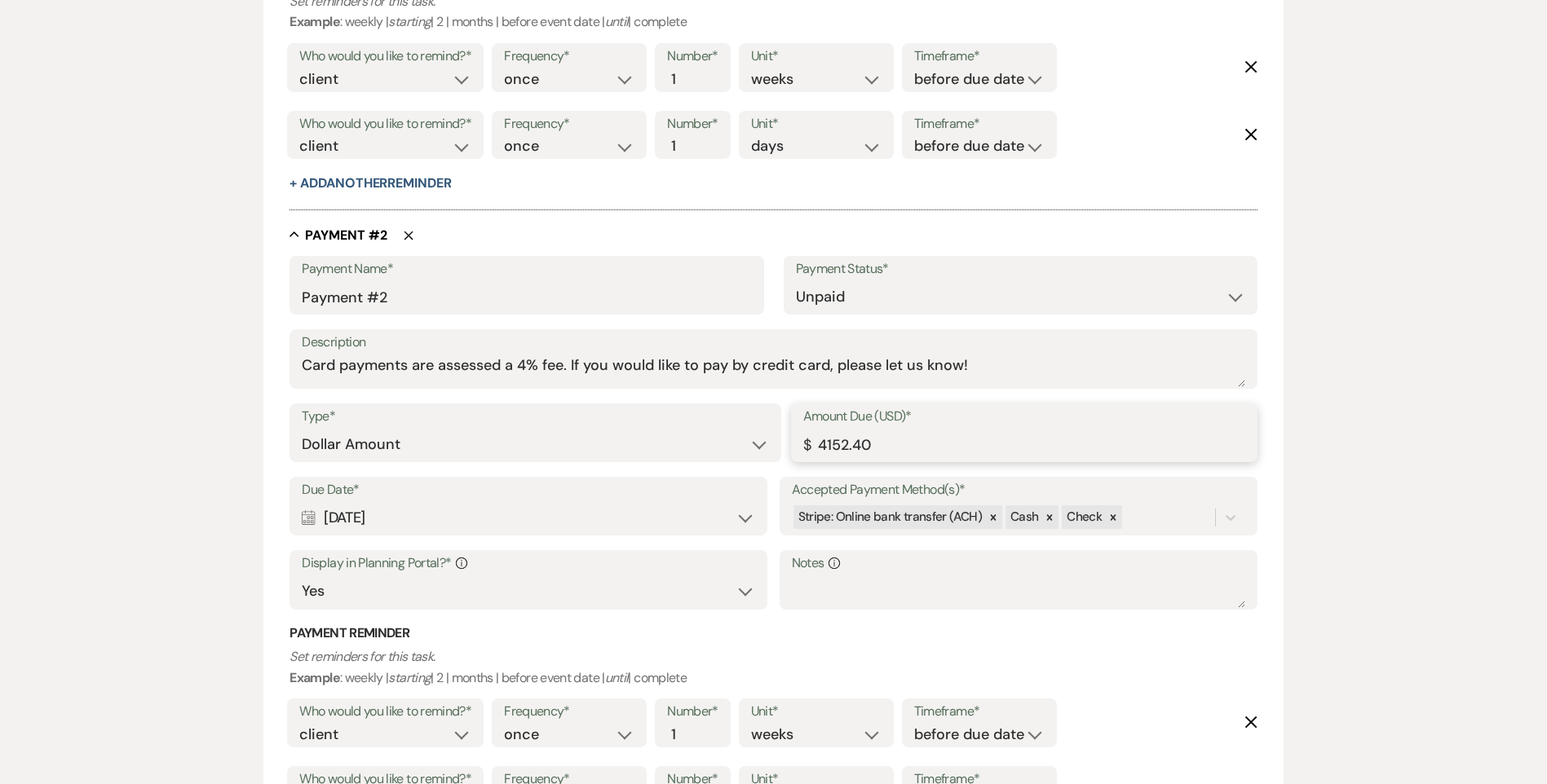
drag, startPoint x: 809, startPoint y: 448, endPoint x: 644, endPoint y: 448, distance: 165.0
click at [715, 448] on div "Type* Dollar Amount Percentage of Grand Total Amount Due (USD)* $ 4152.40" at bounding box center [772, 440] width 967 height 73
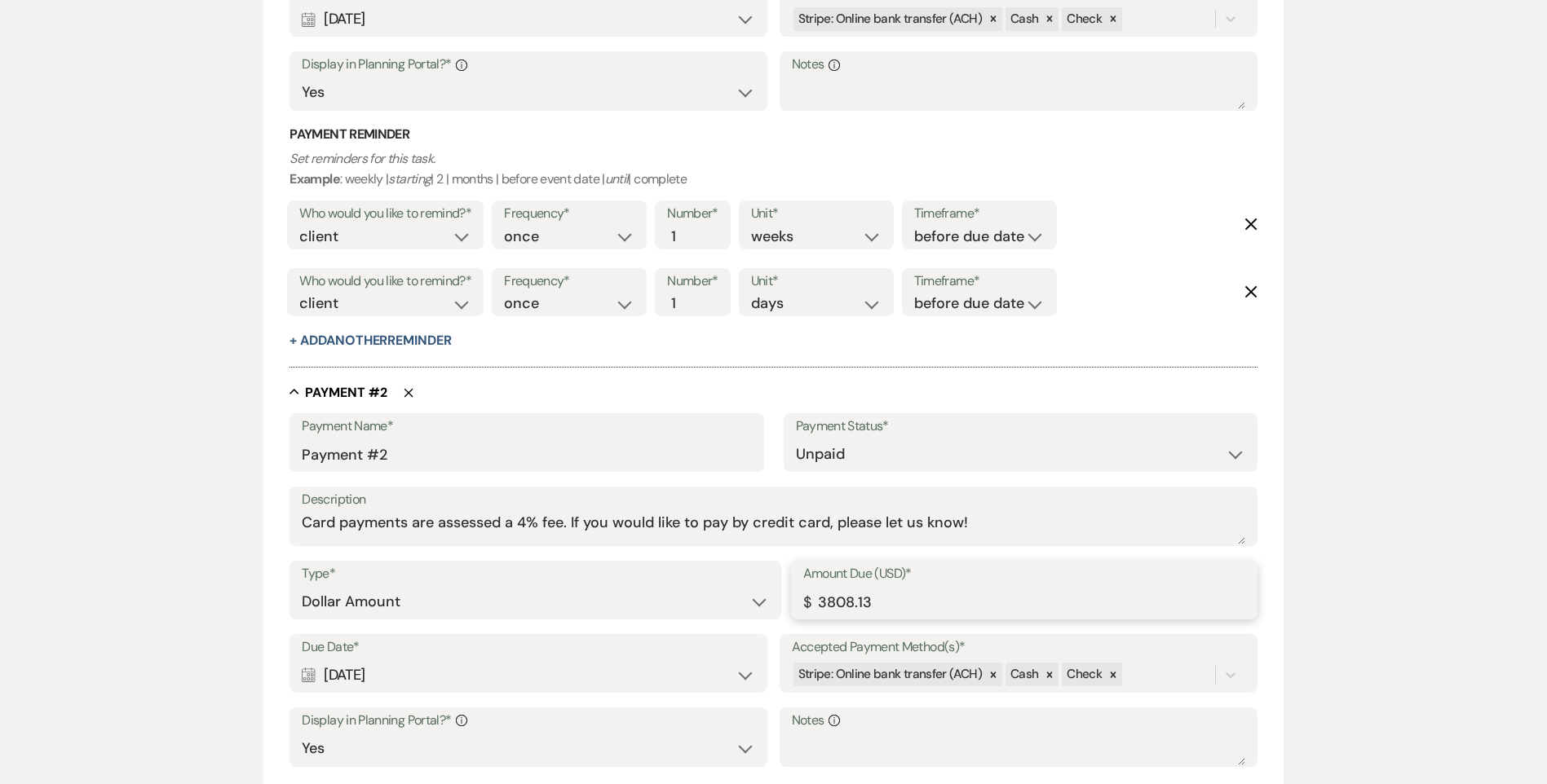
scroll to position [490, 0]
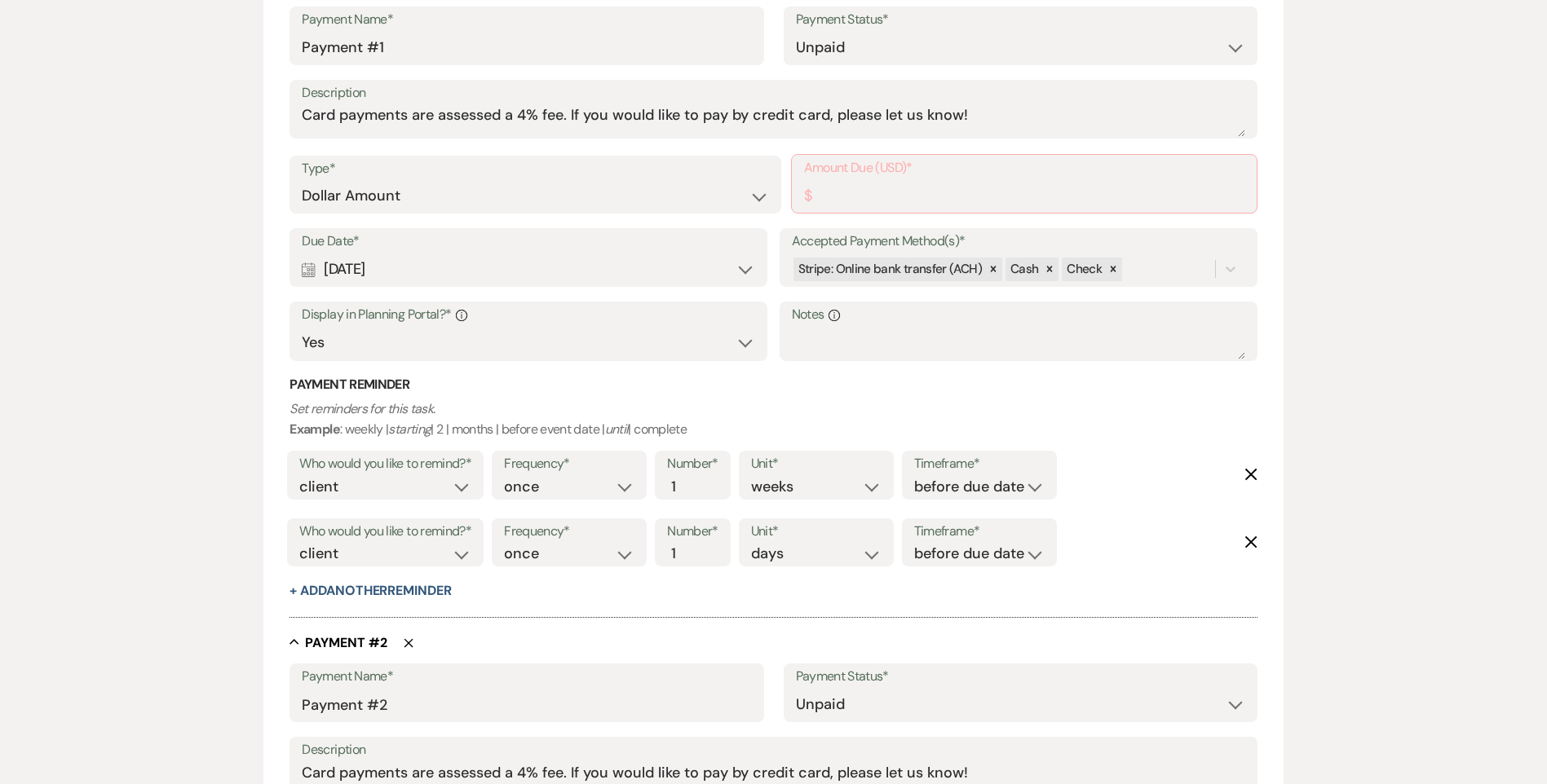
type input "3808.13"
click at [813, 200] on input "Amount Due (USD)*" at bounding box center [1024, 195] width 440 height 32
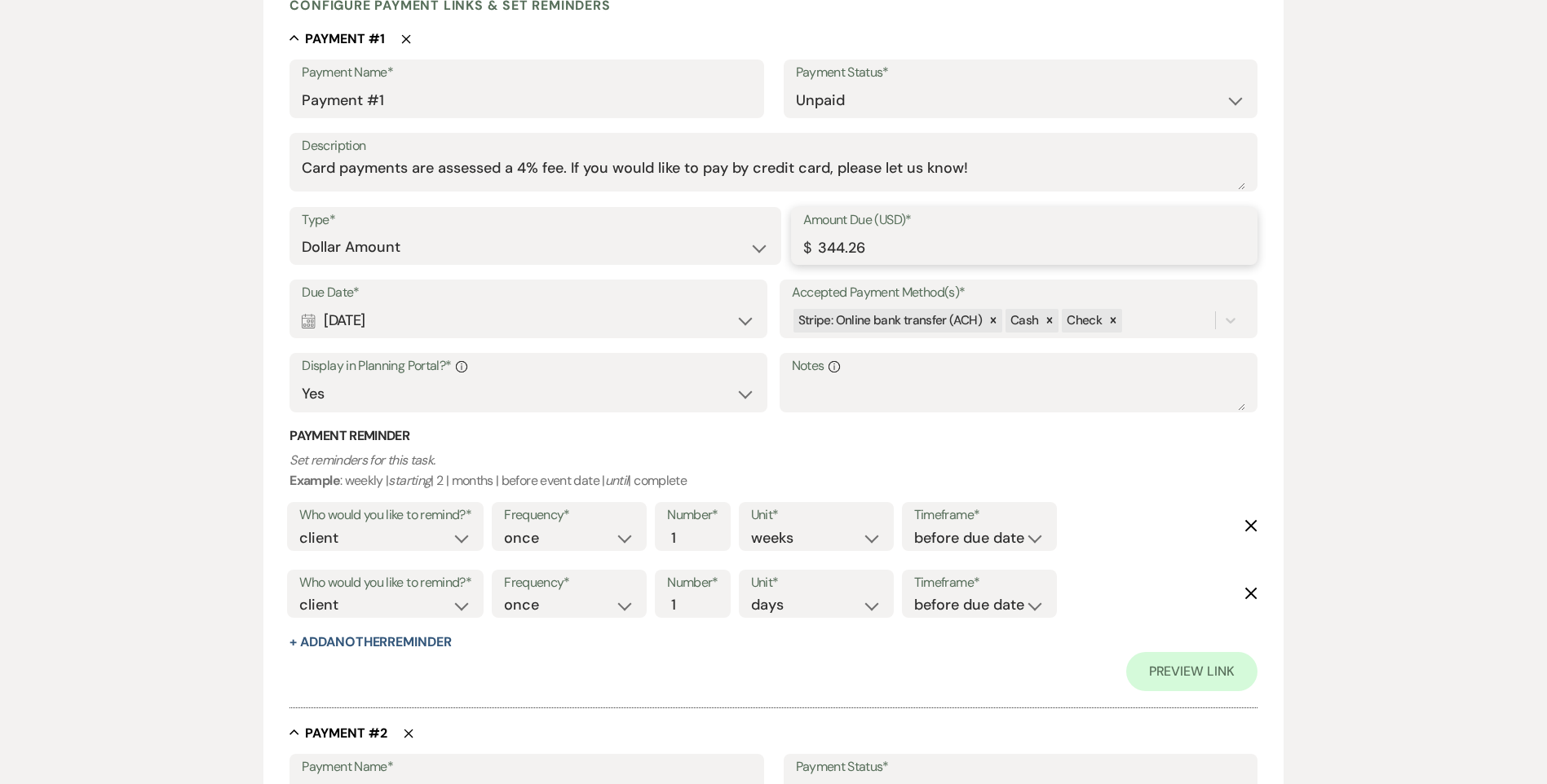
scroll to position [408, 0]
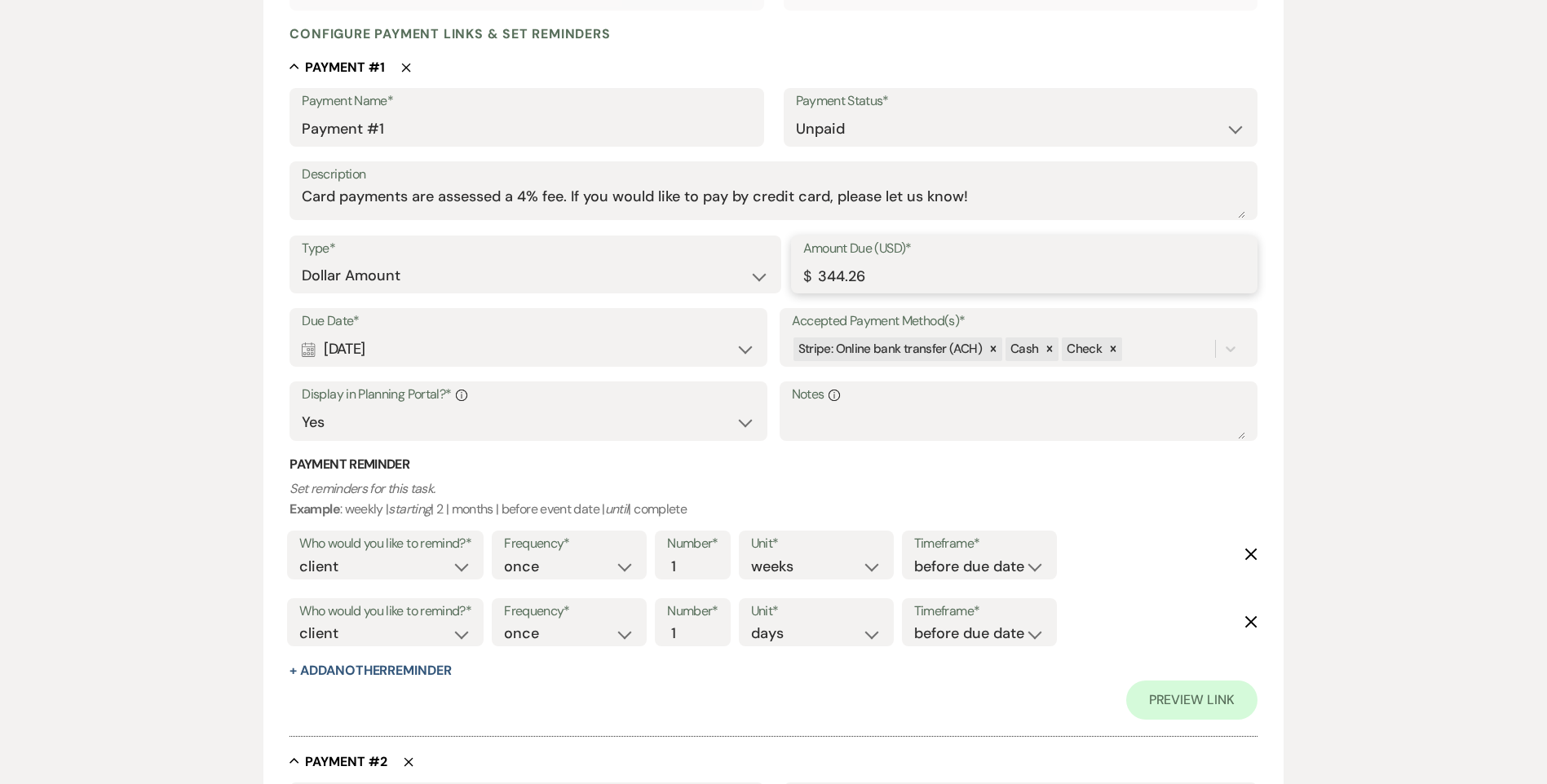
type input "344.26"
click at [896, 128] on select "Paid Unpaid" at bounding box center [1020, 130] width 449 height 32
select select "1"
click at [796, 114] on select "Paid Unpaid" at bounding box center [1020, 130] width 449 height 32
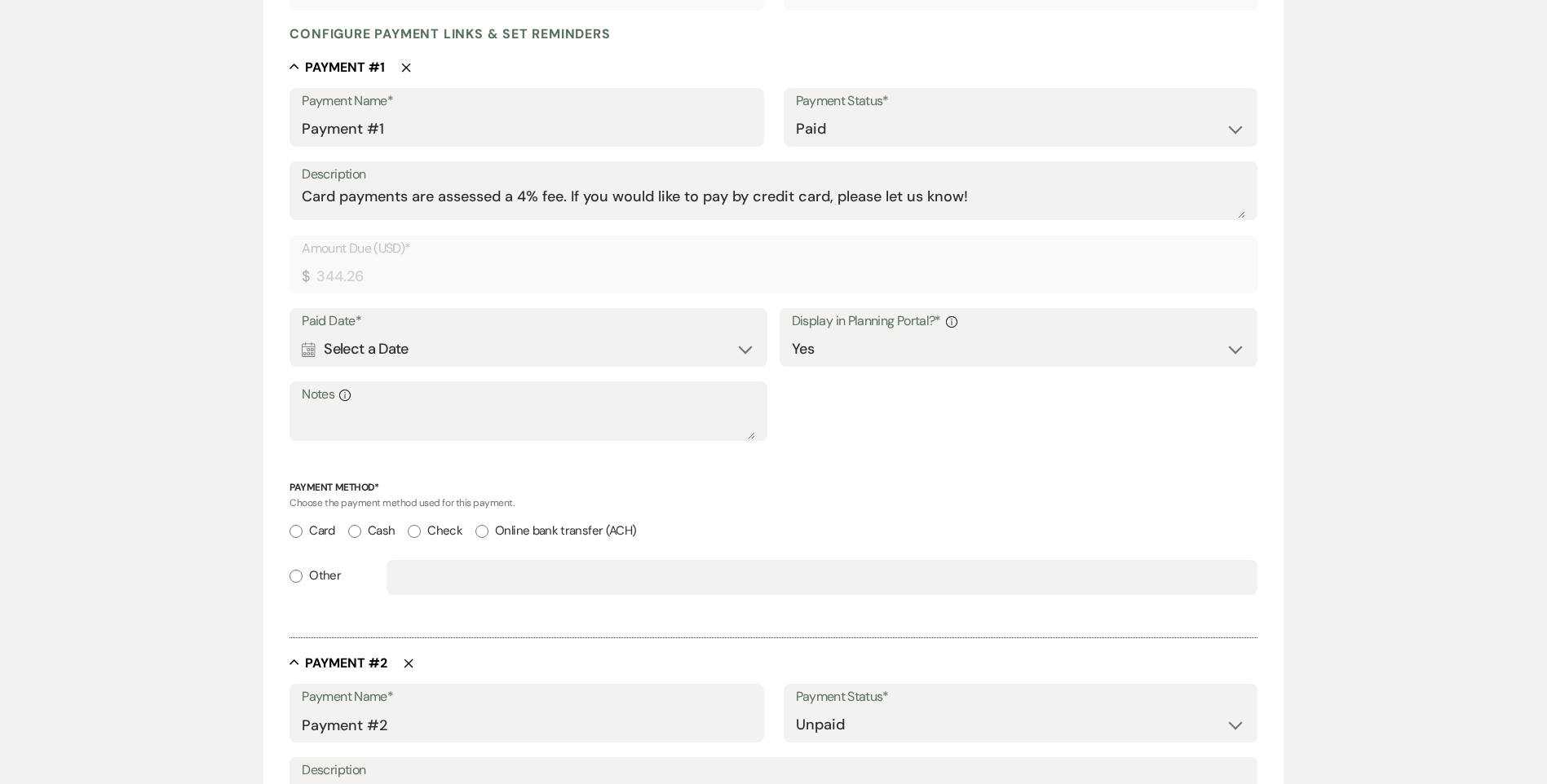
click at [449, 351] on div "Calendar Select a Date Expand" at bounding box center [528, 349] width 453 height 32
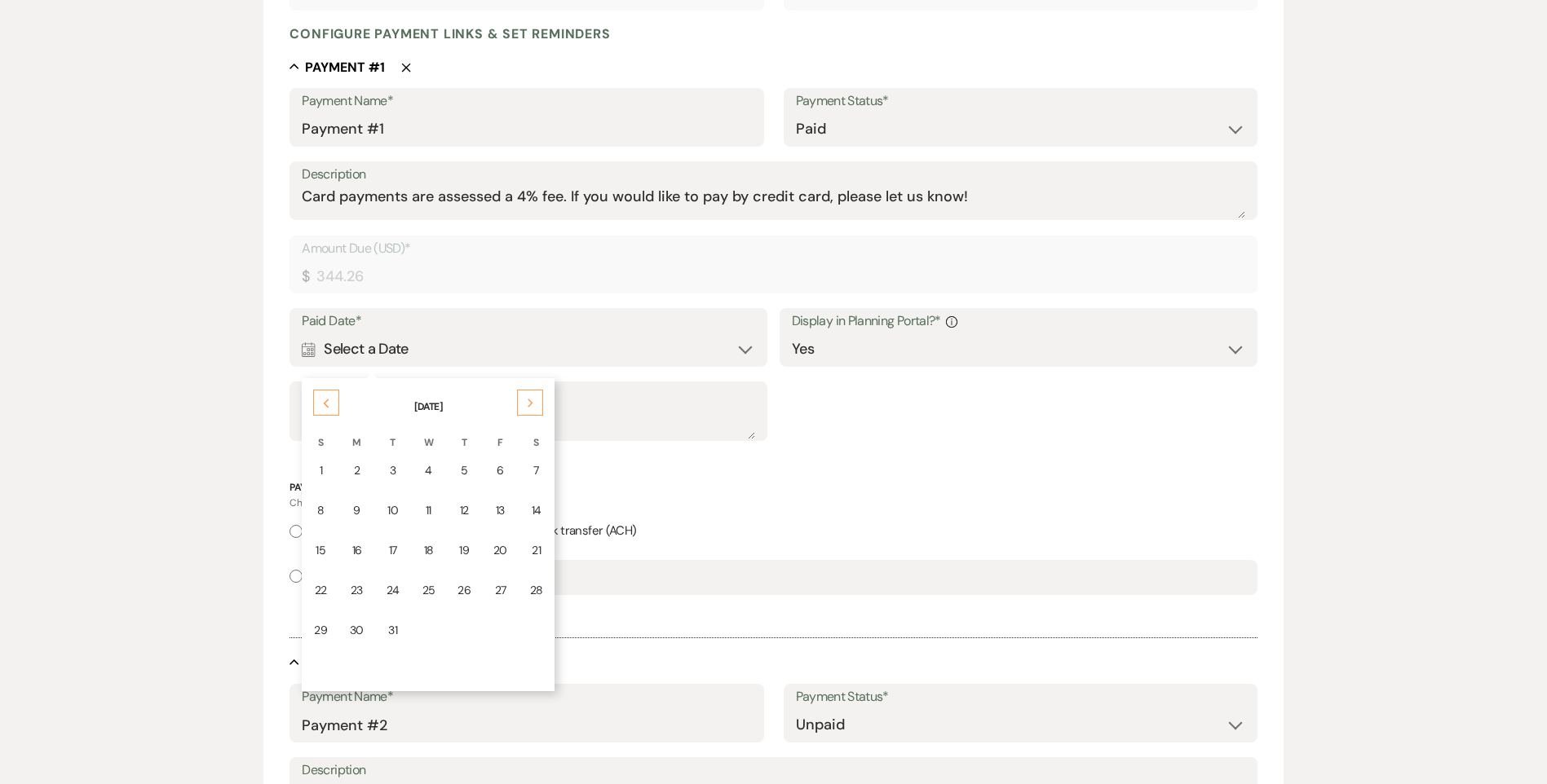
click at [320, 408] on div "Previous" at bounding box center [326, 402] width 26 height 26
click at [321, 408] on div "Previous" at bounding box center [326, 402] width 26 height 26
click at [324, 407] on icon "Previous" at bounding box center [326, 404] width 8 height 10
click at [530, 406] on icon "Next" at bounding box center [531, 404] width 8 height 10
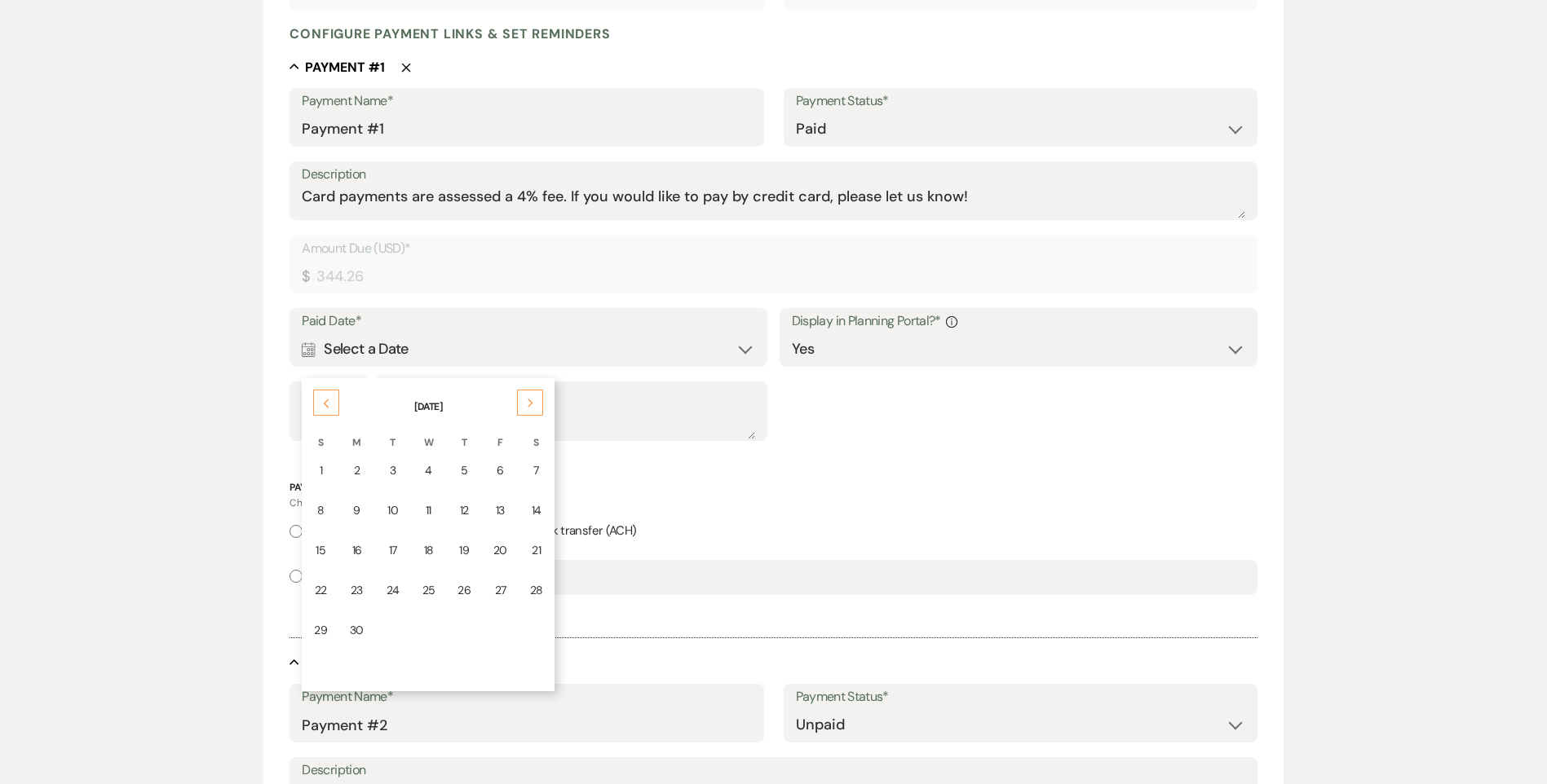
click at [529, 405] on icon "Next" at bounding box center [531, 404] width 8 height 10
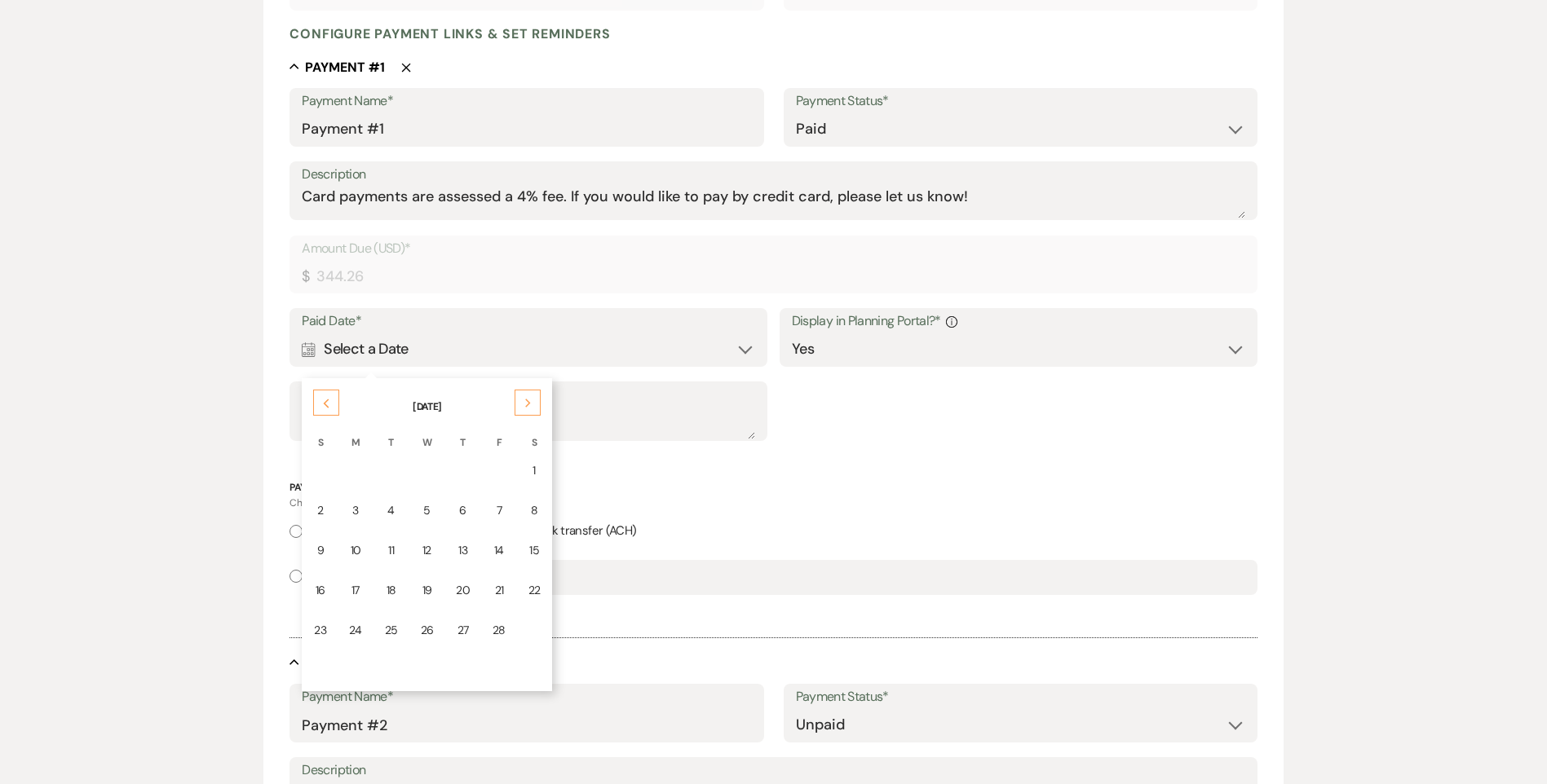
click at [529, 405] on icon "Next" at bounding box center [528, 404] width 8 height 10
click at [529, 405] on icon "Next" at bounding box center [531, 404] width 8 height 10
click at [528, 405] on use at bounding box center [530, 403] width 6 height 9
click at [427, 629] on div "28" at bounding box center [429, 630] width 13 height 17
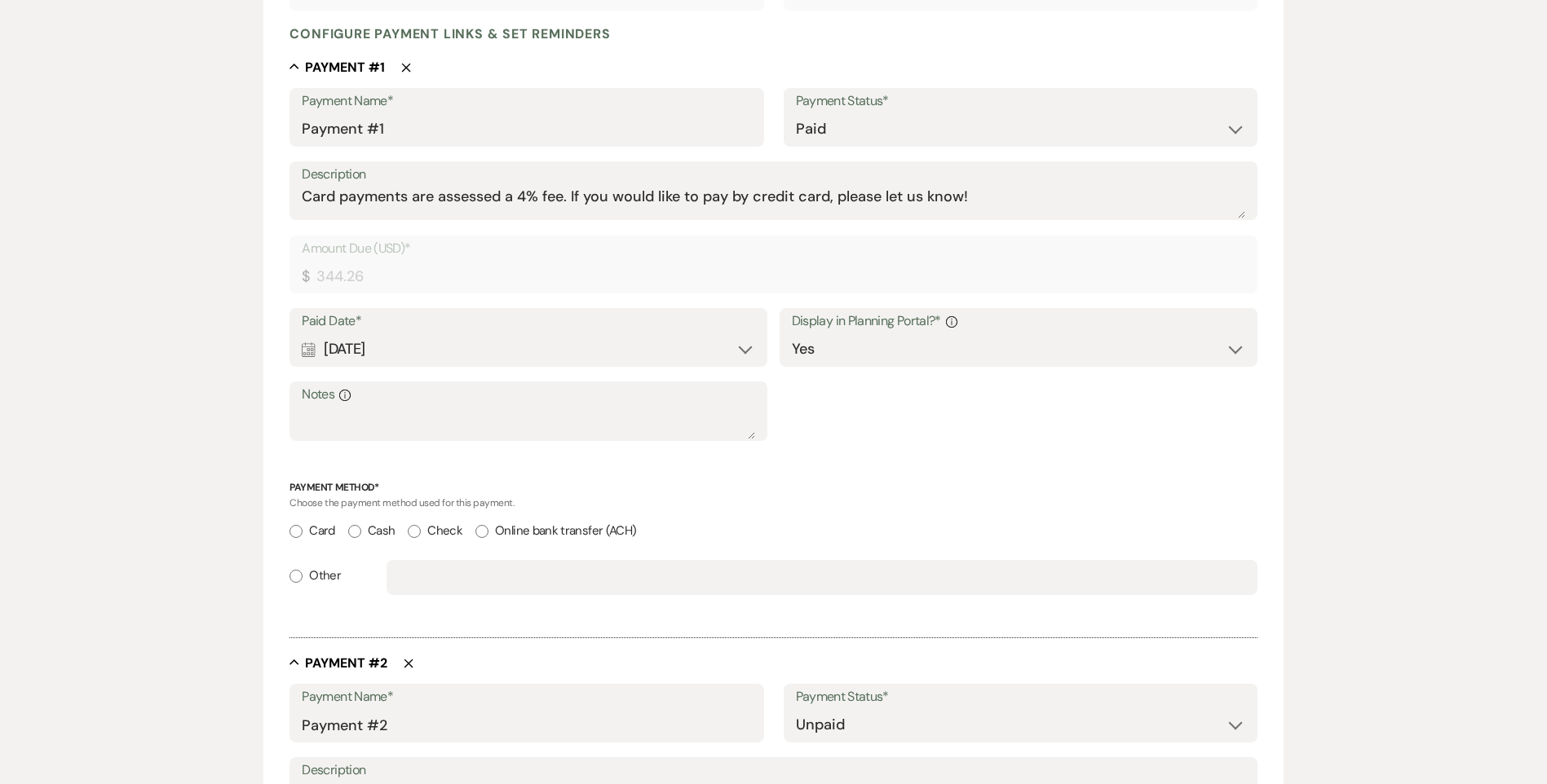
click at [294, 532] on input "Card" at bounding box center [296, 532] width 13 height 13
radio input "true"
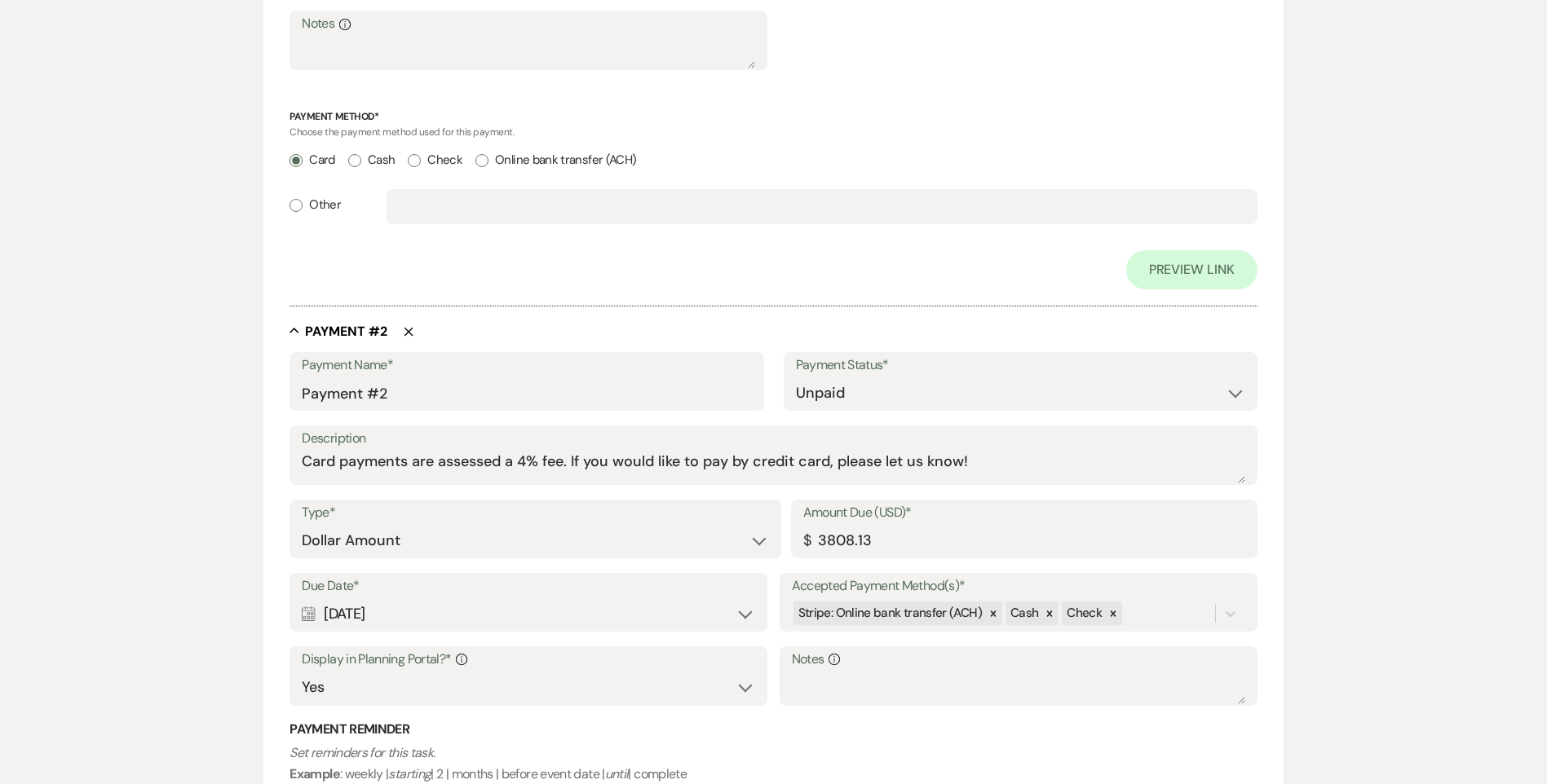
scroll to position [954, 0]
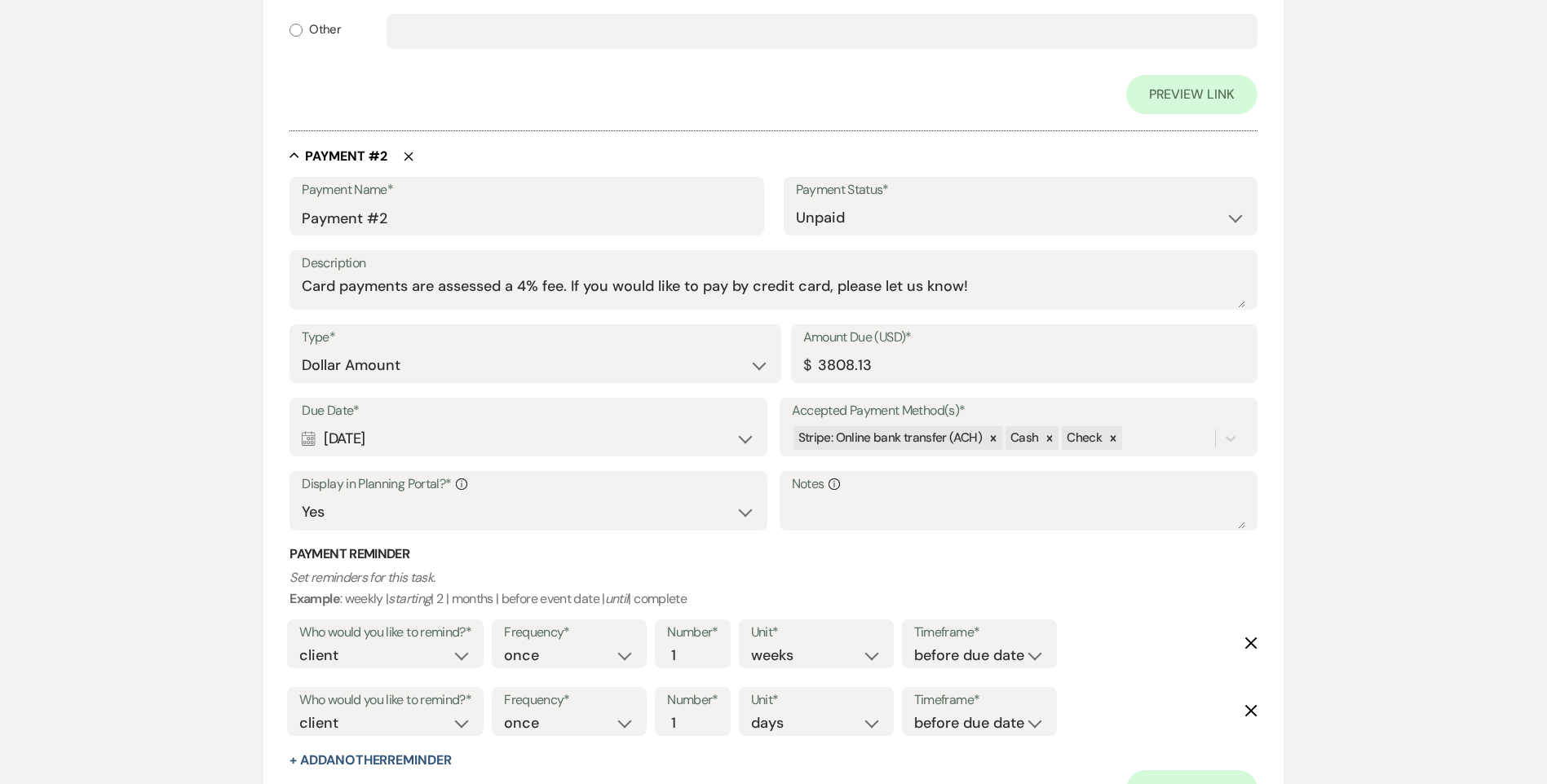
click at [632, 443] on div "Calendar Oct 20, 2025 Expand" at bounding box center [528, 439] width 453 height 32
select select "month"
select select "beforeEventDate"
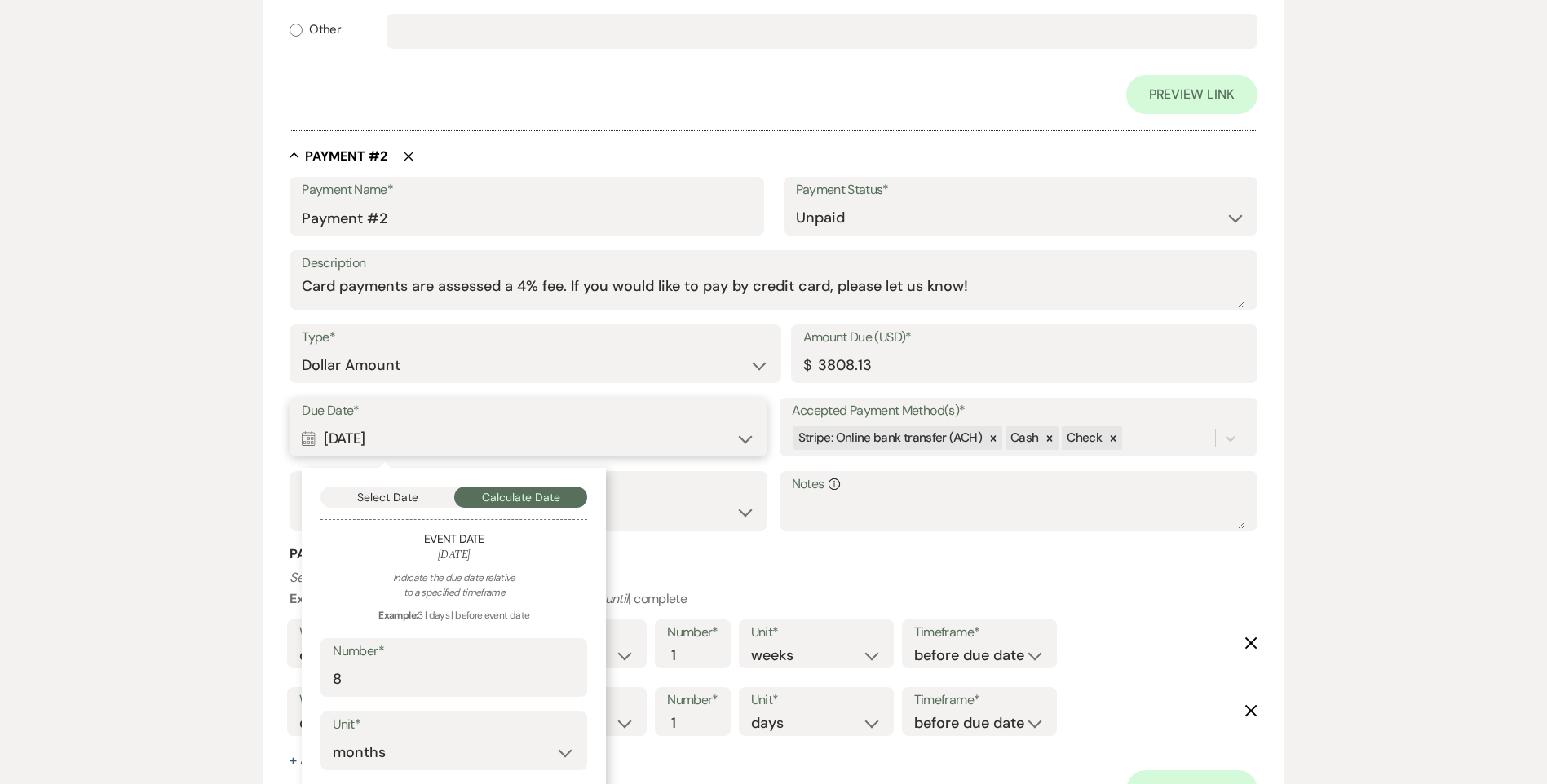
click at [409, 495] on button "Select Date" at bounding box center [387, 497] width 134 height 21
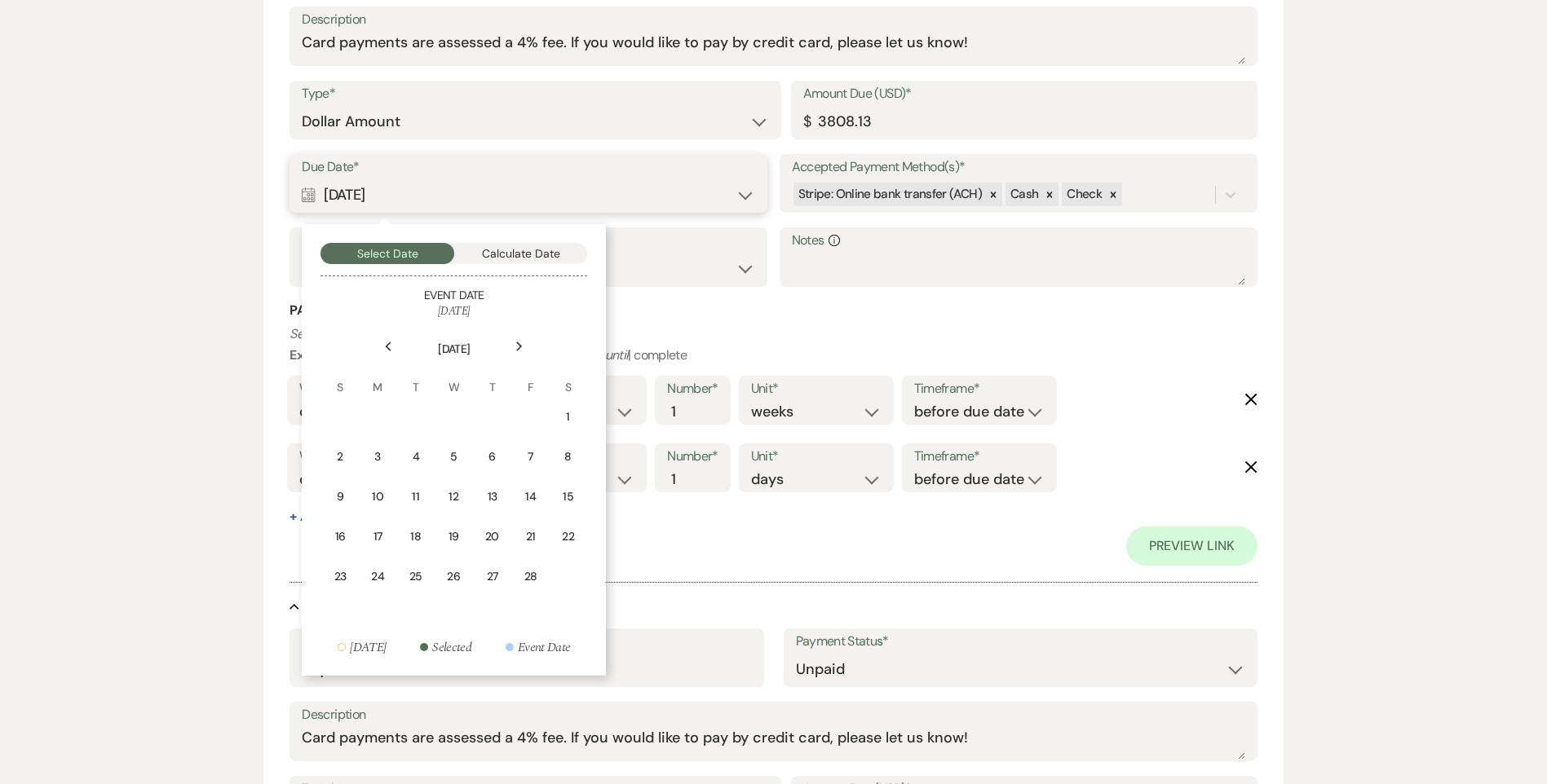
scroll to position [1199, 0]
click at [517, 349] on icon "Next" at bounding box center [520, 346] width 8 height 10
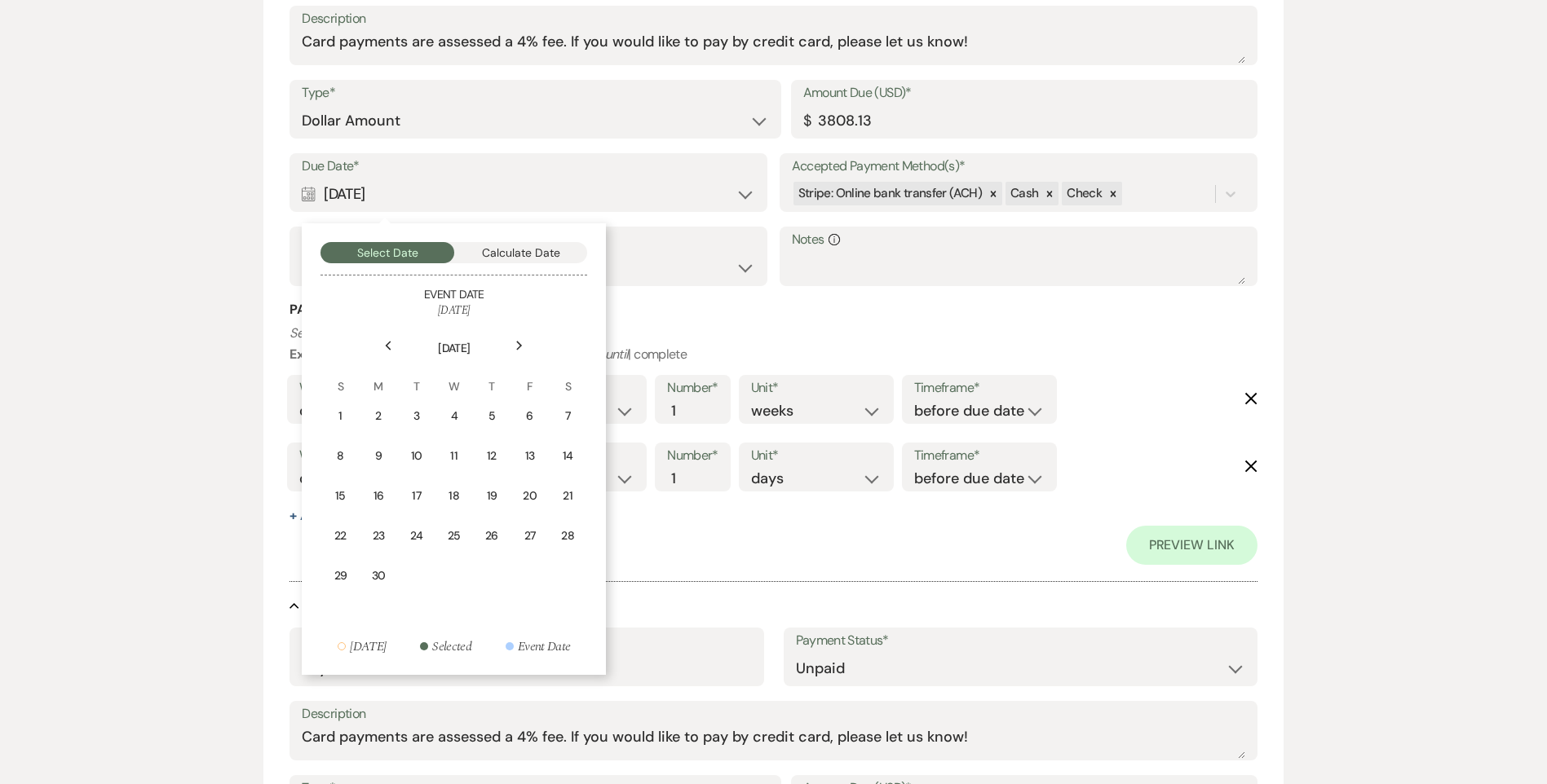
click at [517, 349] on icon "Next" at bounding box center [520, 346] width 8 height 10
click at [518, 349] on use at bounding box center [519, 345] width 6 height 9
click at [389, 349] on icon "Previous" at bounding box center [388, 346] width 8 height 10
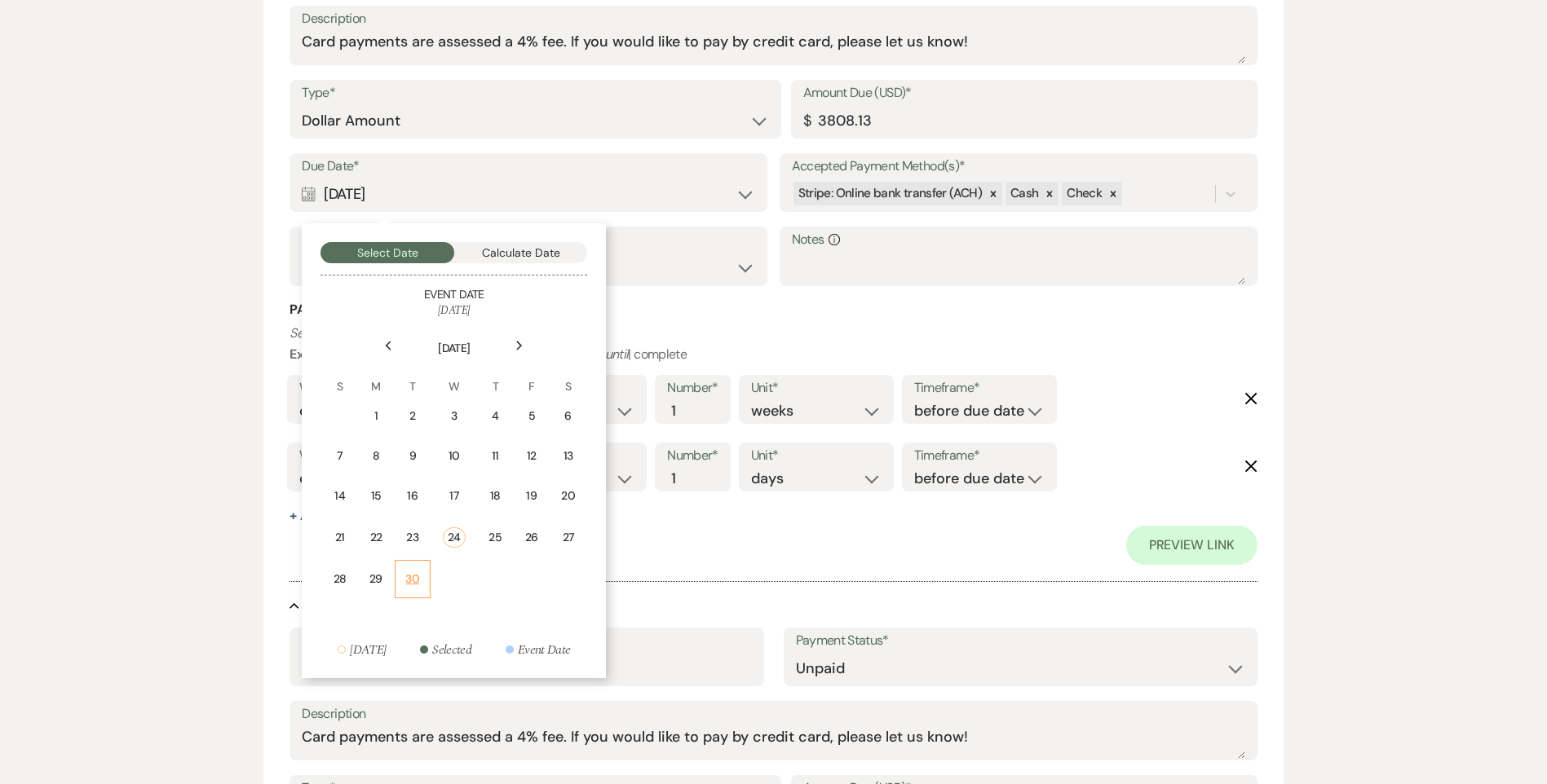
click at [411, 578] on div "30" at bounding box center [412, 579] width 13 height 17
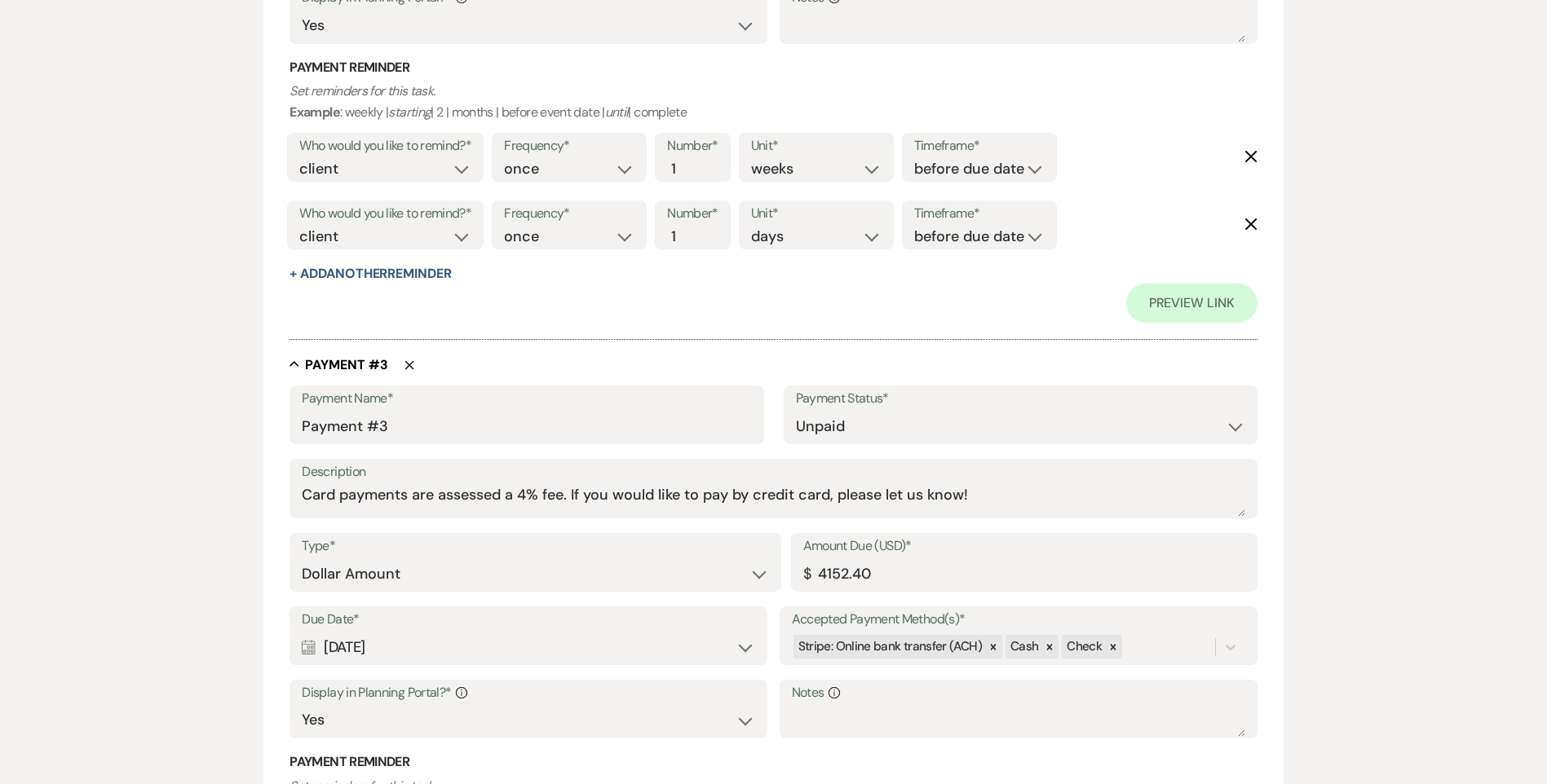
scroll to position [1443, 0]
click at [709, 640] on div "Calendar Dec 20, 2025 Expand" at bounding box center [528, 645] width 453 height 32
select select "month"
select select "beforeEventDate"
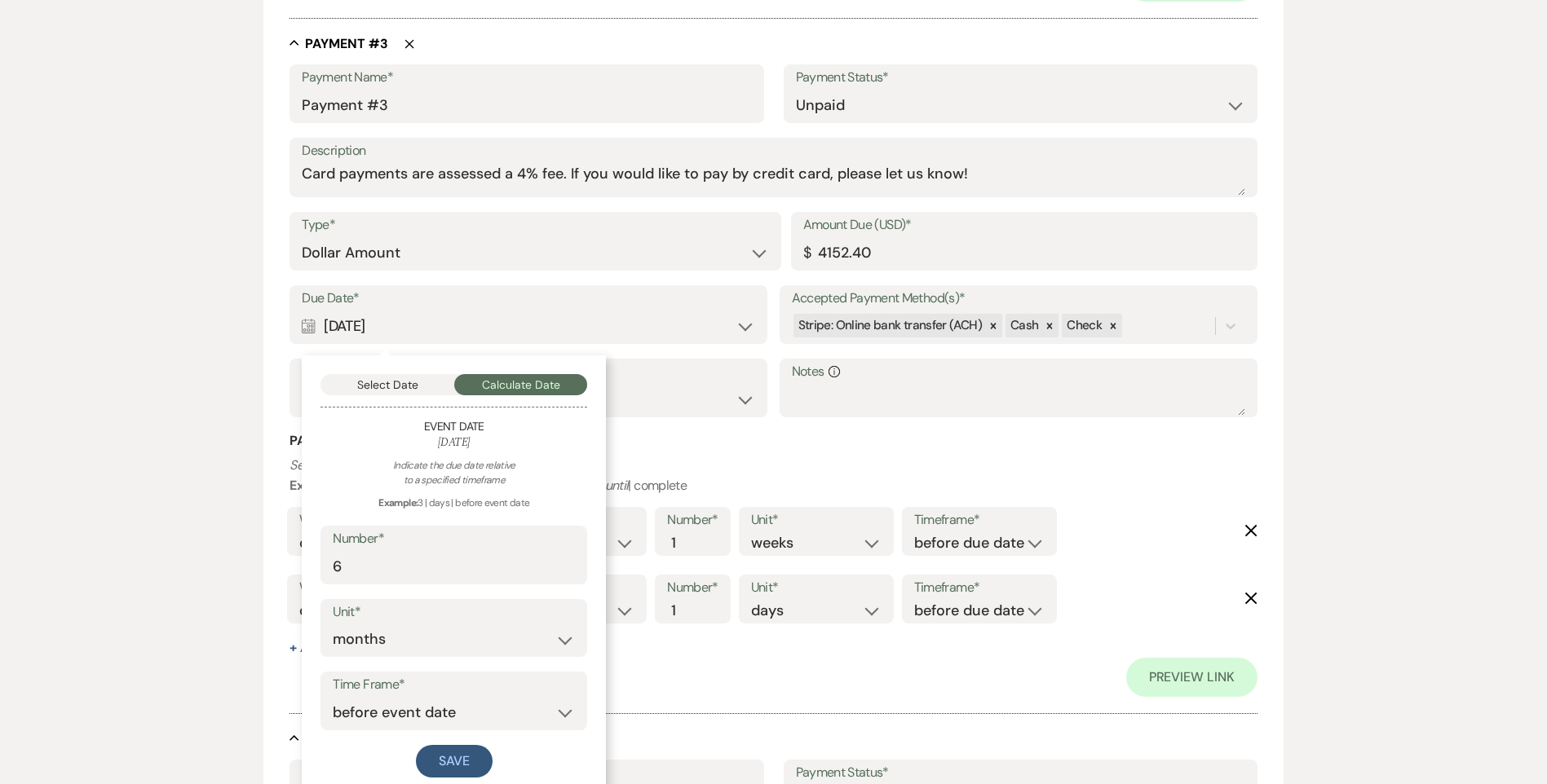
scroll to position [1769, 0]
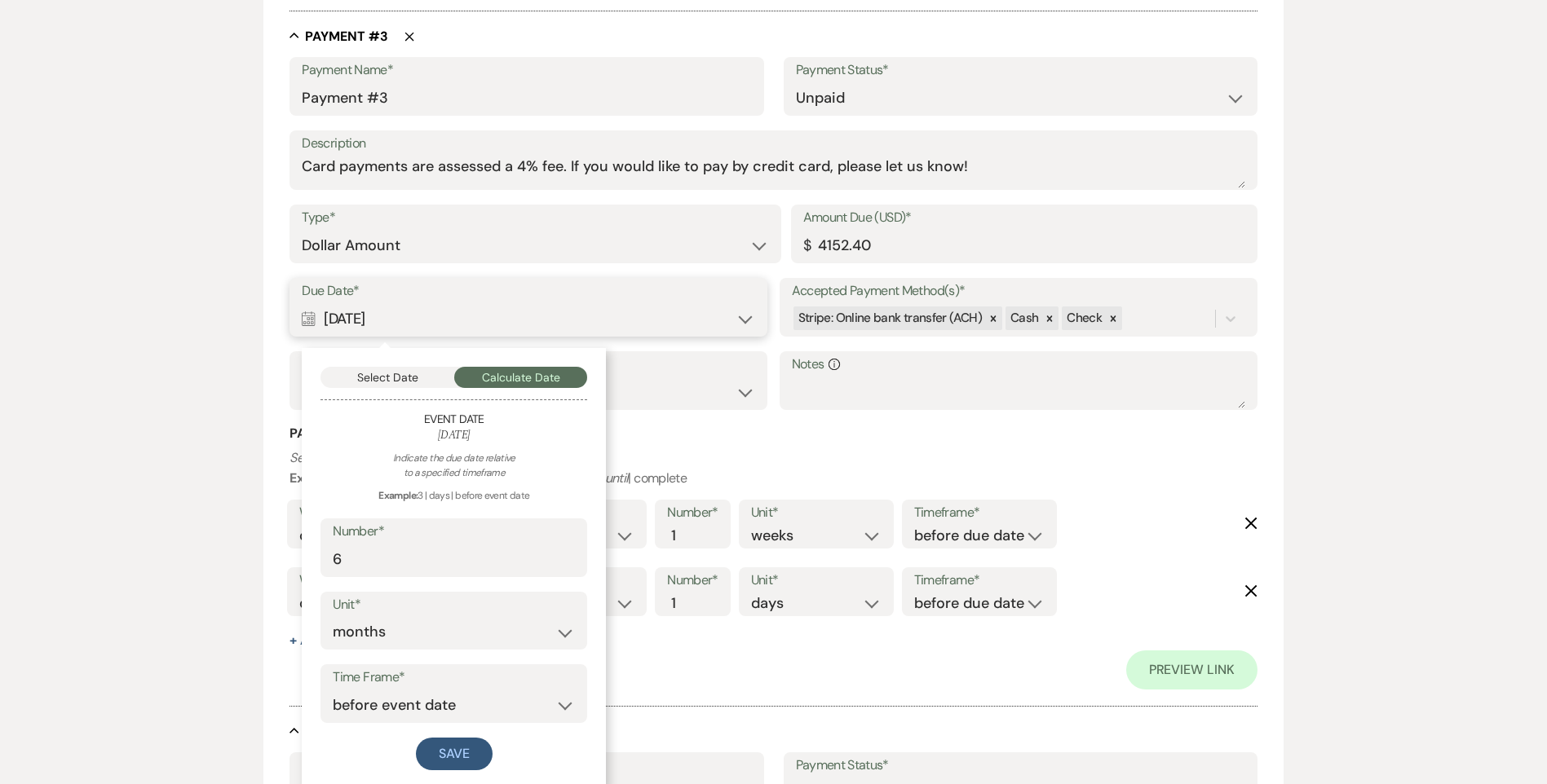
click at [393, 379] on button "Select Date" at bounding box center [387, 377] width 134 height 21
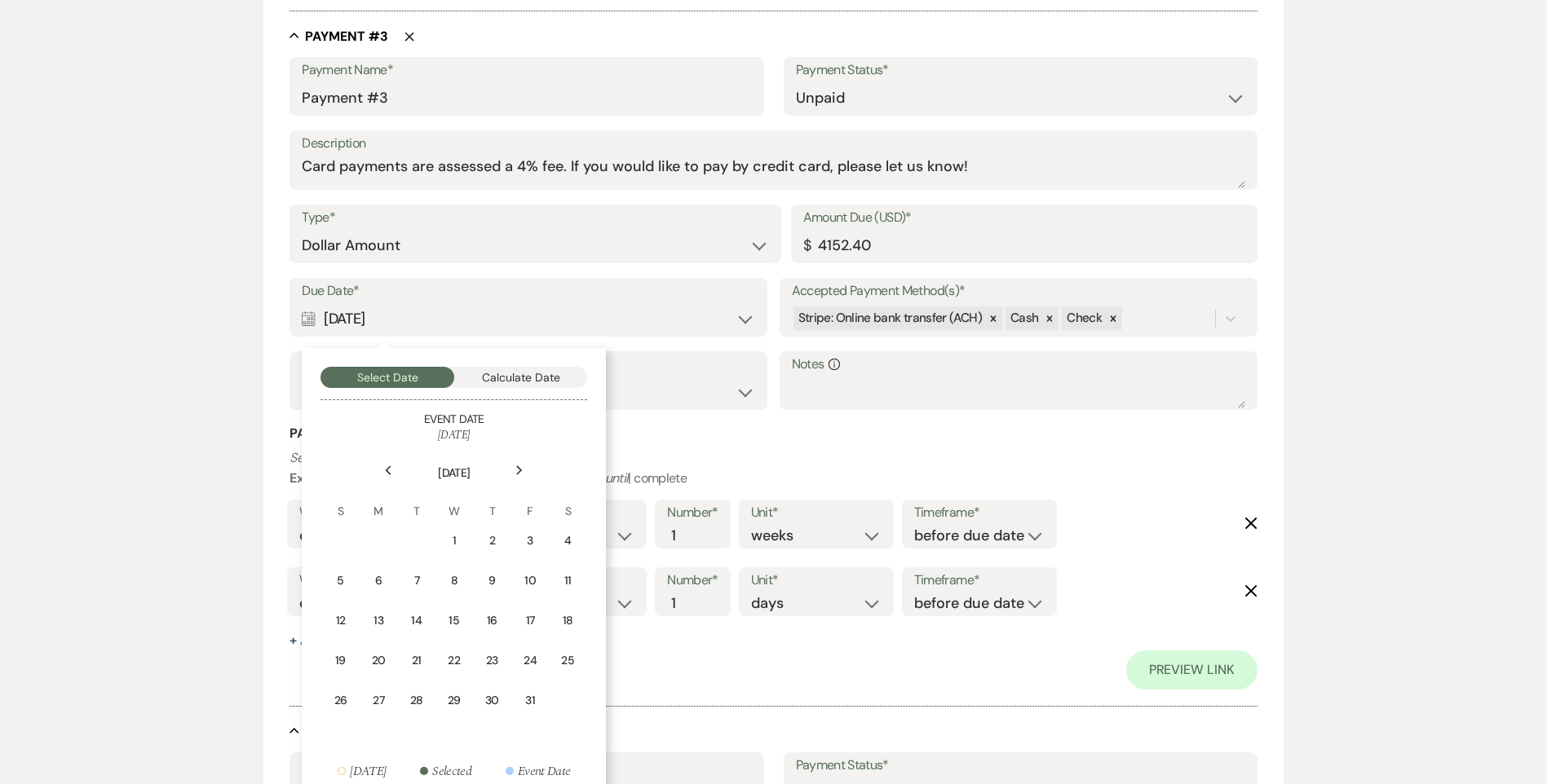
click at [517, 469] on icon "Next" at bounding box center [520, 470] width 8 height 10
click at [569, 543] on div "1" at bounding box center [567, 541] width 14 height 17
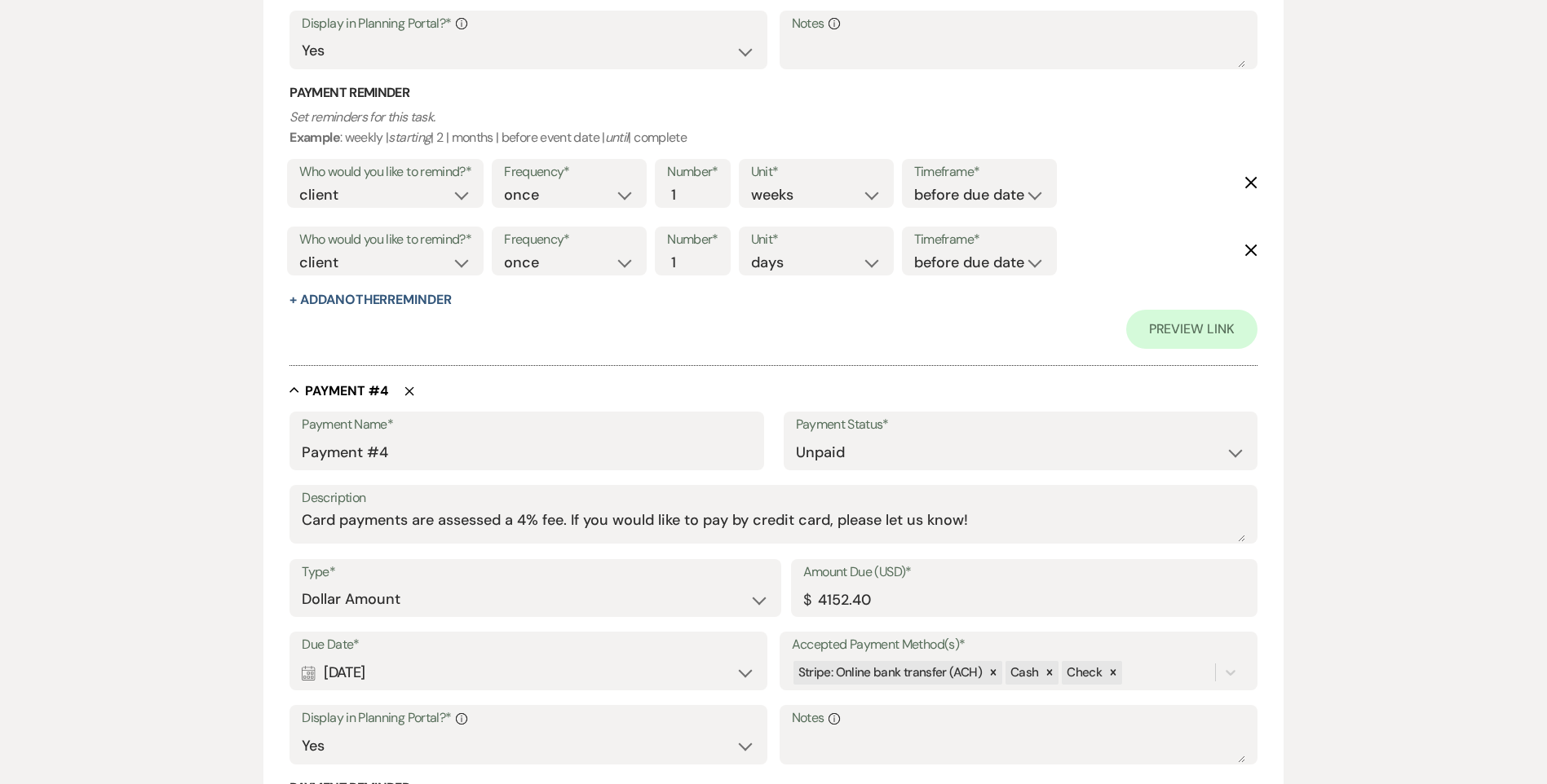
scroll to position [2259, 0]
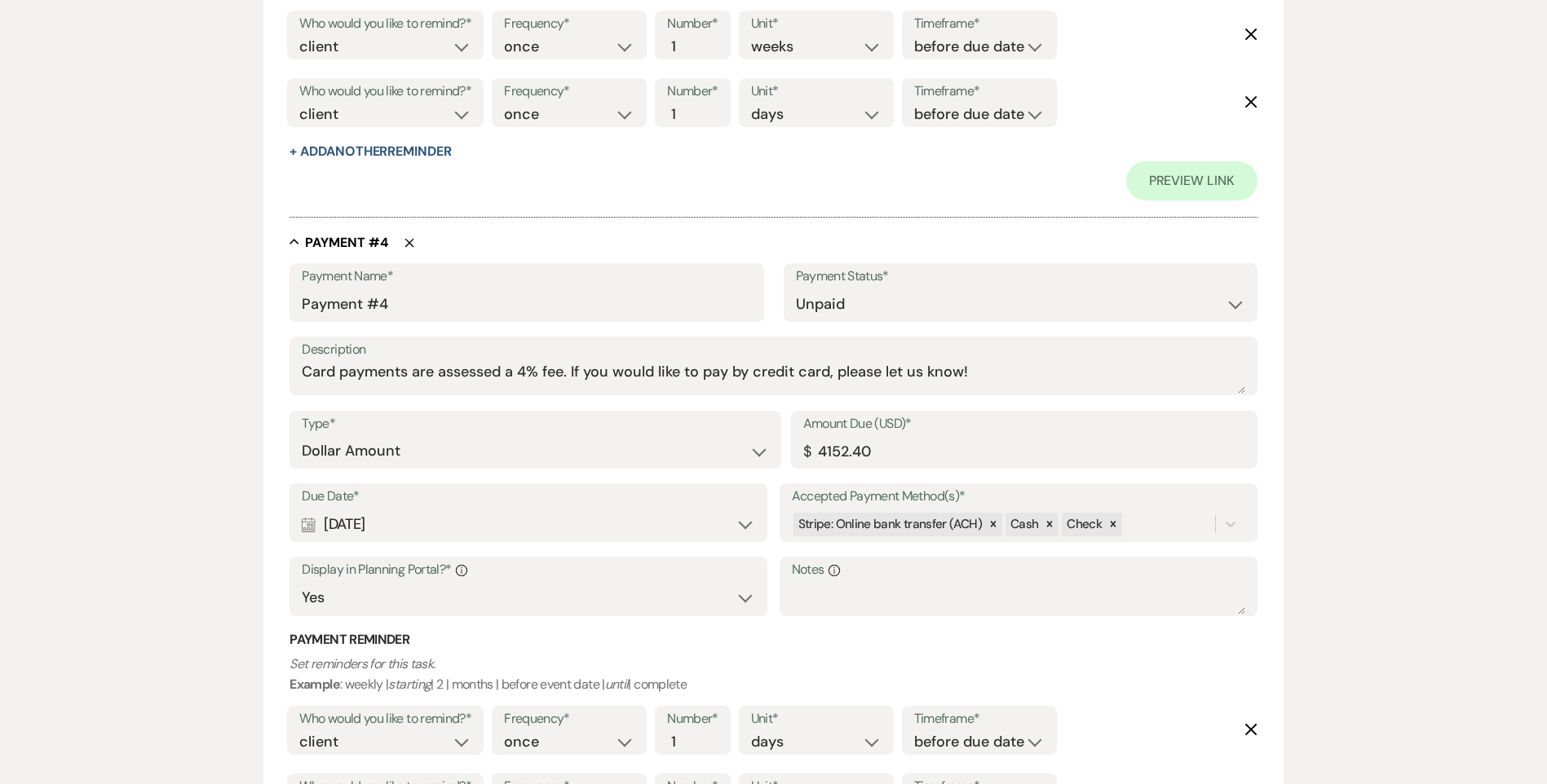
click at [559, 526] on div "Calendar Mar 22, 2026 Expand" at bounding box center [528, 525] width 453 height 32
select select "day"
select select "beforeEventDate"
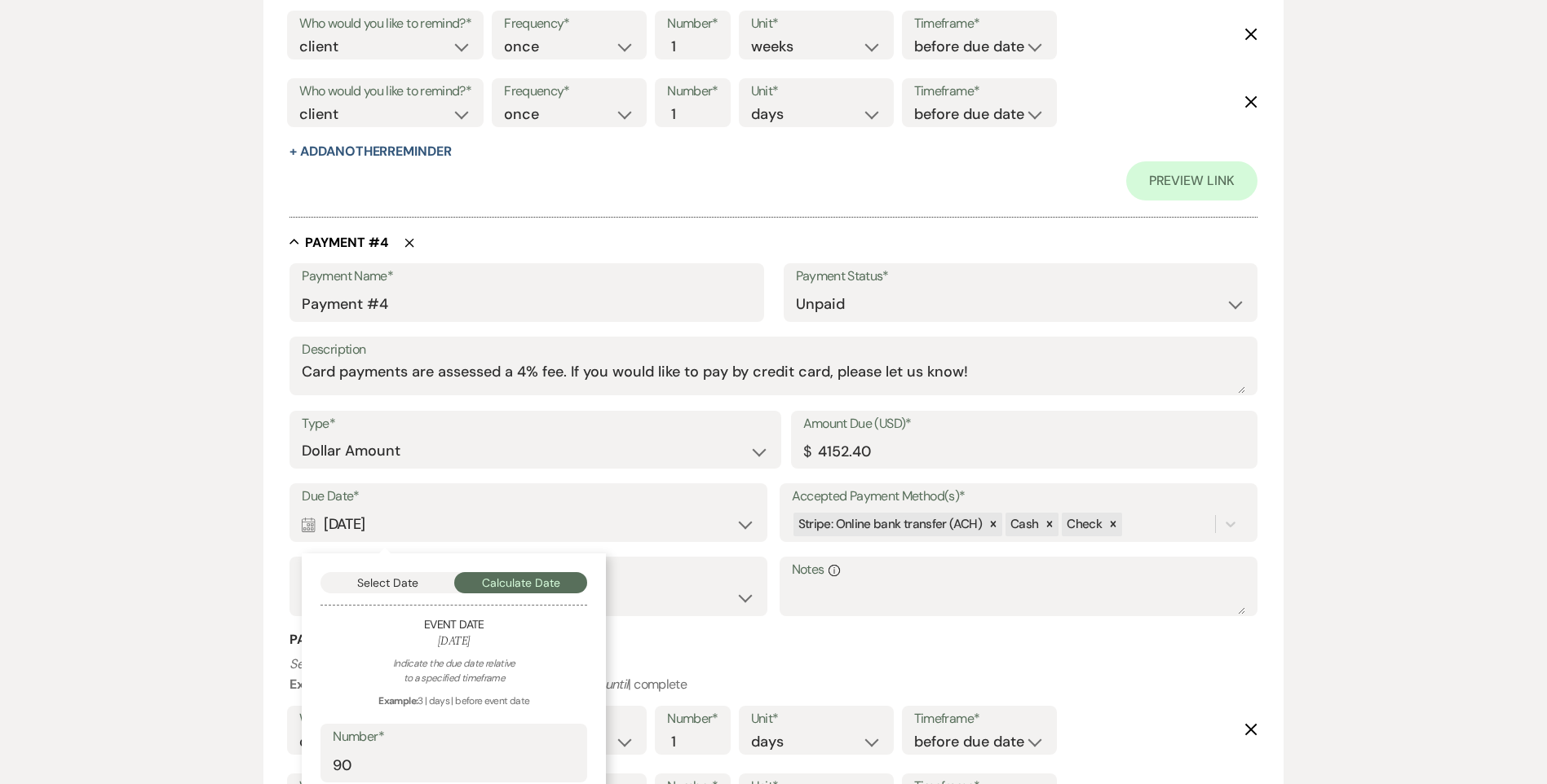
click at [404, 567] on div "Select Date Calculate Date Event Date June 20, 2026 Indicate the due date relat…" at bounding box center [454, 774] width 305 height 442
click at [401, 578] on button "Select Date" at bounding box center [387, 582] width 134 height 21
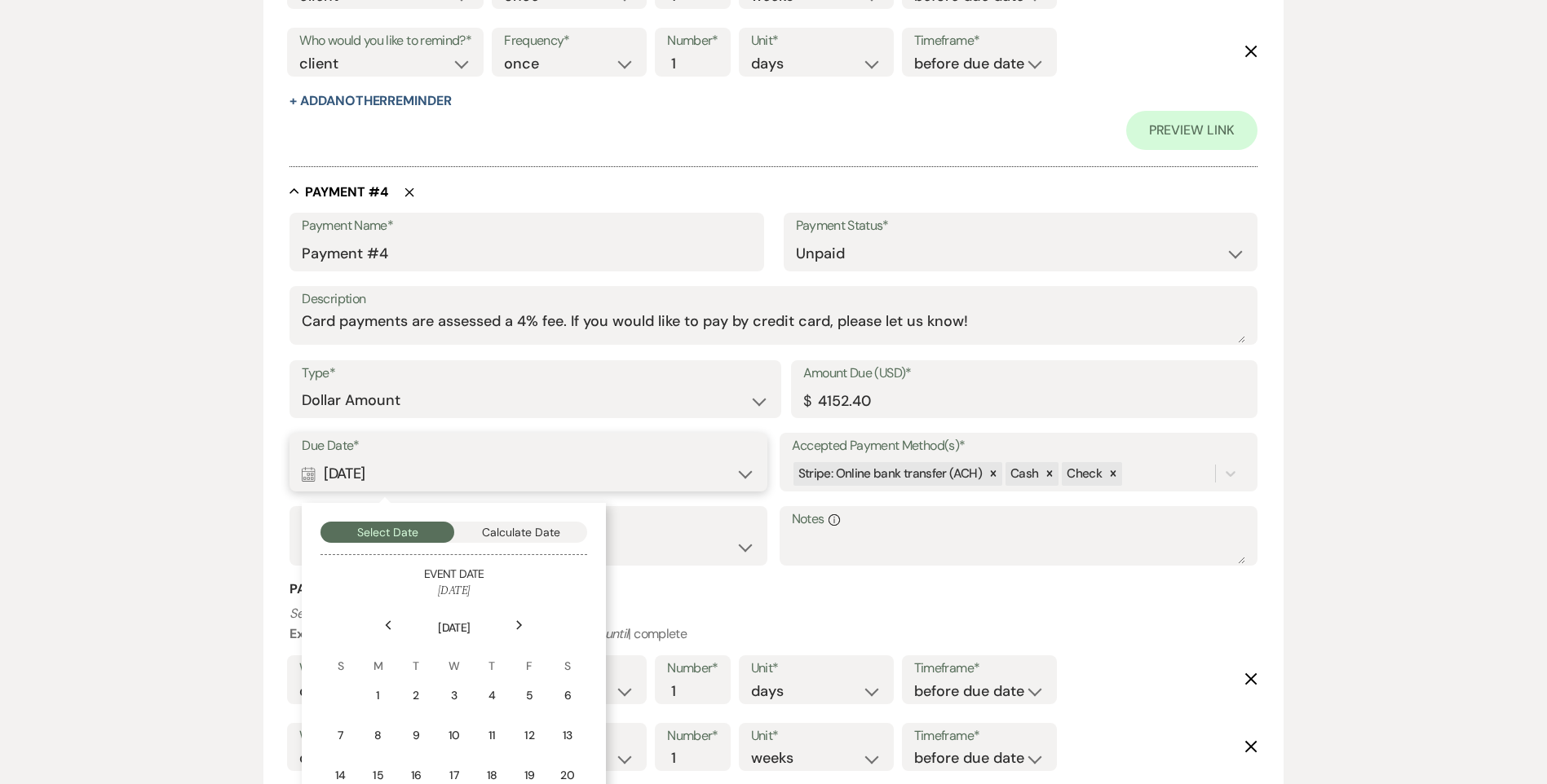
scroll to position [2421, 0]
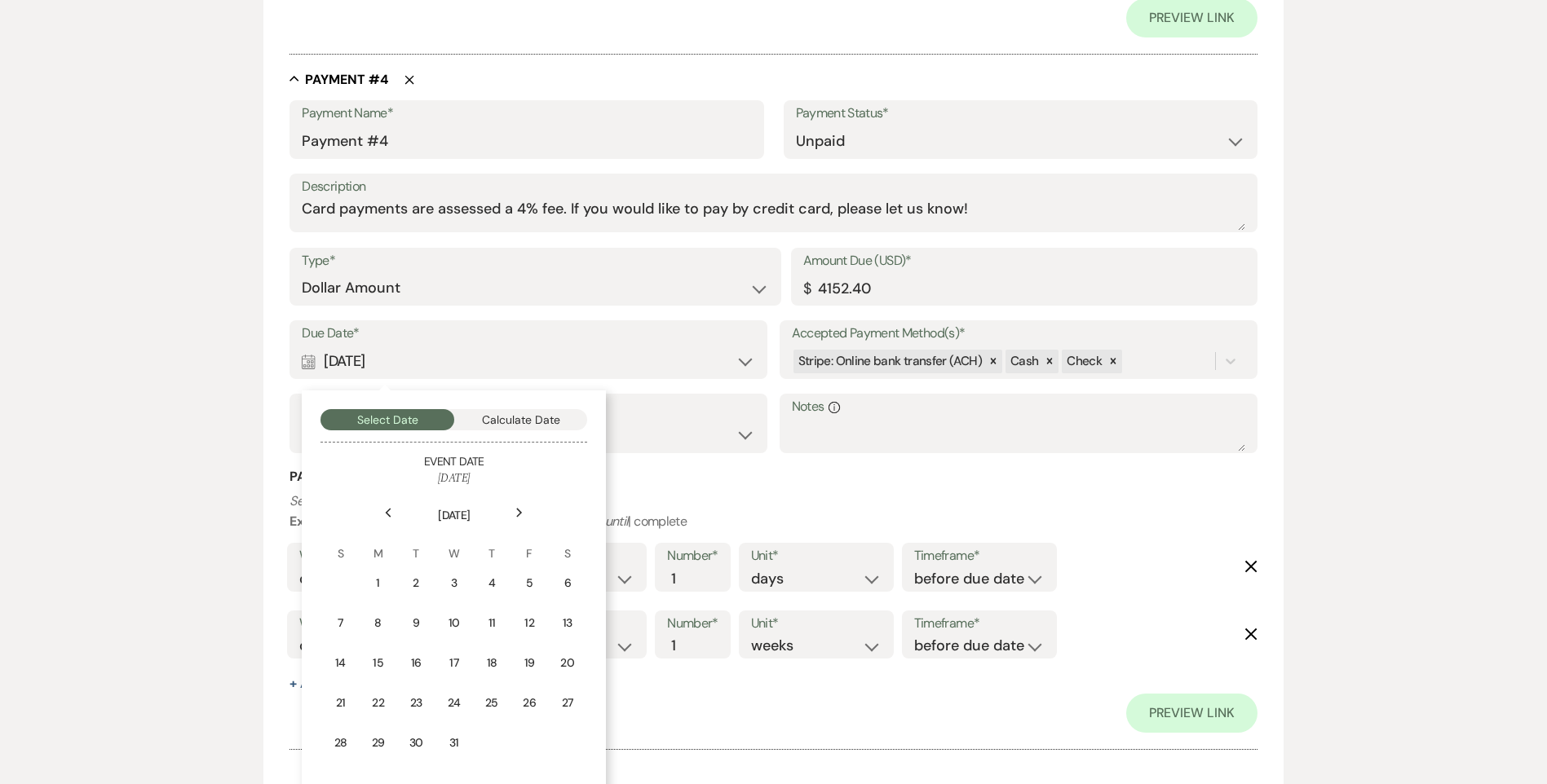
click at [519, 516] on use at bounding box center [519, 513] width 6 height 9
click at [350, 580] on div "1" at bounding box center [342, 583] width 19 height 17
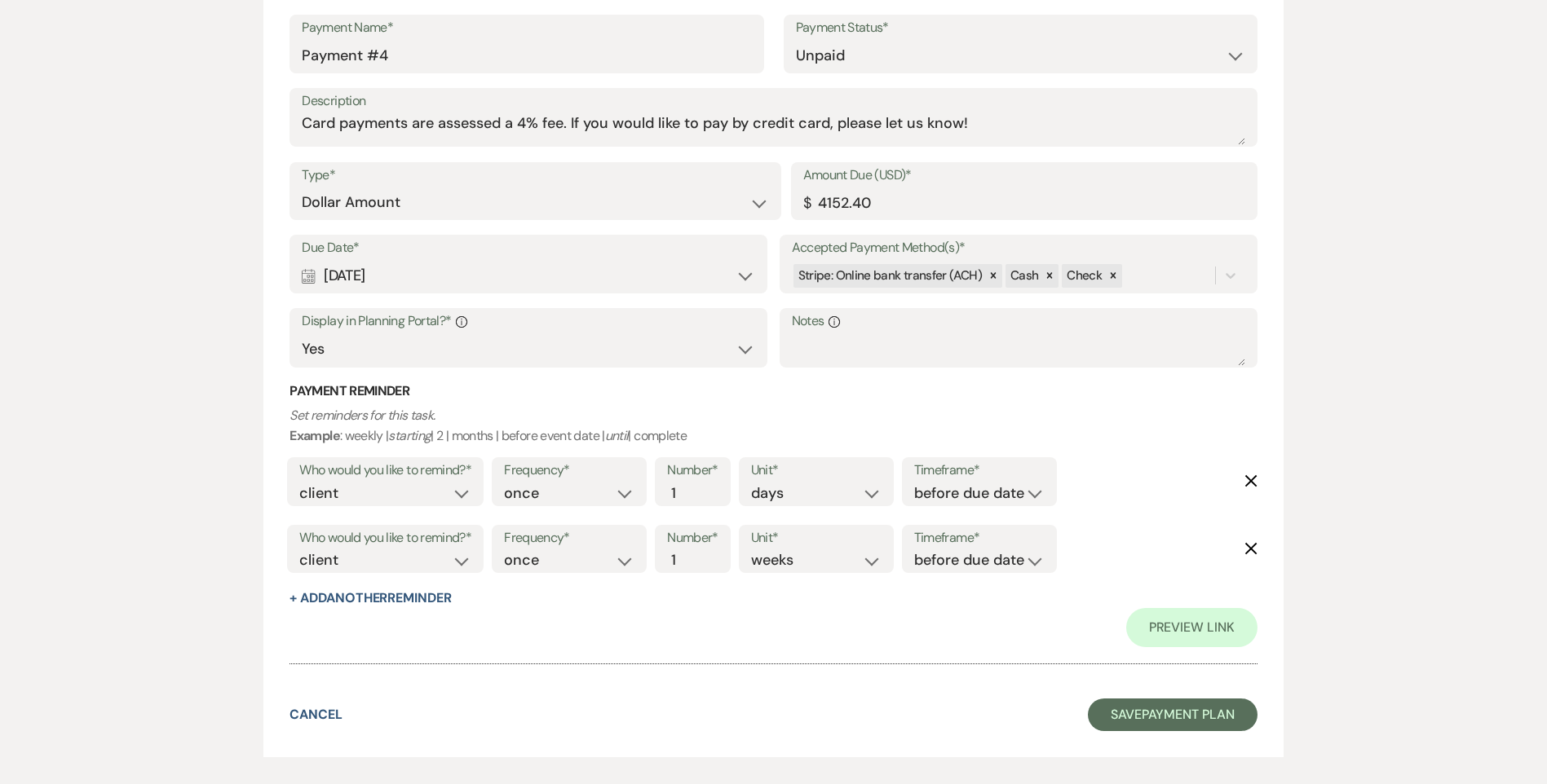
scroll to position [2584, 0]
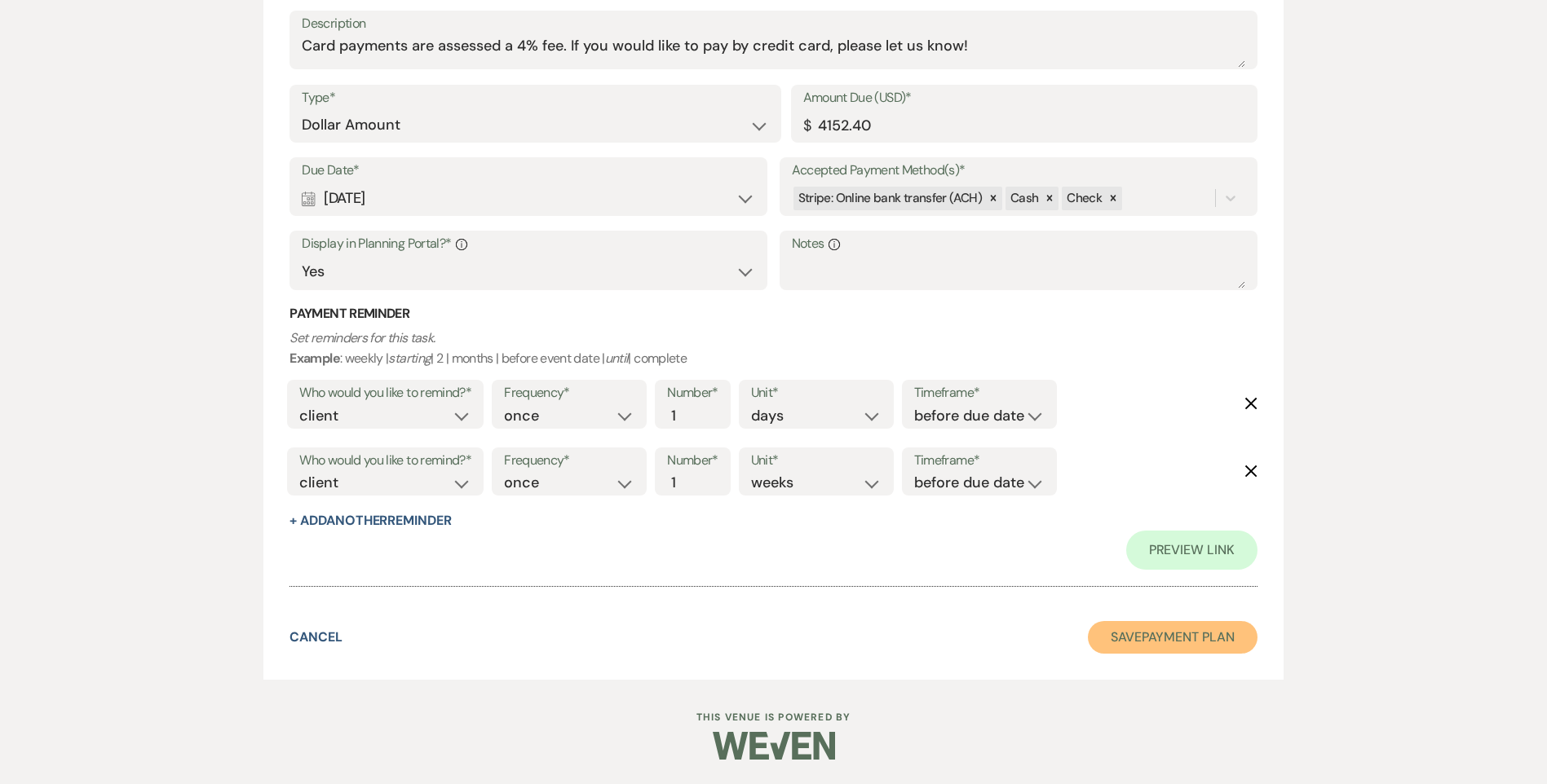
click at [1135, 631] on button "Save Payment Plan" at bounding box center [1173, 638] width 170 height 33
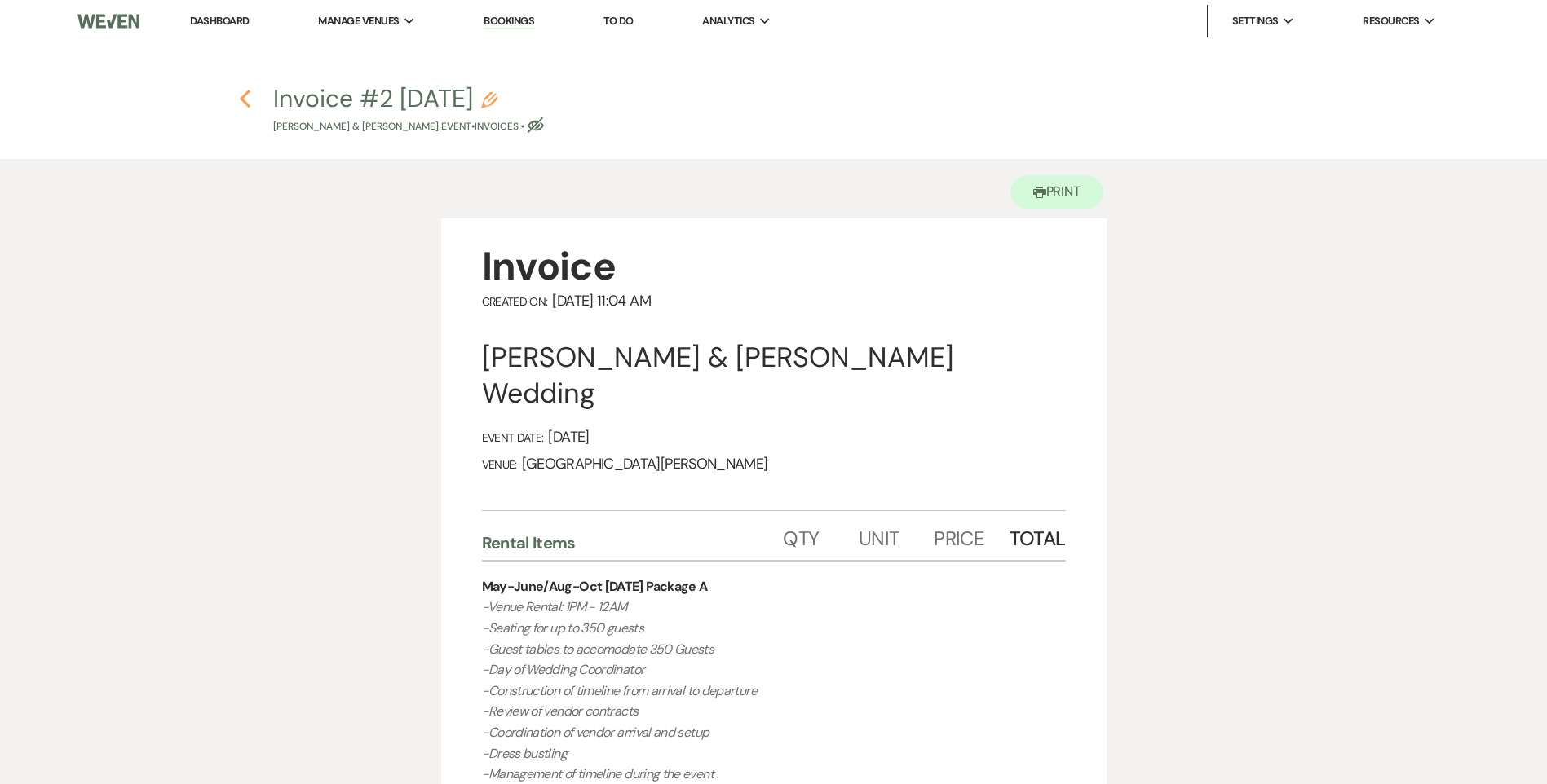
click at [245, 103] on icon "Previous" at bounding box center [245, 98] width 13 height 19
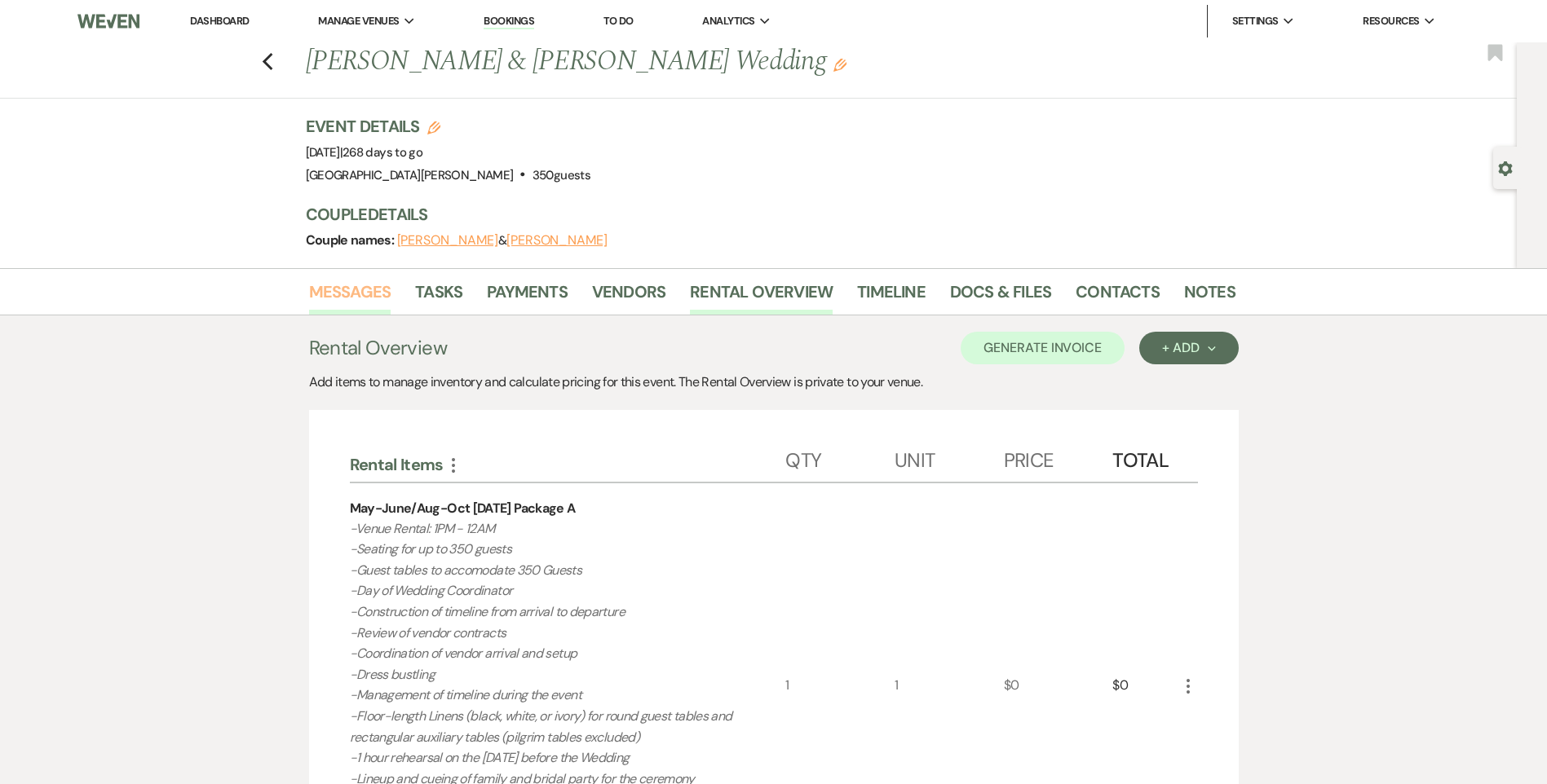
click at [342, 294] on link "Messages" at bounding box center [350, 296] width 82 height 36
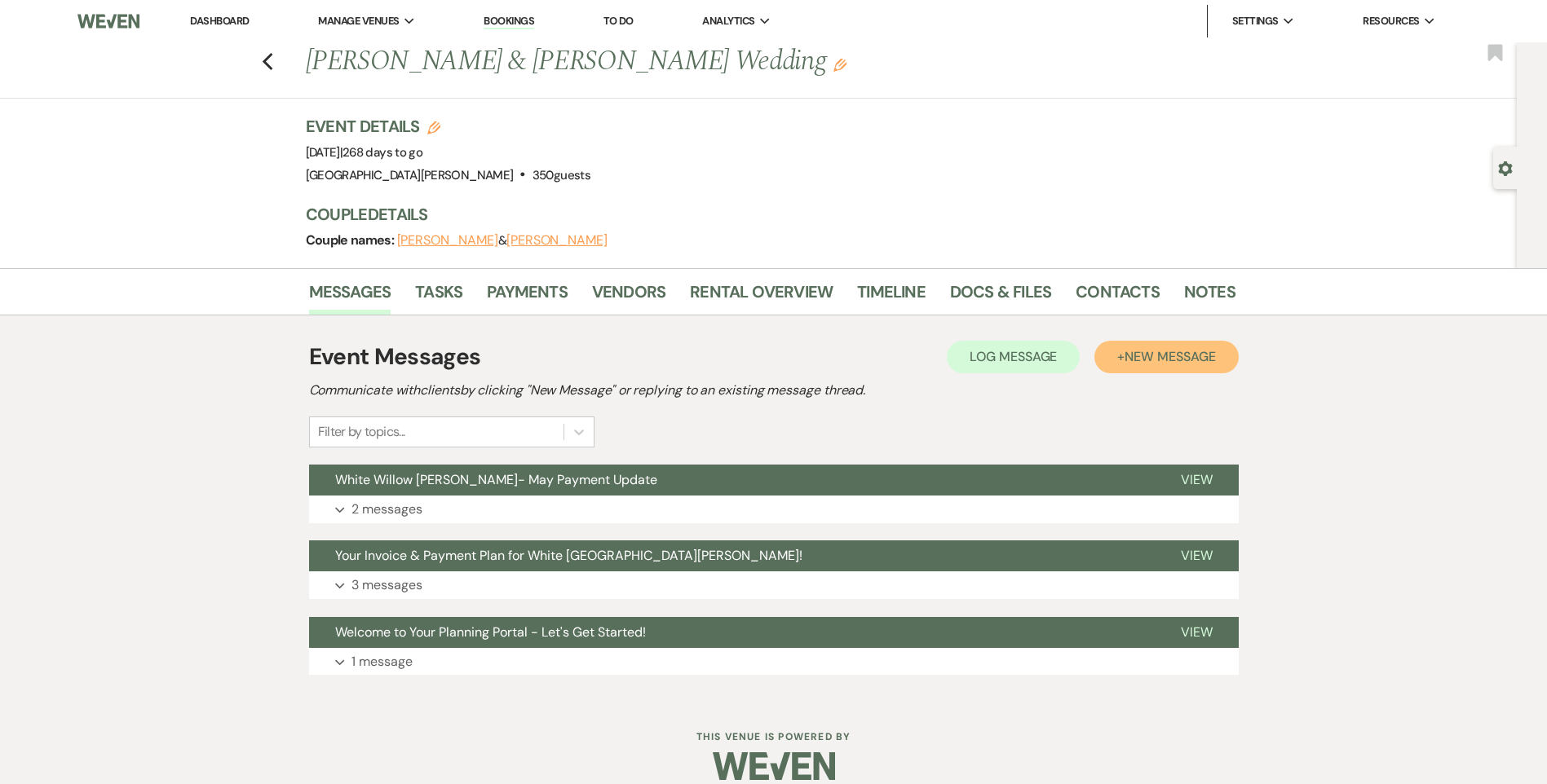
click at [1138, 362] on span "New Message" at bounding box center [1169, 357] width 91 height 17
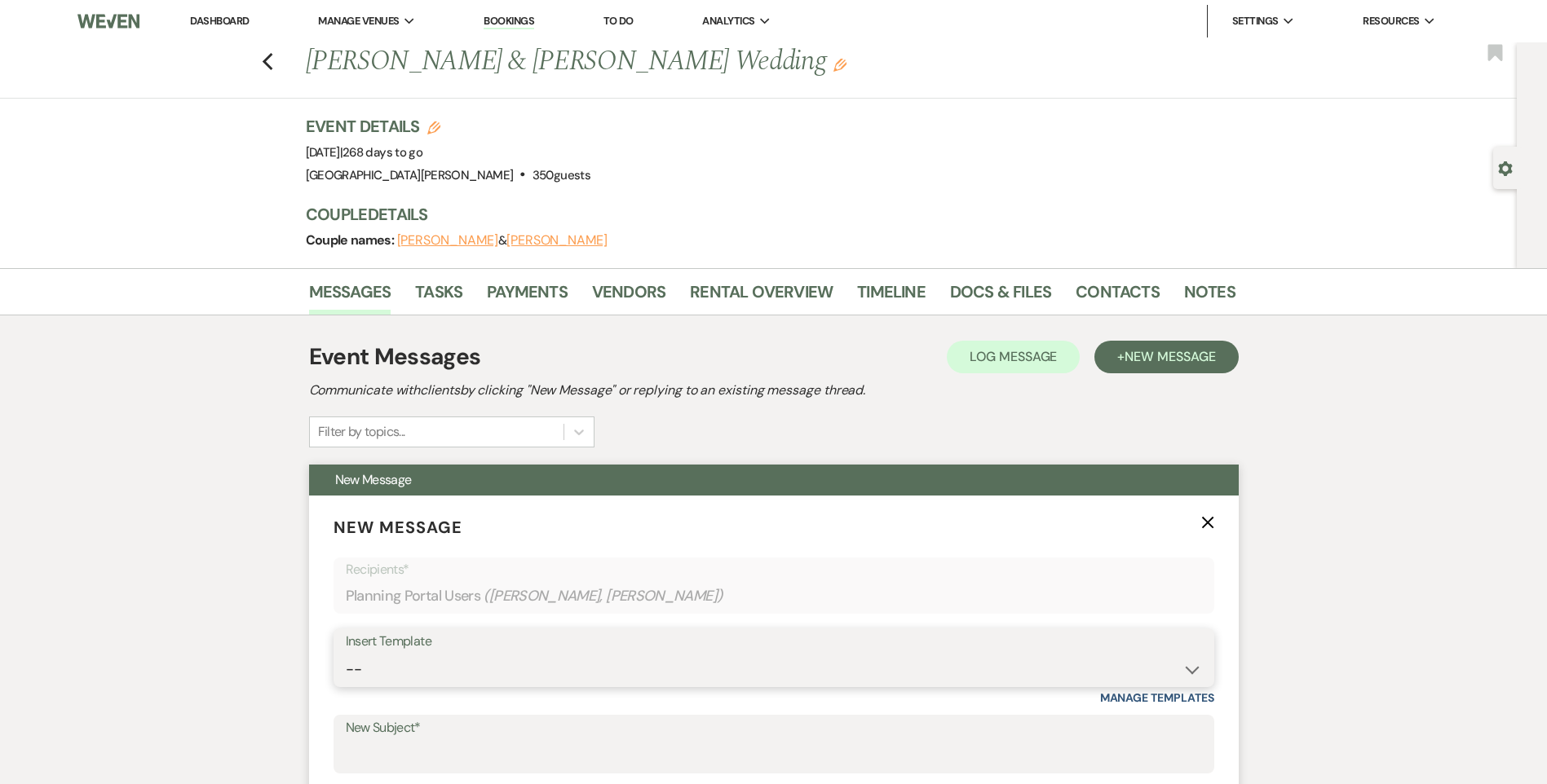
click at [463, 674] on select "-- Follow Up WWM Initial Inquiry Response Planning Portal Introduction (Booked …" at bounding box center [774, 670] width 856 height 32
select select "5027"
click at [346, 654] on select "-- Follow Up WWM Initial Inquiry Response Planning Portal Introduction (Booked …" at bounding box center [774, 670] width 856 height 32
type input "Your Invoice & Payment Plan for White Willow Meadows!"
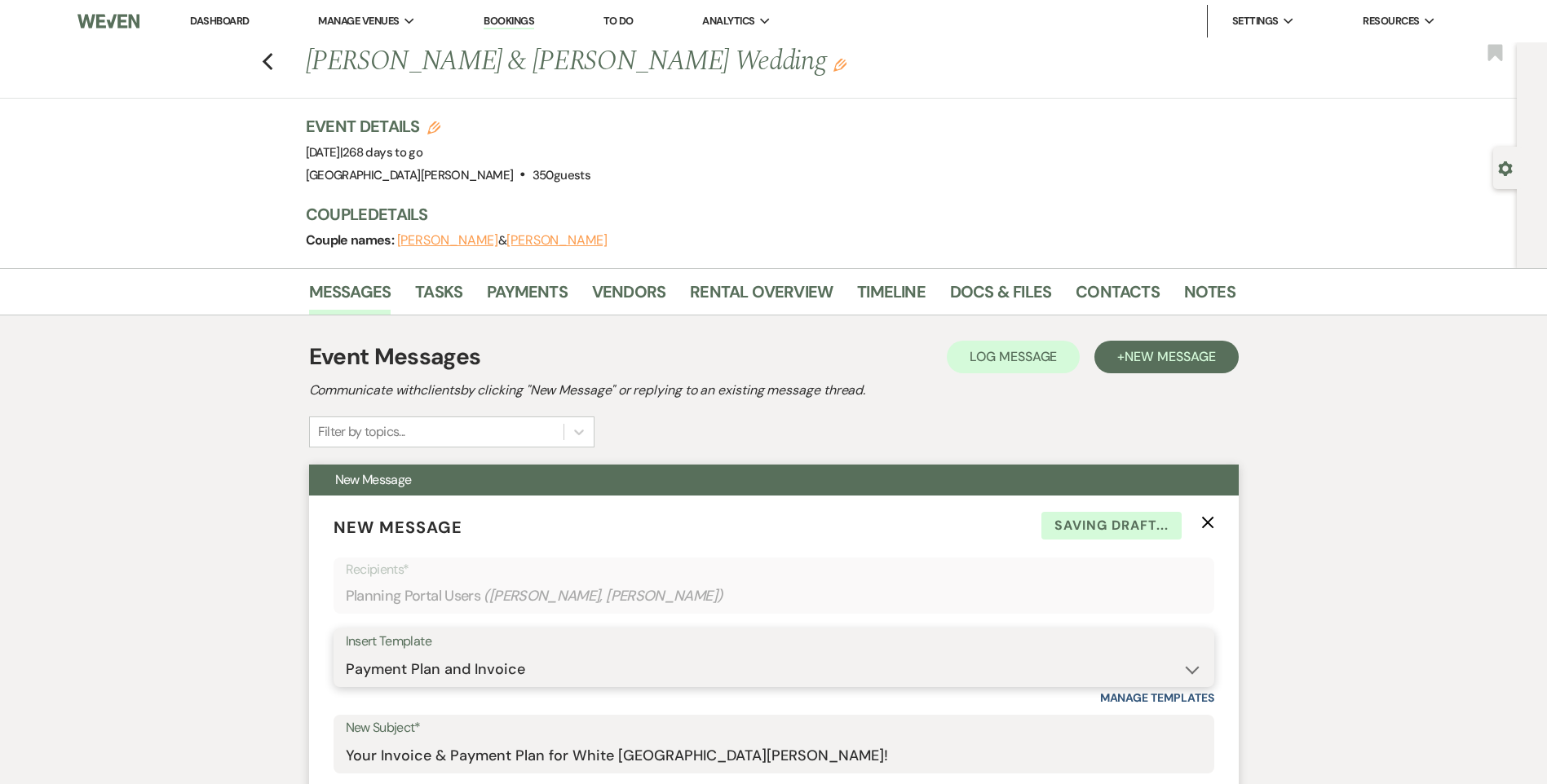
scroll to position [326, 0]
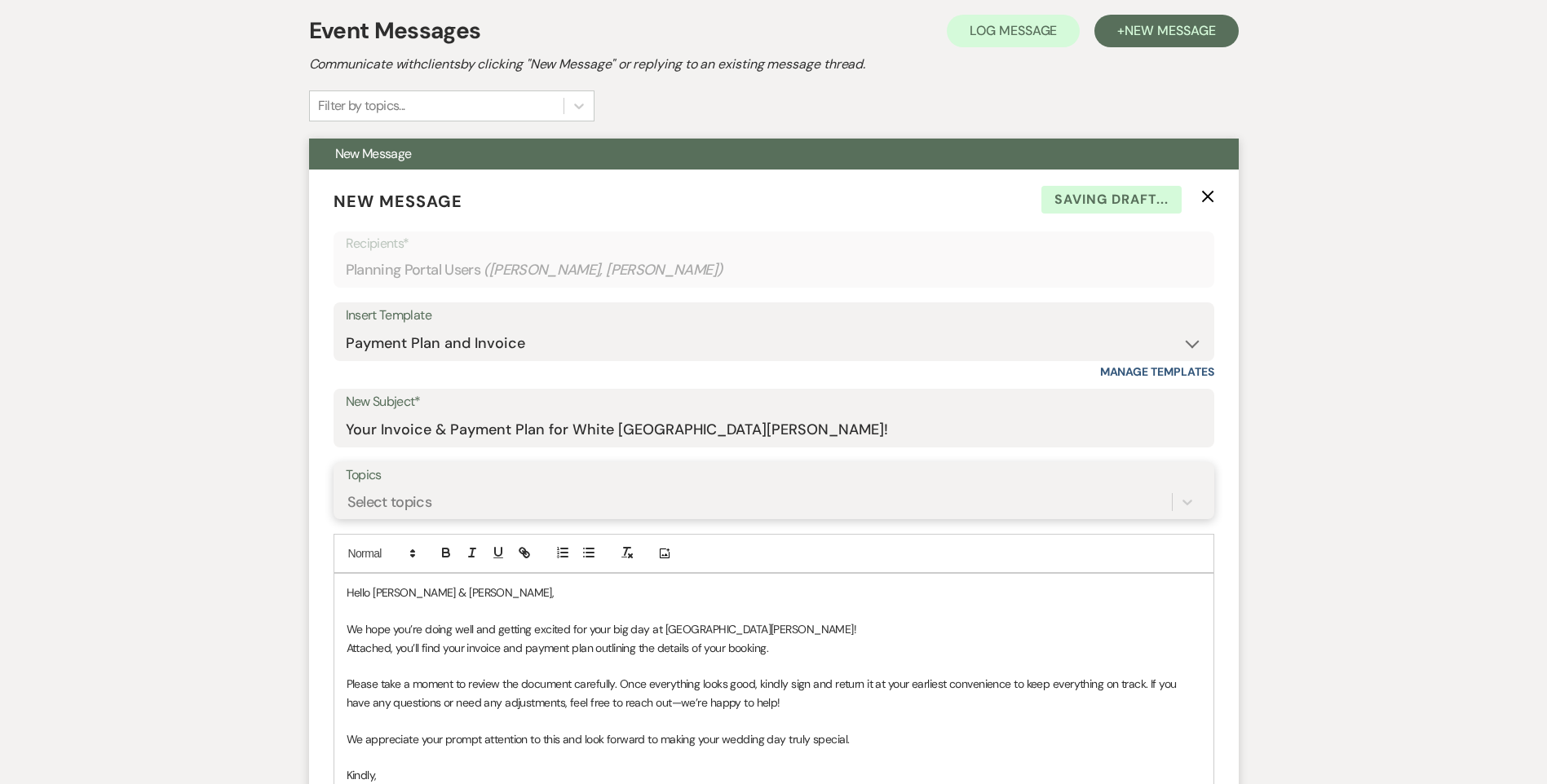
click at [407, 504] on div "Select topics" at bounding box center [389, 502] width 85 height 22
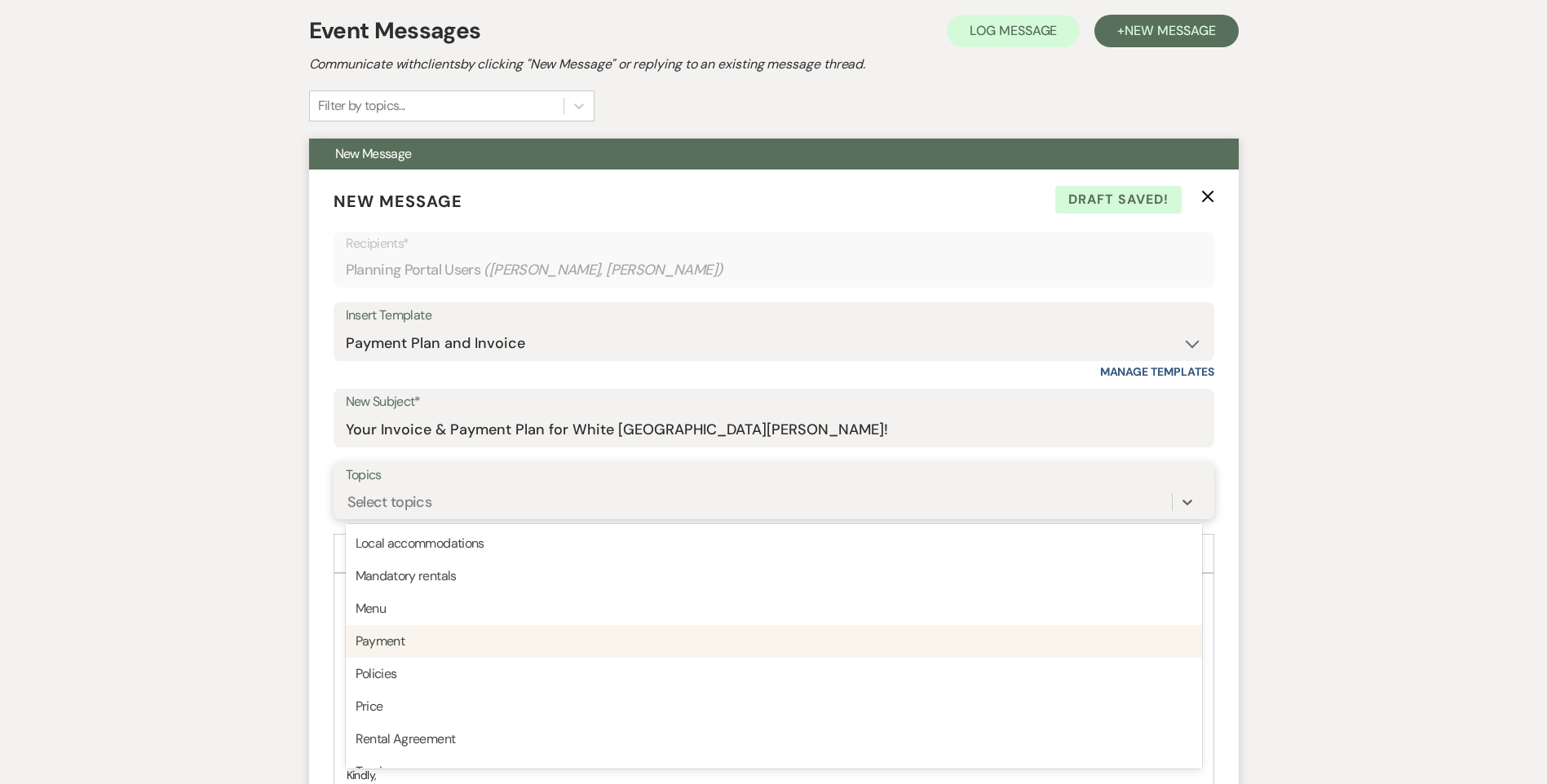
click at [412, 645] on div "Payment" at bounding box center [774, 641] width 856 height 33
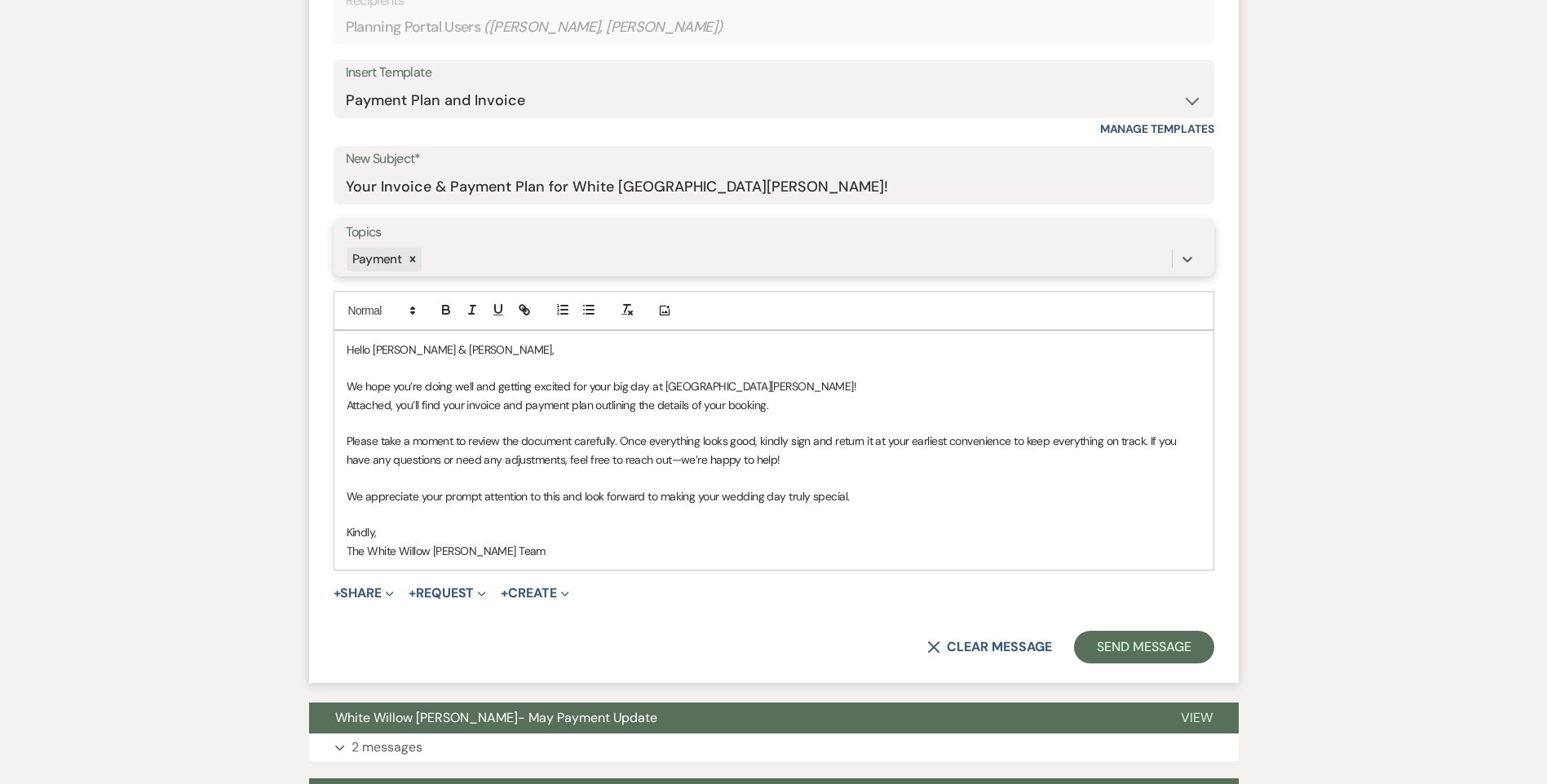
scroll to position [570, 0]
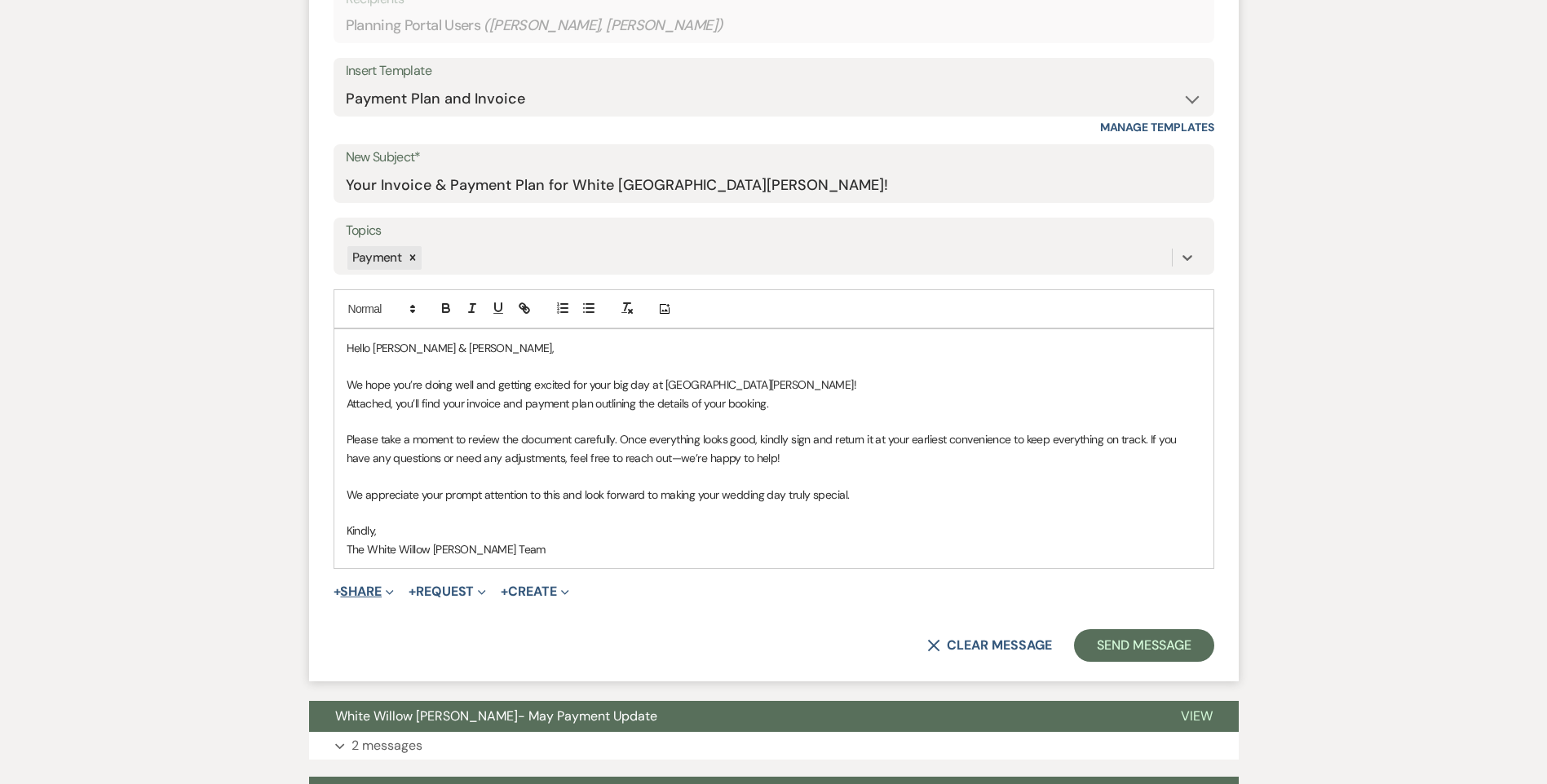
click at [355, 598] on button "+ Share Expand" at bounding box center [363, 592] width 61 height 13
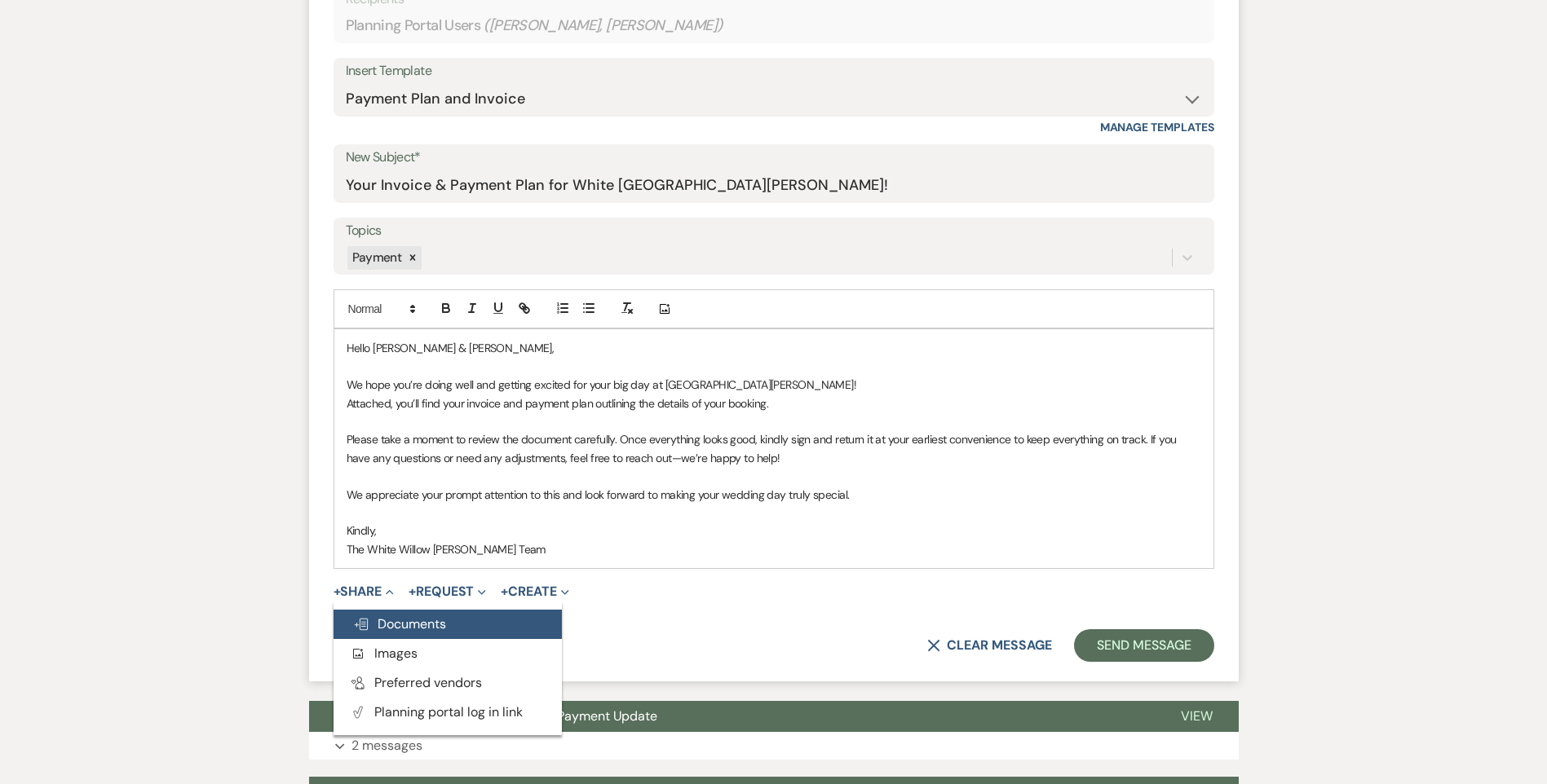
click at [389, 625] on span "Doc Upload Documents" at bounding box center [400, 624] width 93 height 17
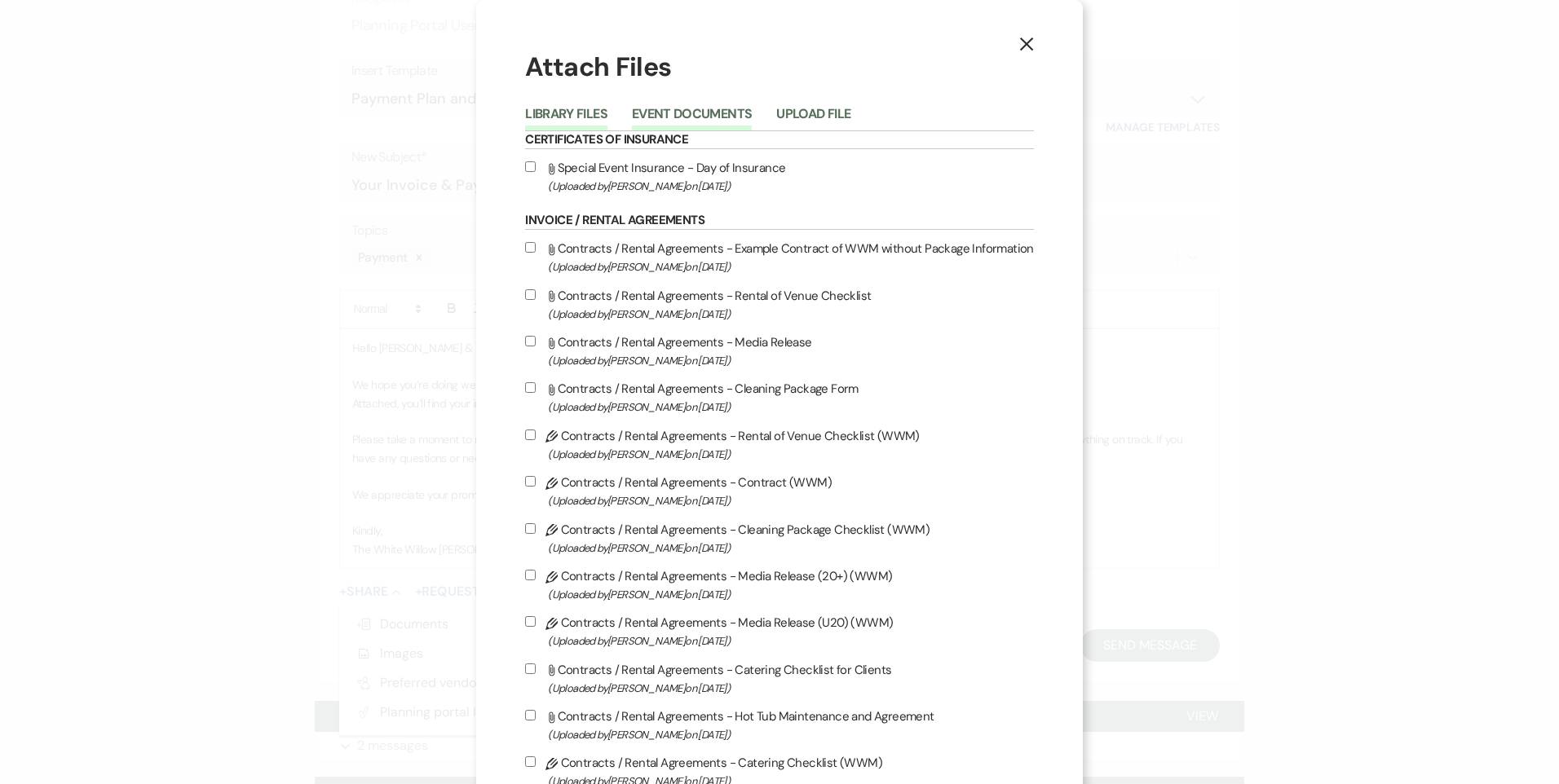
click at [657, 114] on button "Event Documents" at bounding box center [692, 119] width 119 height 23
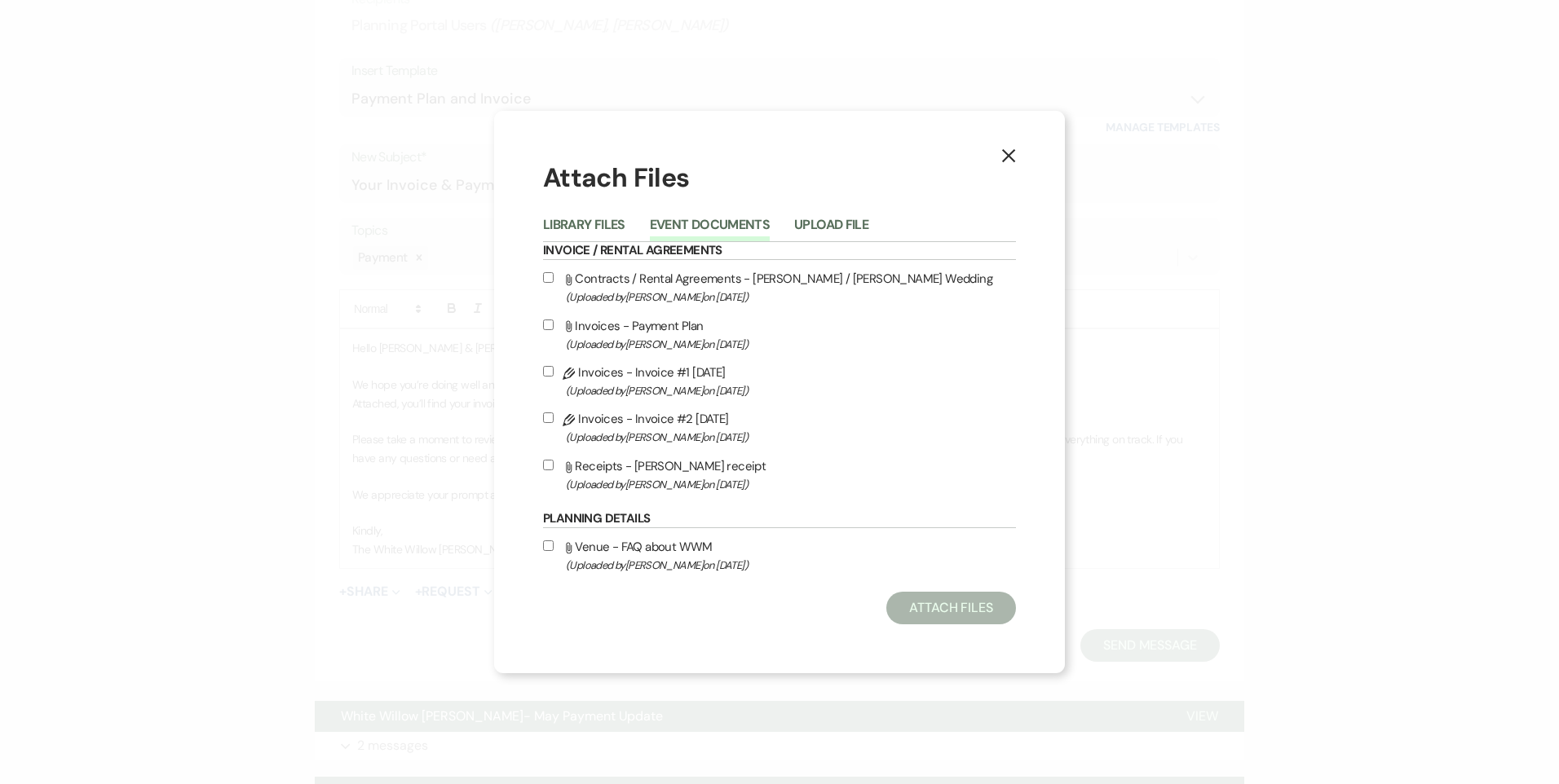
click at [548, 418] on input "Pencil Invoices - Invoice #2 9-24-2025 (Uploaded by Tori Sipes on Sep 24th, 202…" at bounding box center [548, 417] width 11 height 11
checkbox input "true"
click at [925, 607] on button "Attach Files" at bounding box center [951, 608] width 130 height 33
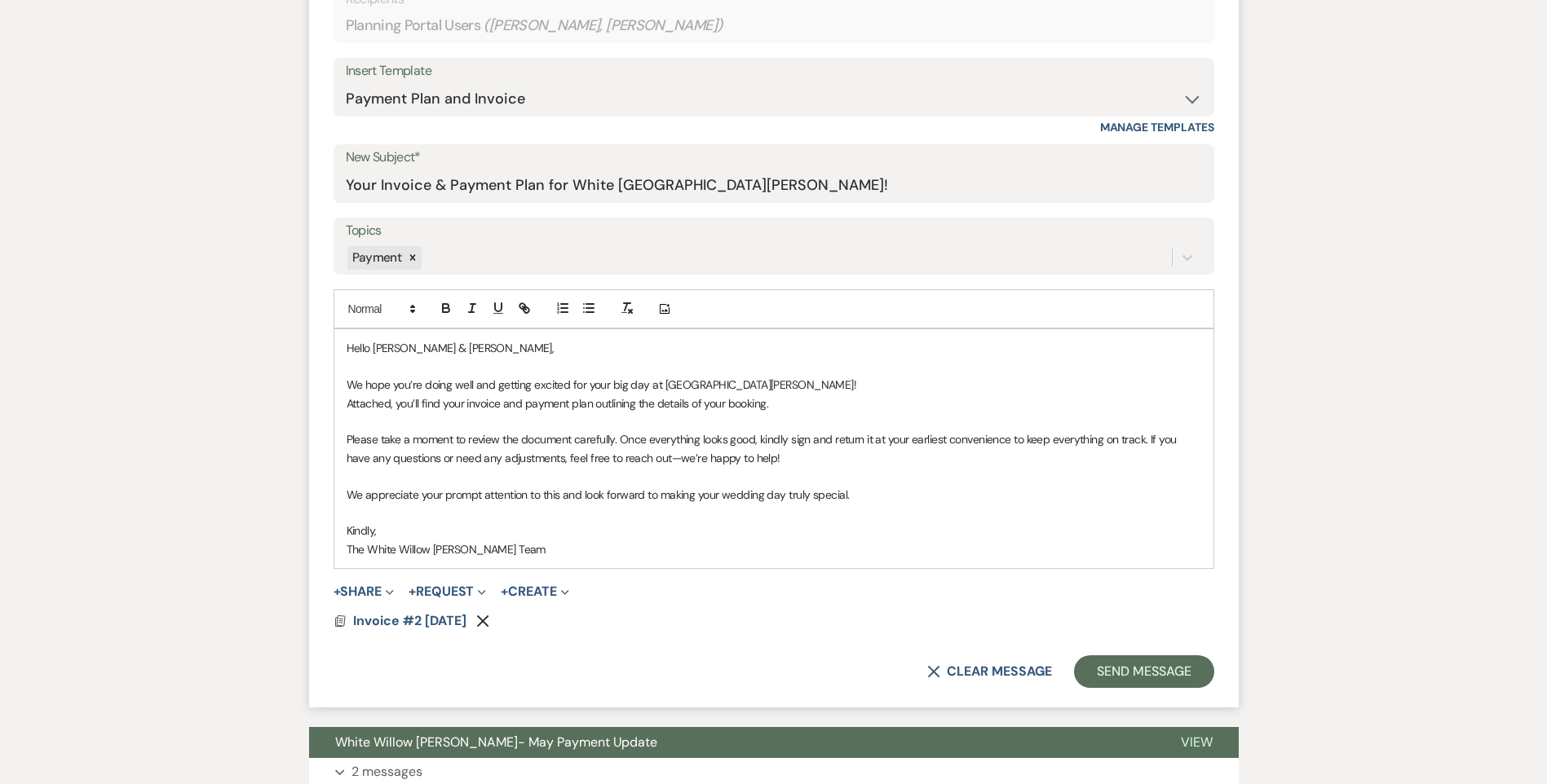
click at [466, 411] on p "Attached, you’ll find your invoice and payment plan outlining the details of yo…" at bounding box center [774, 403] width 855 height 18
click at [817, 406] on p "Attached, you’ll find your updated invoice and payment plan outlining the detai…" at bounding box center [774, 403] width 855 height 18
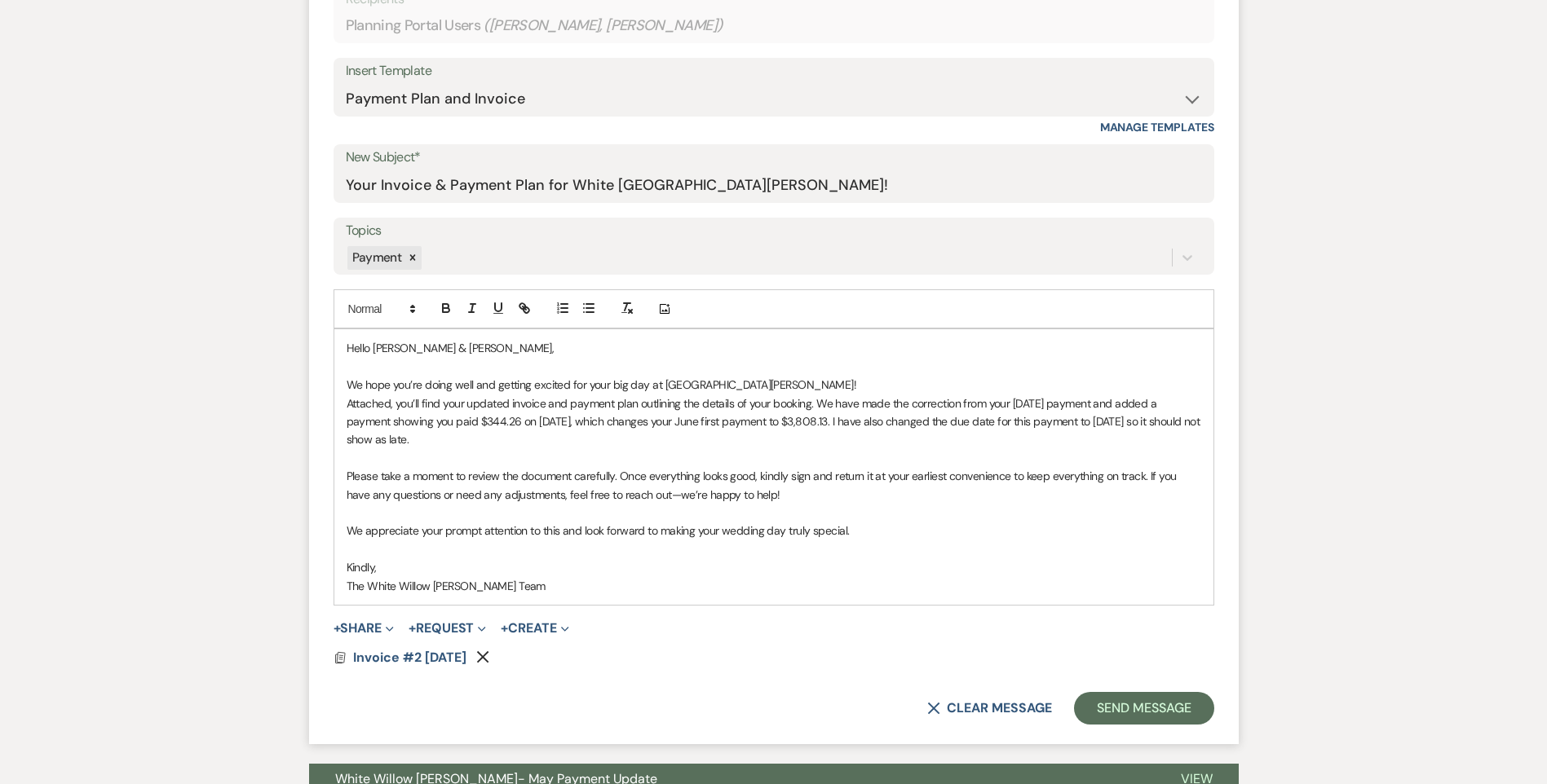
click at [570, 440] on p "Attached, you’ll find your updated invoice and payment plan outlining the detai…" at bounding box center [774, 421] width 855 height 55
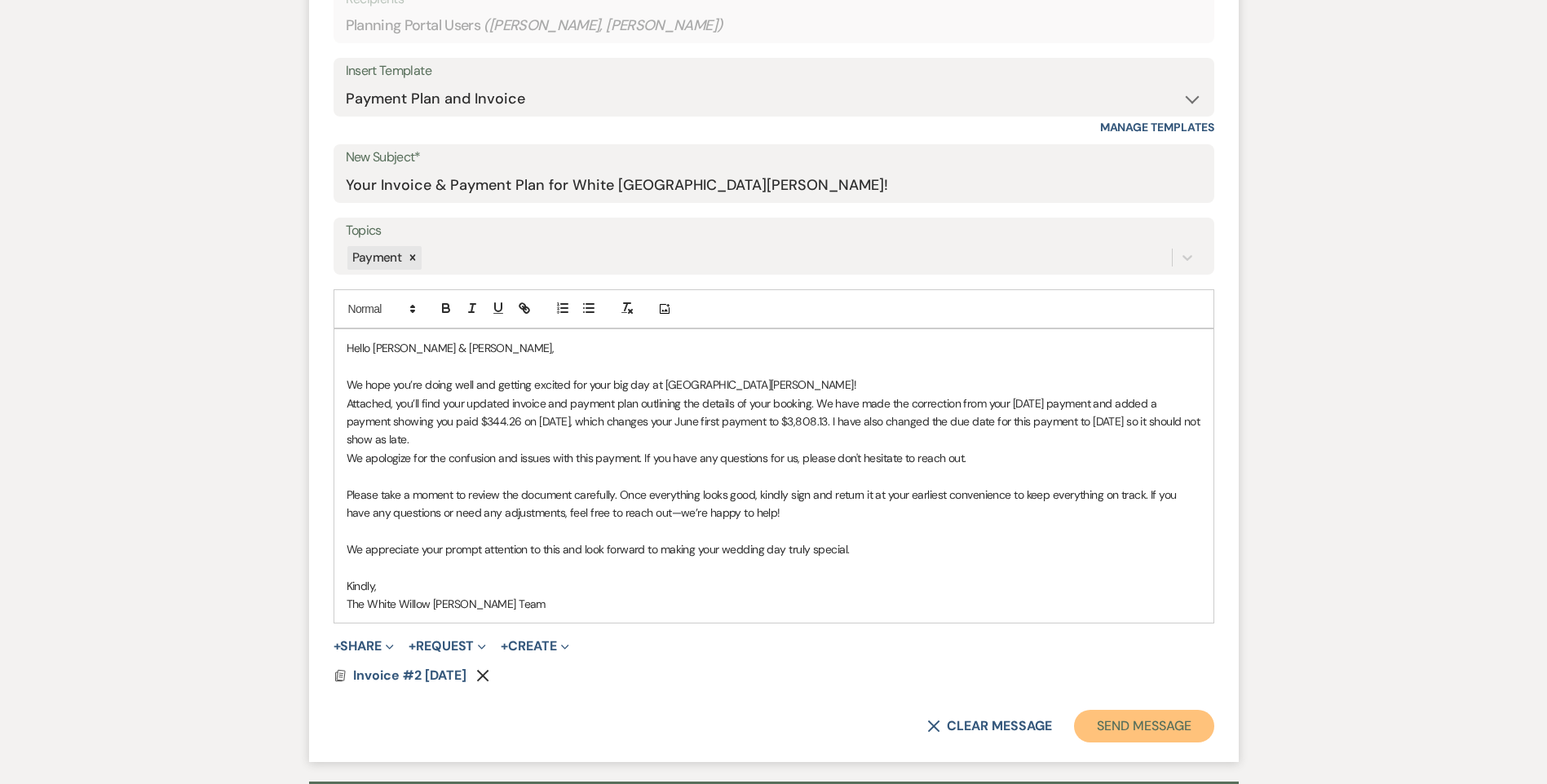
click at [1124, 721] on button "Send Message" at bounding box center [1143, 726] width 140 height 33
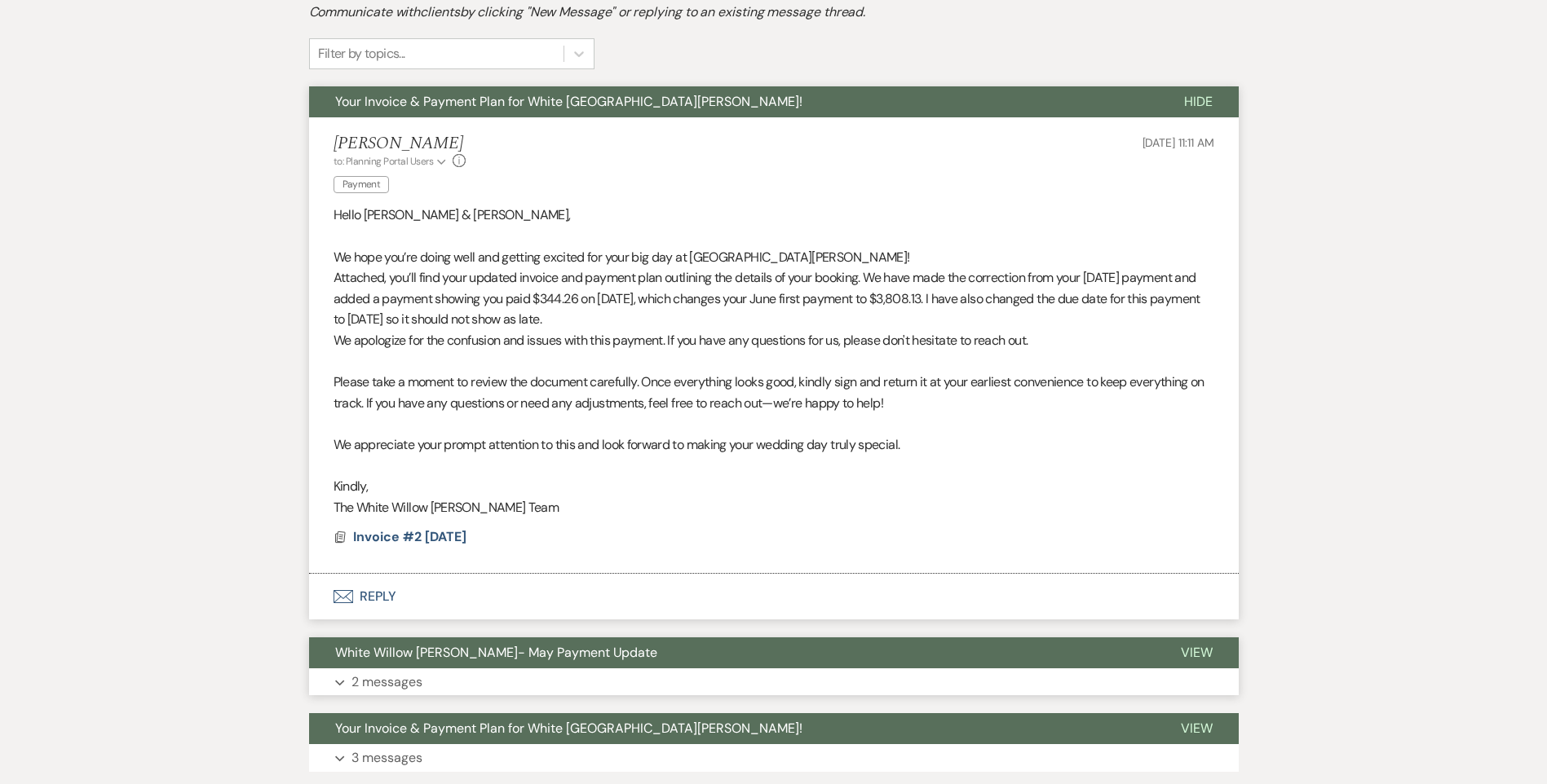
scroll to position [408, 0]
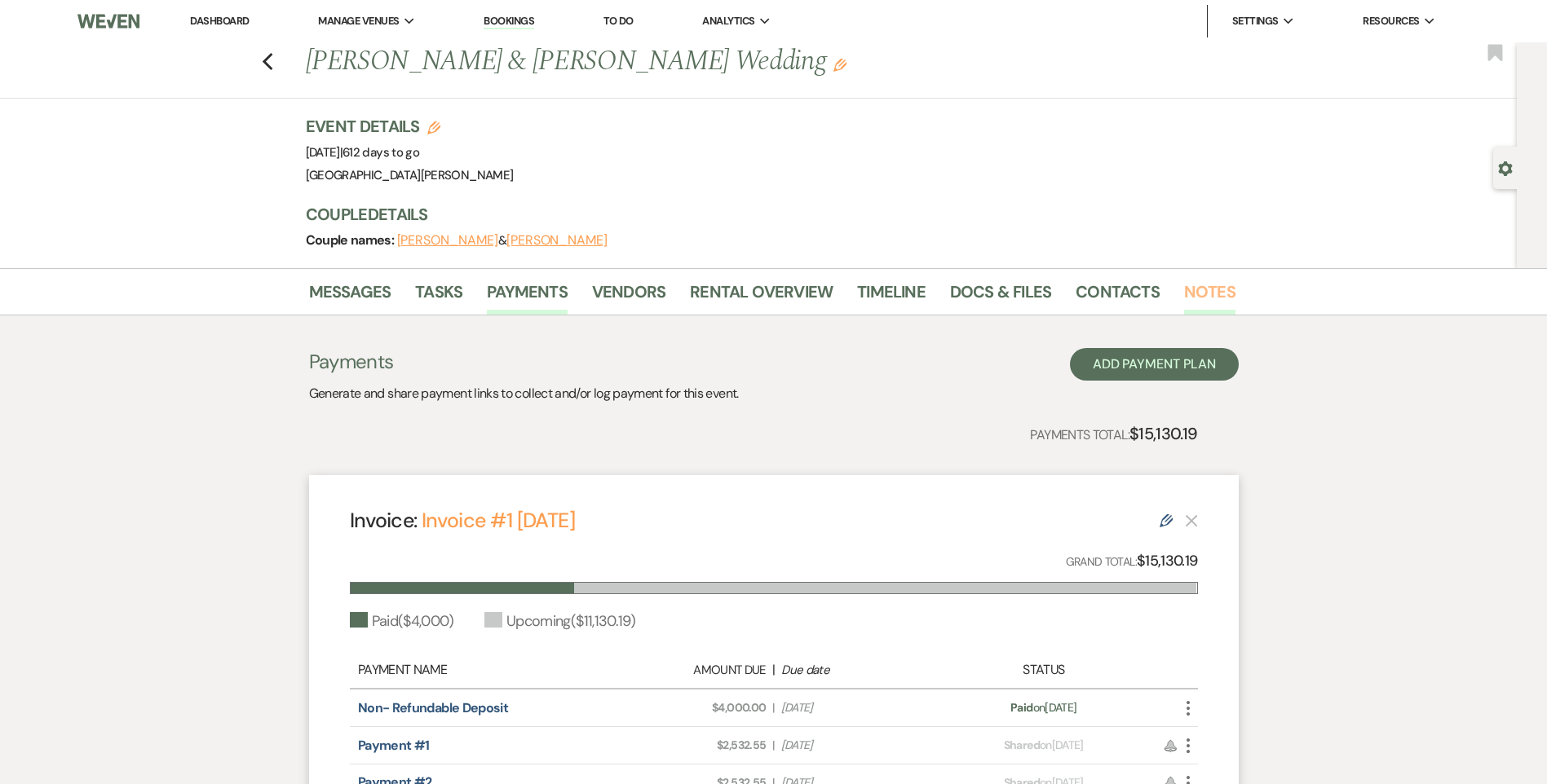
click at [1200, 291] on link "Notes" at bounding box center [1209, 296] width 51 height 36
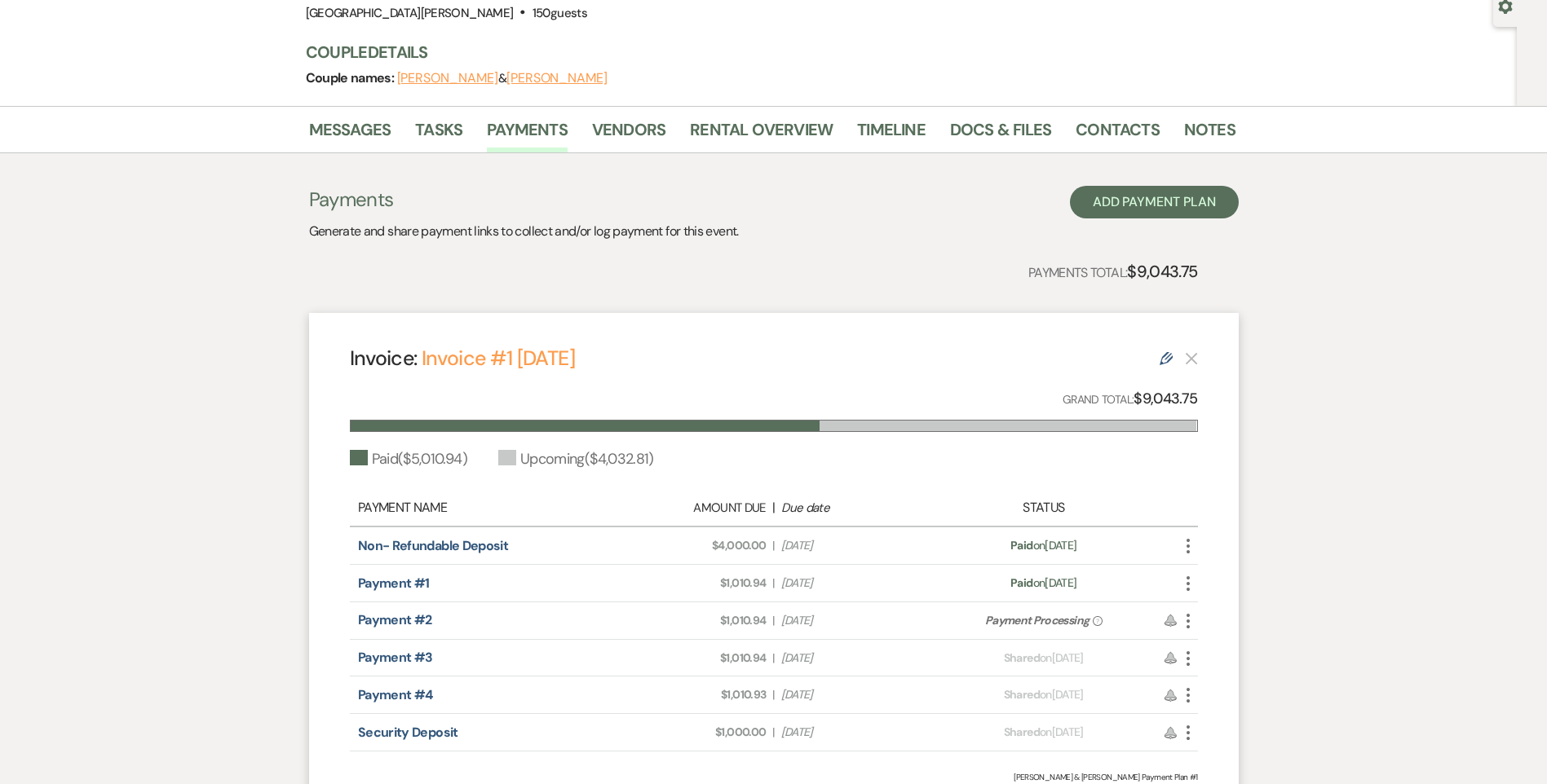
scroll to position [163, 0]
click at [1205, 129] on link "Notes" at bounding box center [1209, 134] width 51 height 36
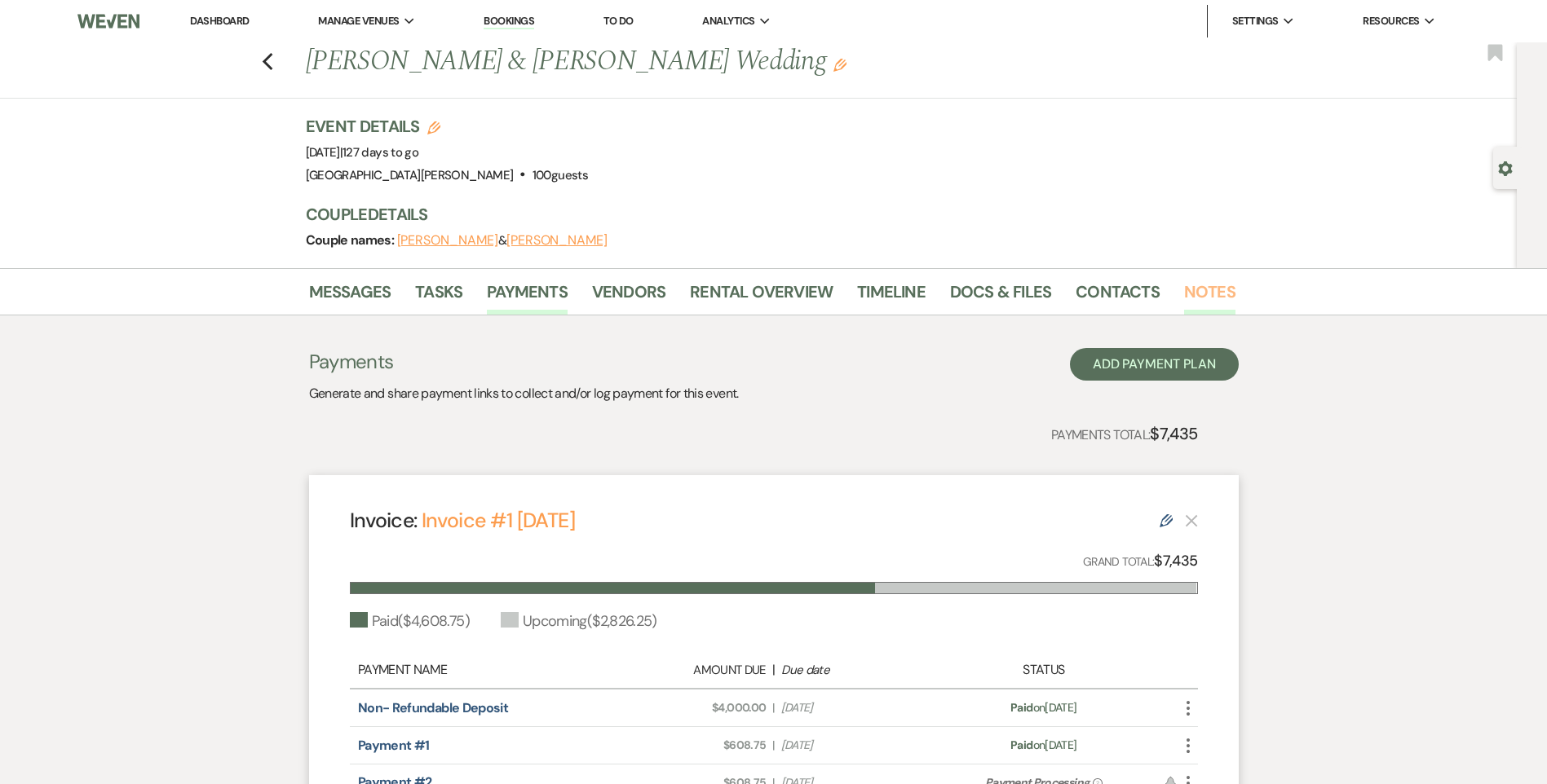
click at [1216, 289] on link "Notes" at bounding box center [1209, 296] width 51 height 36
